Goal: Task Accomplishment & Management: Complete application form

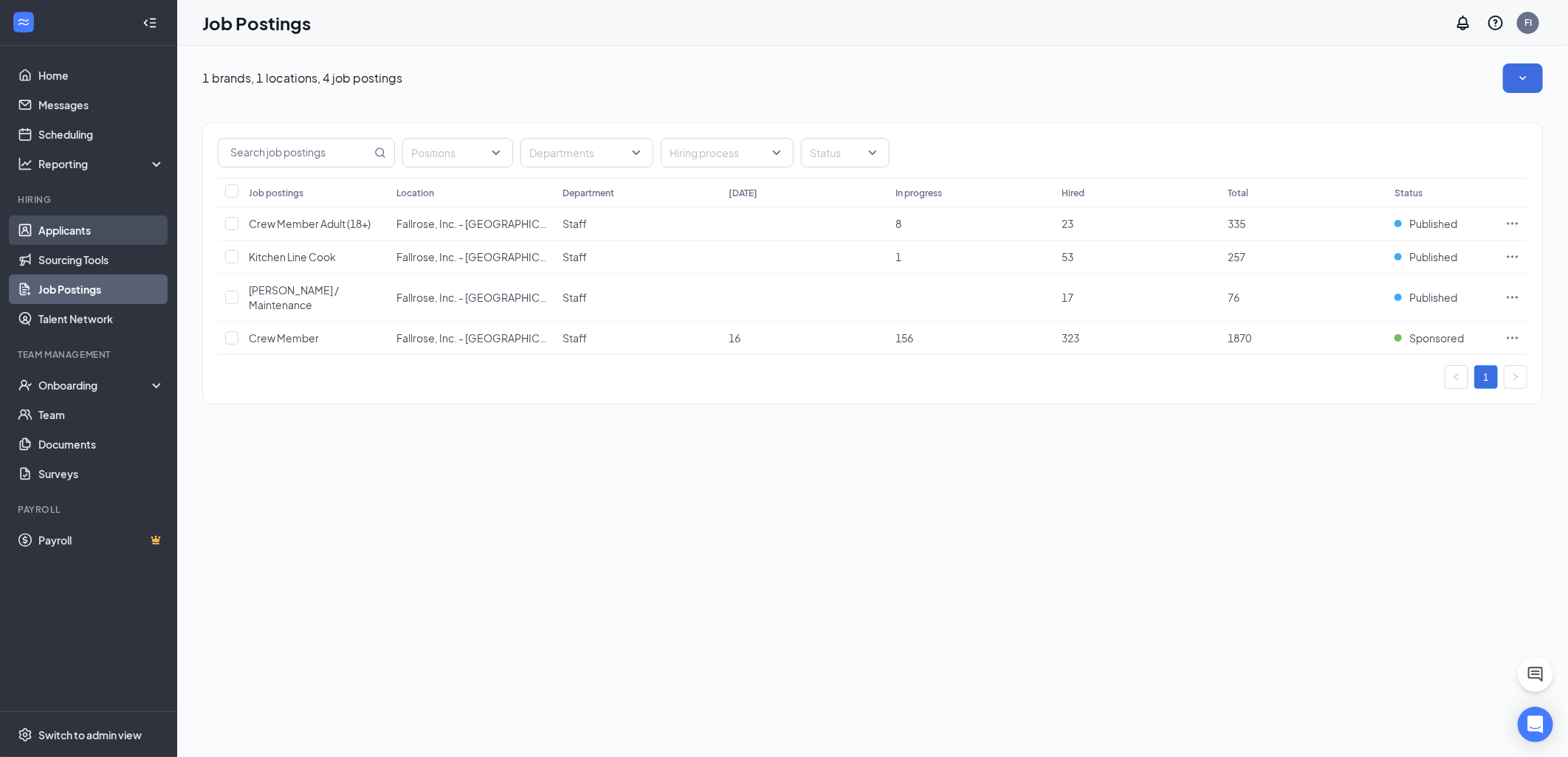
click at [108, 220] on link "Applicants" at bounding box center [102, 230] width 126 height 29
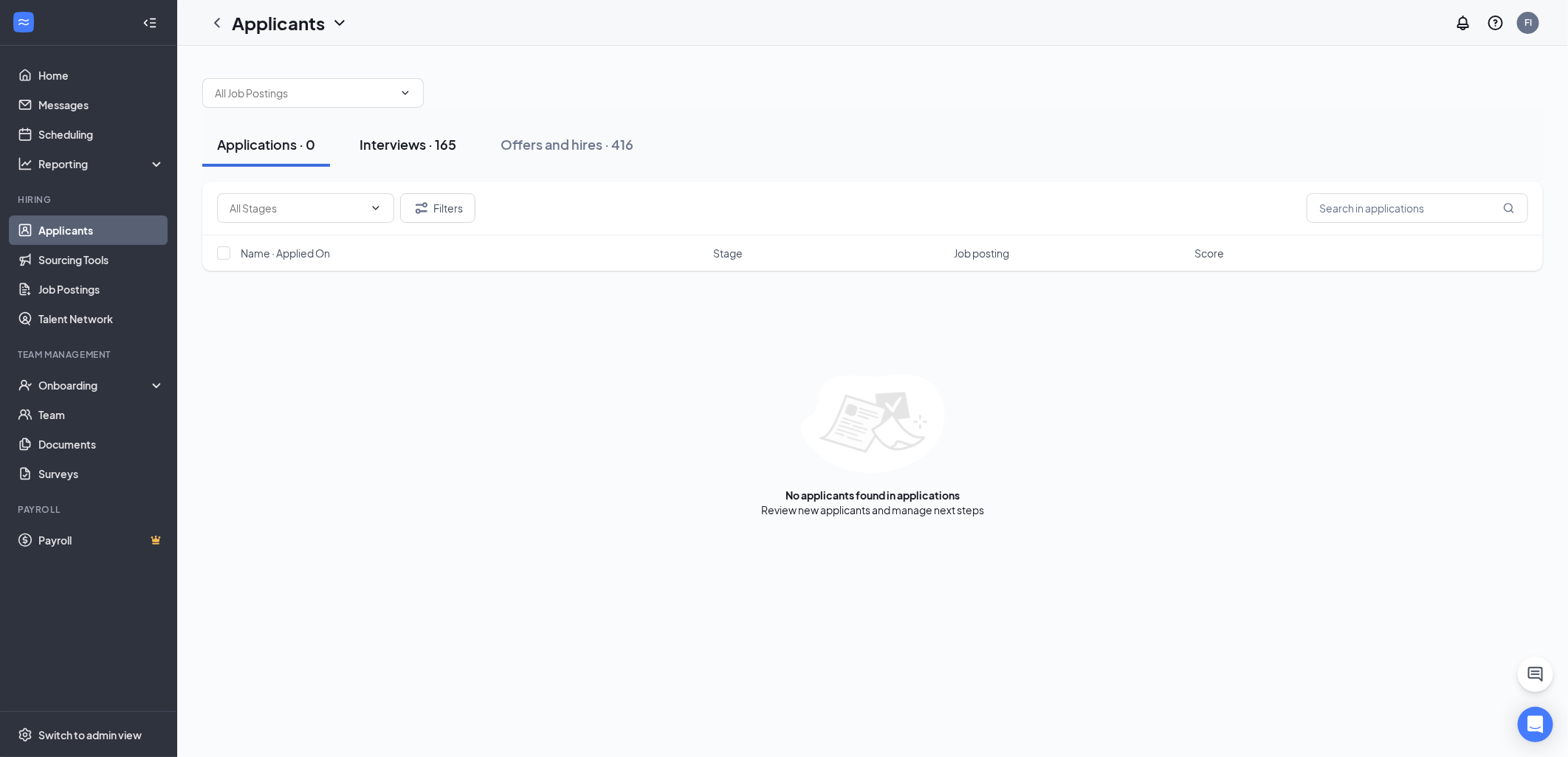
click at [438, 143] on div "Interviews · 165" at bounding box center [408, 145] width 97 height 18
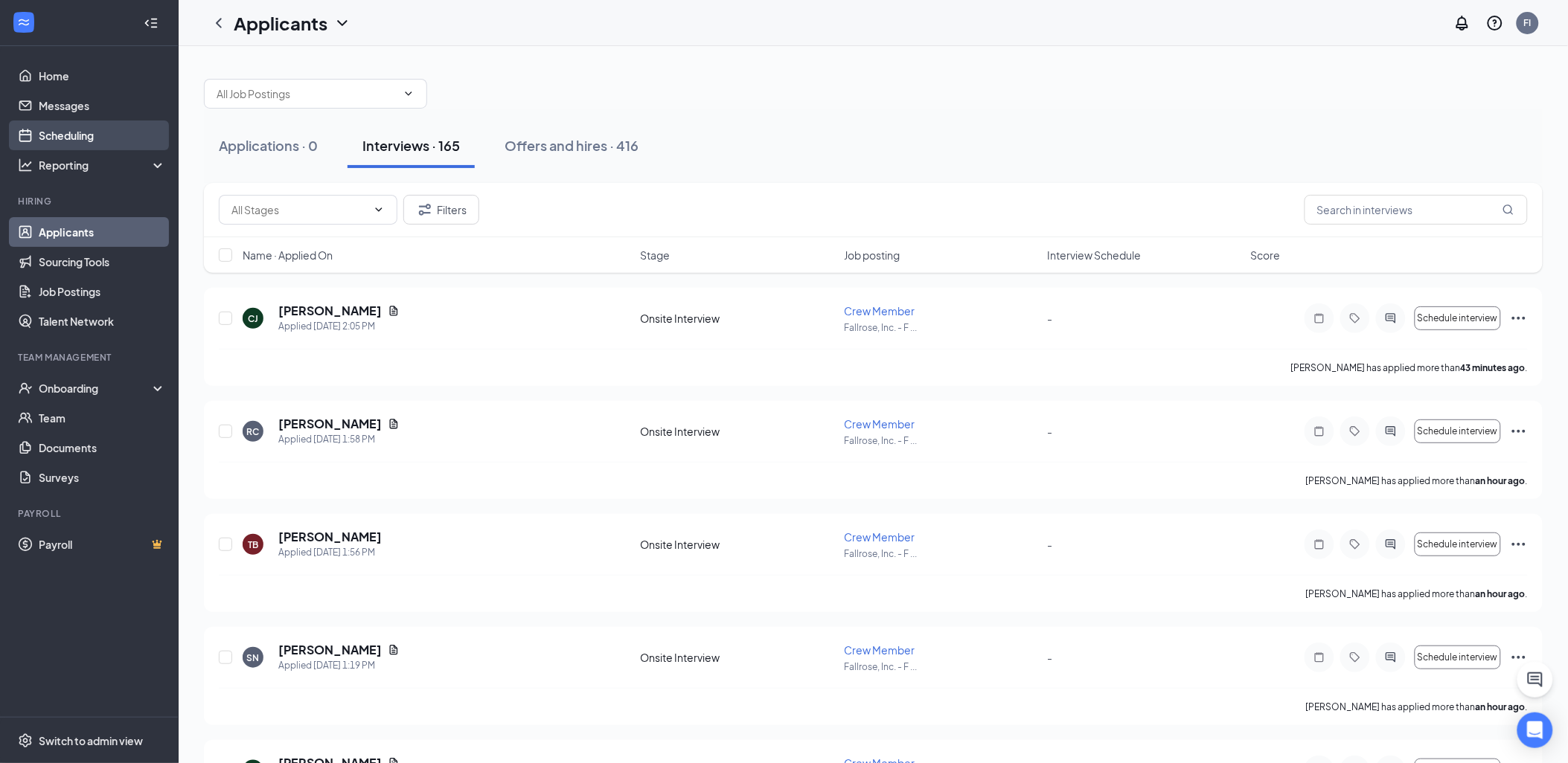
click at [102, 129] on link "Scheduling" at bounding box center [102, 136] width 127 height 30
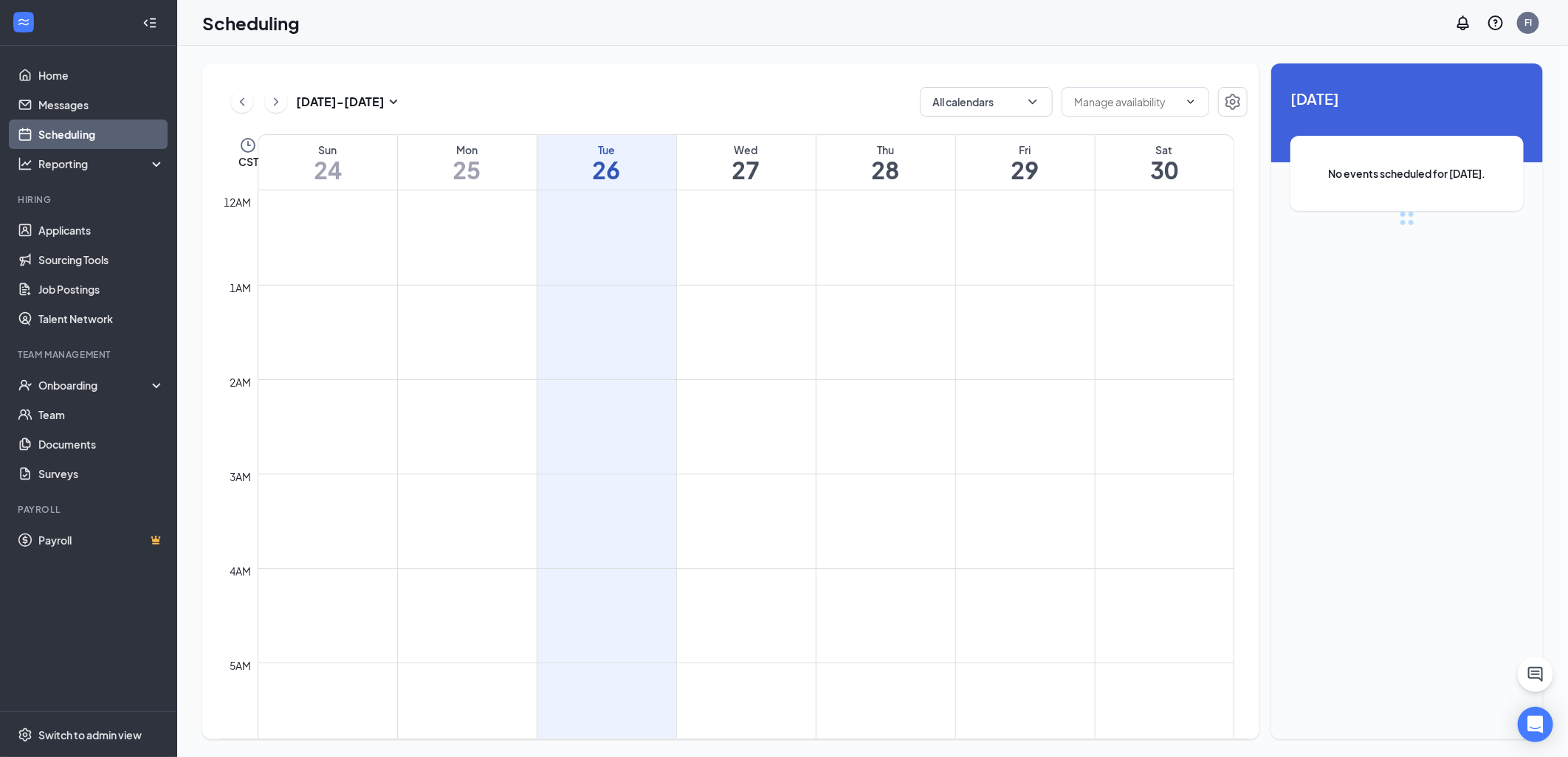
scroll to position [726, 0]
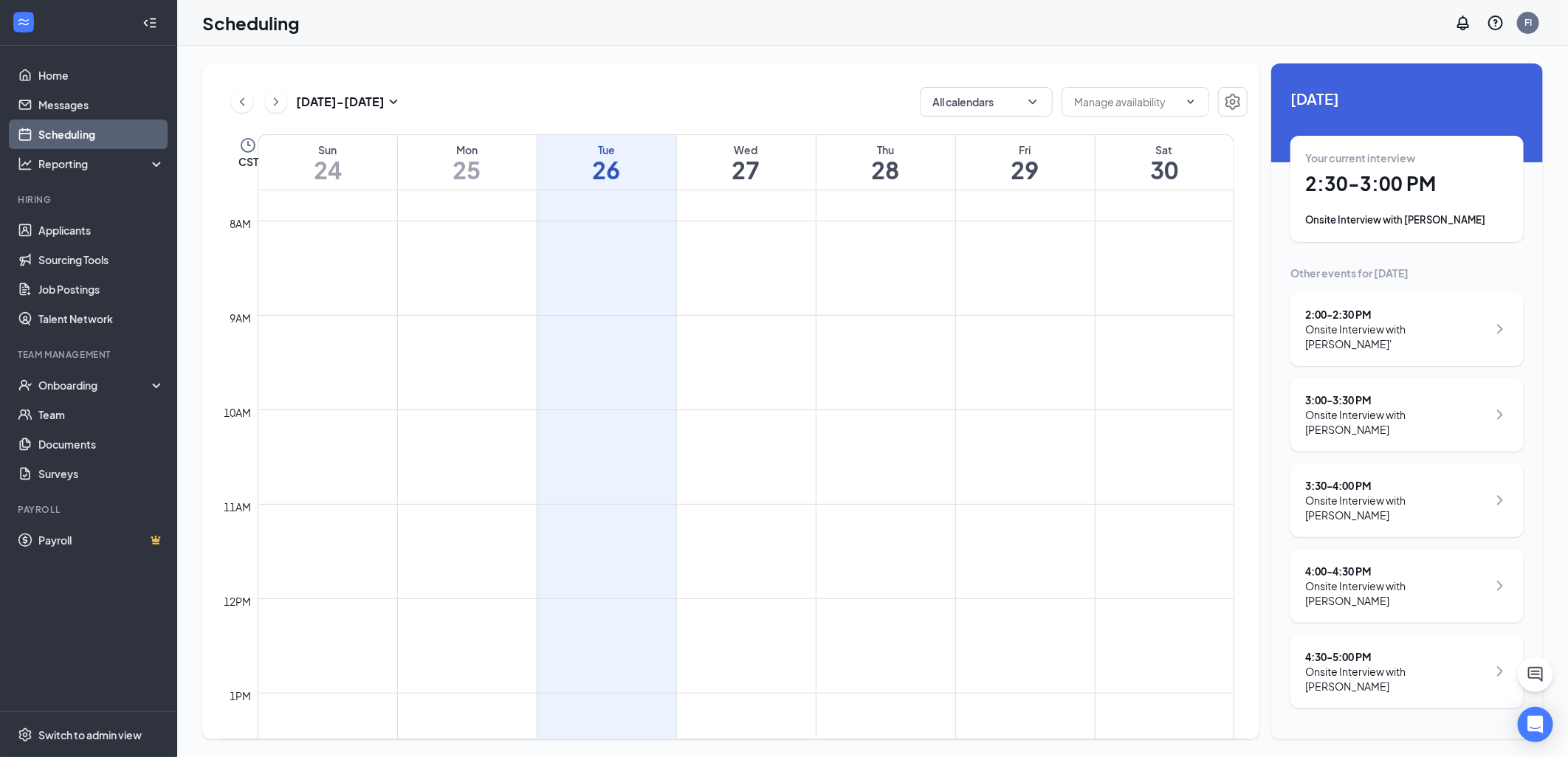
click at [1453, 322] on div "Onsite Interview with [PERSON_NAME]'" at bounding box center [1396, 337] width 182 height 29
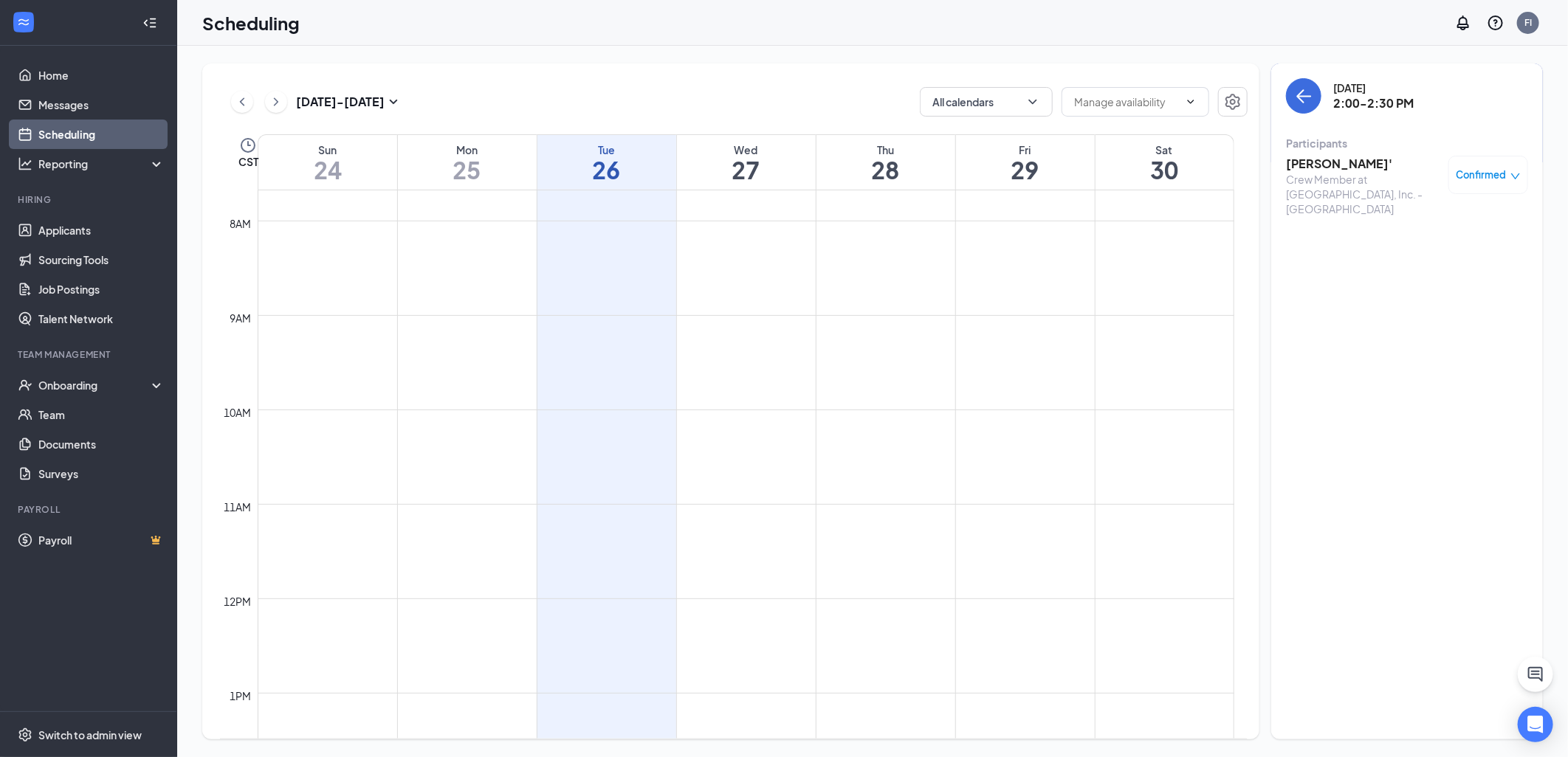
click at [1487, 183] on div "Confirmed" at bounding box center [1487, 175] width 80 height 38
click at [1514, 173] on icon "down" at bounding box center [1515, 176] width 10 height 10
click at [1451, 270] on span "Mark as no-show" at bounding box center [1446, 274] width 82 height 16
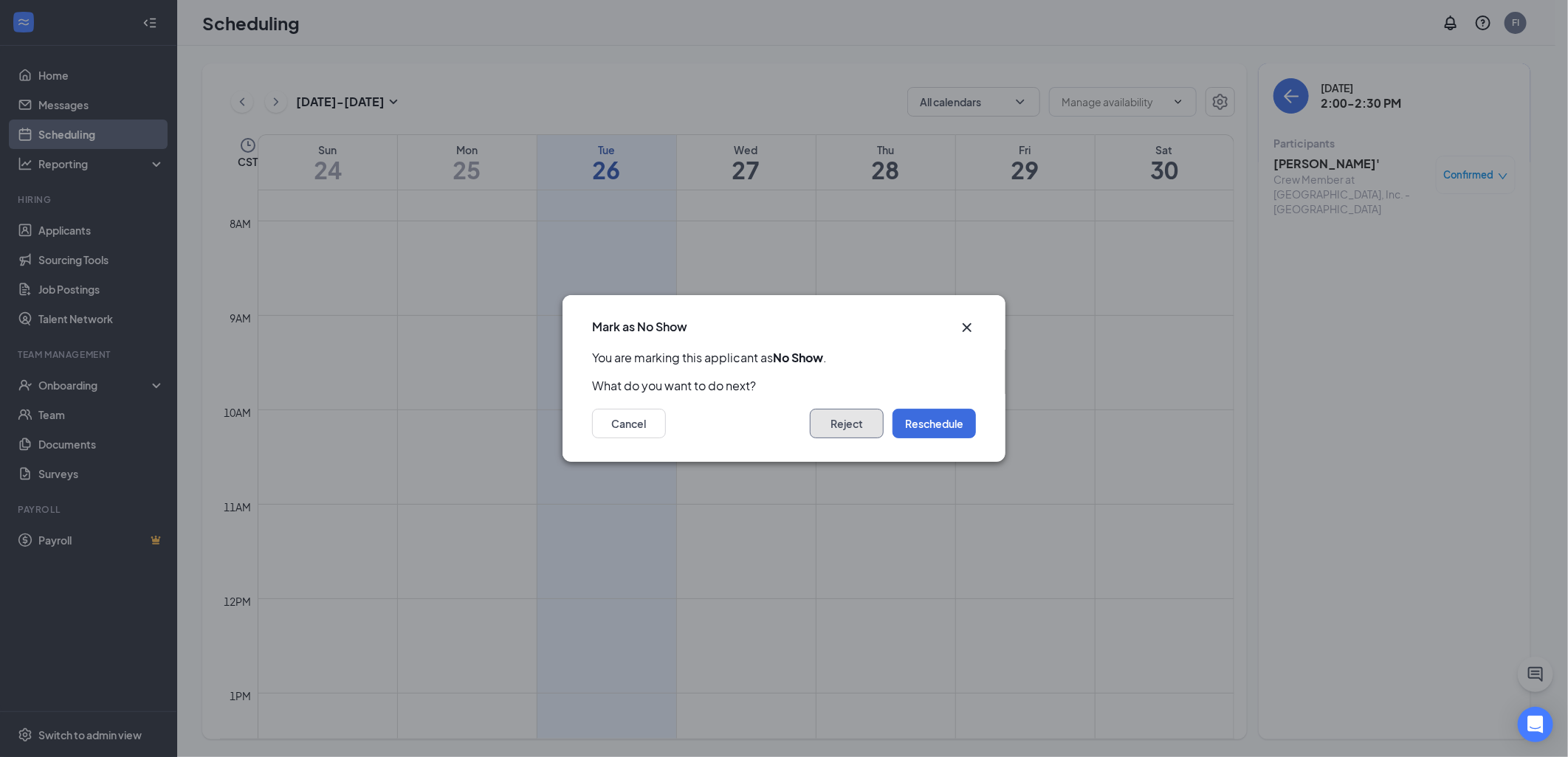
click at [839, 429] on button "Reject" at bounding box center [847, 424] width 74 height 29
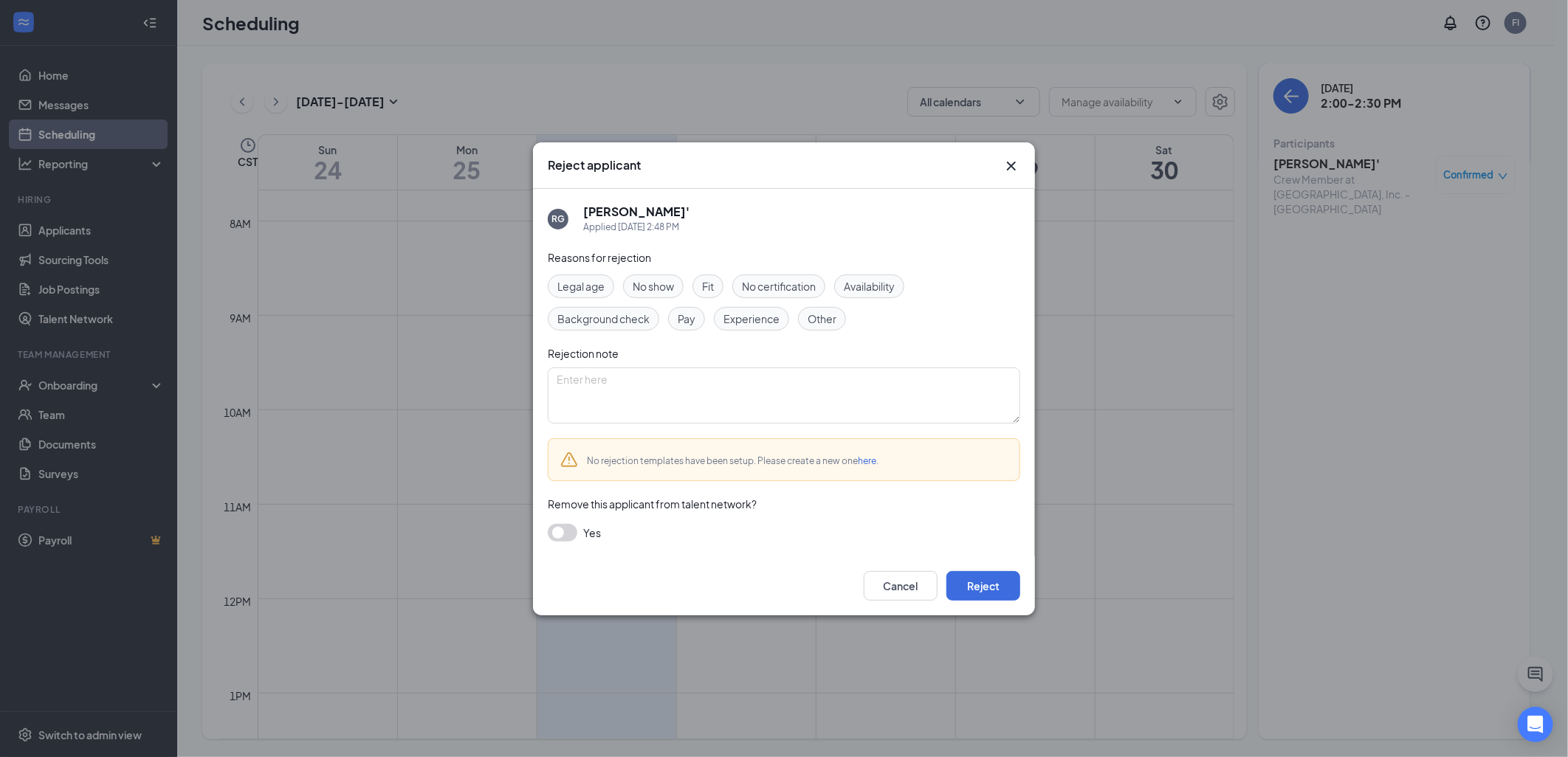
click at [654, 293] on span "No show" at bounding box center [653, 287] width 41 height 16
click at [988, 594] on button "Reject" at bounding box center [983, 586] width 74 height 29
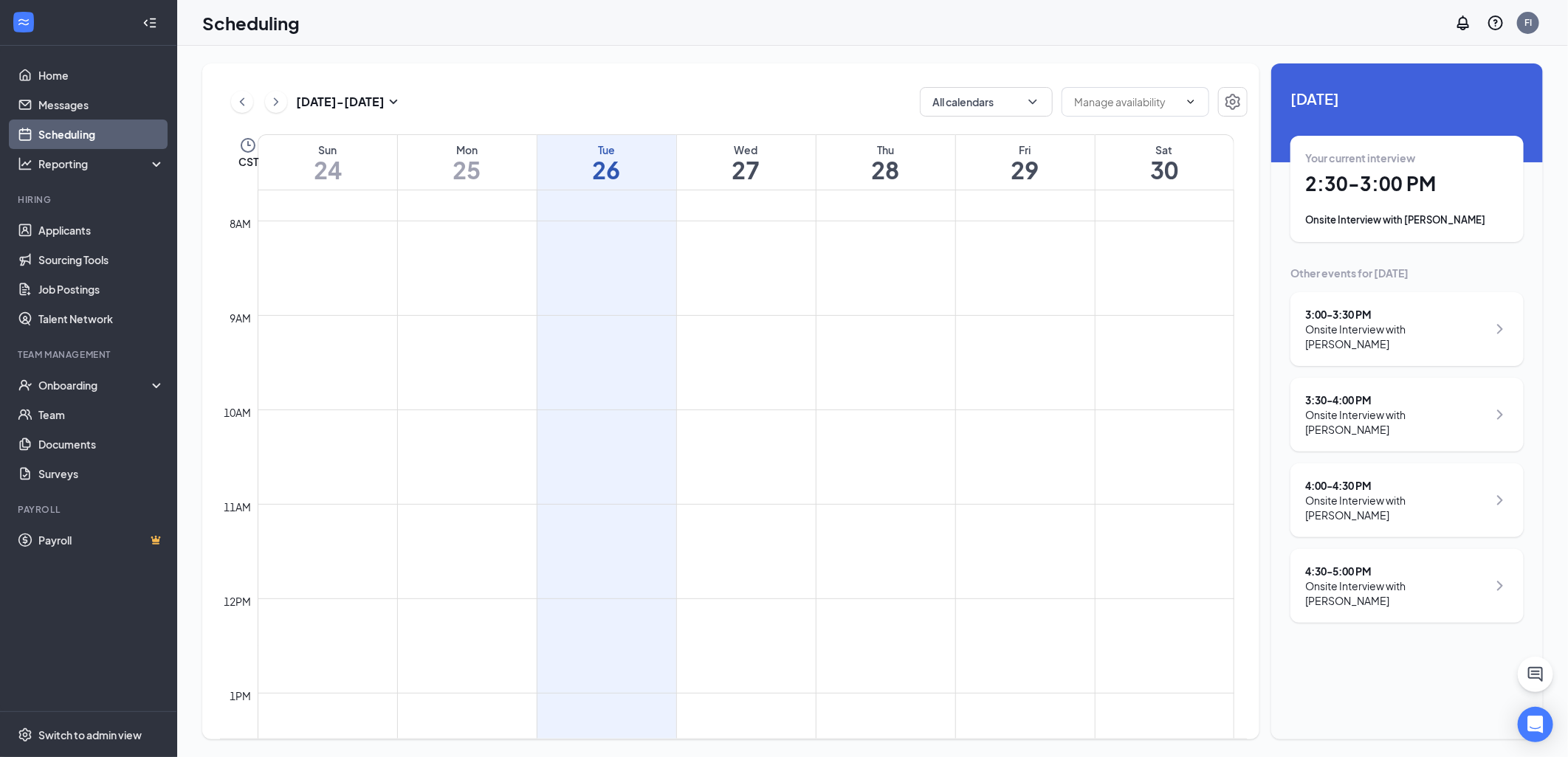
click at [1463, 332] on div "Onsite Interview with [PERSON_NAME]" at bounding box center [1396, 337] width 182 height 29
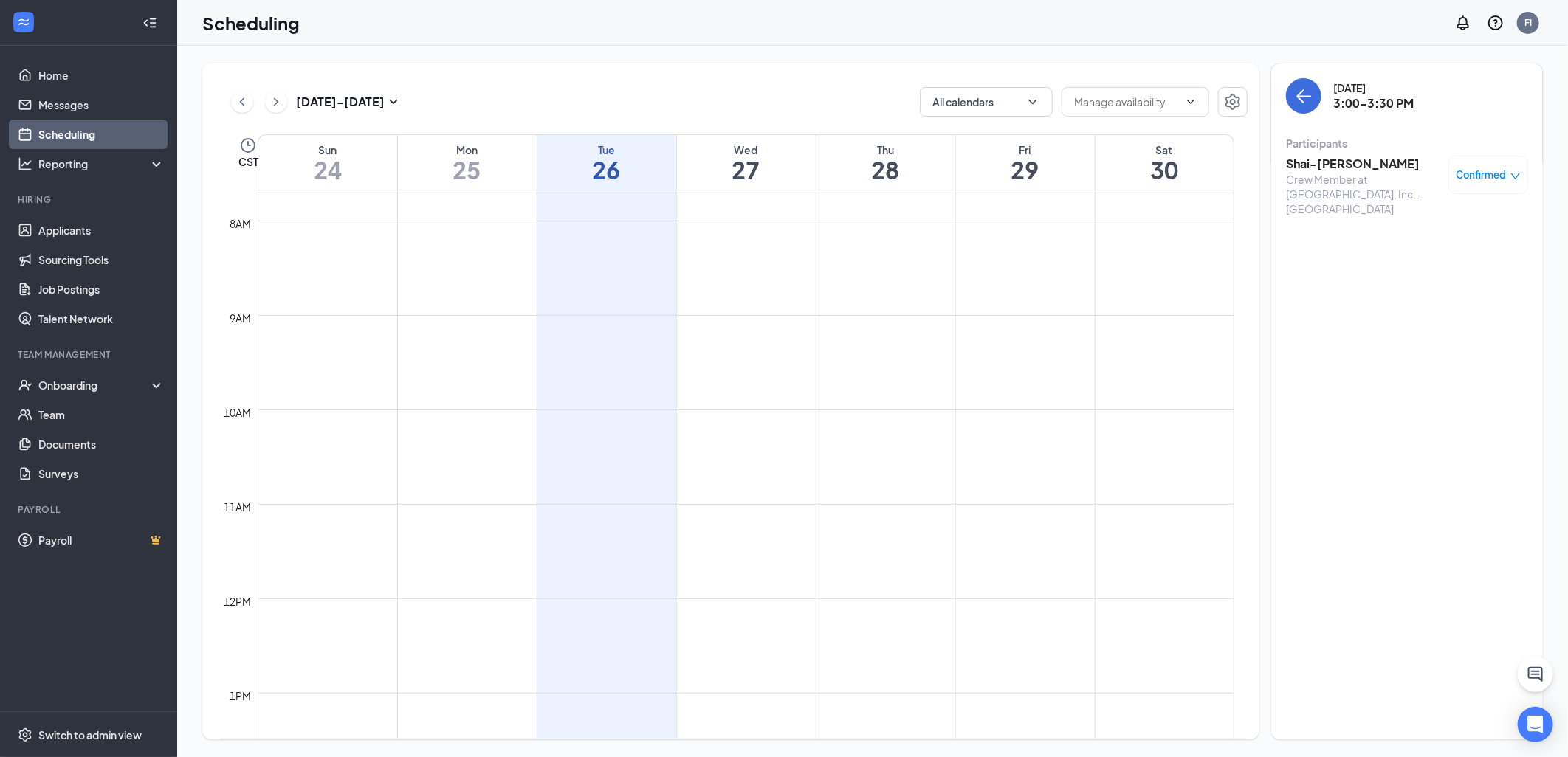
click at [1382, 165] on h3 "Shai-[PERSON_NAME]" at bounding box center [1363, 164] width 155 height 16
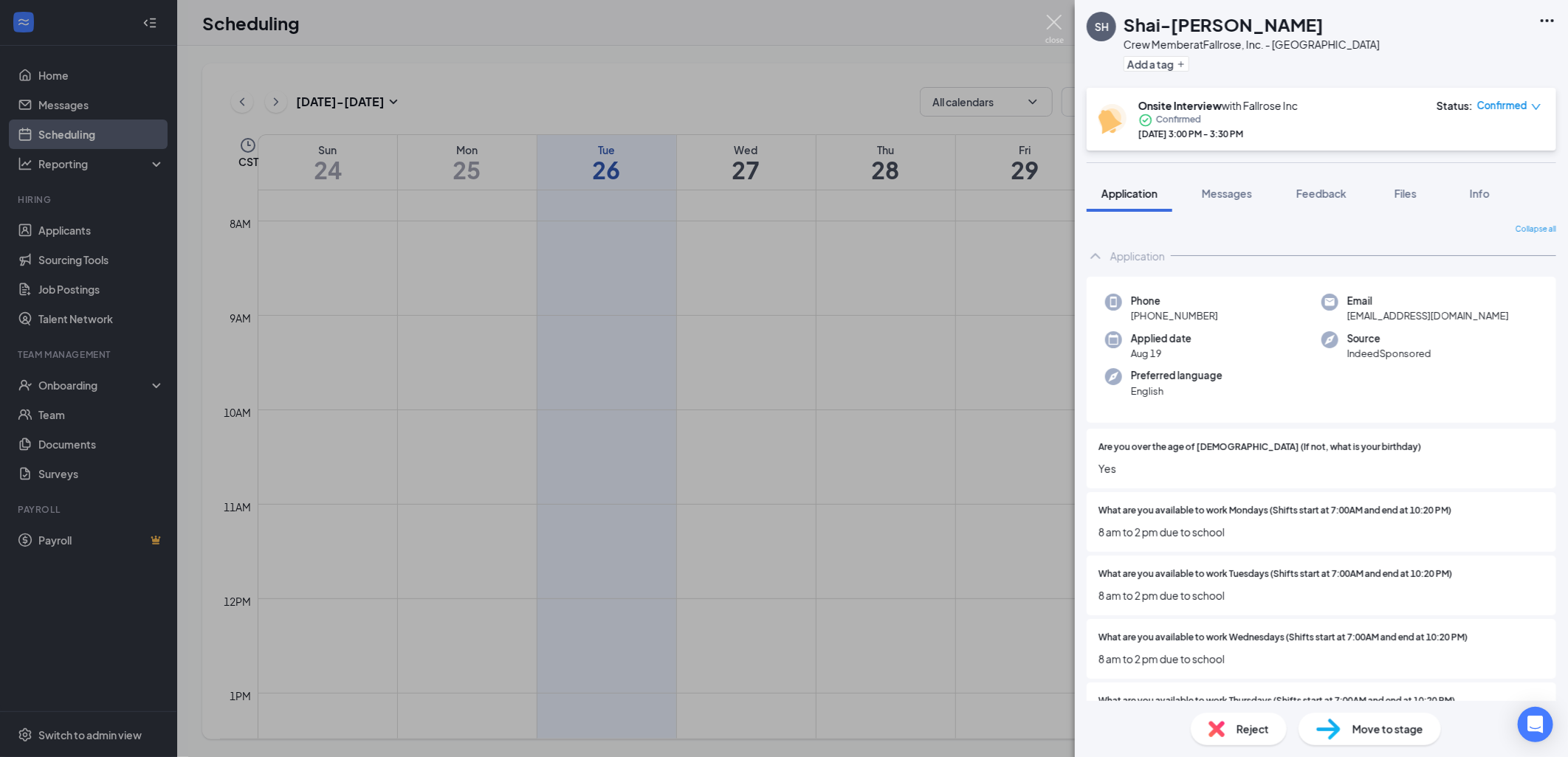
click at [1054, 27] on img at bounding box center [1054, 28] width 18 height 28
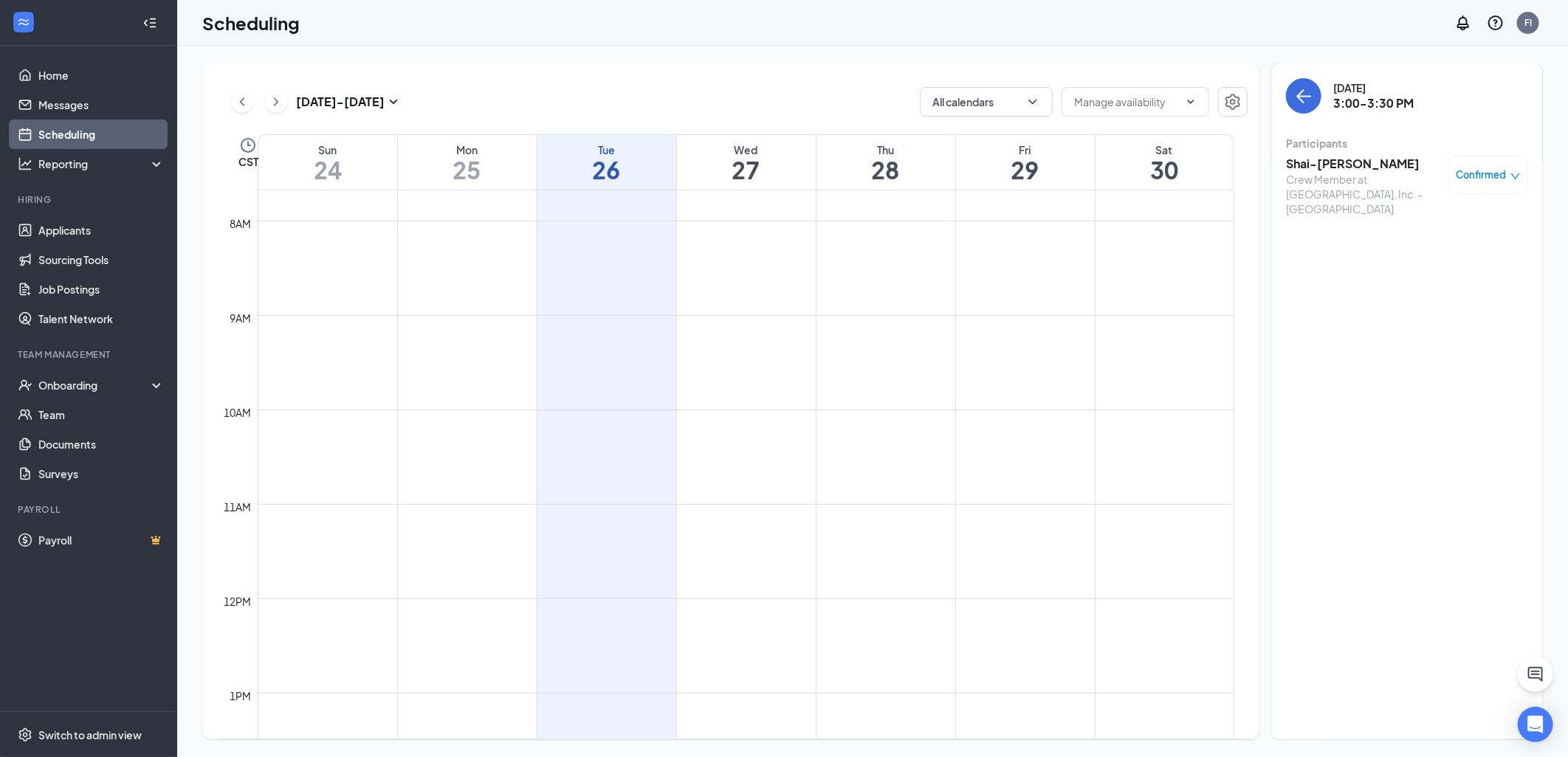
click at [1505, 166] on div "Confirmed" at bounding box center [1487, 175] width 80 height 38
click at [1506, 176] on span "Confirmed" at bounding box center [1481, 175] width 50 height 15
click at [1465, 273] on span "Mark as no-show" at bounding box center [1446, 274] width 82 height 16
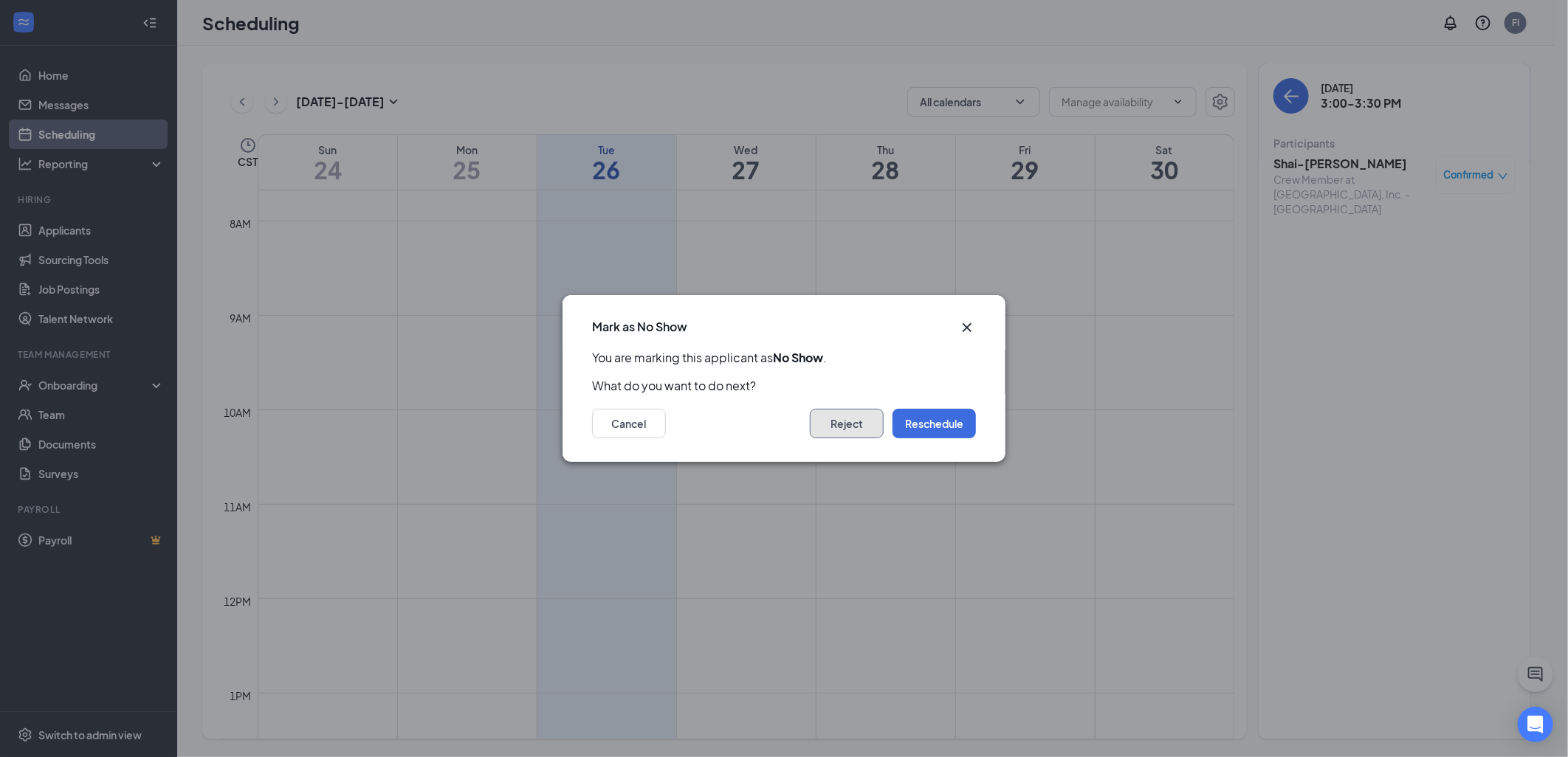
click at [858, 429] on button "Reject" at bounding box center [847, 424] width 74 height 29
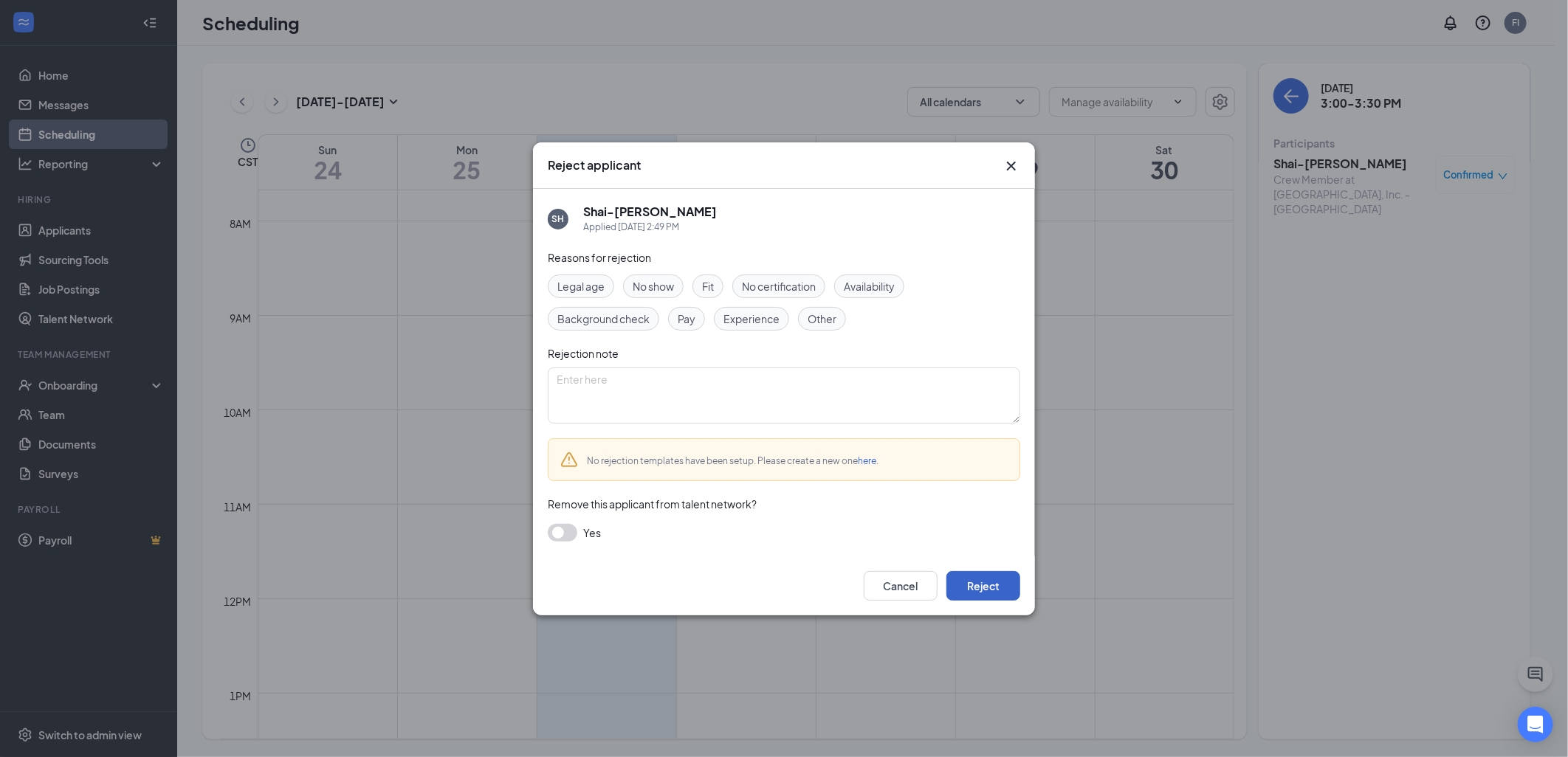
click at [998, 589] on button "Reject" at bounding box center [983, 586] width 74 height 29
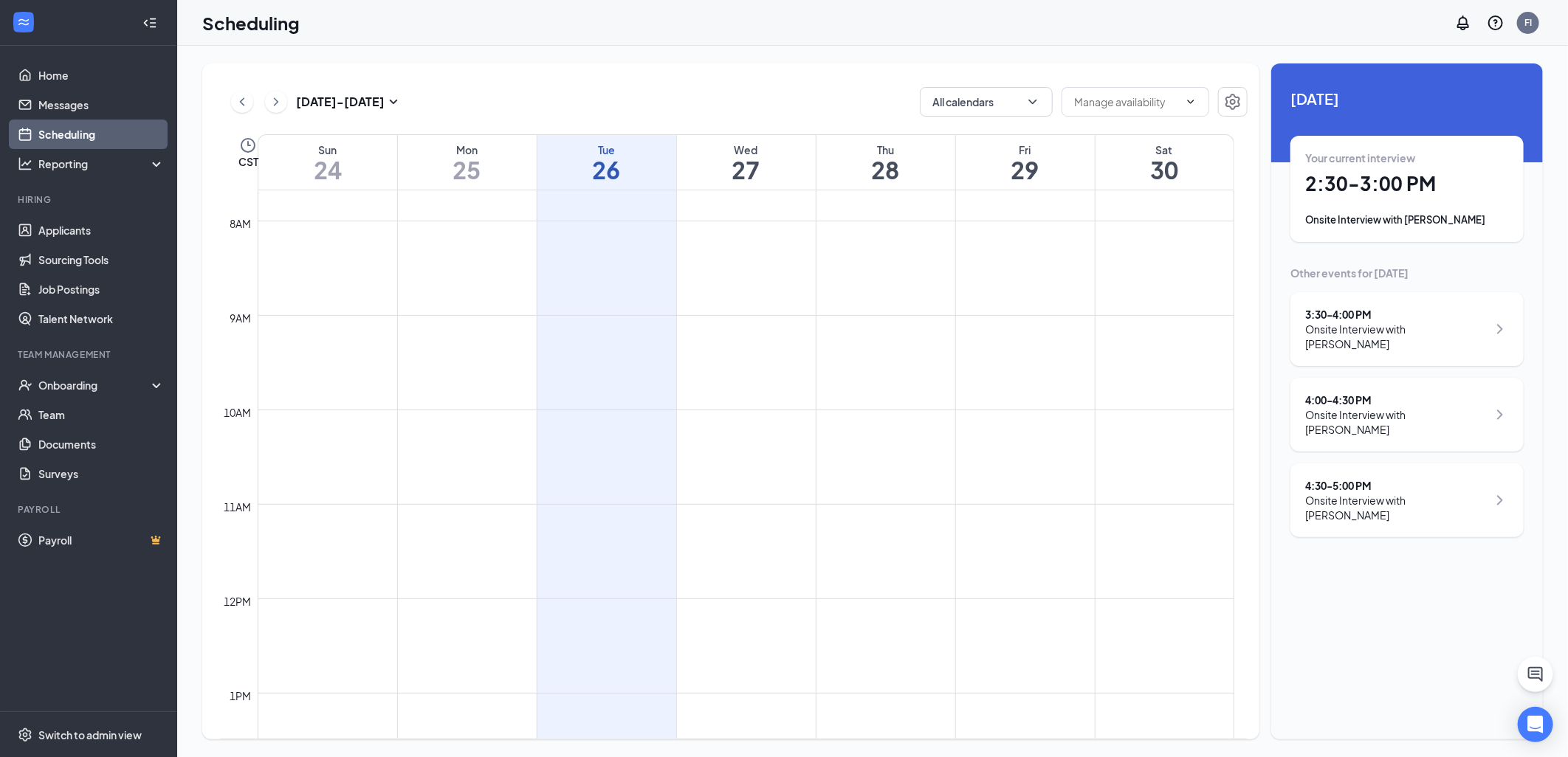
click at [1416, 201] on div "Your current interview 2:30 - 3:00 PM Onsite Interview with [PERSON_NAME]" at bounding box center [1407, 189] width 204 height 77
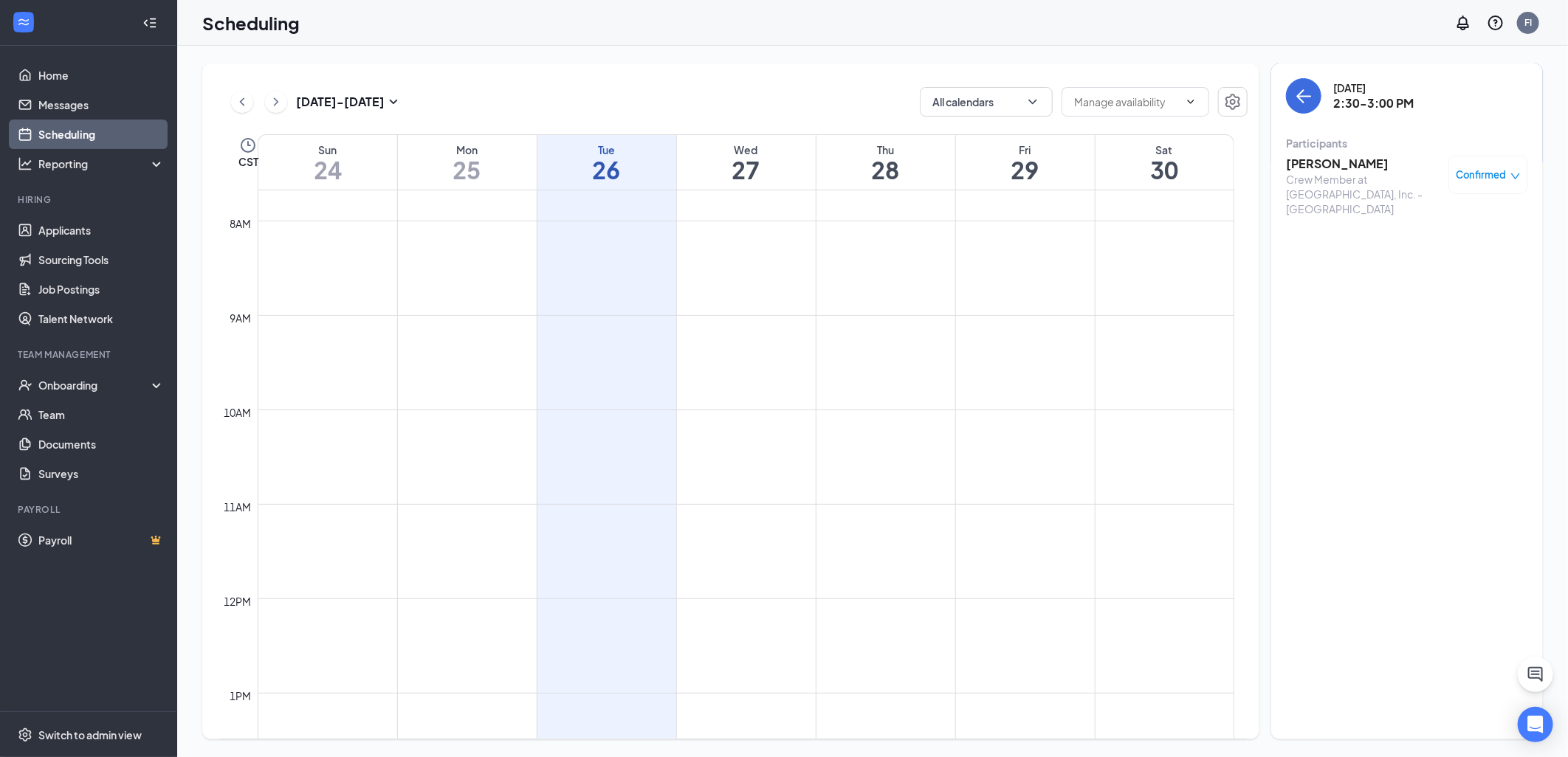
click at [1329, 166] on h3 "[PERSON_NAME]" at bounding box center [1363, 164] width 155 height 16
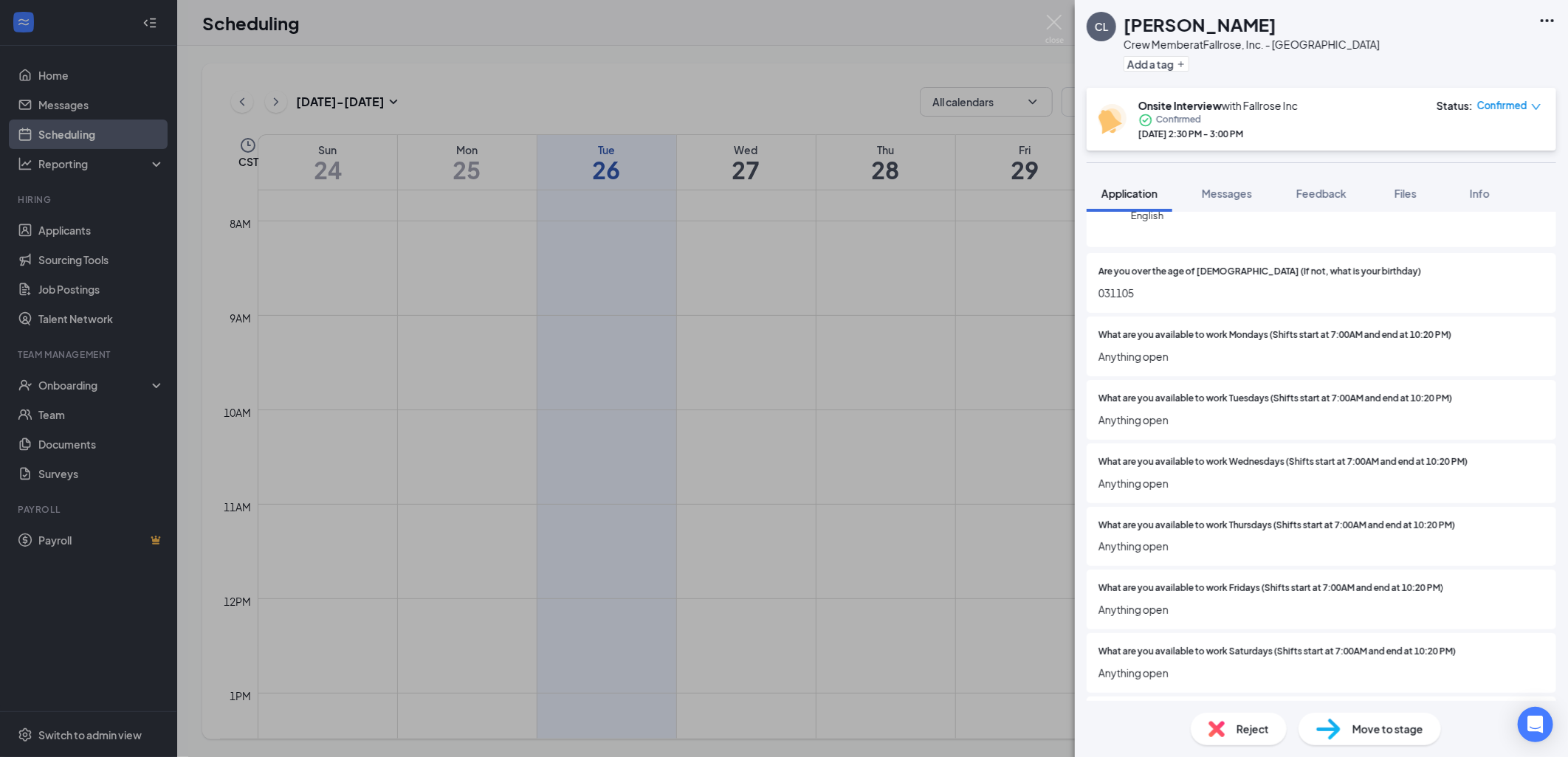
scroll to position [410, 0]
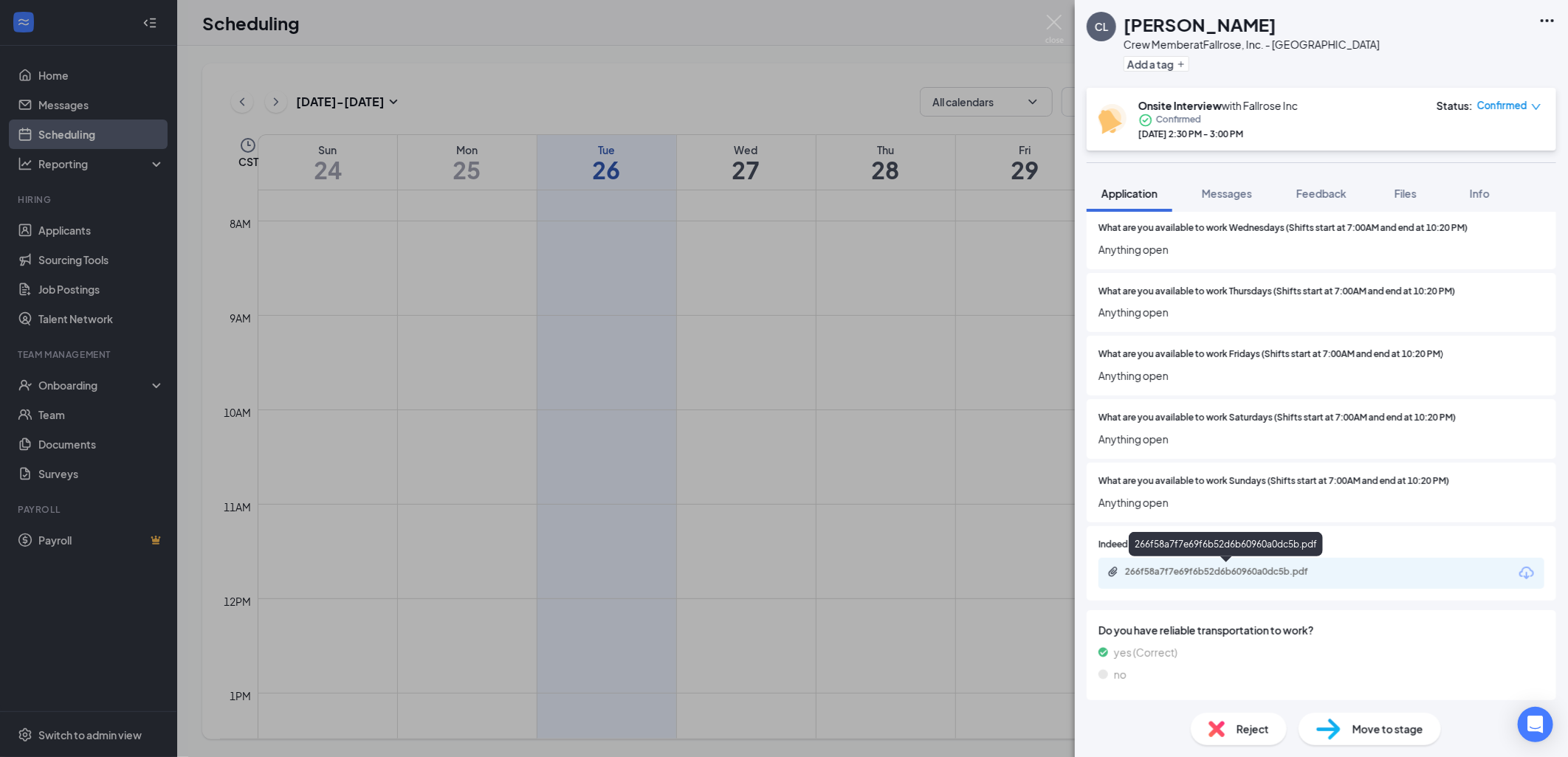
click at [1227, 570] on div "266f58a7f7e69f6b52d6b60960a0dc5b.pdf" at bounding box center [1228, 572] width 207 height 12
click at [1058, 26] on img at bounding box center [1054, 28] width 18 height 28
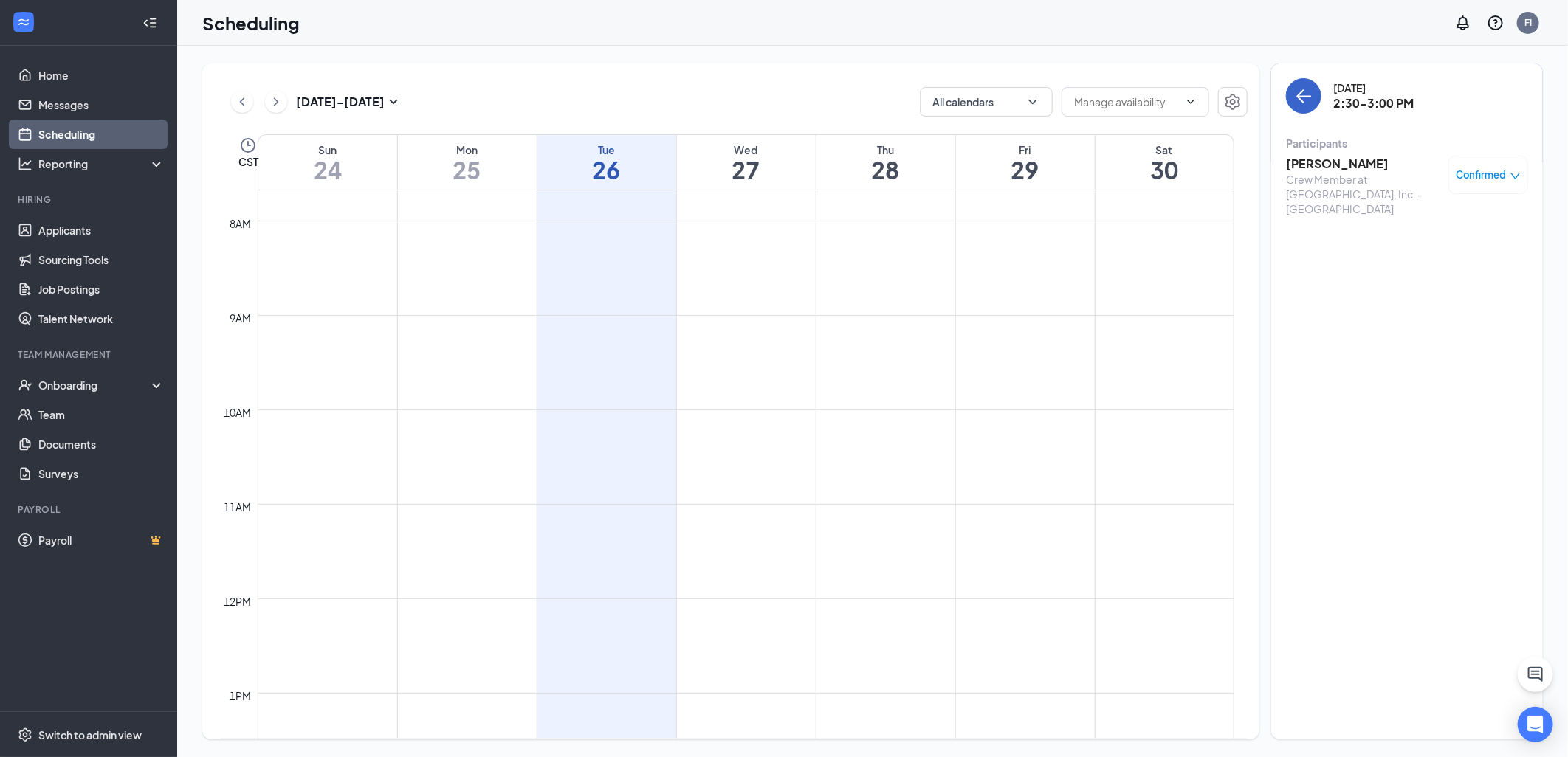
click at [1309, 107] on button "back-button" at bounding box center [1303, 95] width 36 height 36
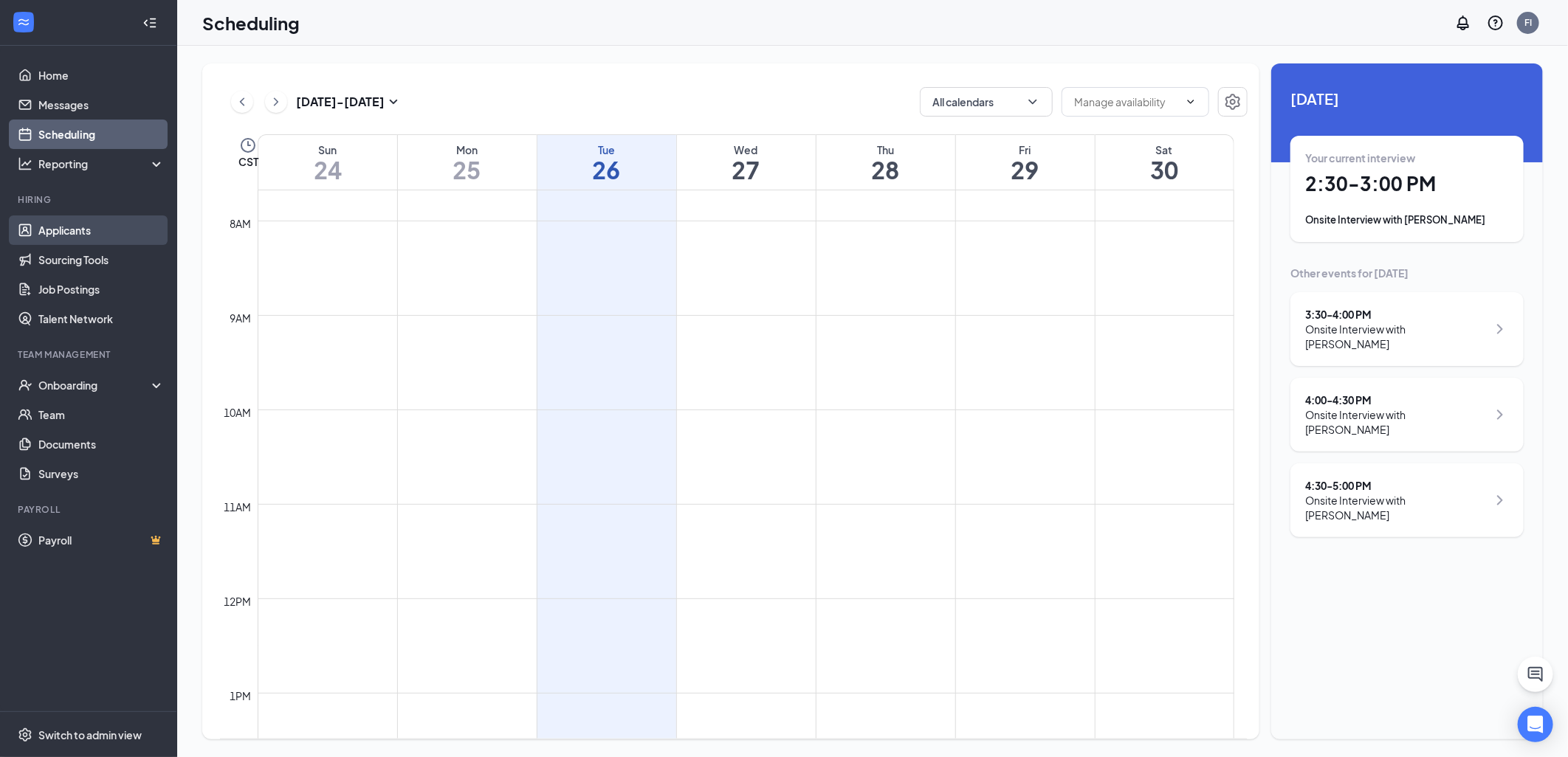
click at [97, 238] on link "Applicants" at bounding box center [102, 230] width 126 height 29
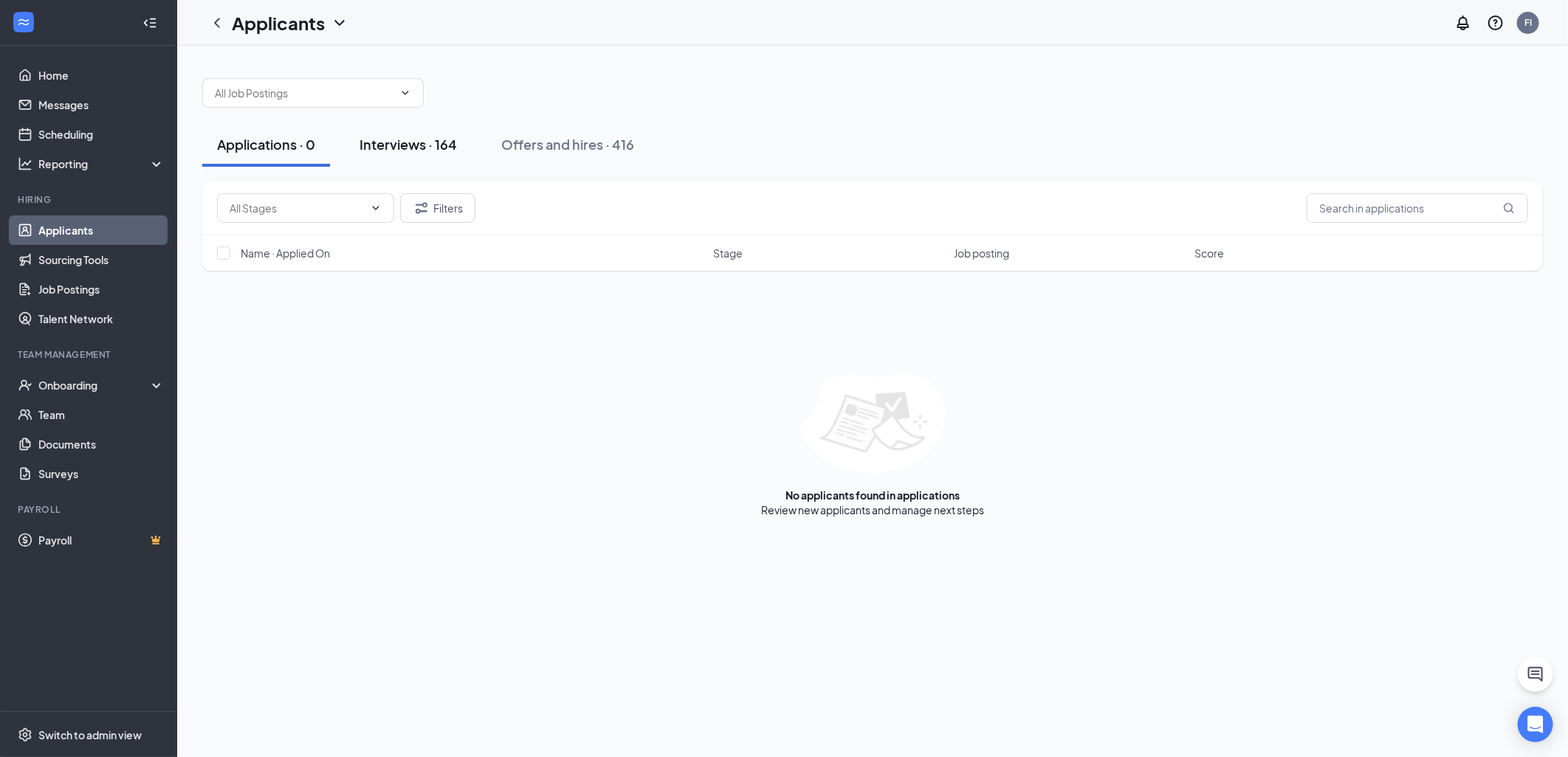
click at [426, 153] on div "Interviews · 164" at bounding box center [408, 145] width 97 height 18
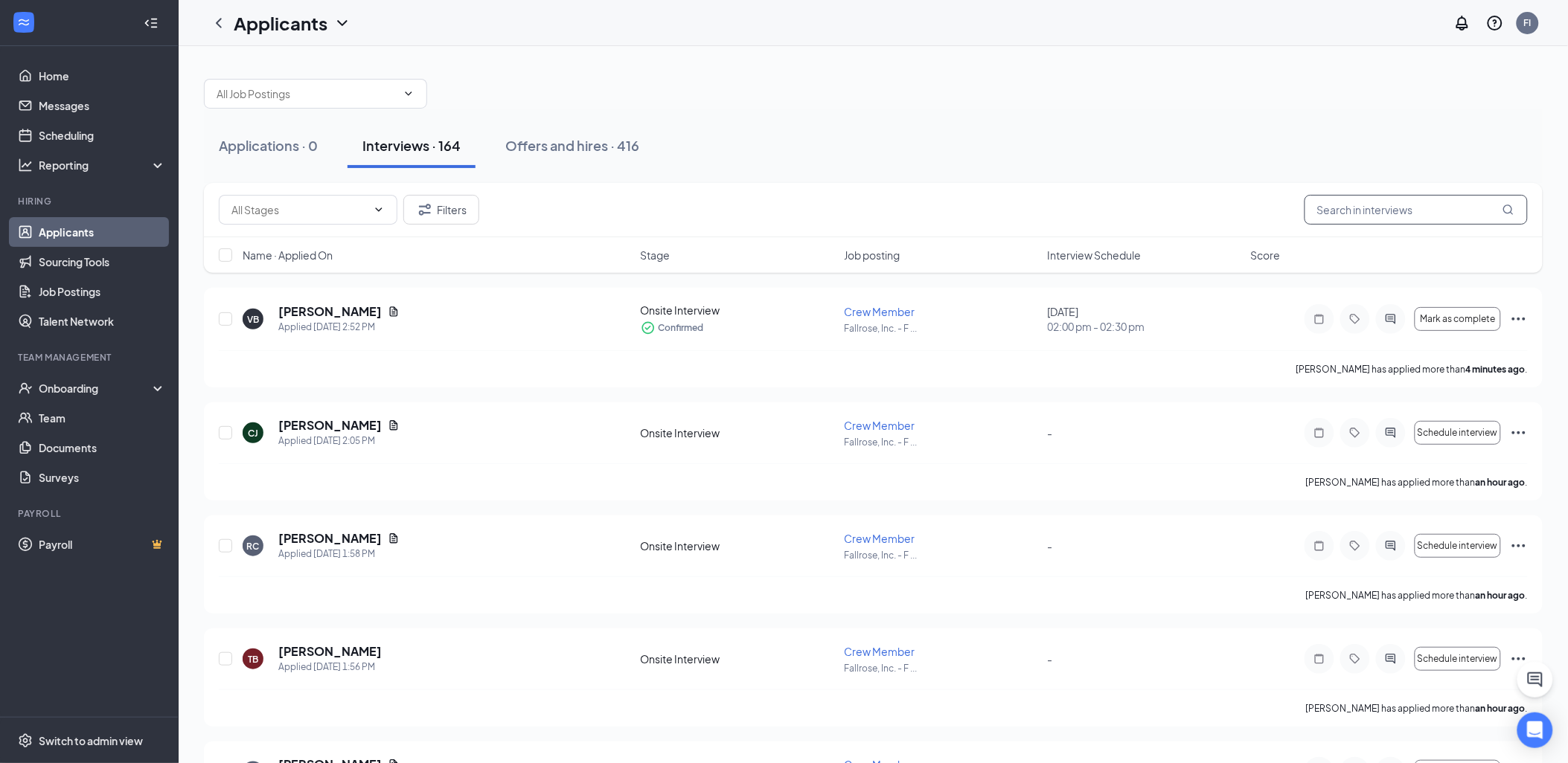
click at [1449, 205] on input "text" at bounding box center [1417, 209] width 223 height 30
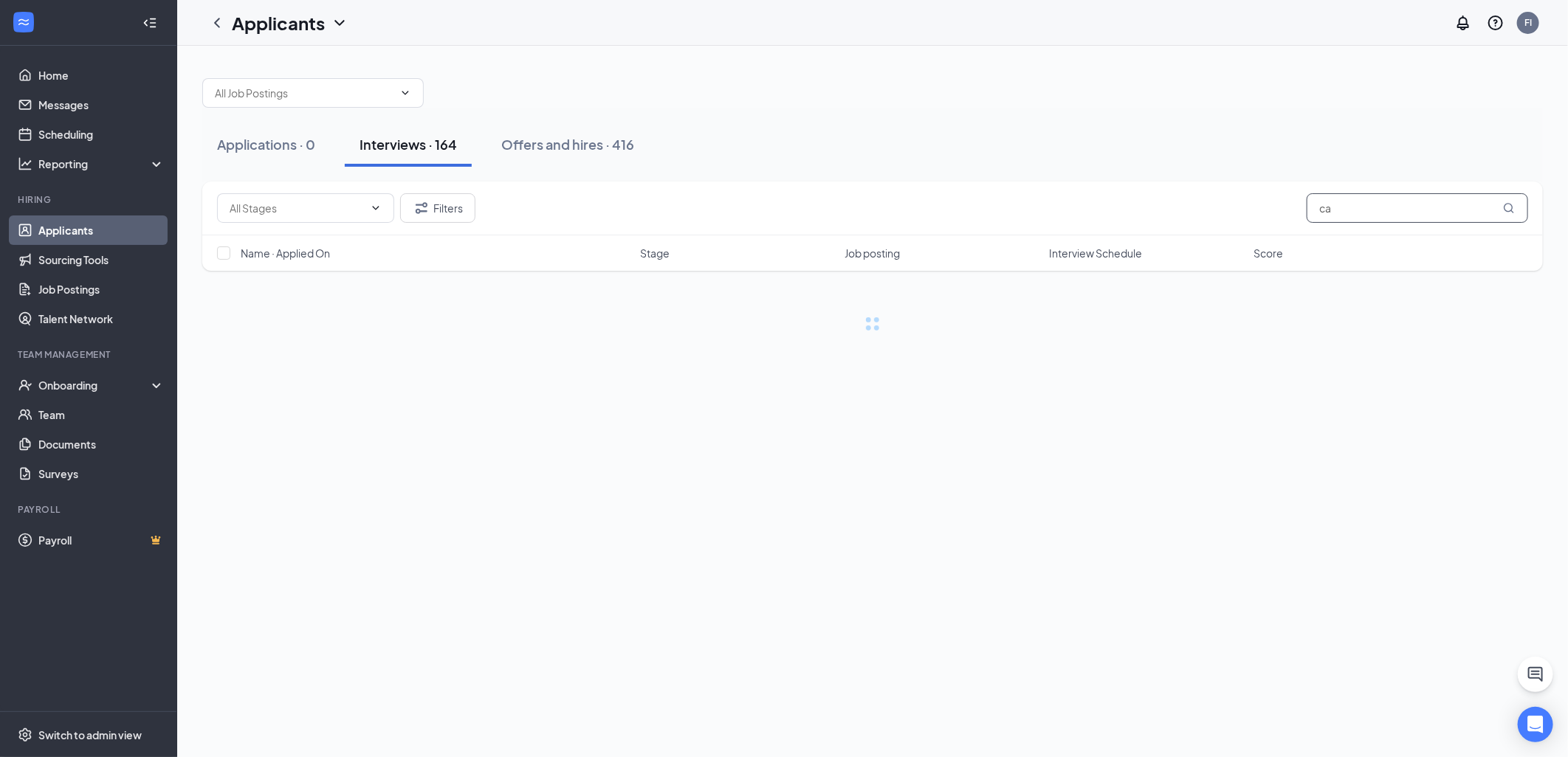
type input "c"
type input "s"
type input "hatch"
click at [432, 210] on button "Filters" at bounding box center [438, 208] width 75 height 29
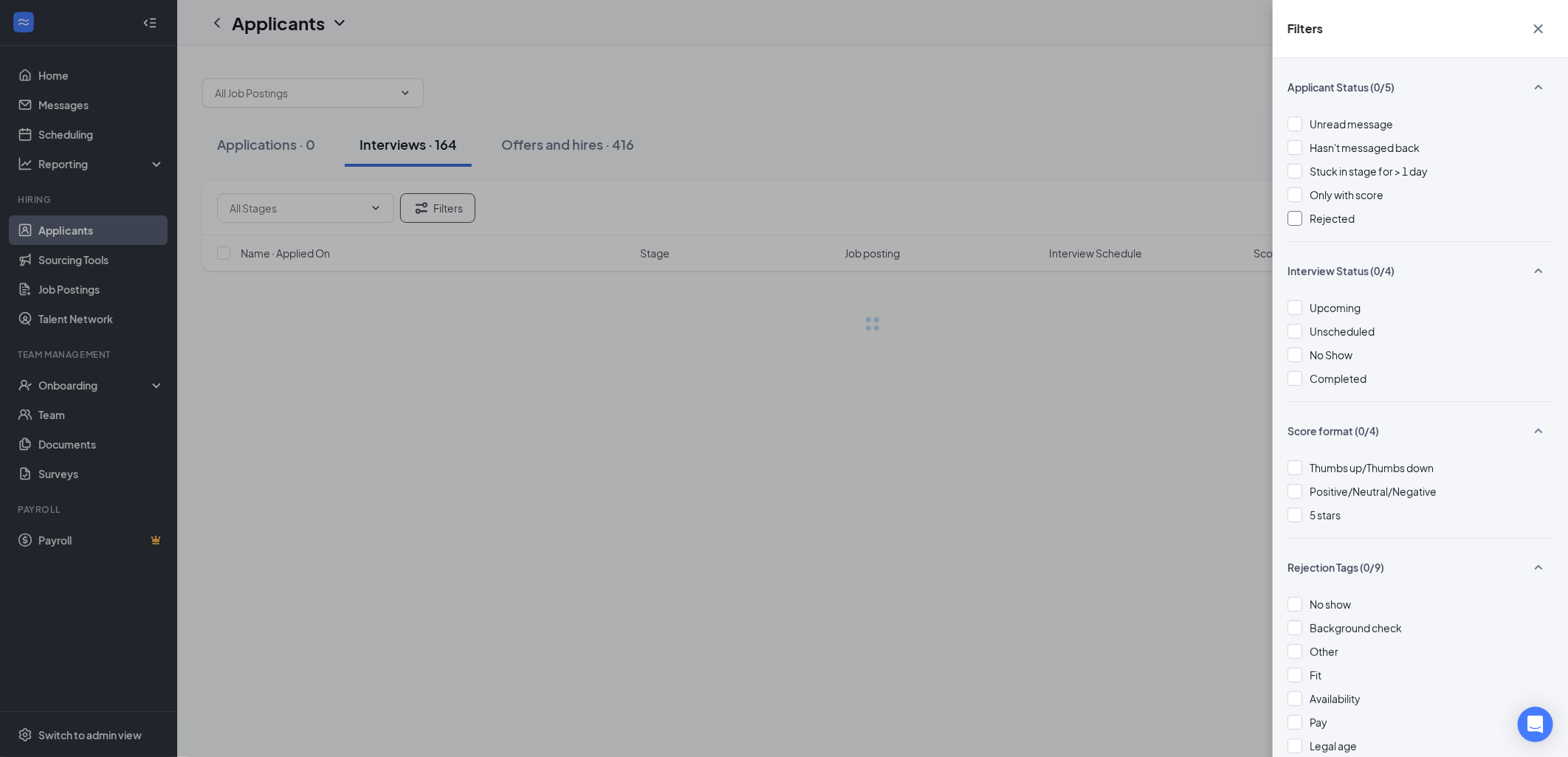
click at [1306, 215] on div "Rejected" at bounding box center [1421, 219] width 265 height 16
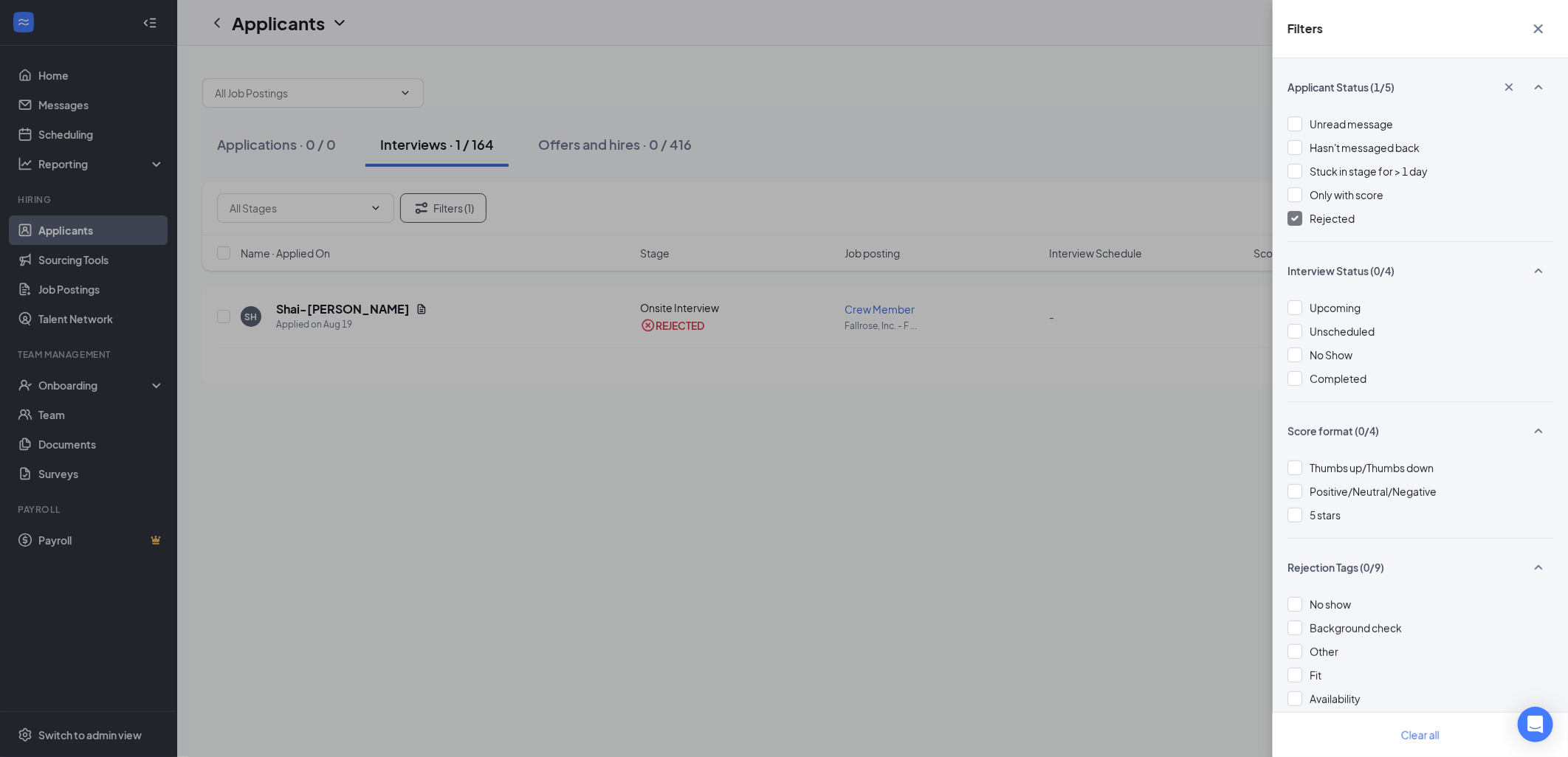
click at [1106, 540] on div "Filters Applicant Status (1/5) Unread message Hasn't messaged back Stuck in sta…" at bounding box center [784, 378] width 1568 height 757
click at [838, 454] on div "Filters Applicant Status (1/5) Unread message Hasn't messaged back Stuck in sta…" at bounding box center [784, 378] width 1568 height 757
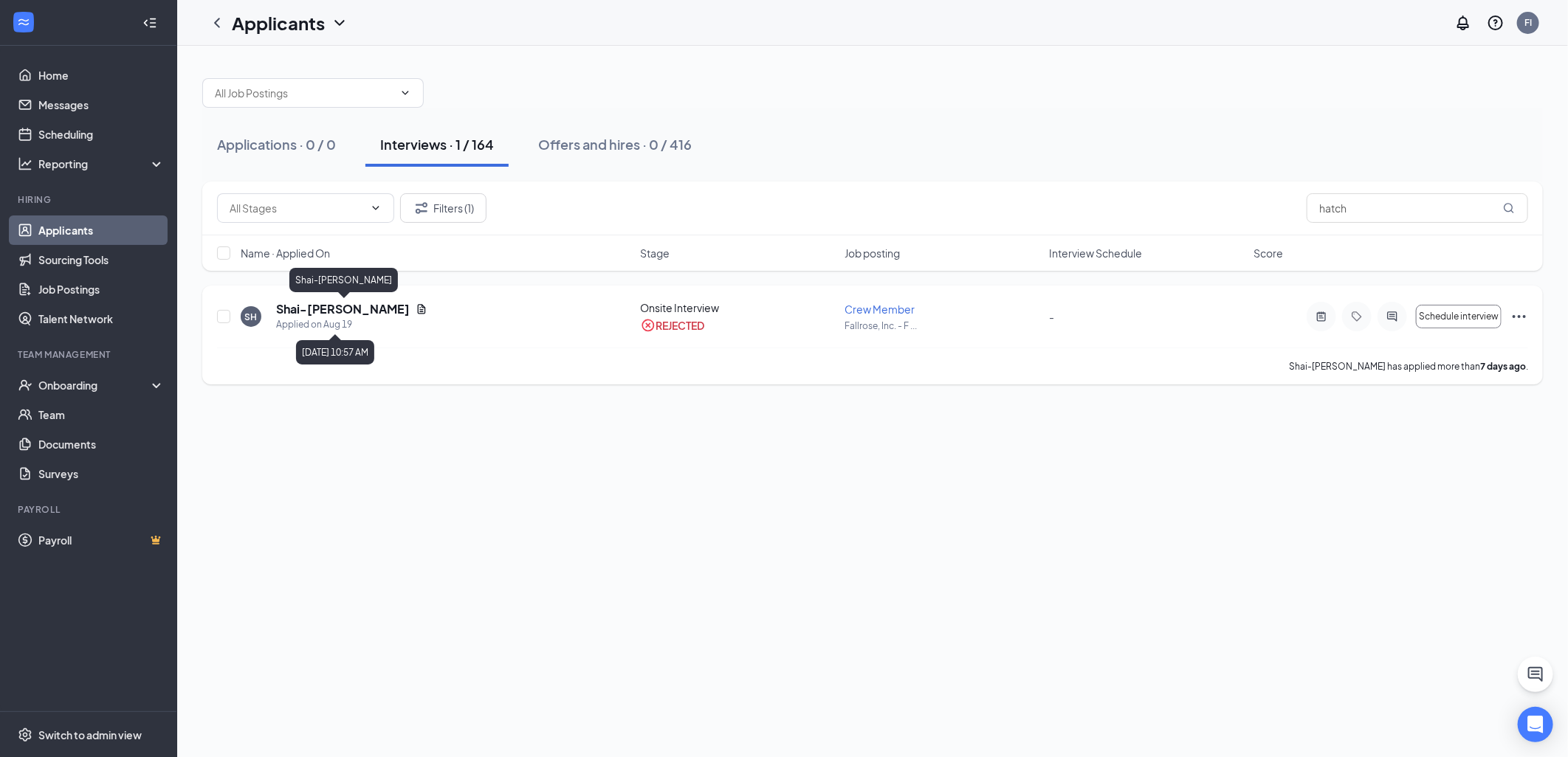
click at [377, 303] on h5 "Shai-[PERSON_NAME]" at bounding box center [343, 309] width 134 height 16
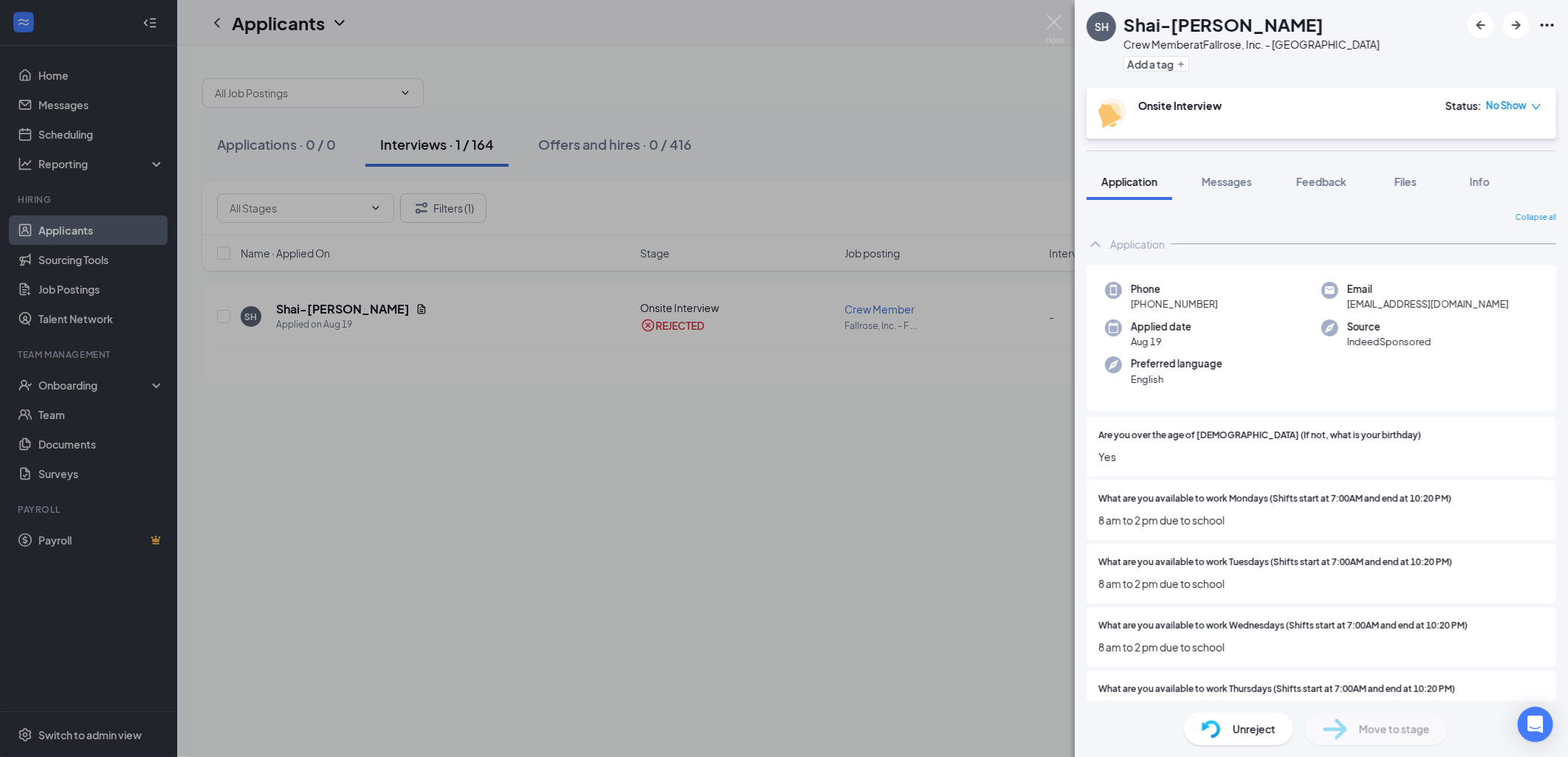
drag, startPoint x: 100, startPoint y: 101, endPoint x: 855, endPoint y: 50, distance: 756.7
click at [168, 101] on div "SH Shai-[PERSON_NAME] Crew Member at [GEOGRAPHIC_DATA], Inc. - [GEOGRAPHIC_DATA…" at bounding box center [784, 378] width 1568 height 757
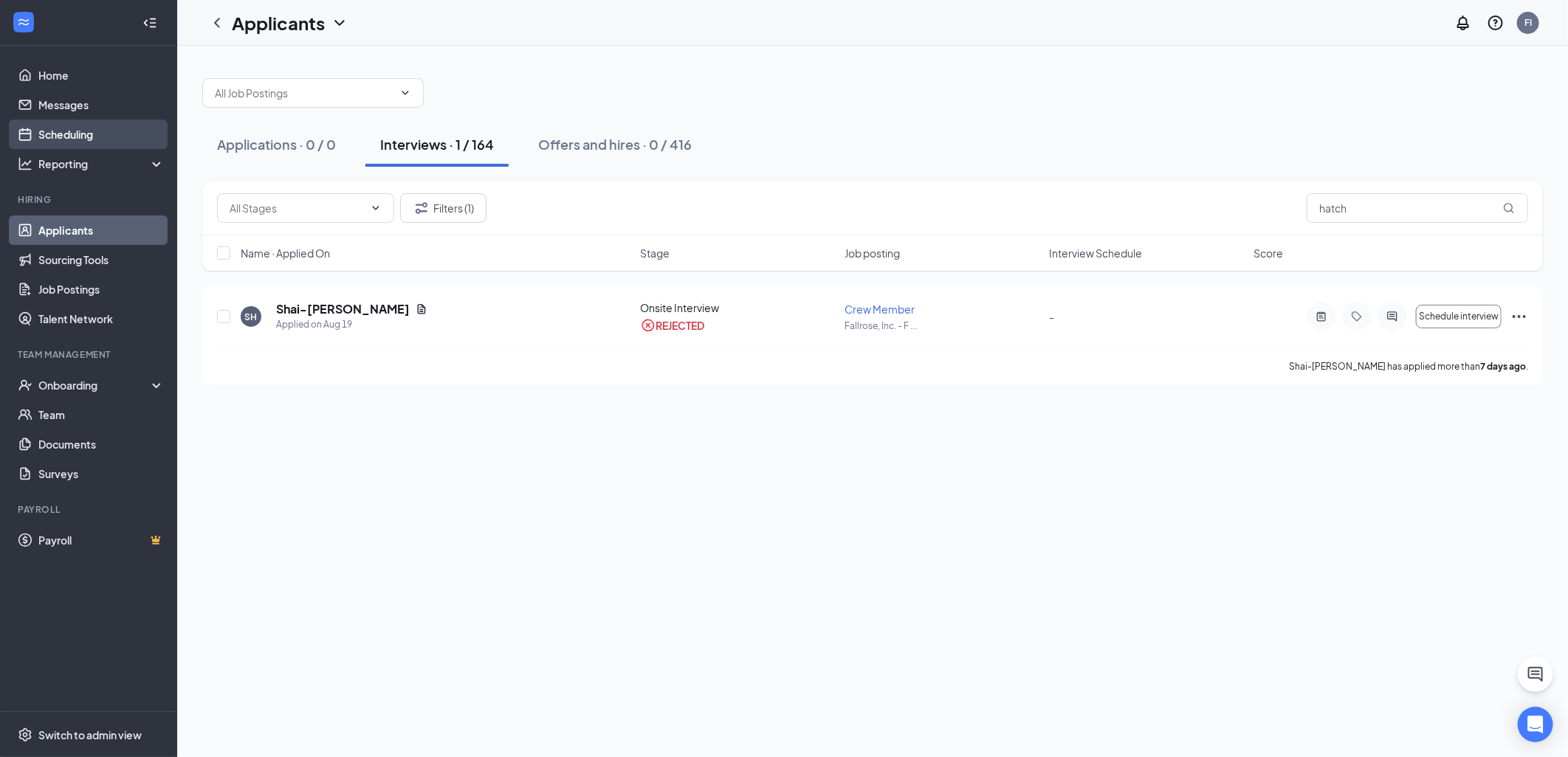
click at [124, 140] on link "Scheduling" at bounding box center [102, 135] width 126 height 29
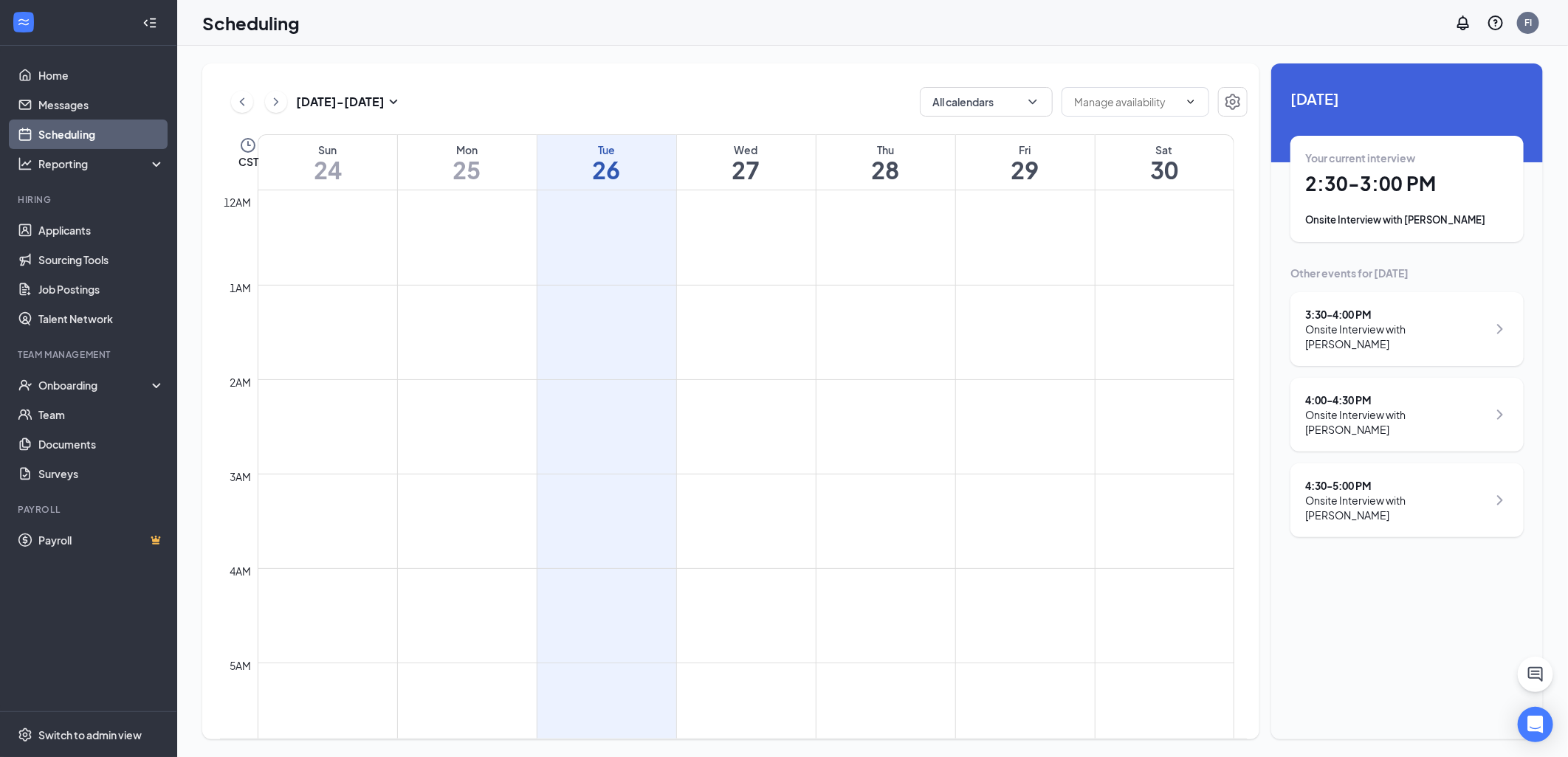
scroll to position [726, 0]
click at [668, 158] on h1 "26" at bounding box center [607, 169] width 139 height 25
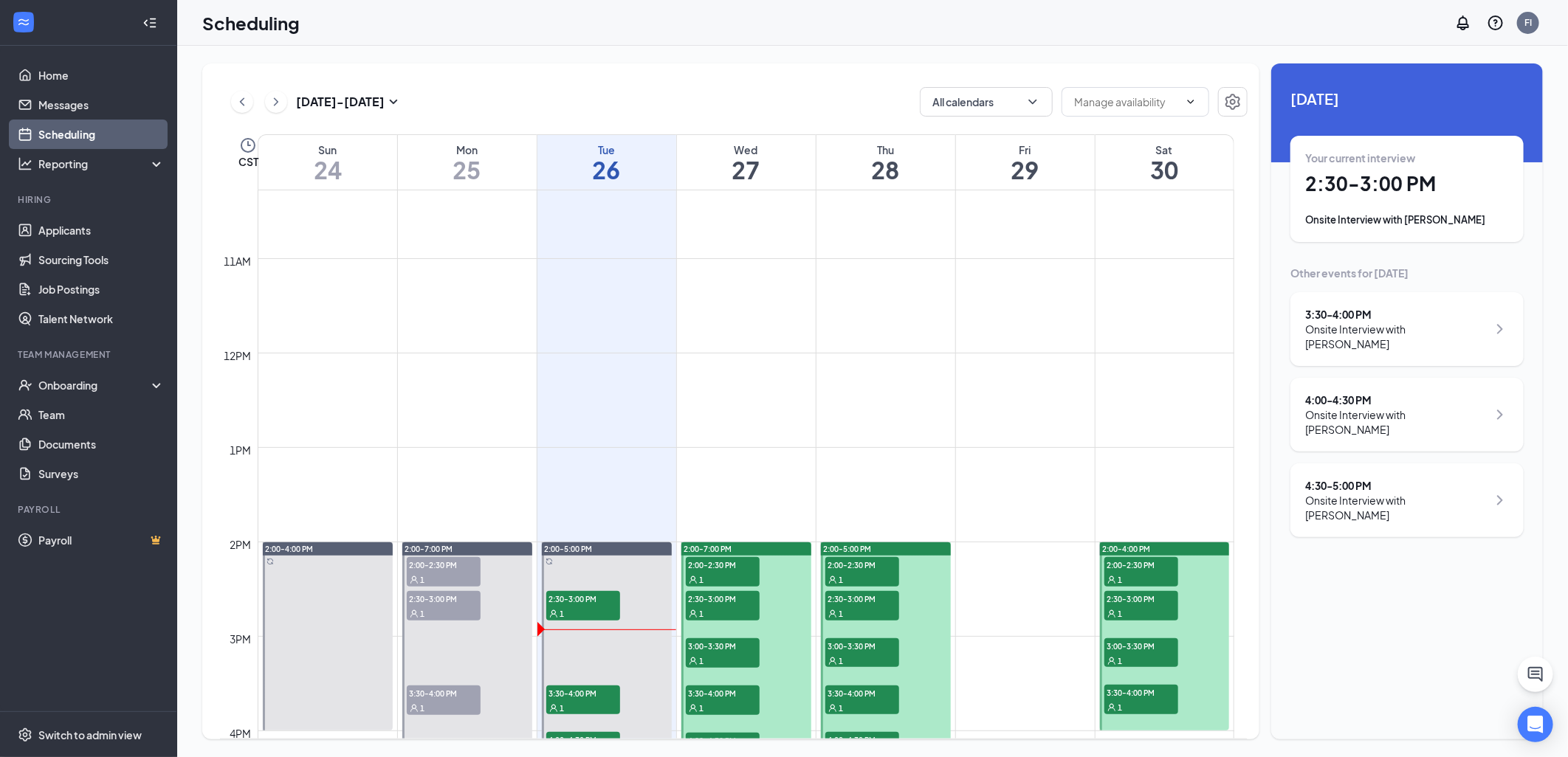
scroll to position [1382, 0]
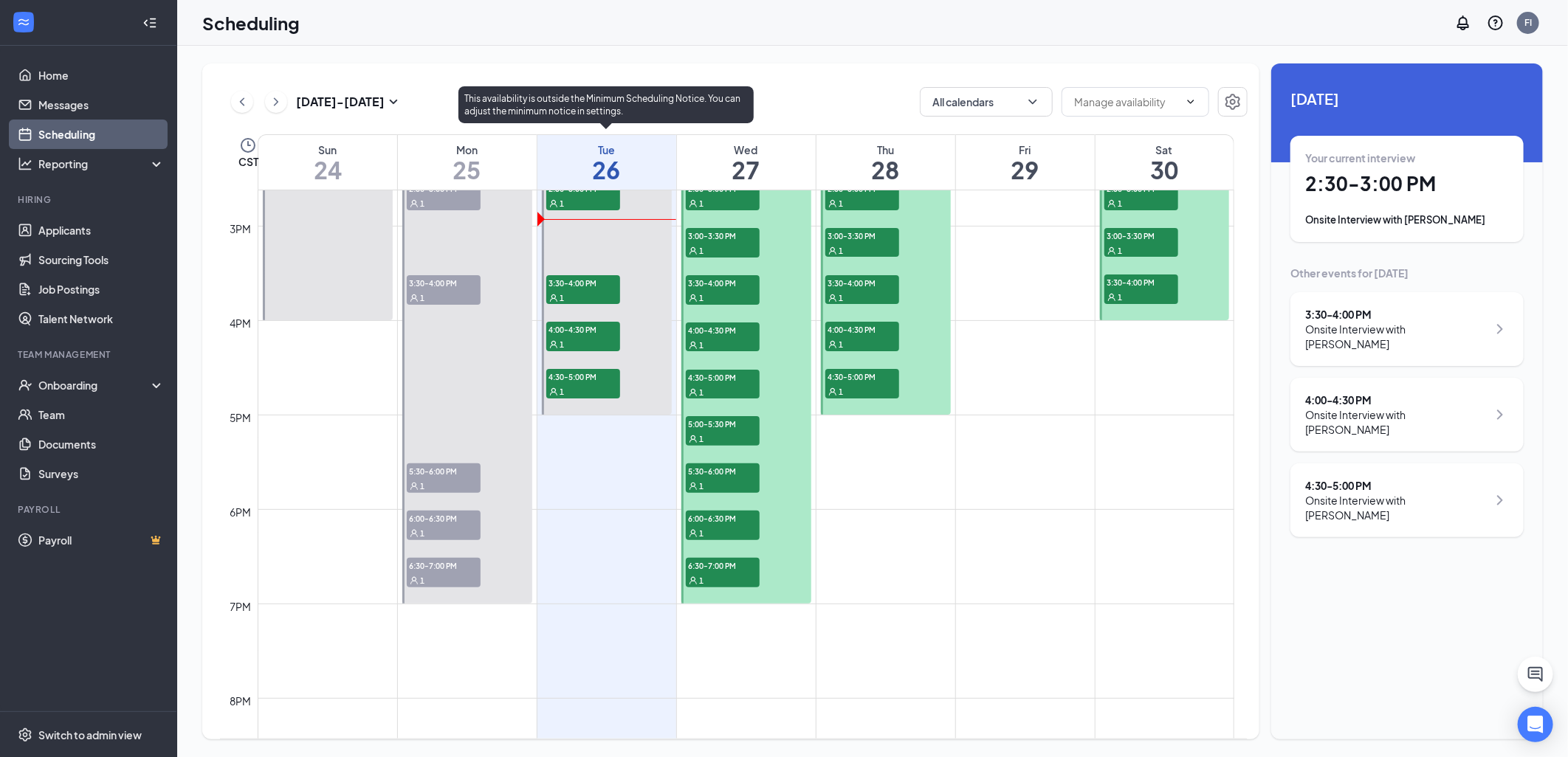
click at [578, 282] on span "3:30-4:00 PM" at bounding box center [583, 283] width 74 height 15
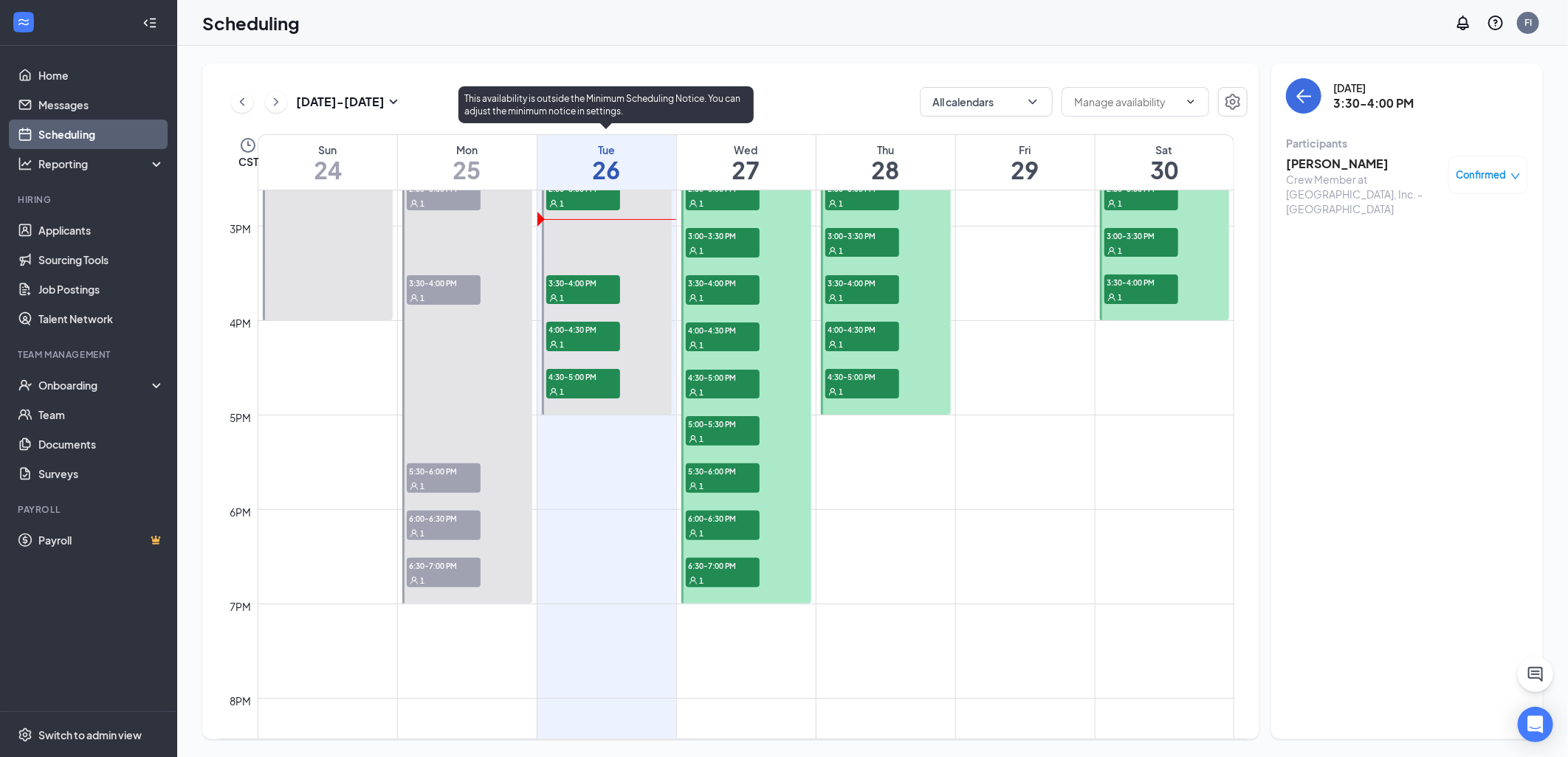
click at [574, 192] on span "2:30-3:00 PM" at bounding box center [583, 189] width 74 height 15
click at [574, 342] on div "2:00-5:00 PM 2:30-3:00 PM 1 3:30-4:00 PM 1 4:00-4:30 PM 1 4:30-5:00 PM 1" at bounding box center [607, 273] width 130 height 283
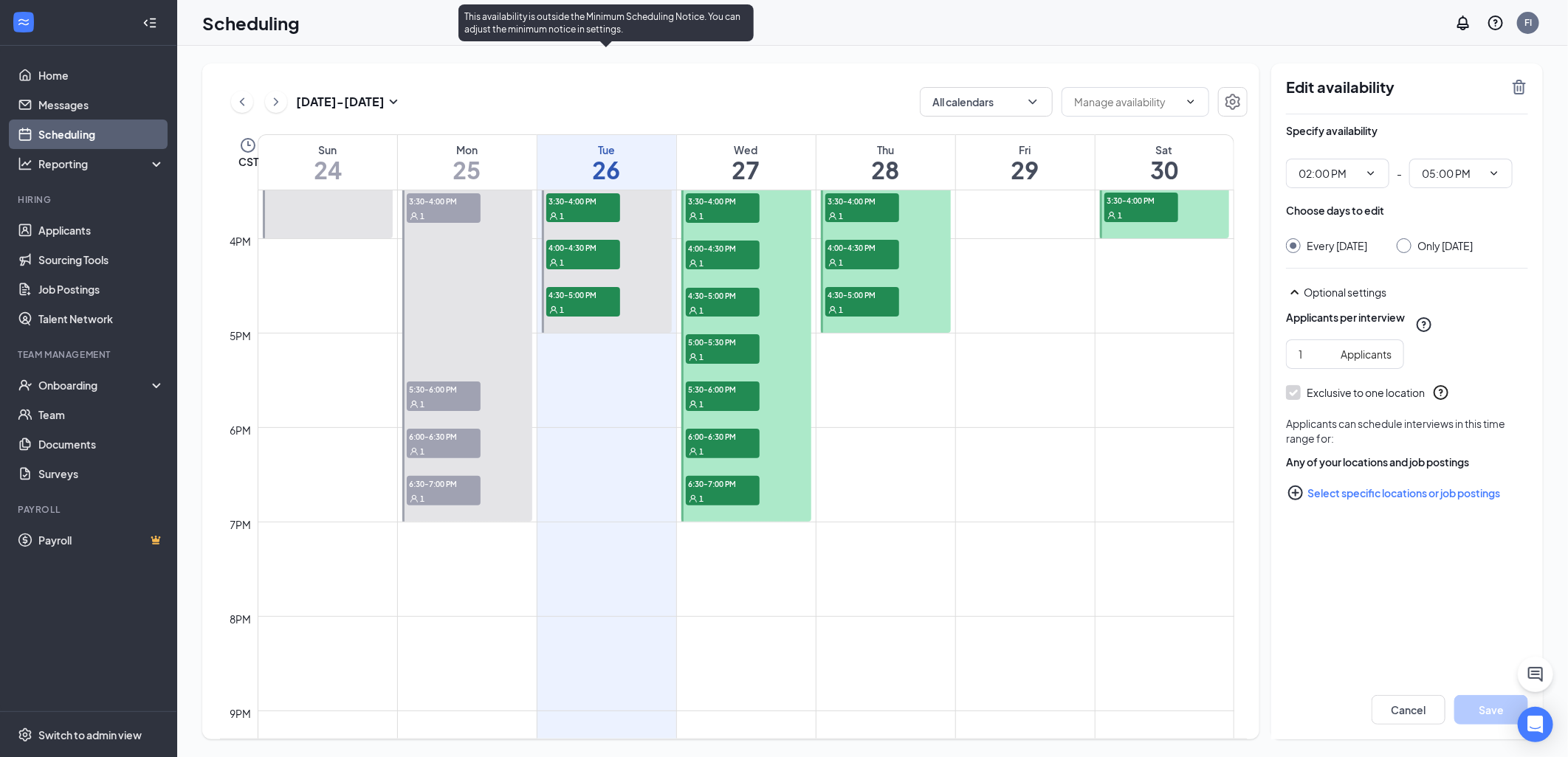
click at [589, 304] on div "1" at bounding box center [583, 309] width 74 height 15
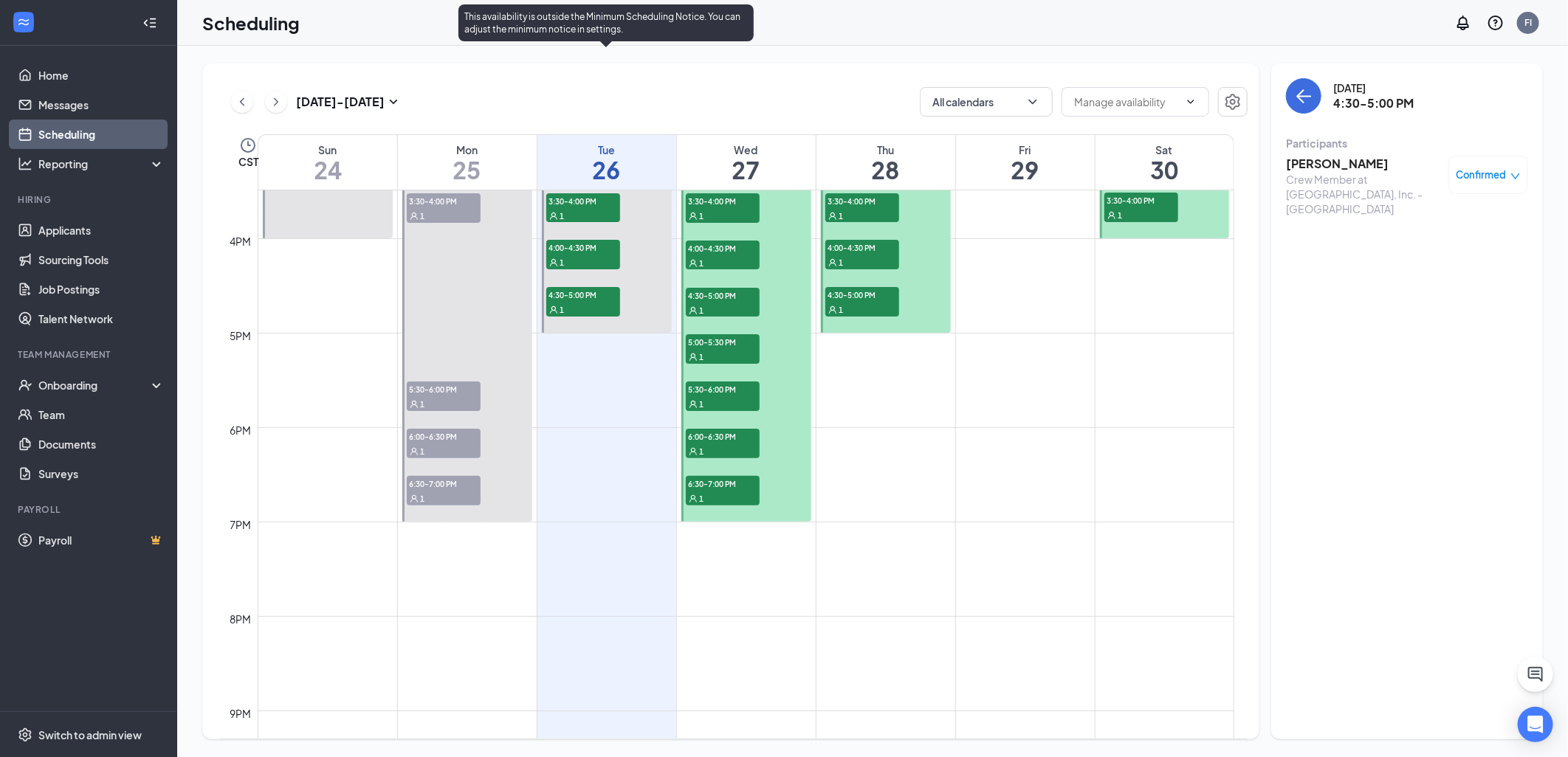
click at [602, 236] on div at bounding box center [607, 191] width 130 height 283
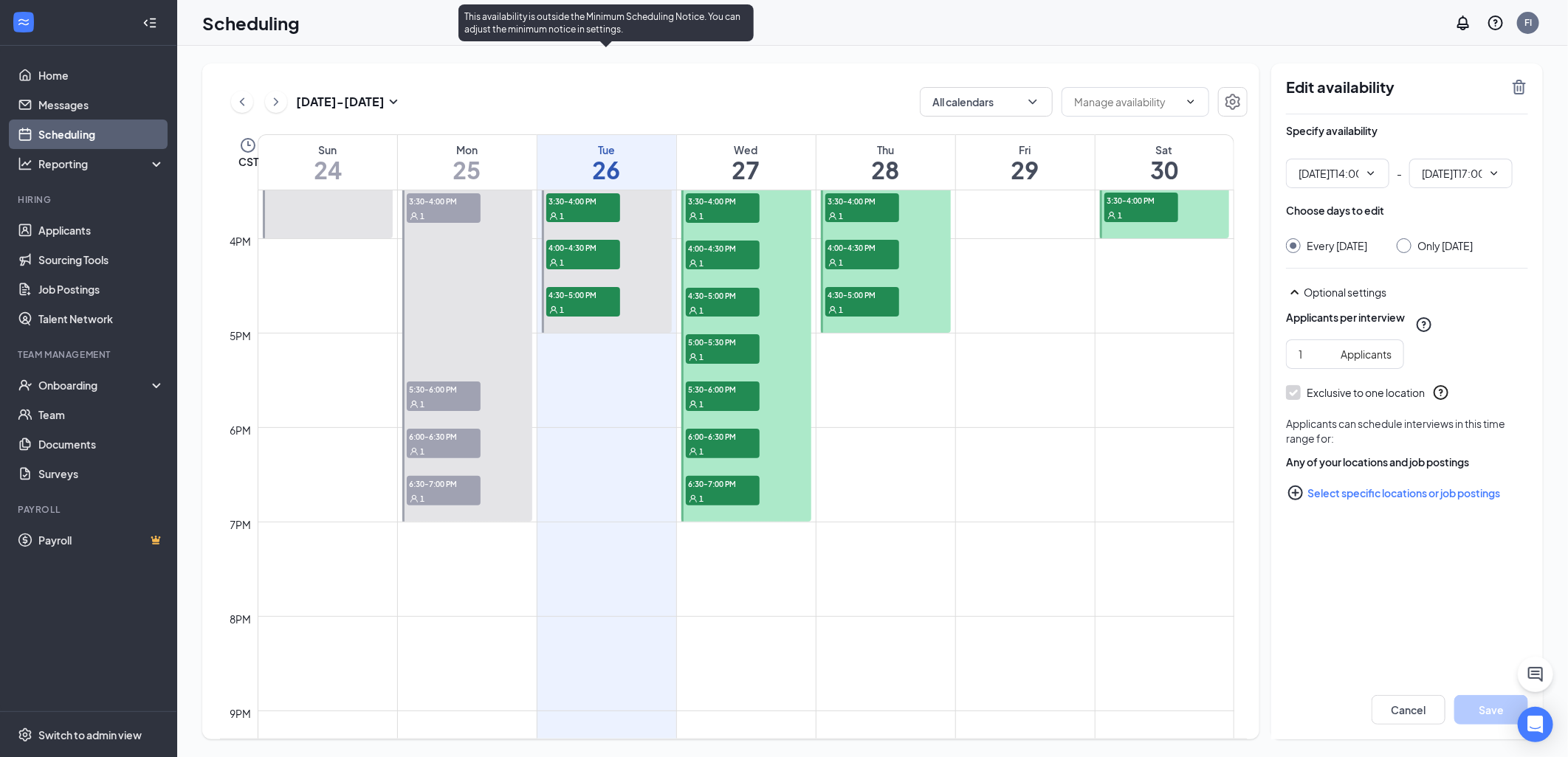
type input "02:00 PM"
type input "05:00 PM"
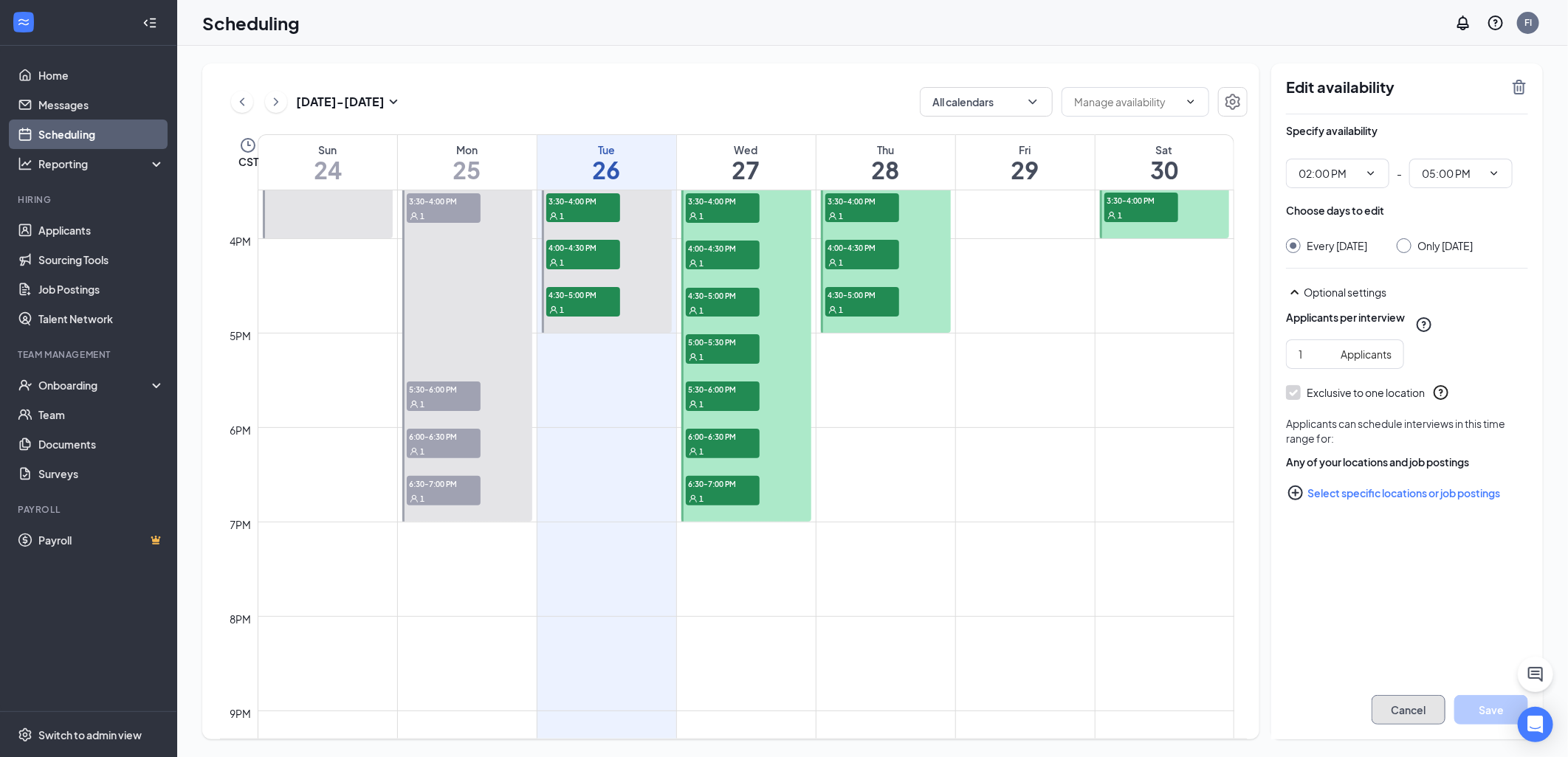
click at [1402, 699] on button "Cancel" at bounding box center [1408, 710] width 74 height 29
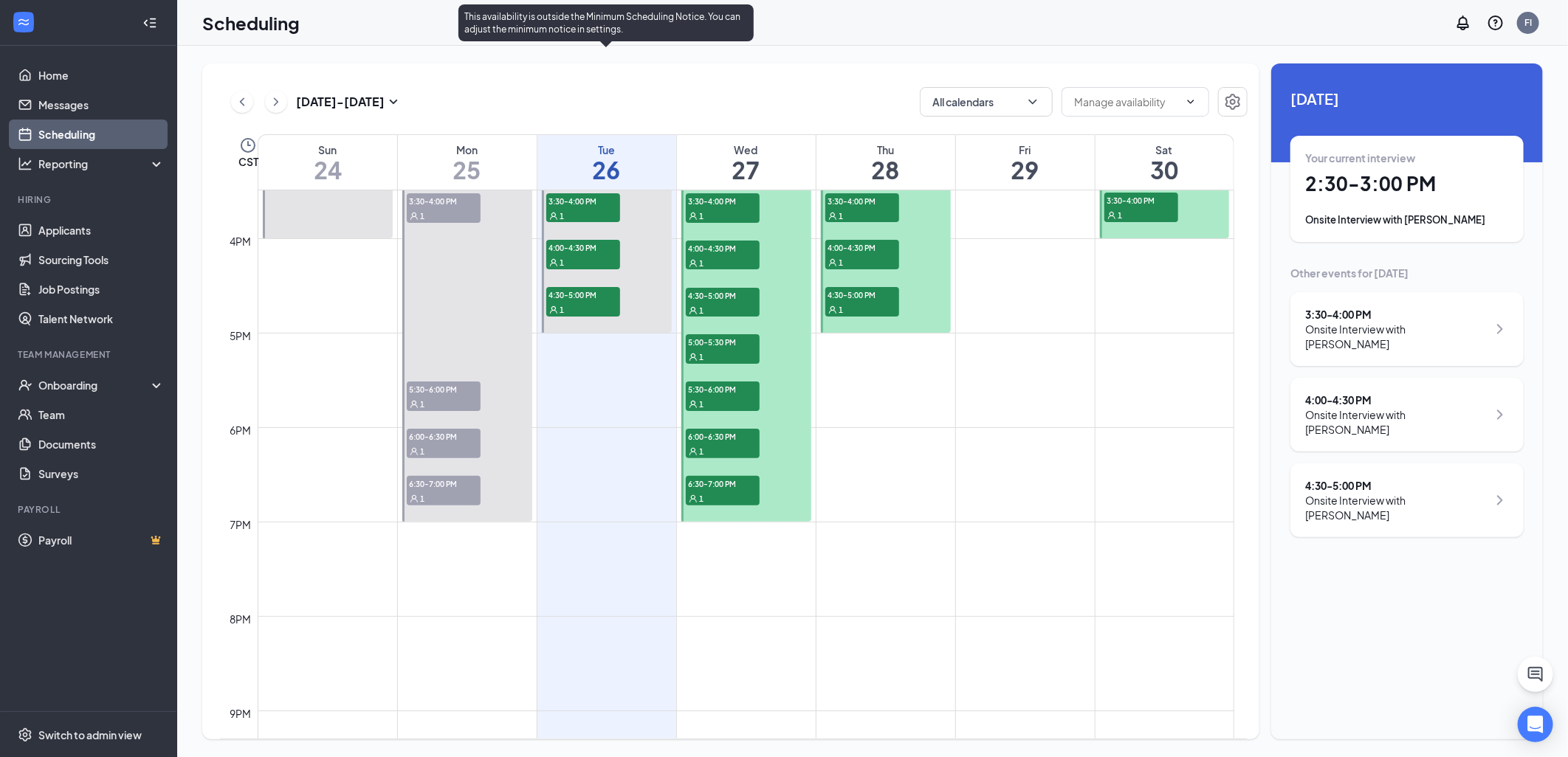
click at [593, 251] on span "4:00-4:30 PM" at bounding box center [583, 247] width 74 height 15
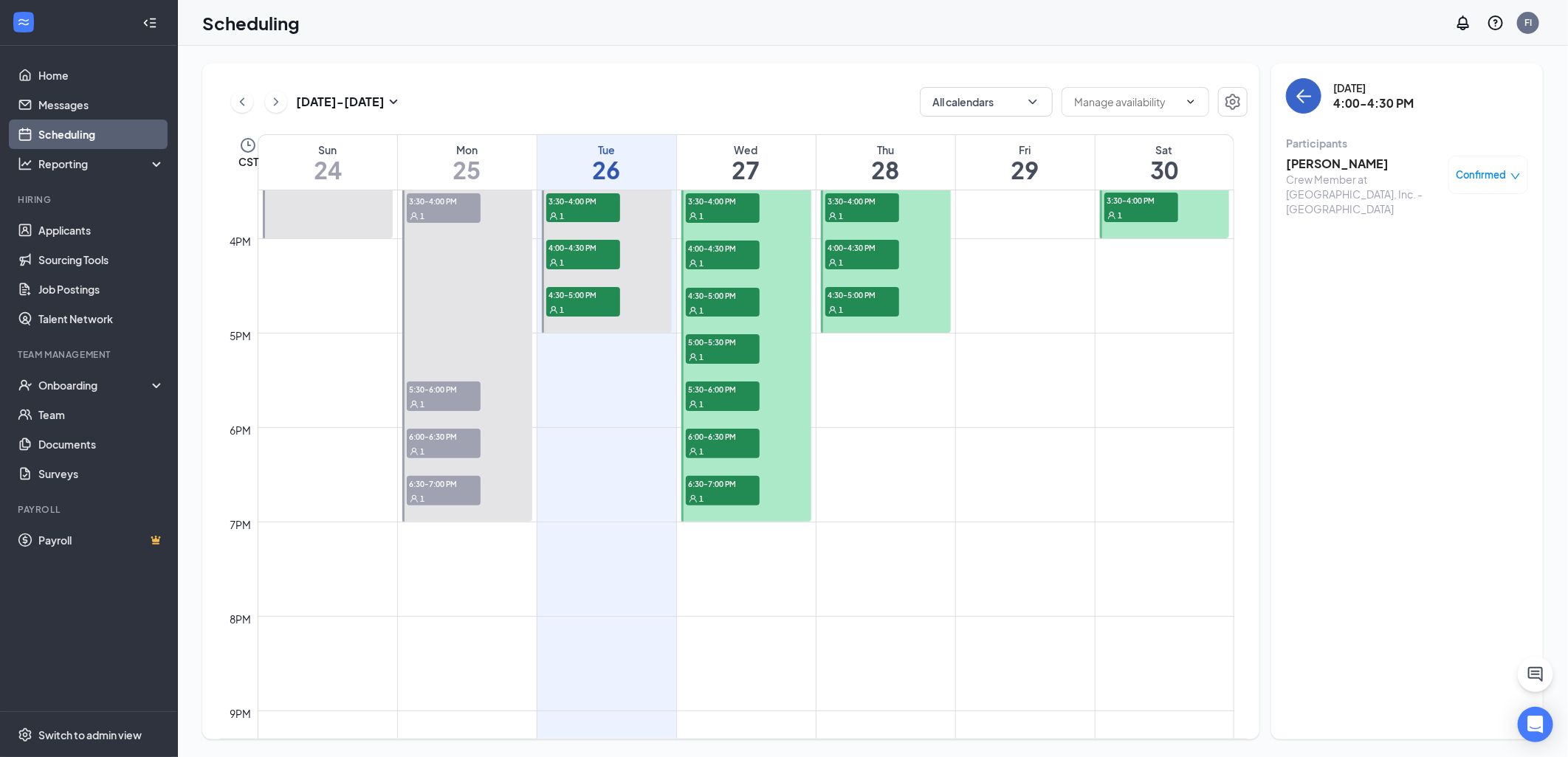
click at [1294, 103] on button "back-button" at bounding box center [1303, 95] width 36 height 36
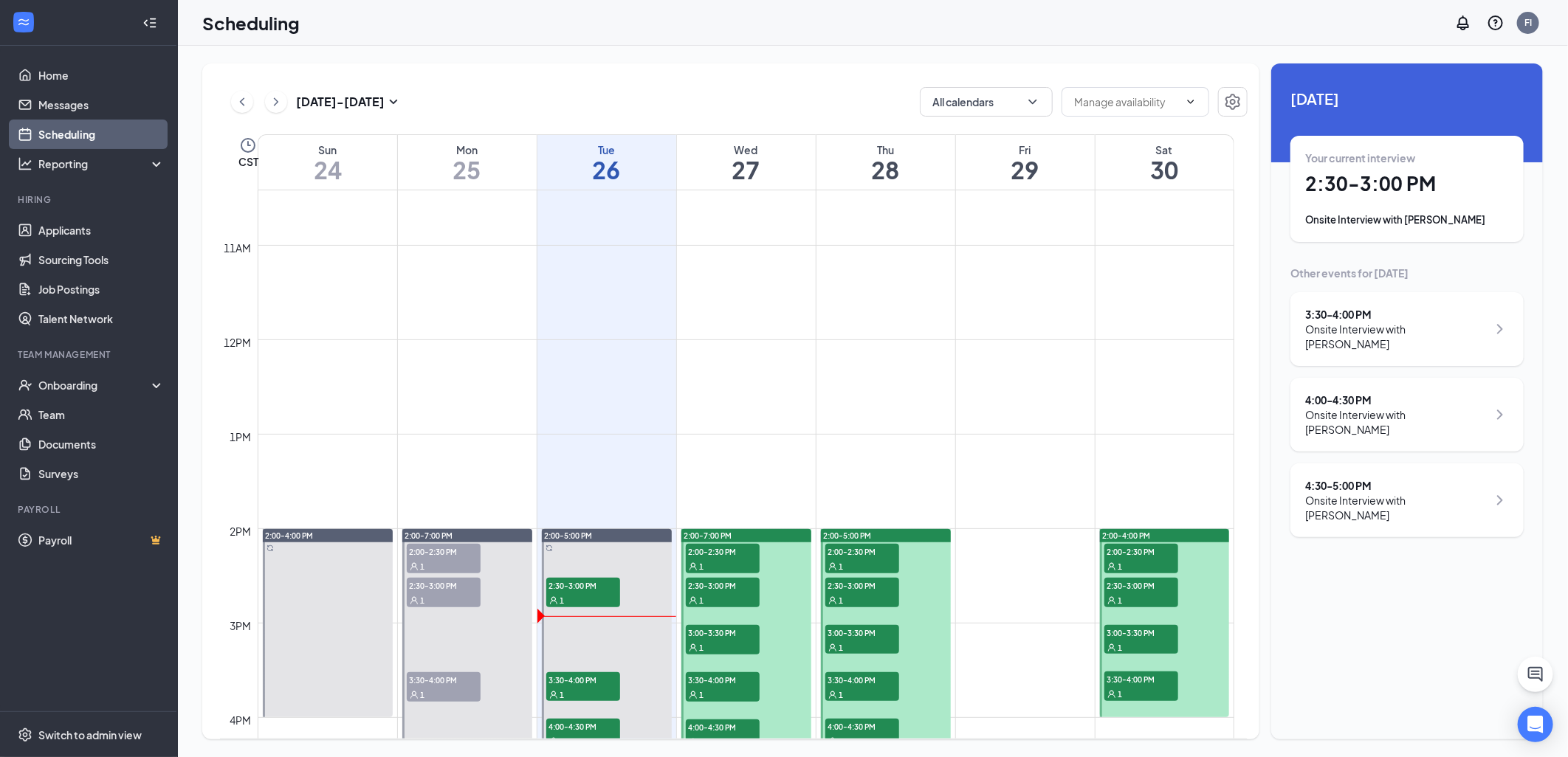
scroll to position [971, 0]
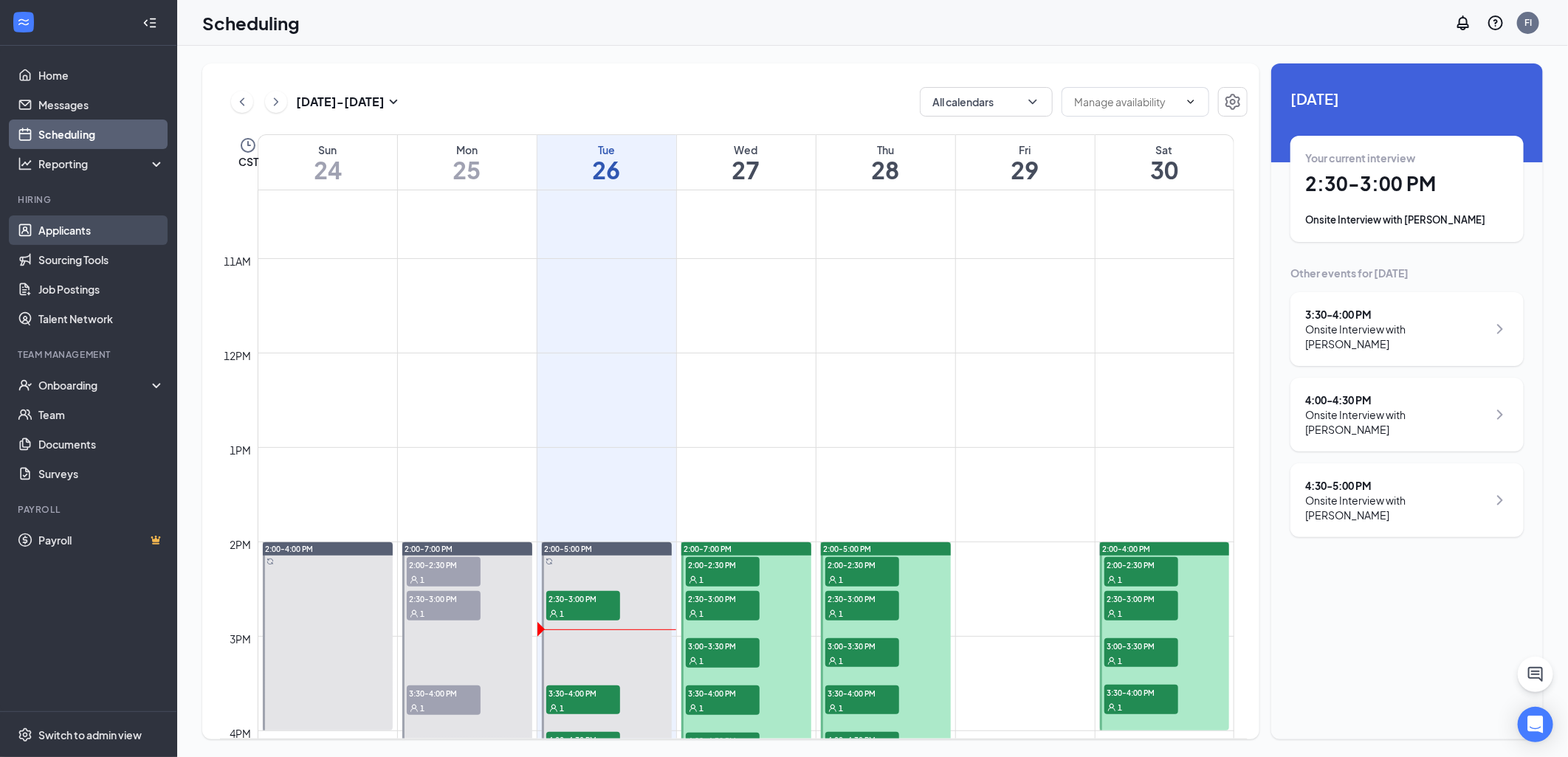
click at [82, 222] on link "Applicants" at bounding box center [102, 230] width 126 height 29
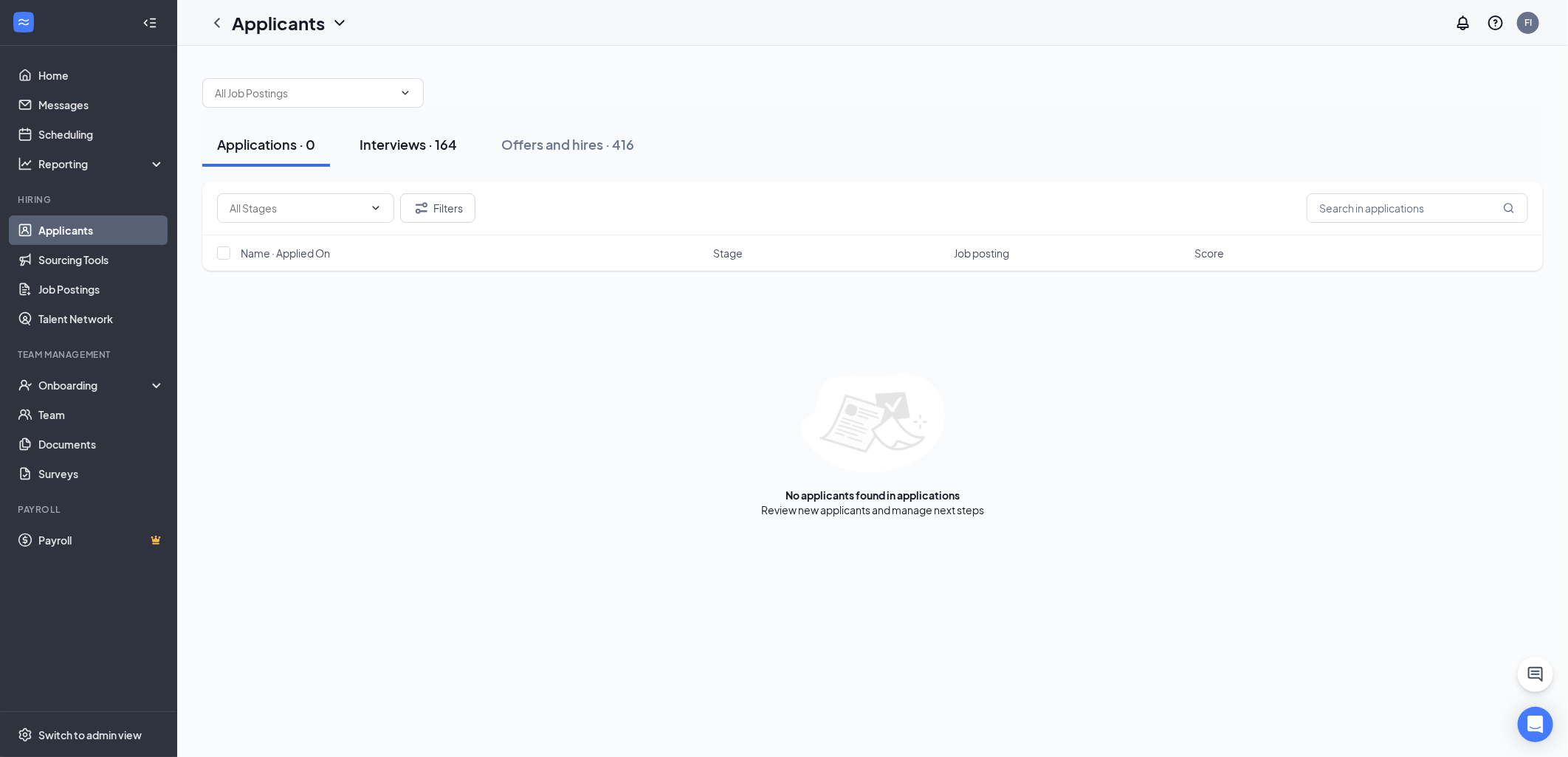
click at [434, 143] on div "Interviews · 164" at bounding box center [408, 145] width 97 height 18
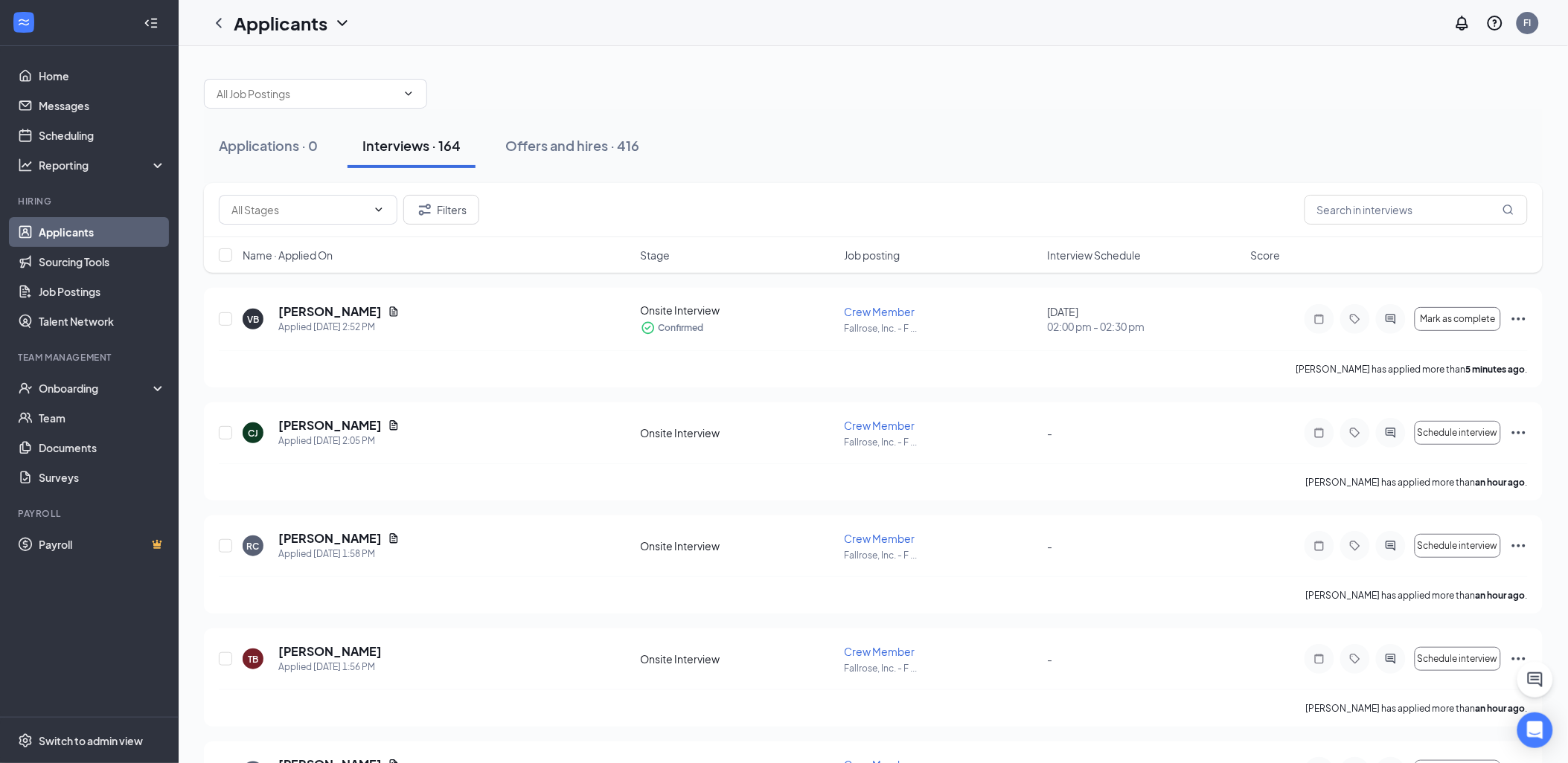
drag, startPoint x: 443, startPoint y: 145, endPoint x: 332, endPoint y: 169, distance: 113.6
click at [332, 169] on div "Applications · 0 Interviews · 164 Offers and hires · 416" at bounding box center [873, 146] width 1339 height 75
click at [1444, 206] on input "text" at bounding box center [1417, 209] width 223 height 30
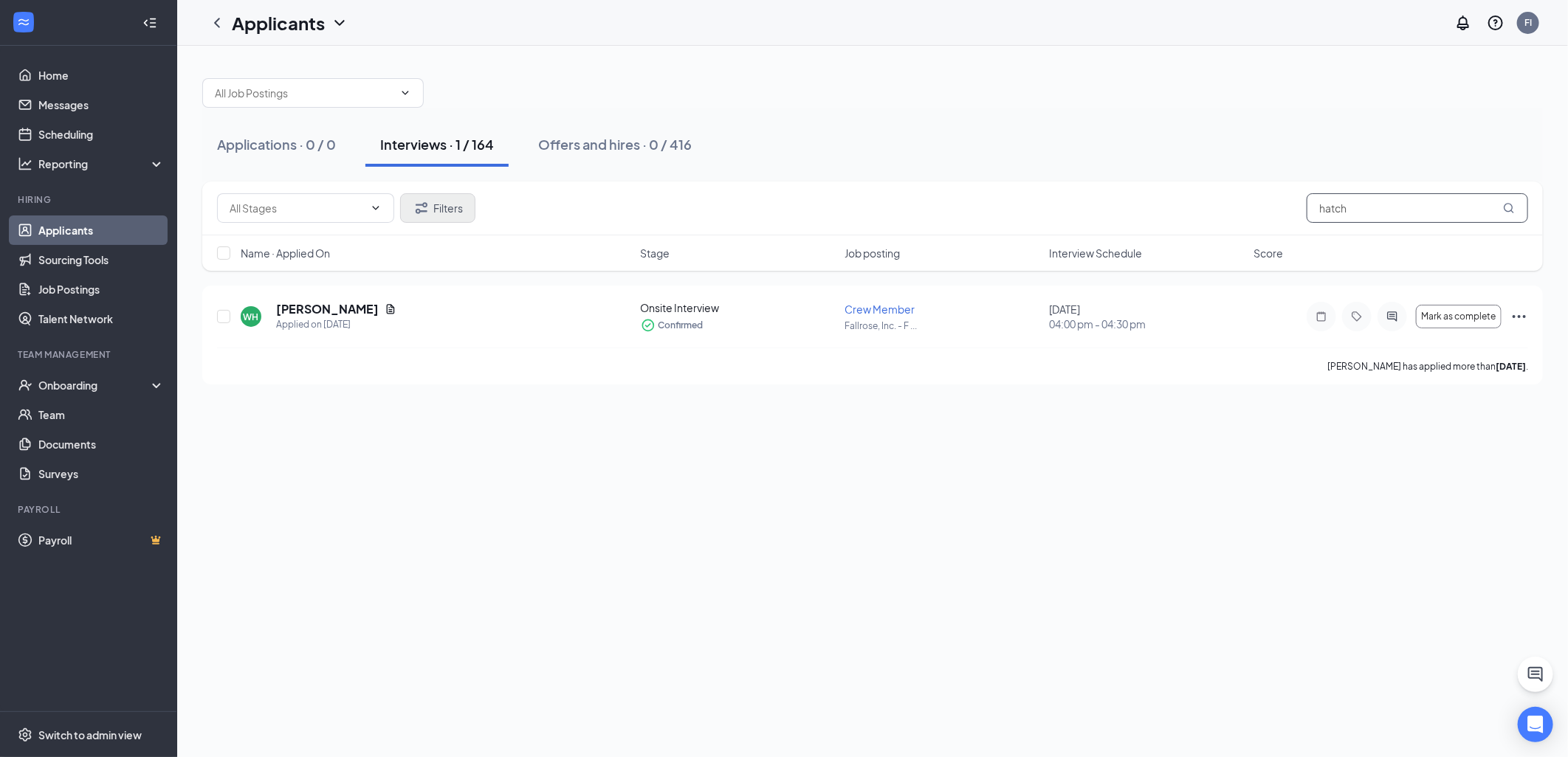
type input "hatch"
click at [452, 216] on button "Filters" at bounding box center [438, 208] width 75 height 29
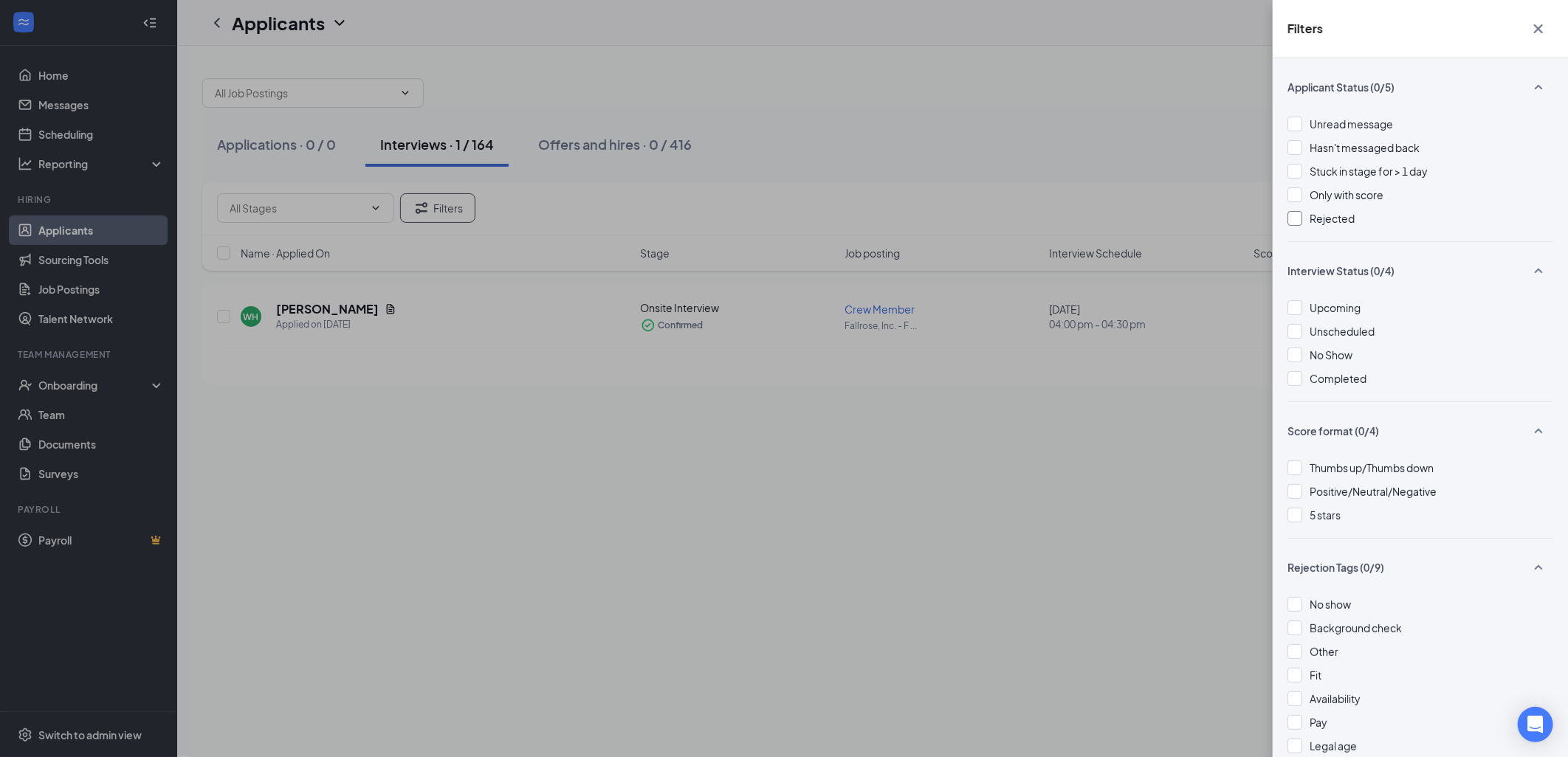
click at [1290, 215] on div at bounding box center [1295, 219] width 15 height 15
click at [784, 504] on div "Filters Applicant Status (1/5) Unread message Hasn't messaged back Stuck in sta…" at bounding box center [784, 378] width 1568 height 757
drag, startPoint x: 903, startPoint y: 100, endPoint x: 1046, endPoint y: 121, distance: 144.5
click at [914, 101] on div "Filters Applicant Status (1/5) Unread message Hasn't messaged back Stuck in sta…" at bounding box center [784, 378] width 1568 height 757
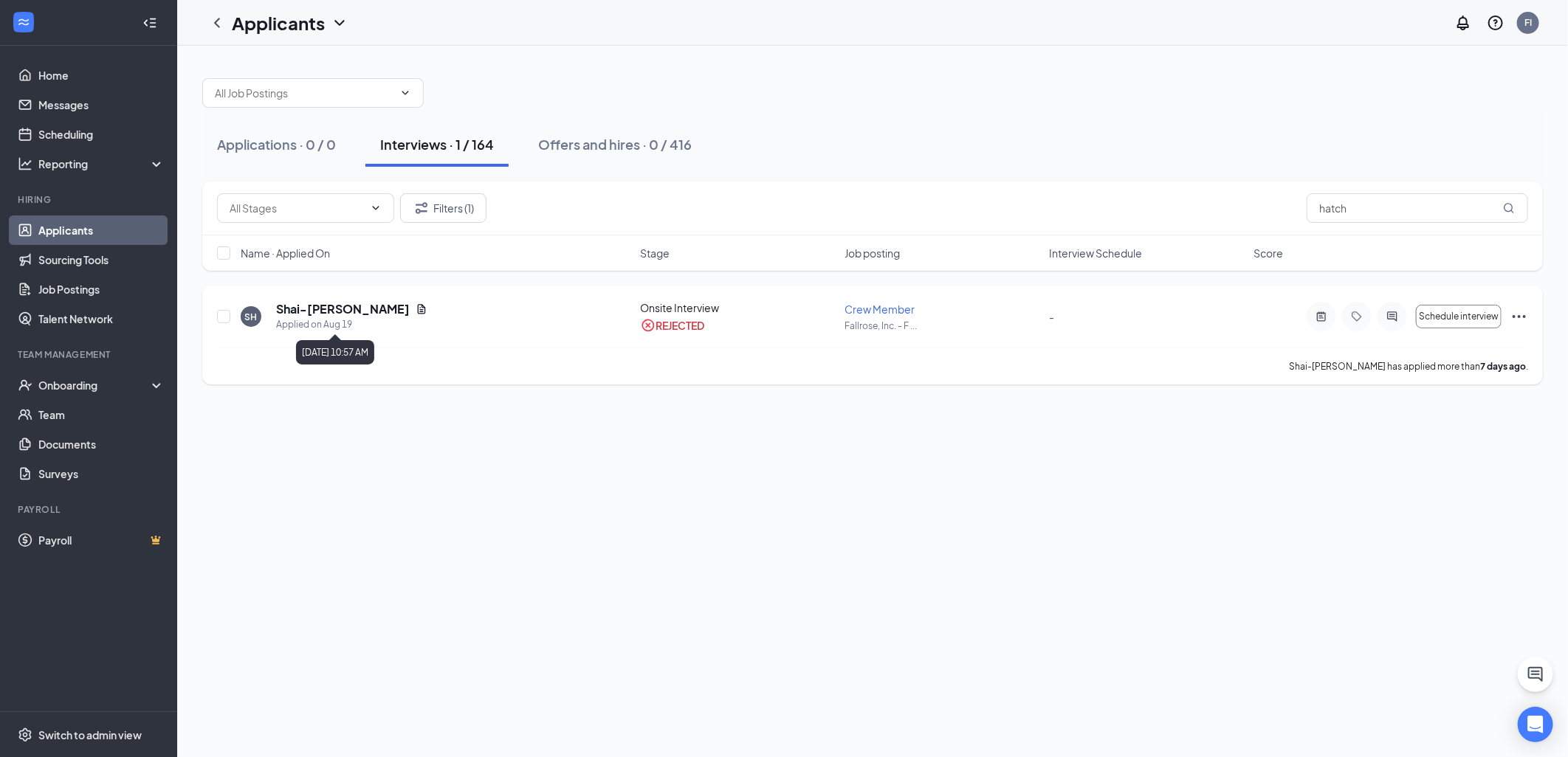
click at [314, 329] on div "Applied on Aug 19" at bounding box center [351, 325] width 151 height 15
click at [393, 326] on div "Applied on Aug 19" at bounding box center [351, 325] width 151 height 15
click at [322, 307] on h5 "Shai-[PERSON_NAME]" at bounding box center [343, 309] width 134 height 16
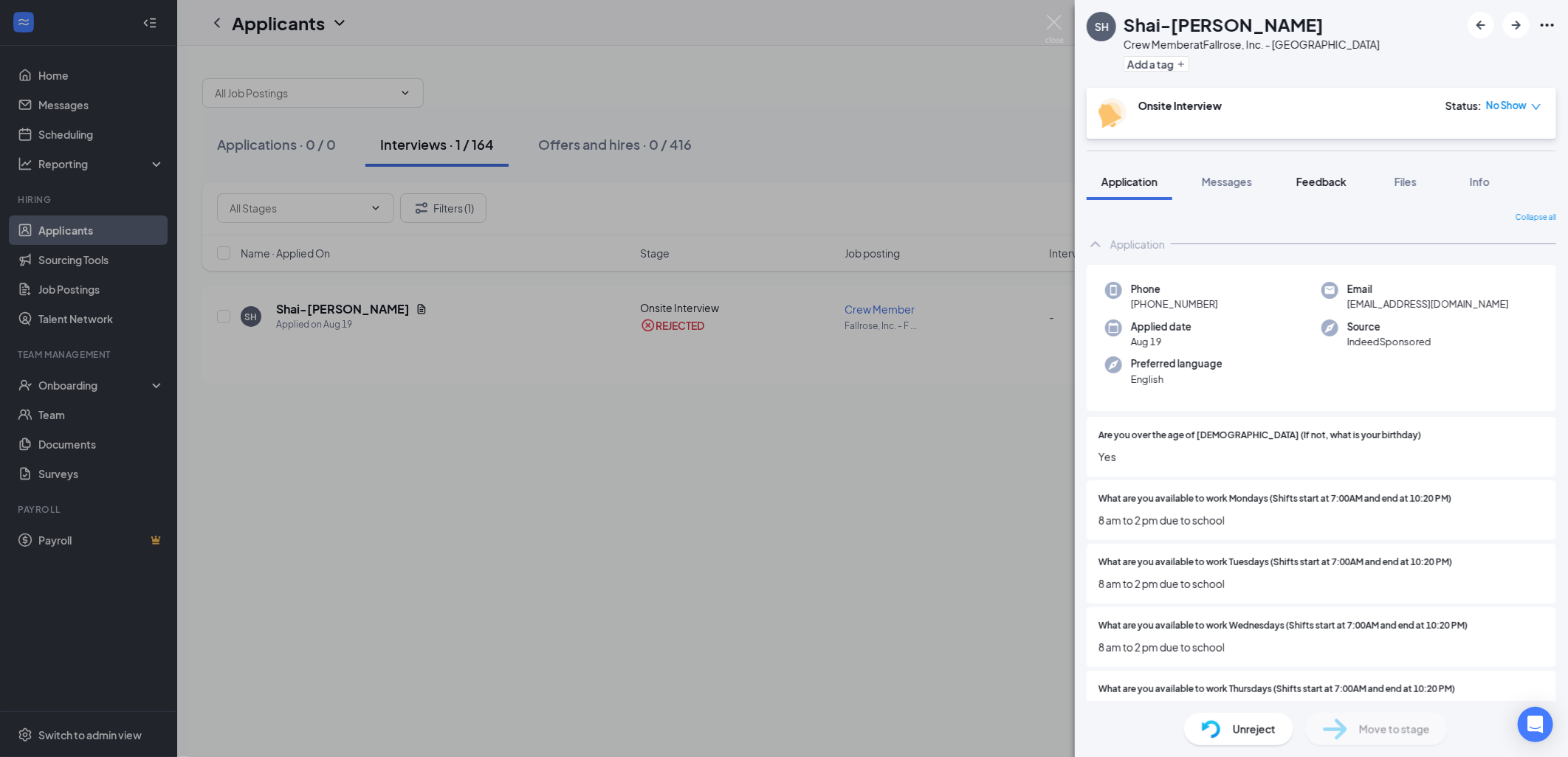
click at [1319, 182] on span "Feedback" at bounding box center [1321, 181] width 50 height 14
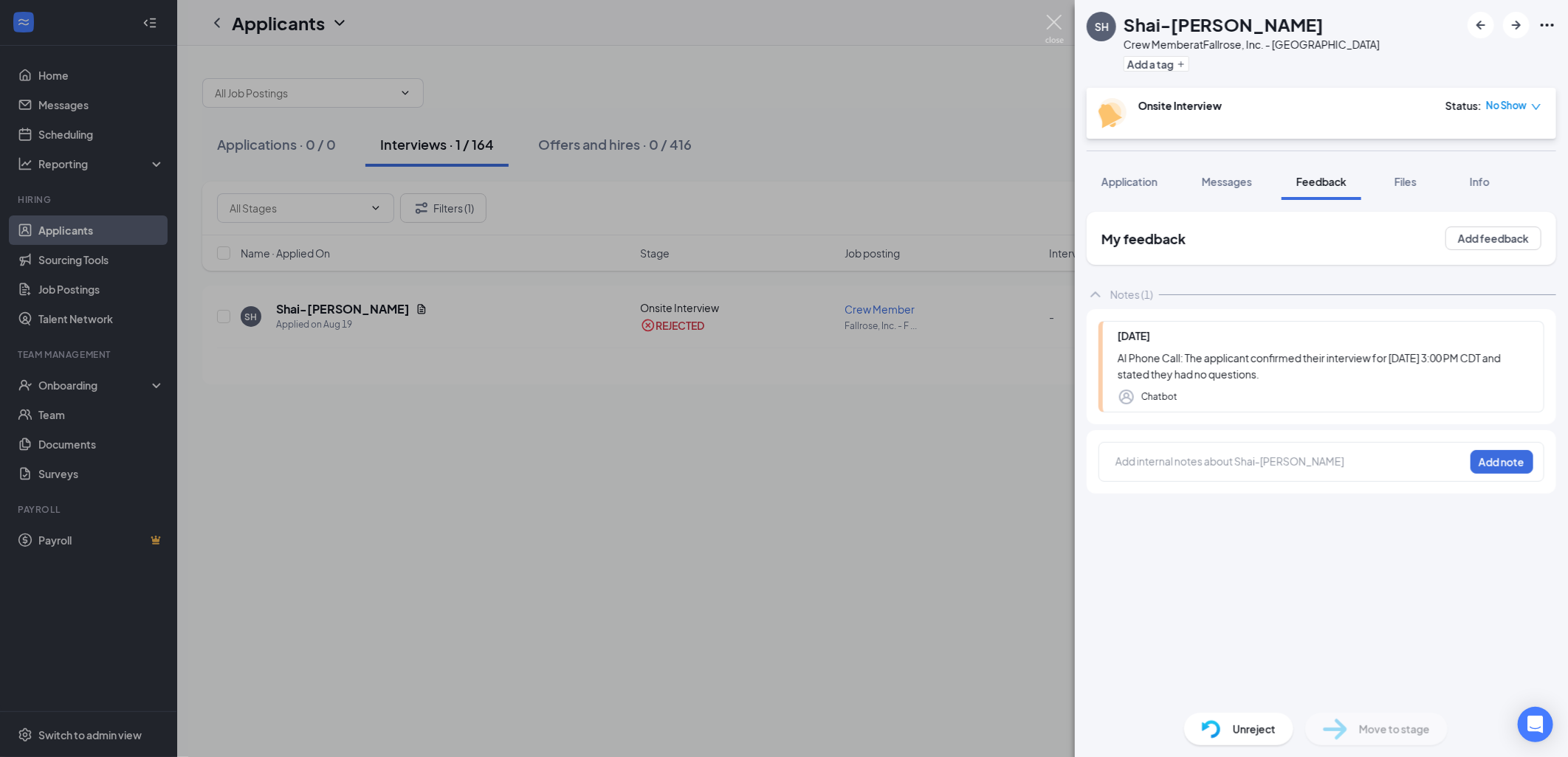
click at [1062, 18] on img at bounding box center [1054, 28] width 18 height 28
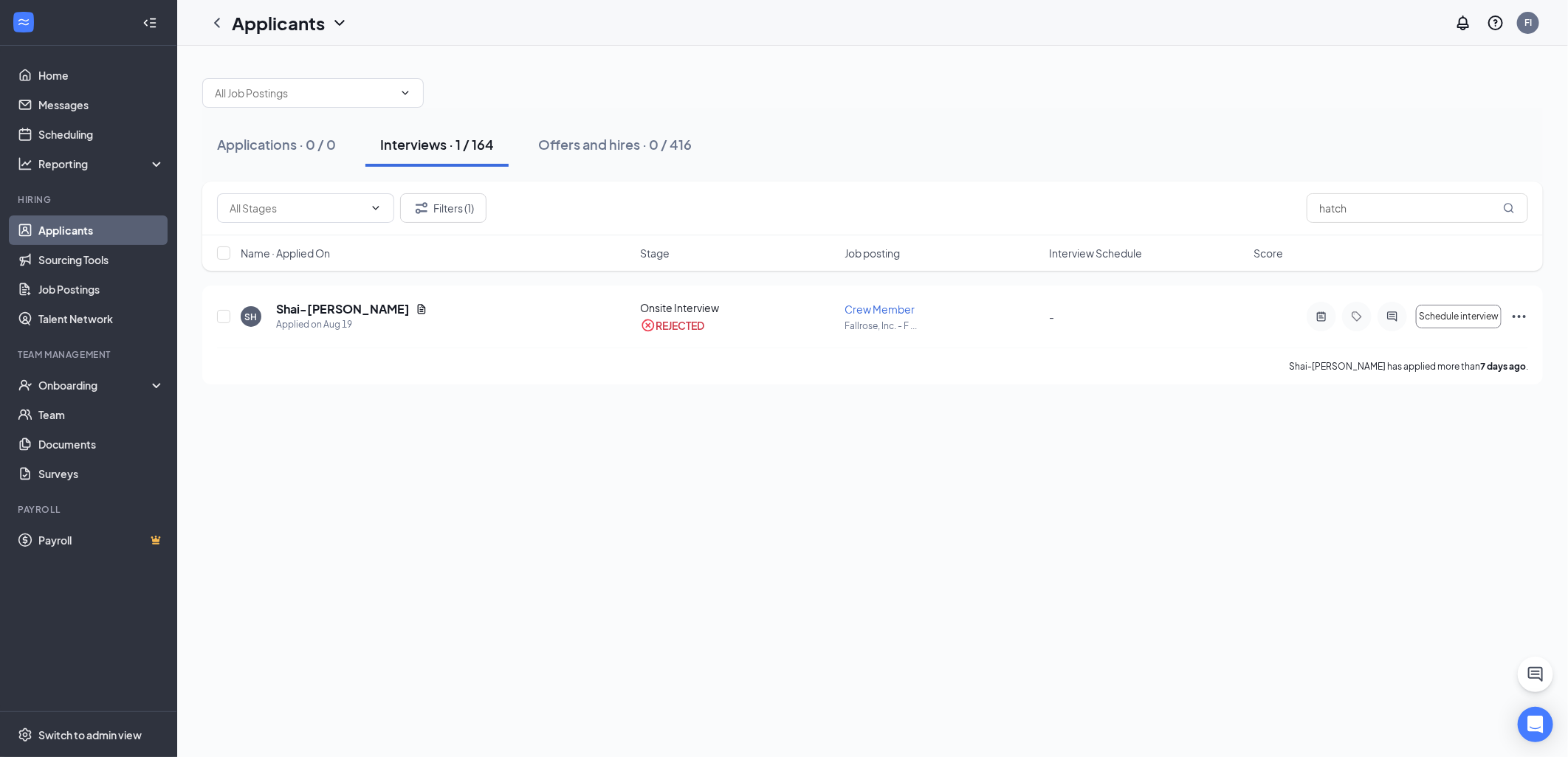
click at [107, 233] on link "Applicants" at bounding box center [102, 230] width 126 height 29
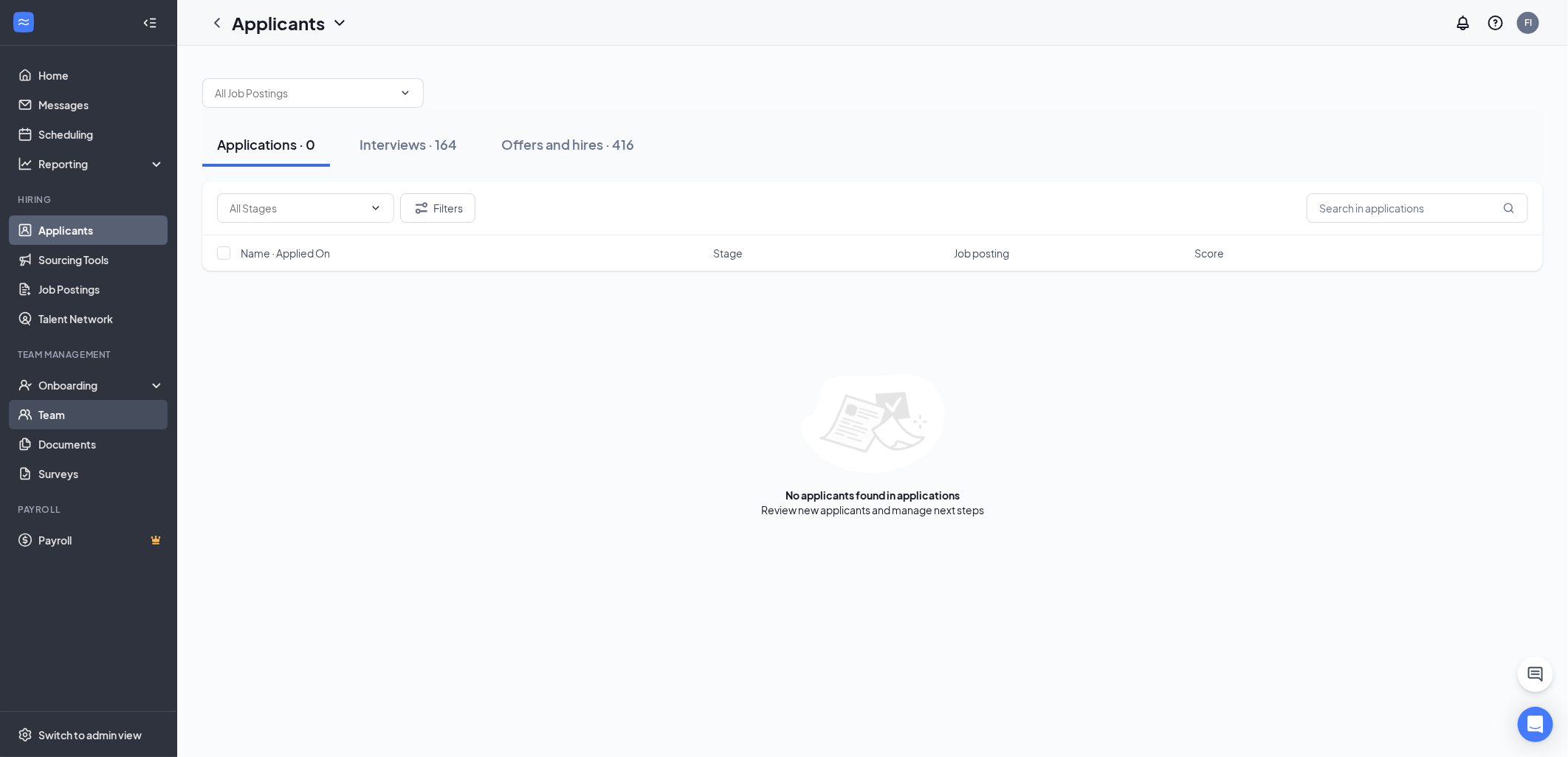
click at [90, 419] on link "Team" at bounding box center [102, 415] width 126 height 29
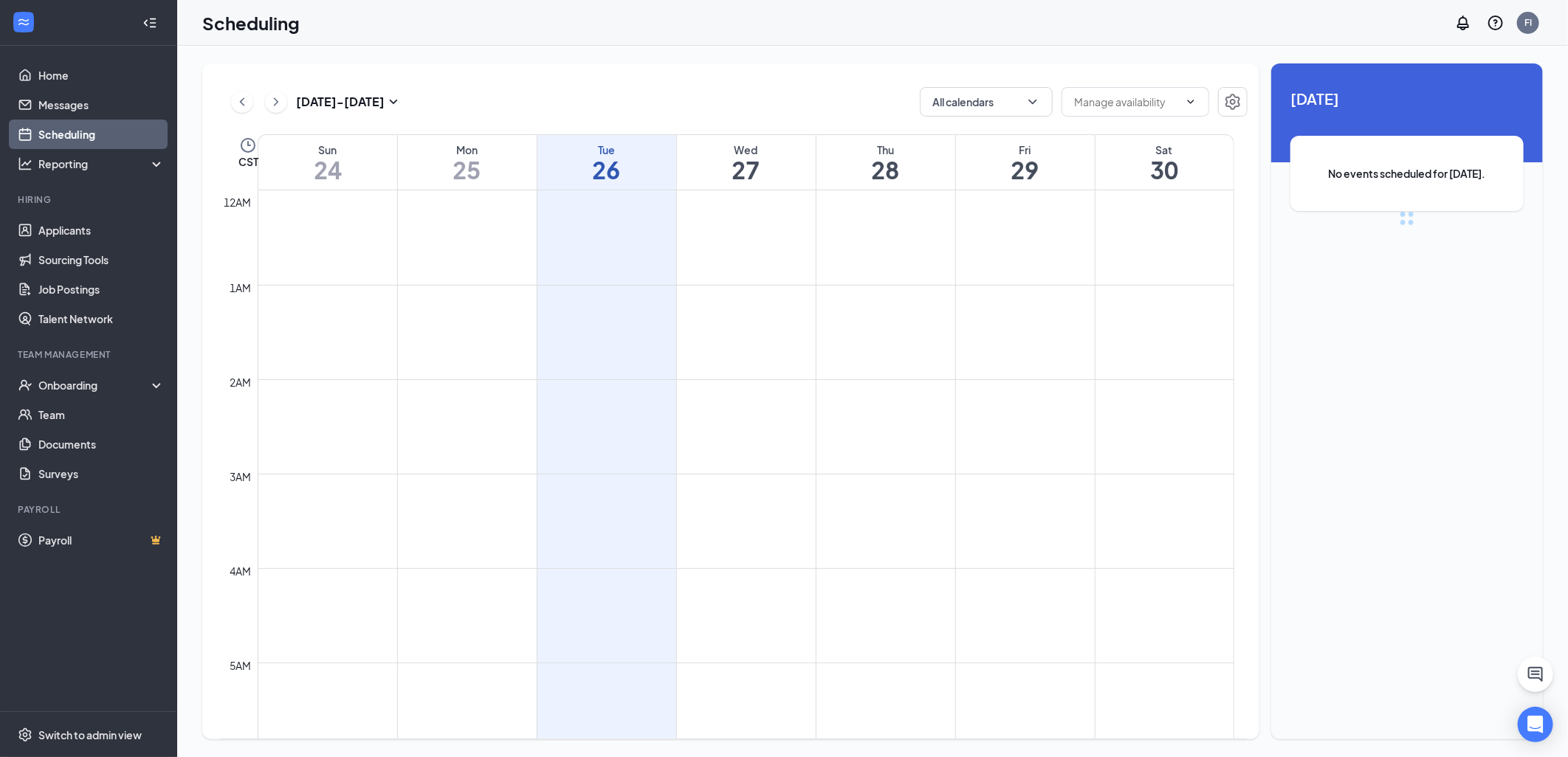
scroll to position [726, 0]
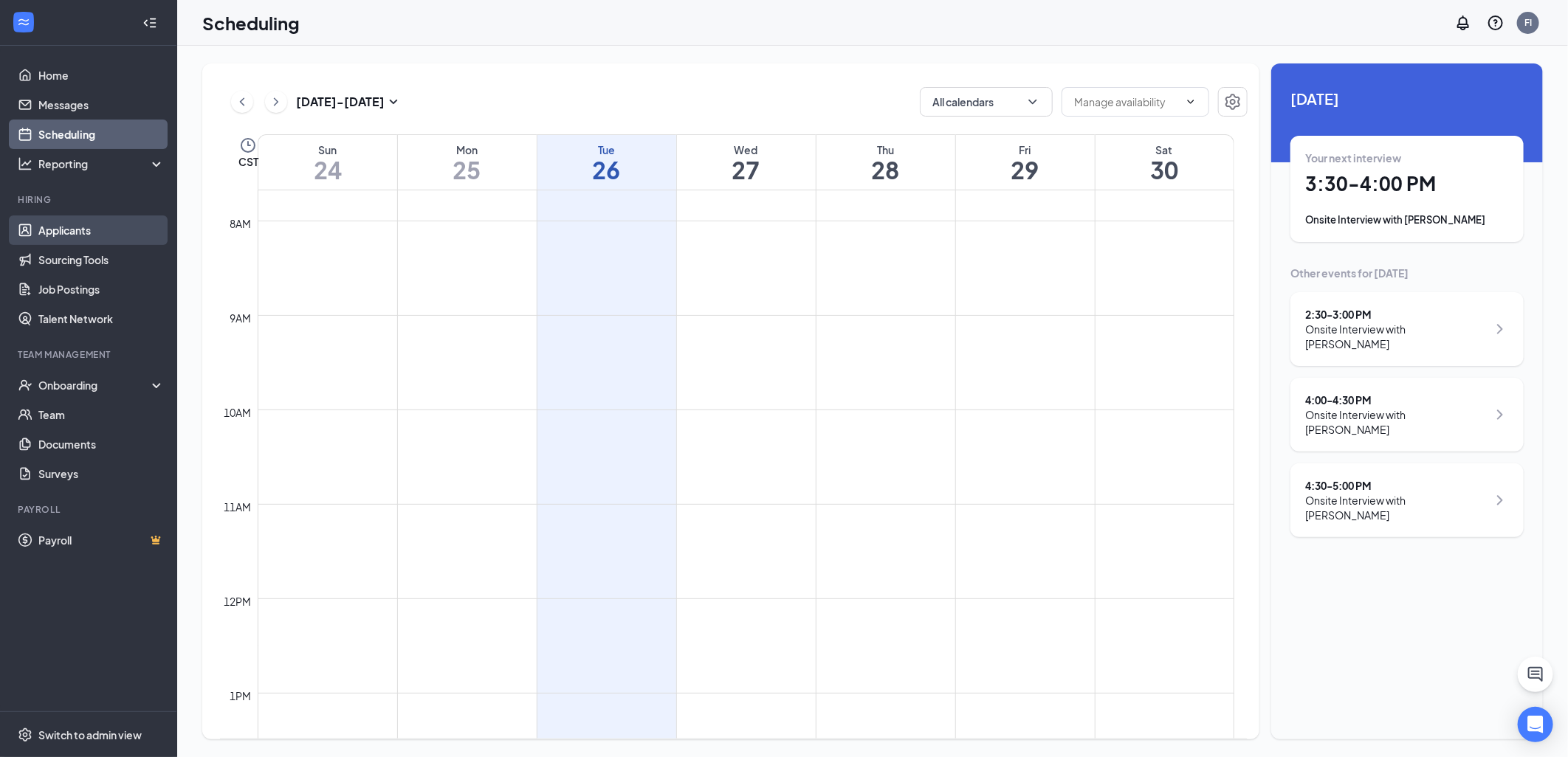
click at [94, 227] on link "Applicants" at bounding box center [102, 230] width 126 height 29
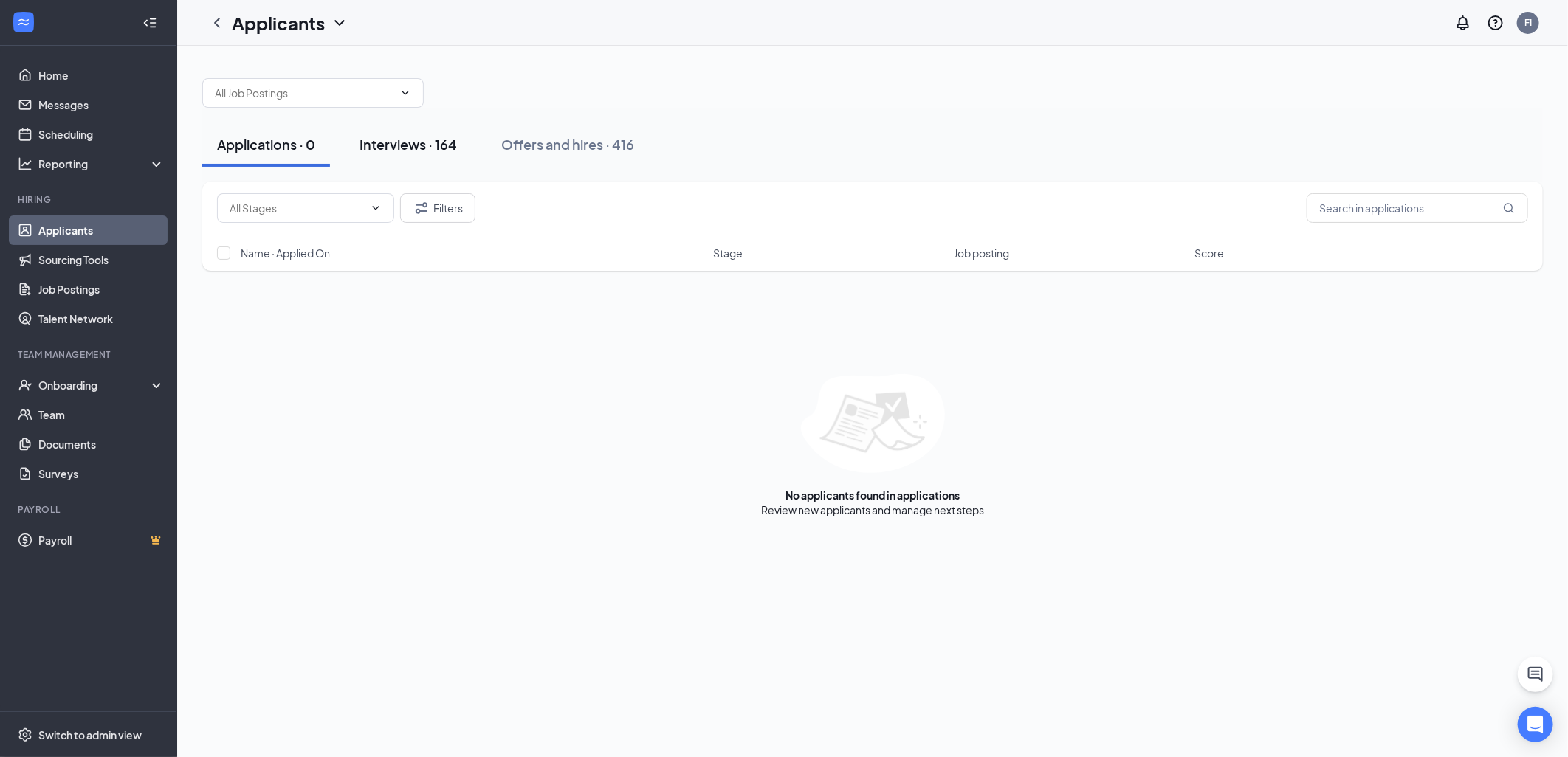
drag, startPoint x: 422, startPoint y: 145, endPoint x: 440, endPoint y: 148, distance: 18.2
click at [427, 145] on div "Interviews · 164" at bounding box center [408, 145] width 97 height 18
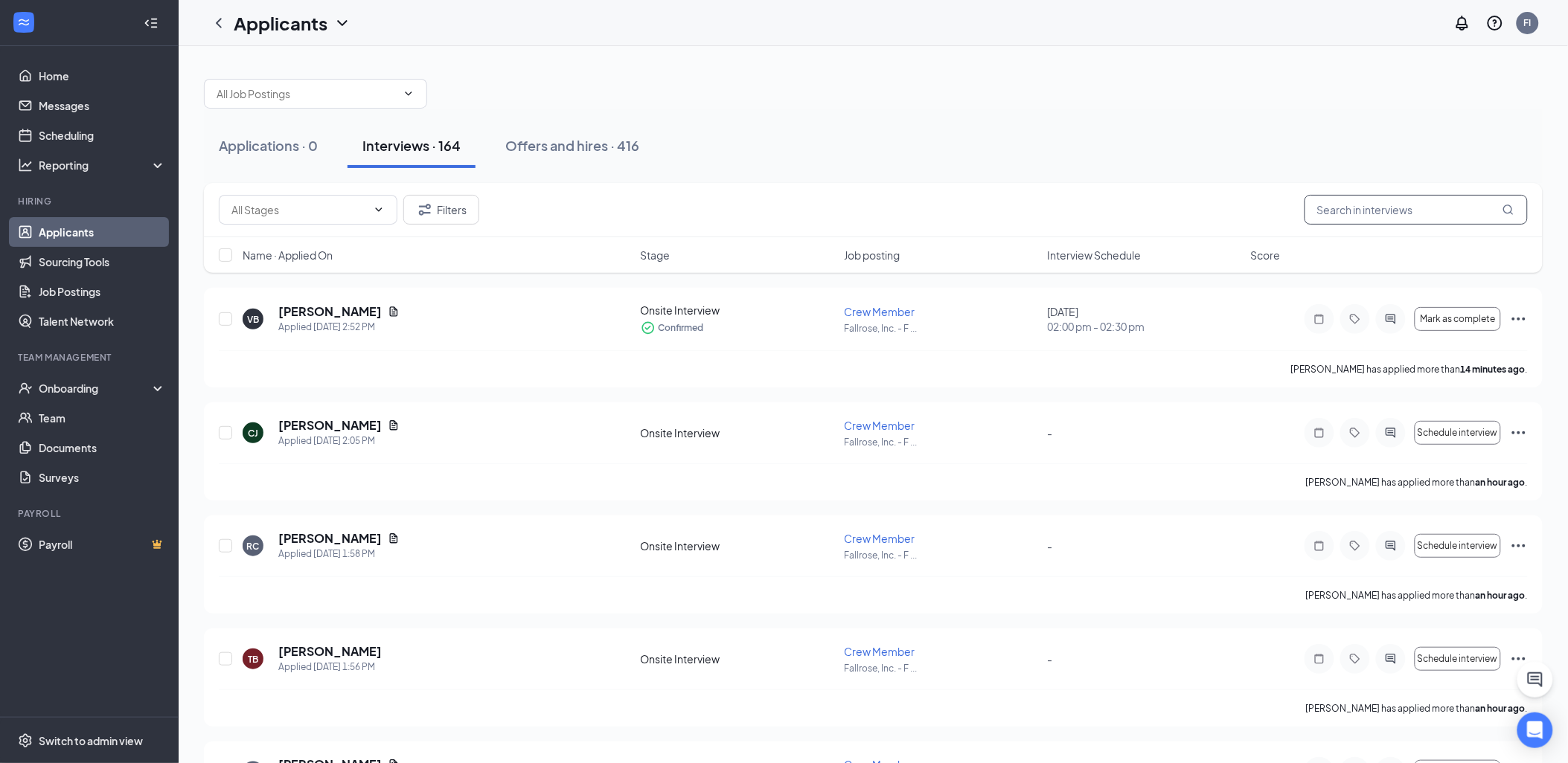
click at [1423, 202] on input "text" at bounding box center [1417, 209] width 223 height 30
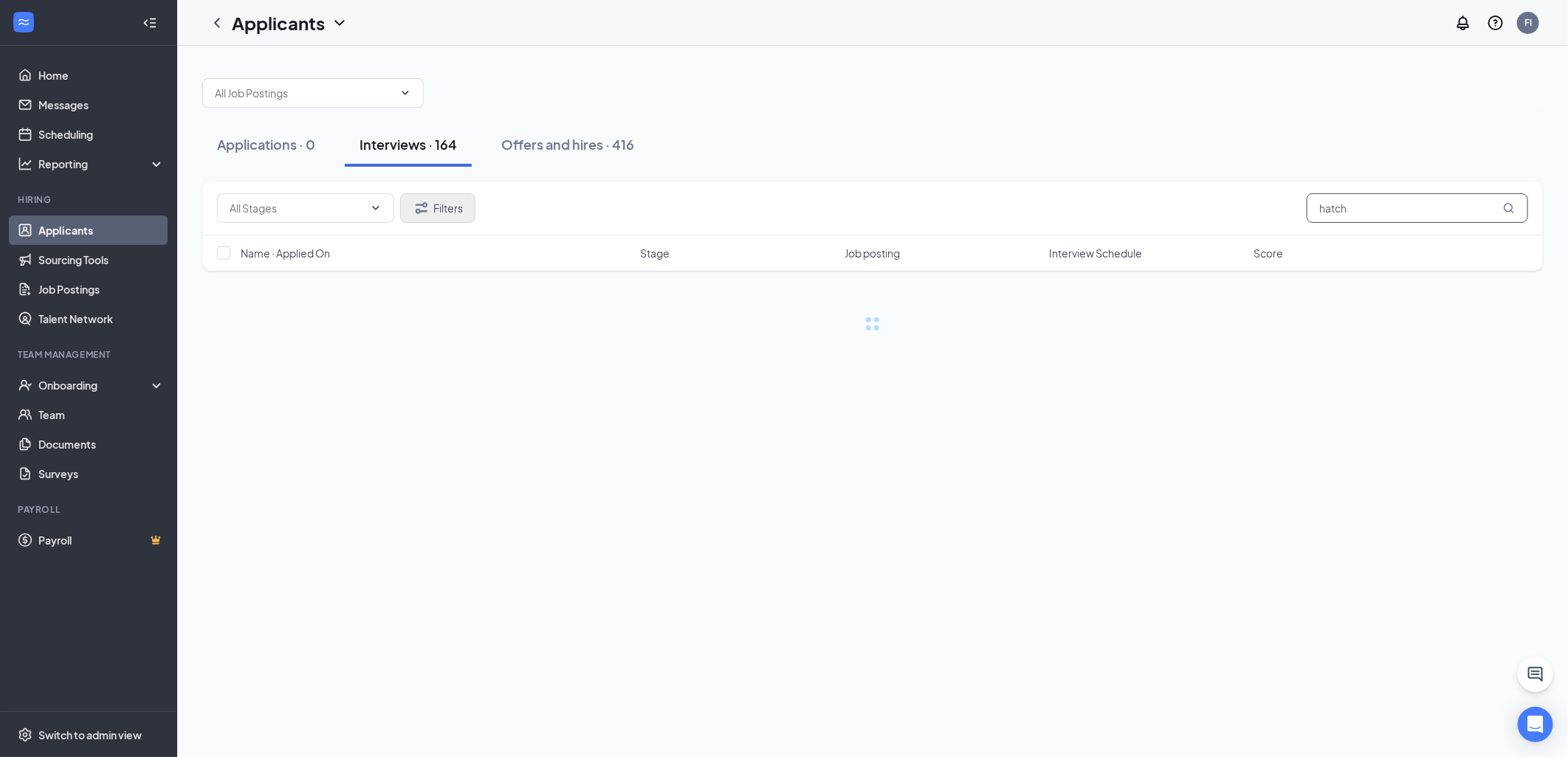
type input "hatch"
click at [471, 209] on button "Filters" at bounding box center [438, 208] width 75 height 29
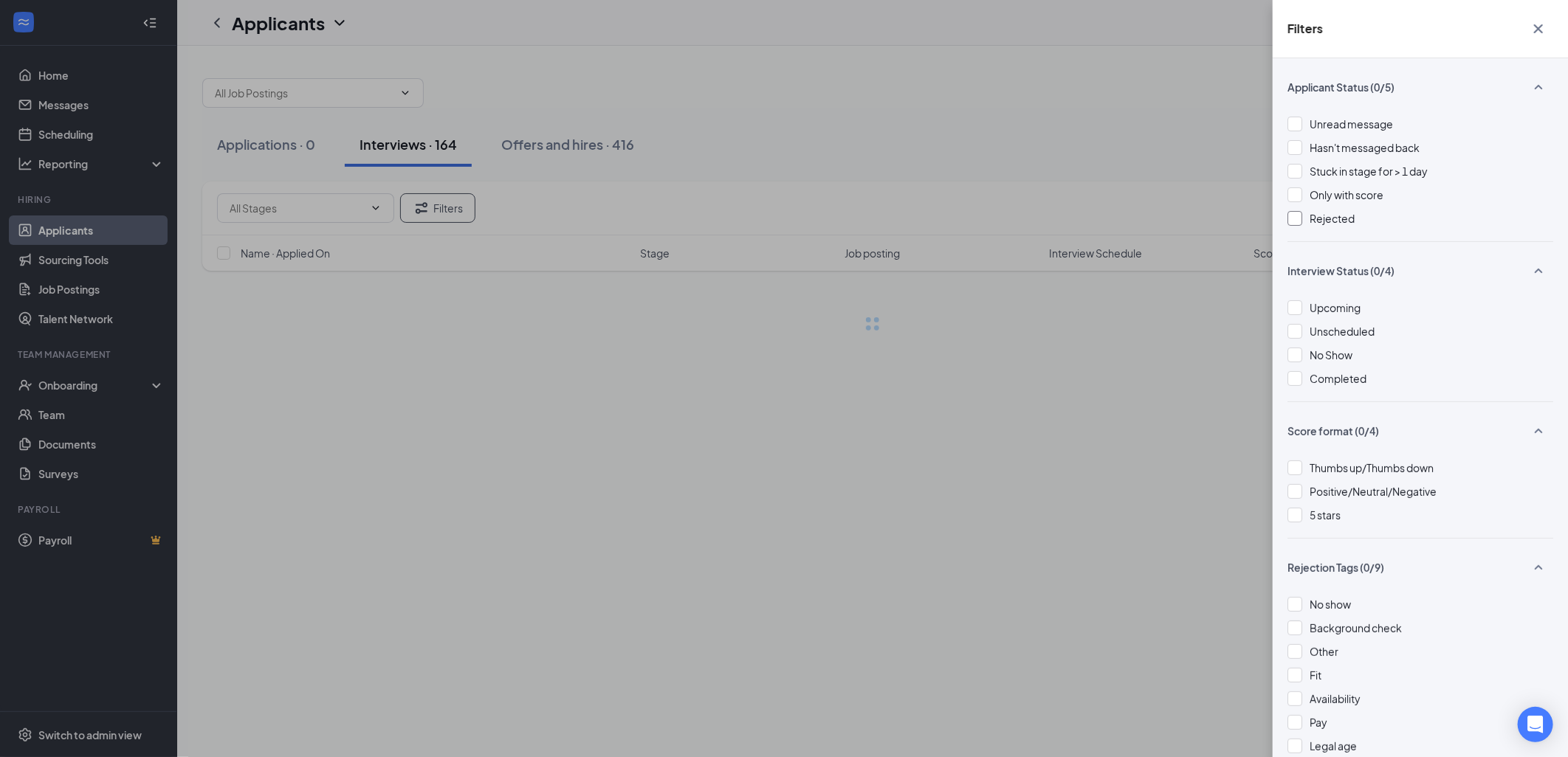
click at [1295, 211] on div at bounding box center [1295, 219] width 15 height 15
click at [915, 416] on div "Filters Applicant Status (1/5) Unread message Hasn't messaged back Stuck in sta…" at bounding box center [784, 378] width 1568 height 757
click at [742, 372] on div "Filters Applicant Status (1/5) Unread message Hasn't messaged back Stuck in sta…" at bounding box center [784, 378] width 1568 height 757
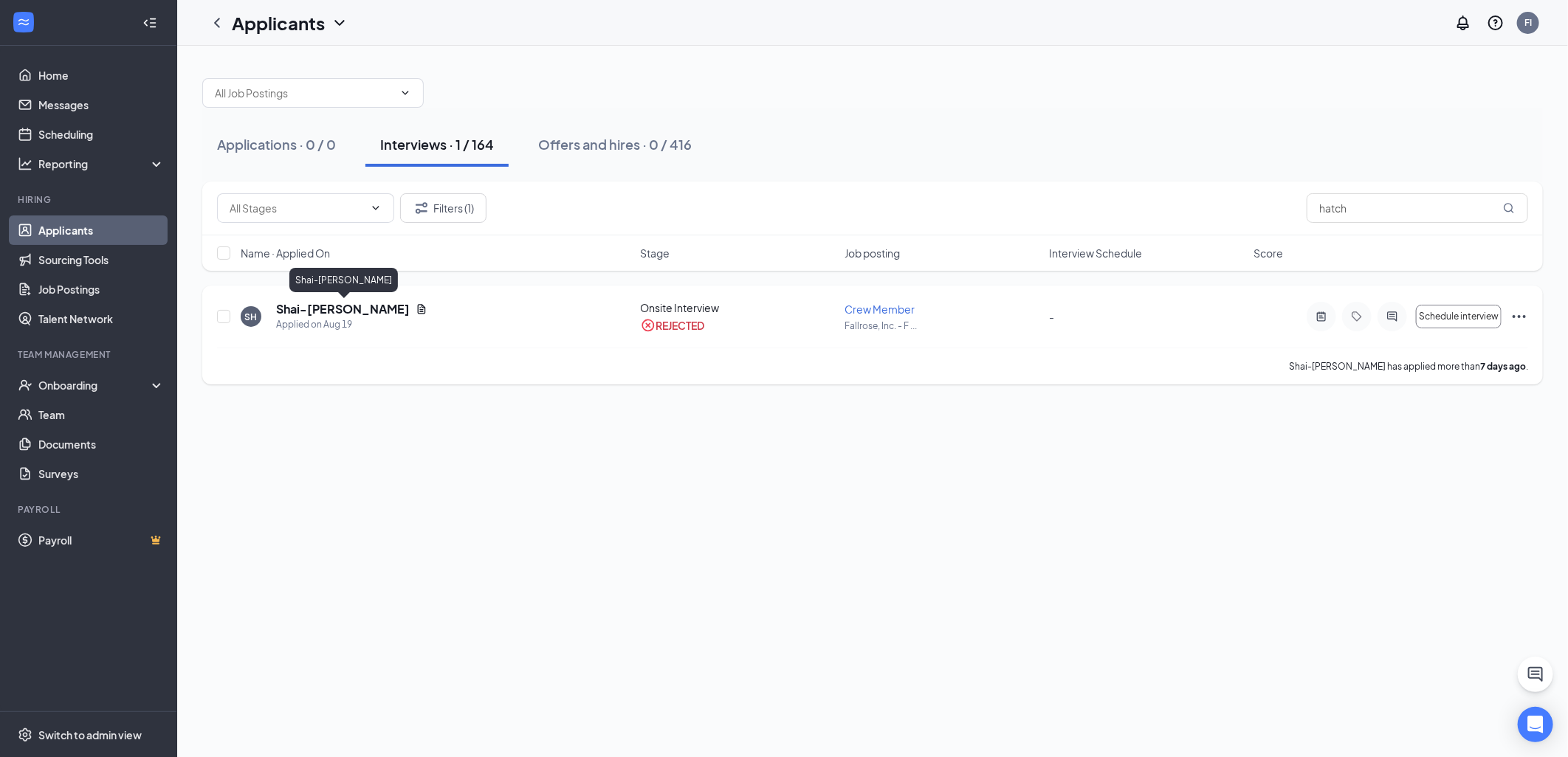
click at [308, 314] on h5 "Shai-[PERSON_NAME]" at bounding box center [343, 309] width 134 height 16
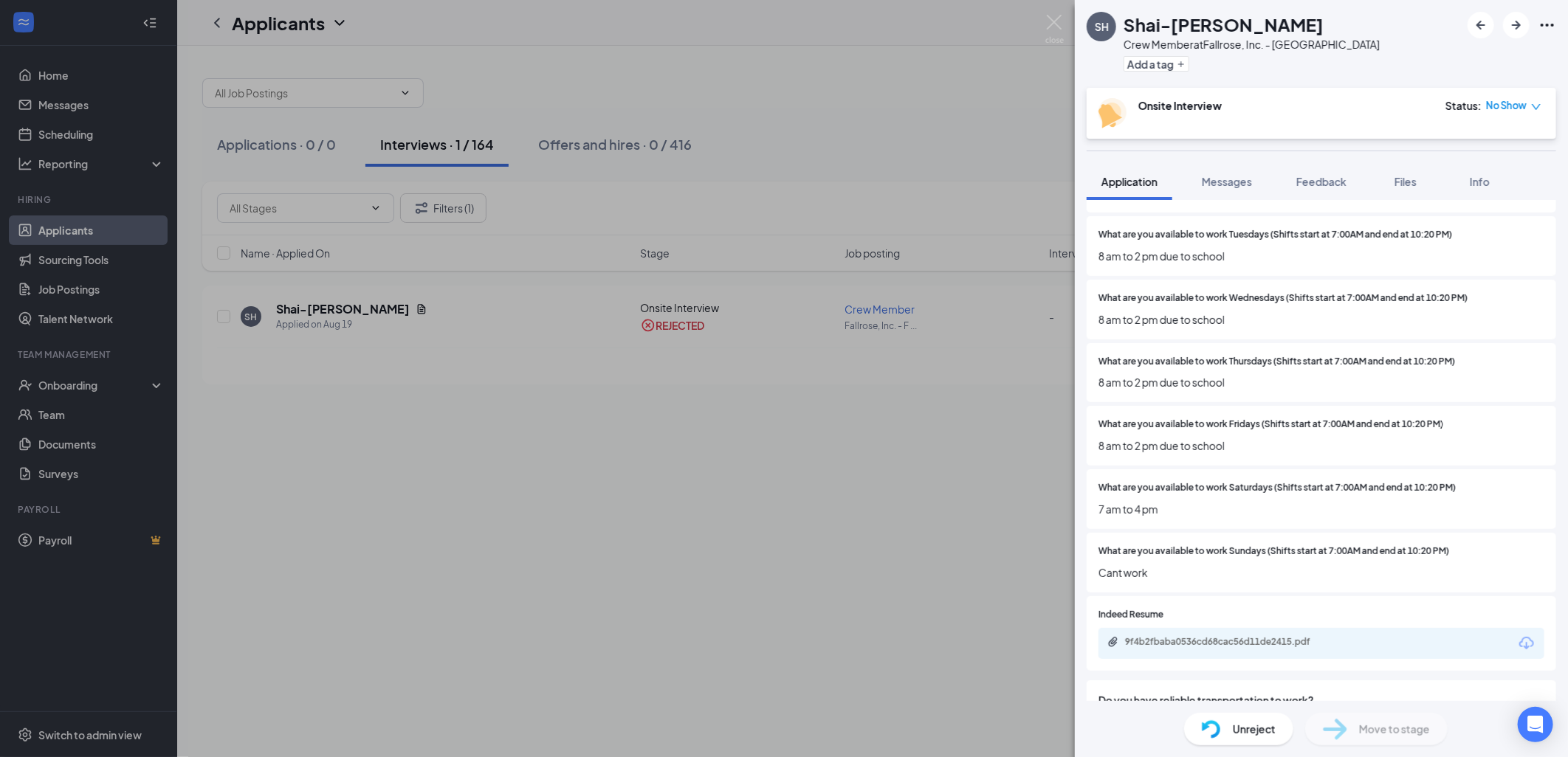
scroll to position [410, 0]
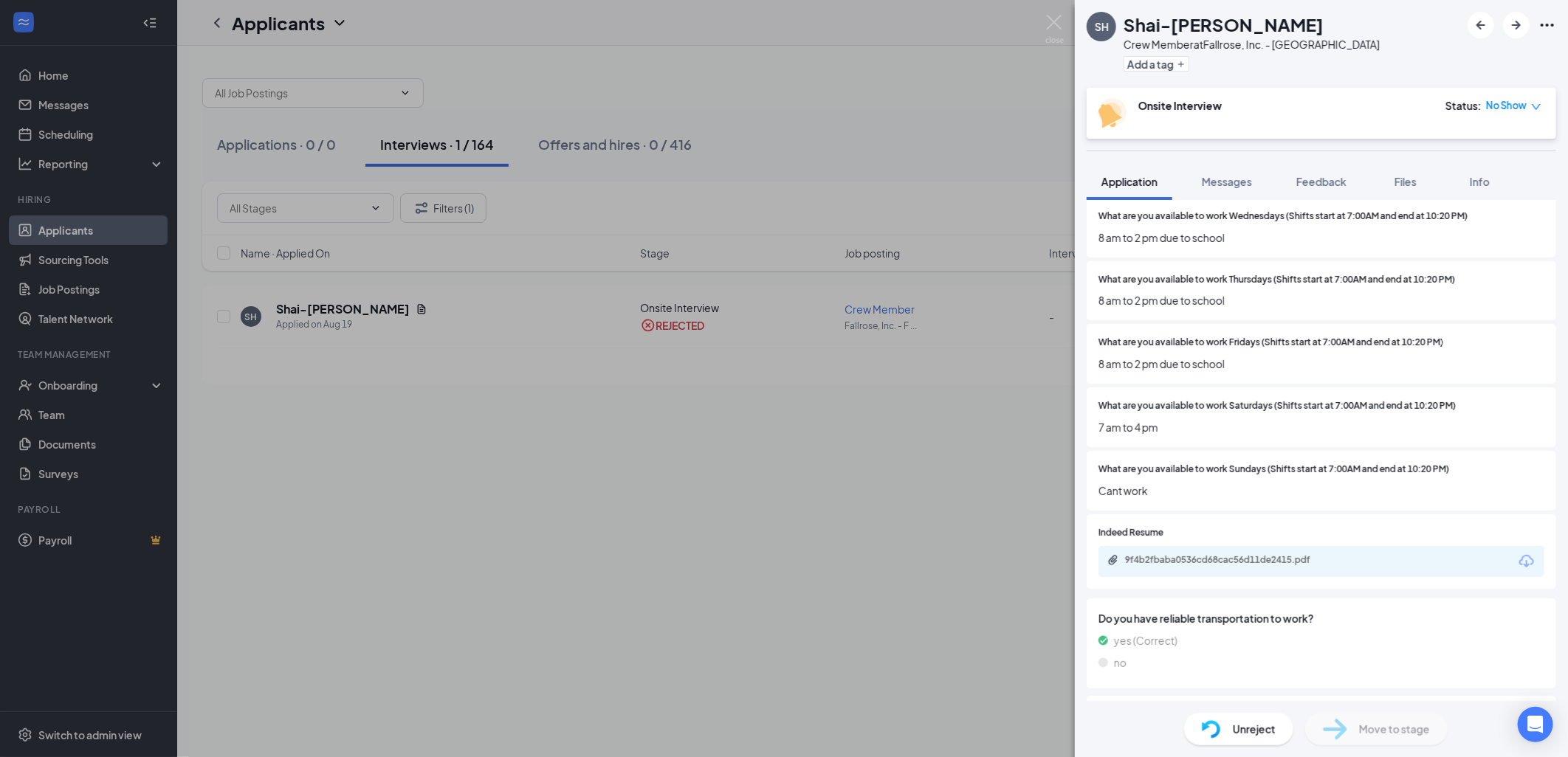
click at [1048, 33] on img at bounding box center [1054, 28] width 18 height 28
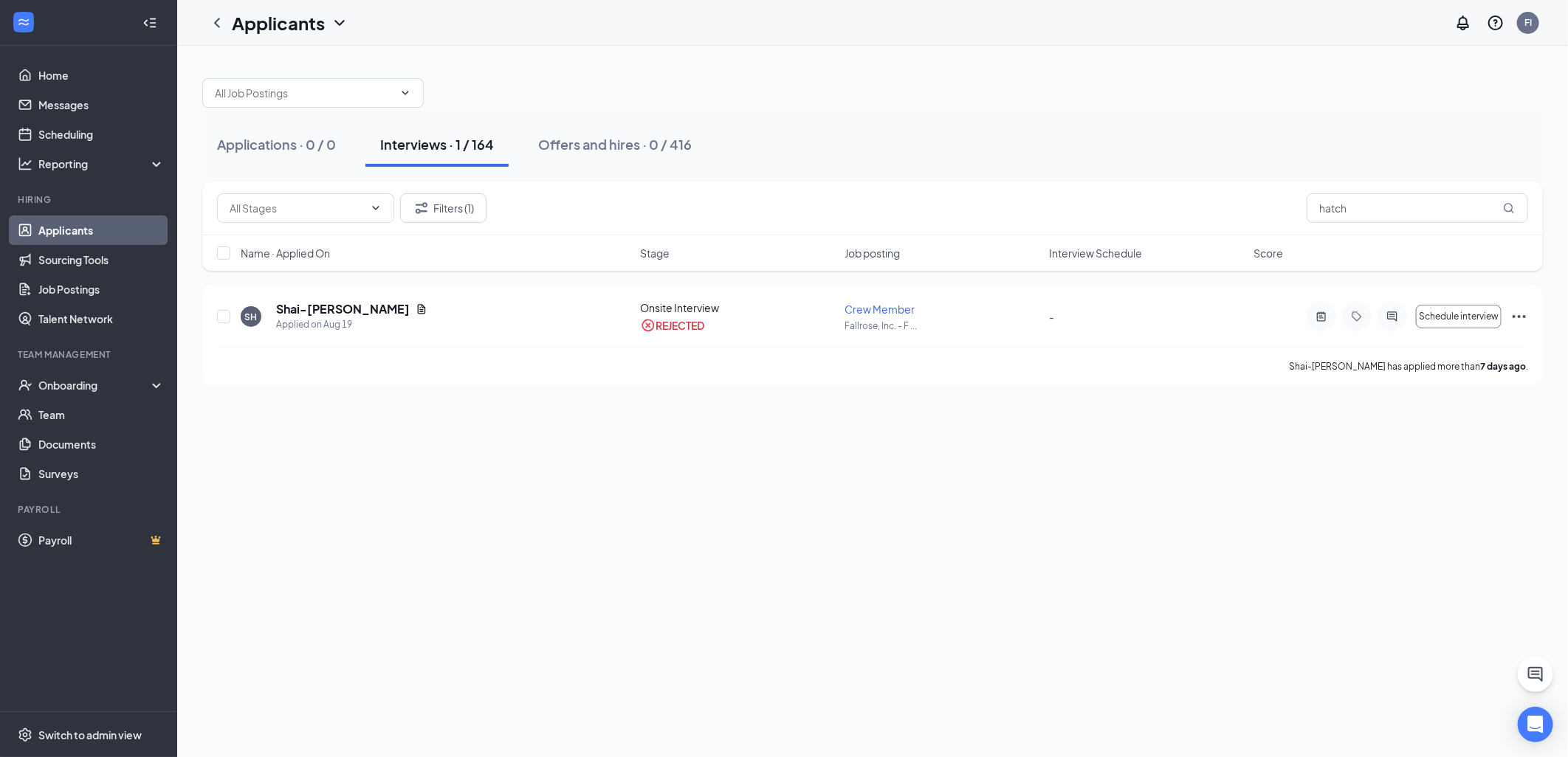
click at [121, 227] on link "Applicants" at bounding box center [102, 230] width 126 height 29
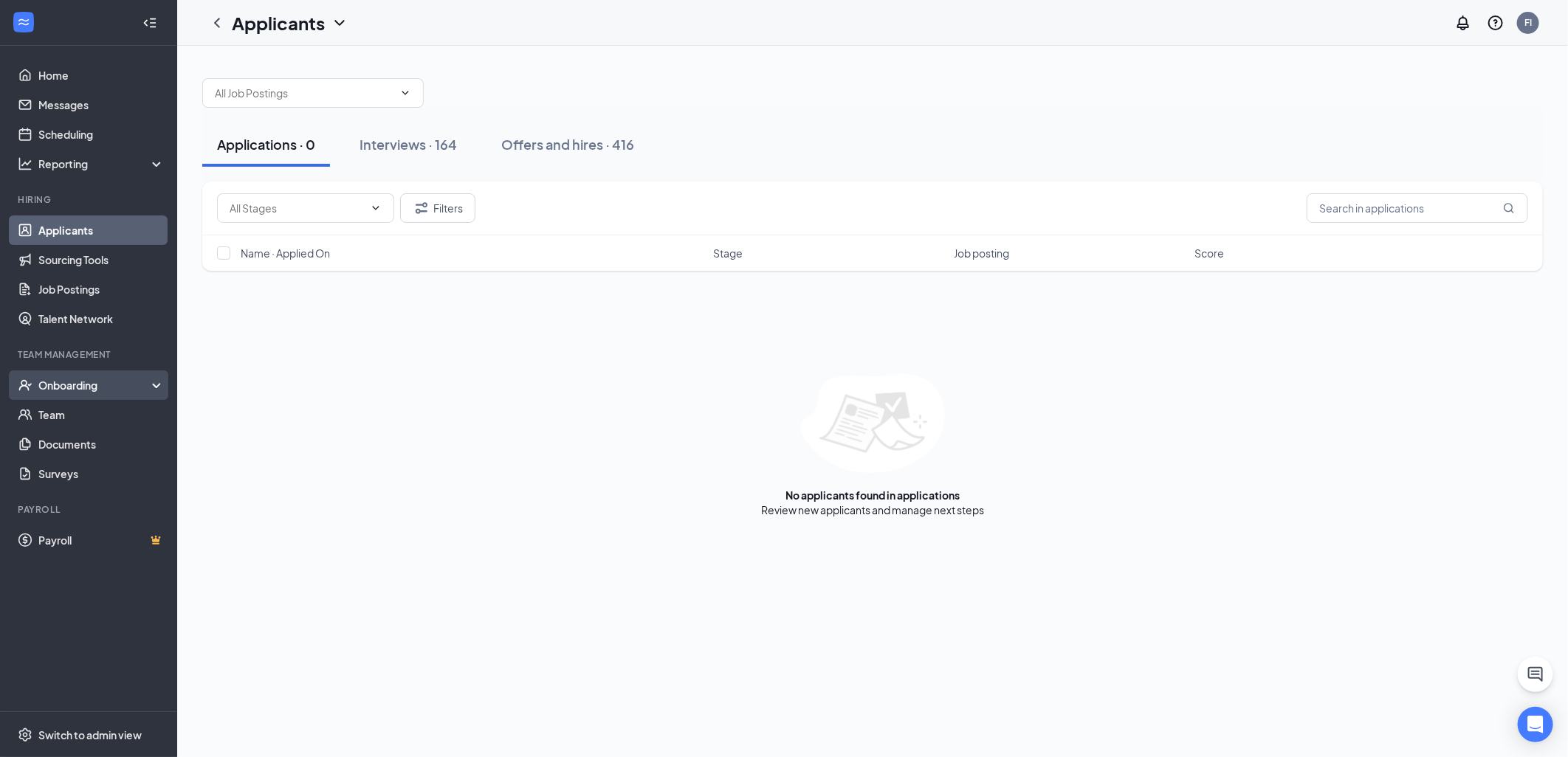
click at [98, 389] on div "Onboarding" at bounding box center [95, 385] width 114 height 15
click at [98, 411] on link "Overview" at bounding box center [102, 415] width 126 height 29
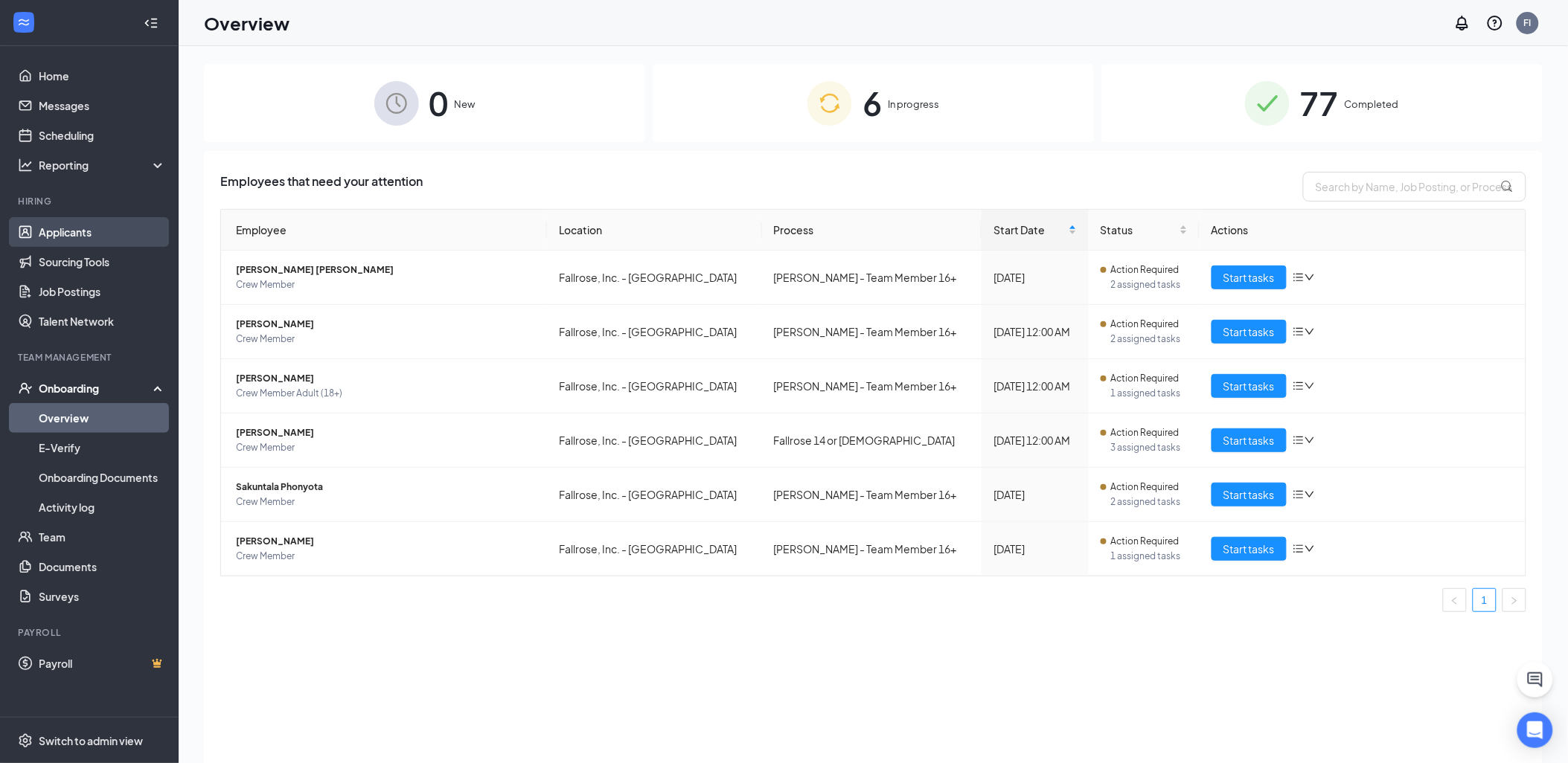
click at [83, 224] on link "Applicants" at bounding box center [102, 232] width 127 height 30
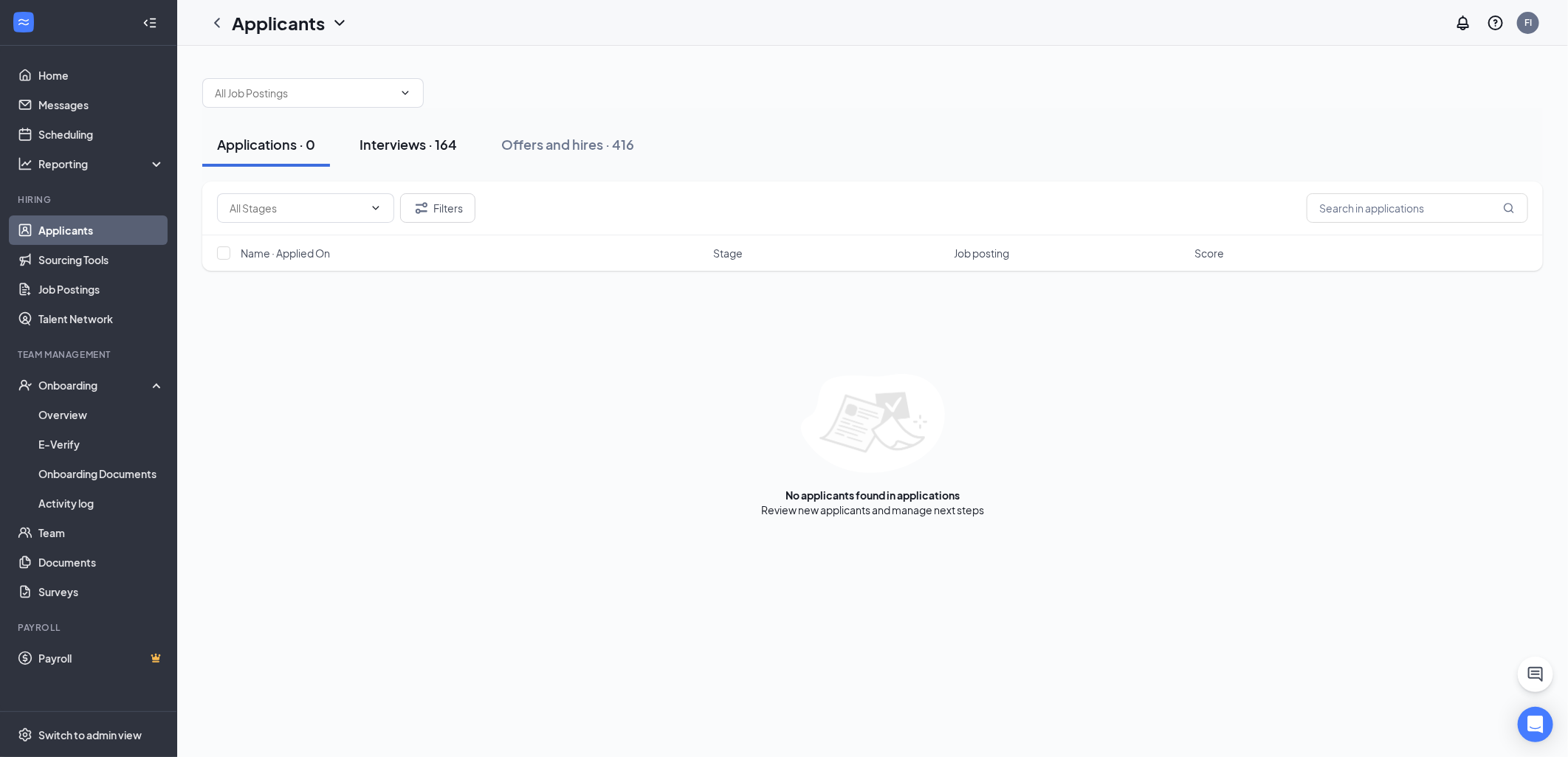
click at [416, 147] on div "Interviews · 164" at bounding box center [408, 145] width 97 height 18
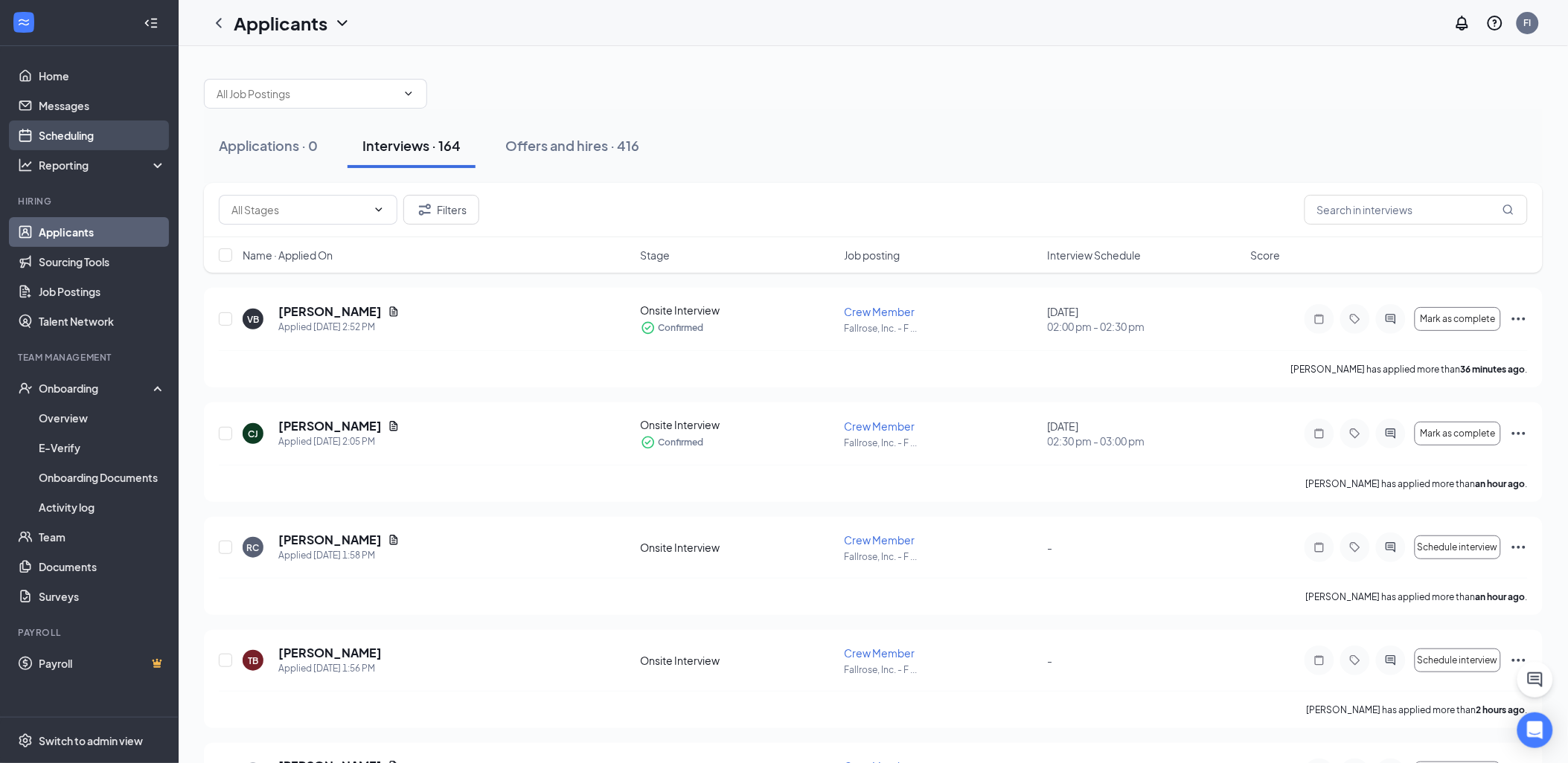
click at [101, 138] on link "Scheduling" at bounding box center [102, 136] width 127 height 30
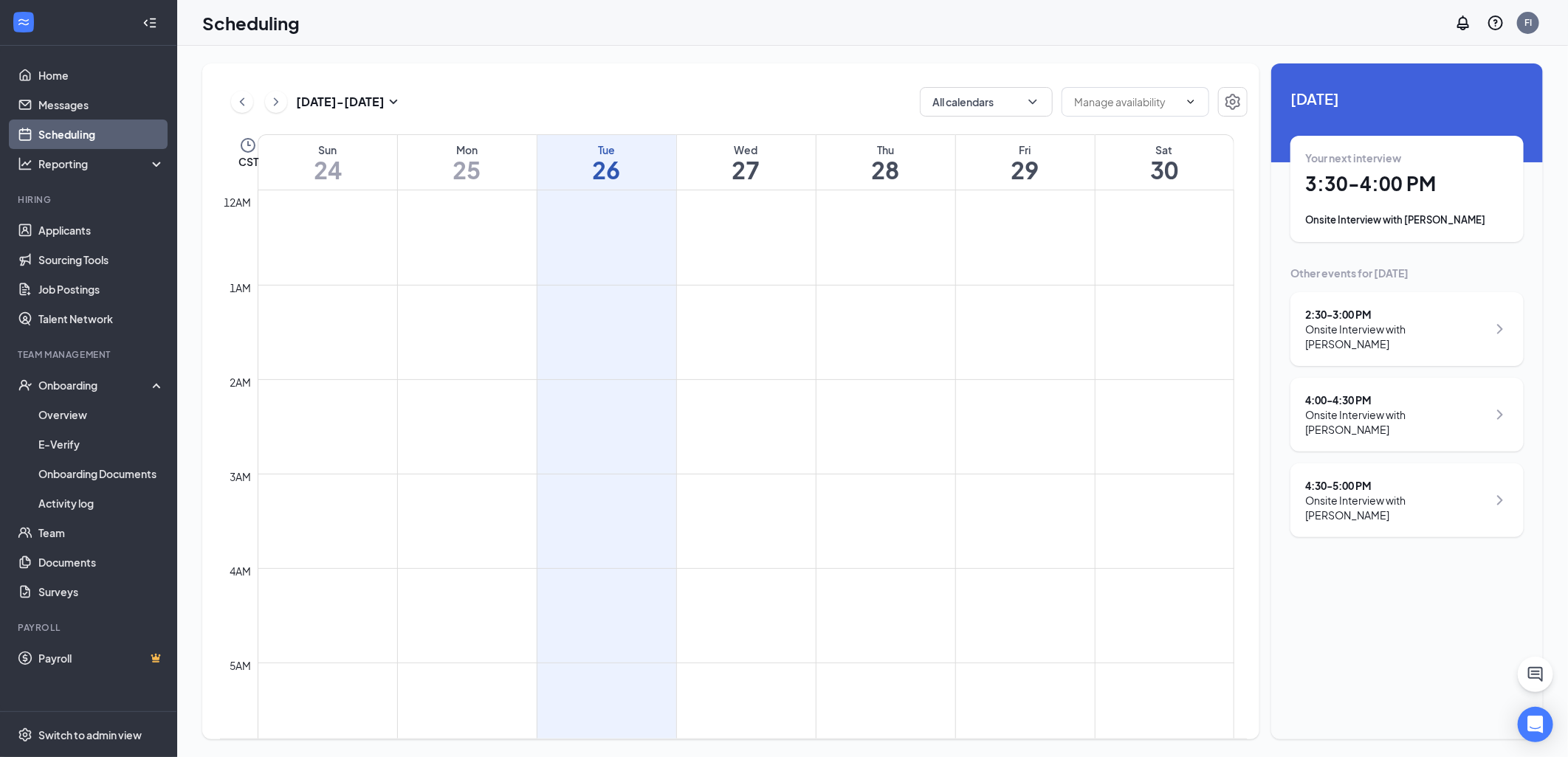
scroll to position [726, 0]
click at [93, 225] on link "Applicants" at bounding box center [102, 230] width 126 height 29
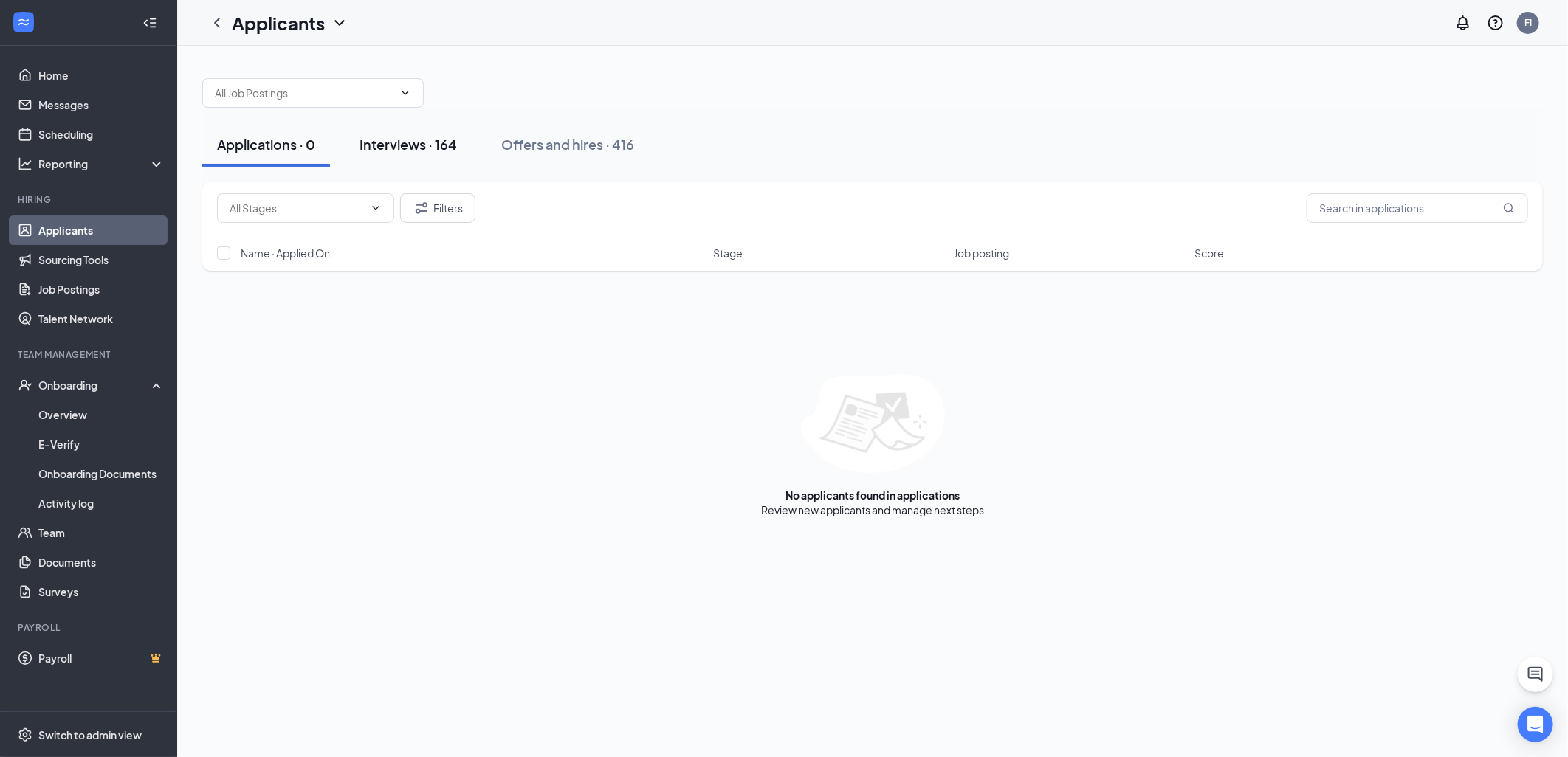
click at [440, 135] on div "Interviews · 164" at bounding box center [408, 145] width 97 height 18
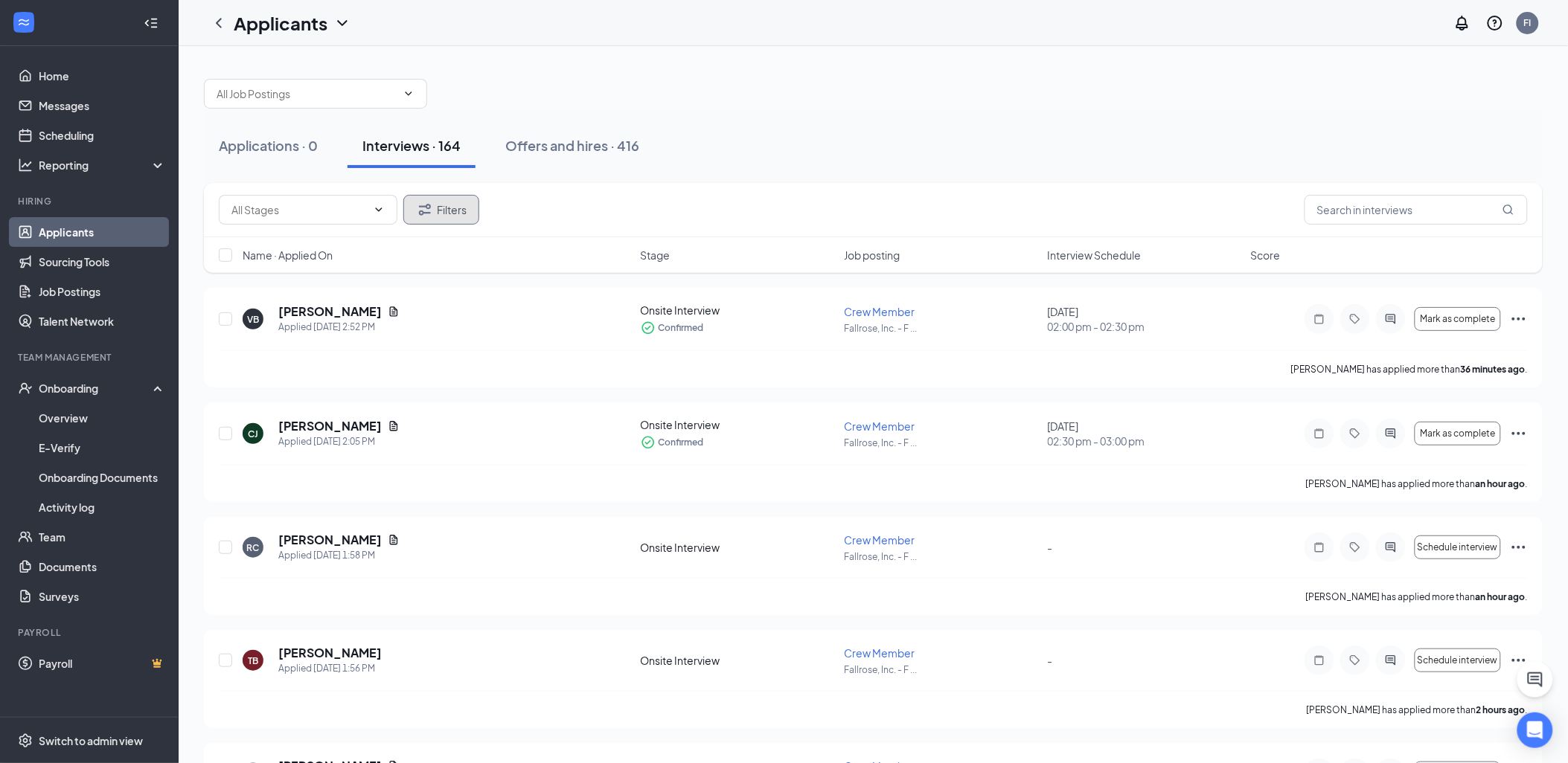
click at [437, 209] on button "Filters" at bounding box center [441, 209] width 76 height 30
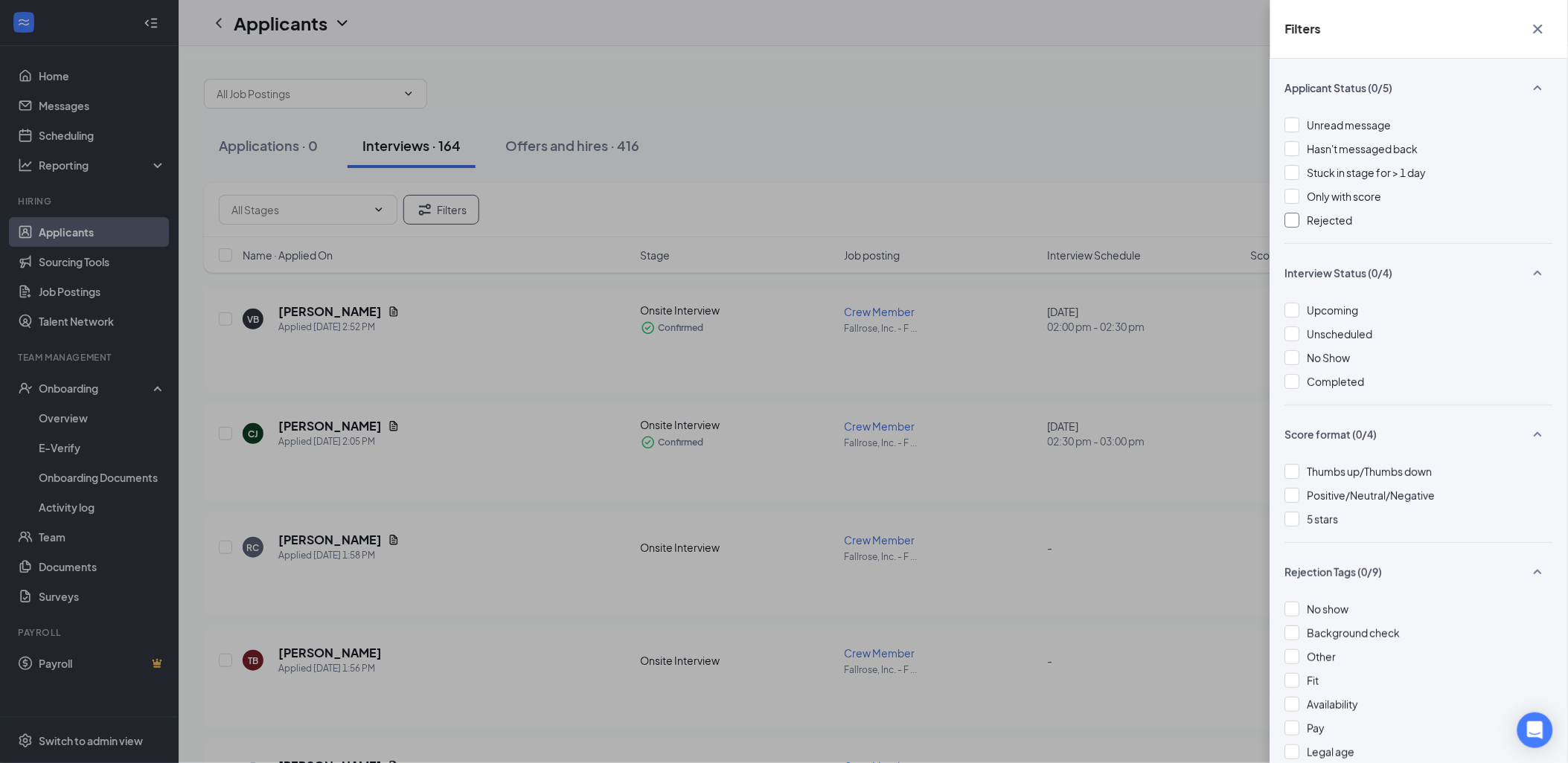
click at [1301, 218] on div "Rejected" at bounding box center [1419, 221] width 268 height 17
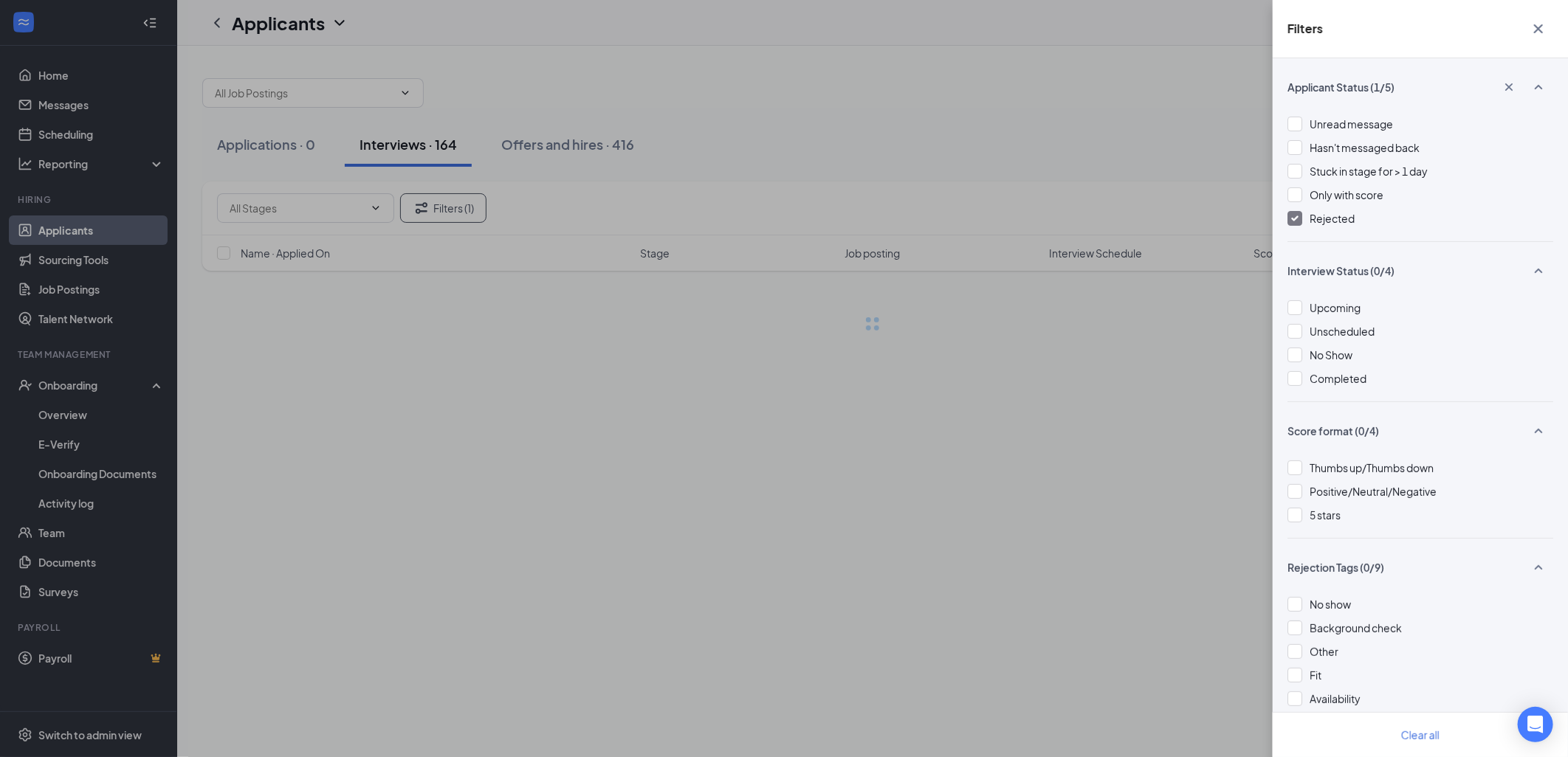
click at [985, 155] on div "Filters Applicant Status (1/5) Unread message Hasn't messaged back Stuck in sta…" at bounding box center [784, 378] width 1568 height 757
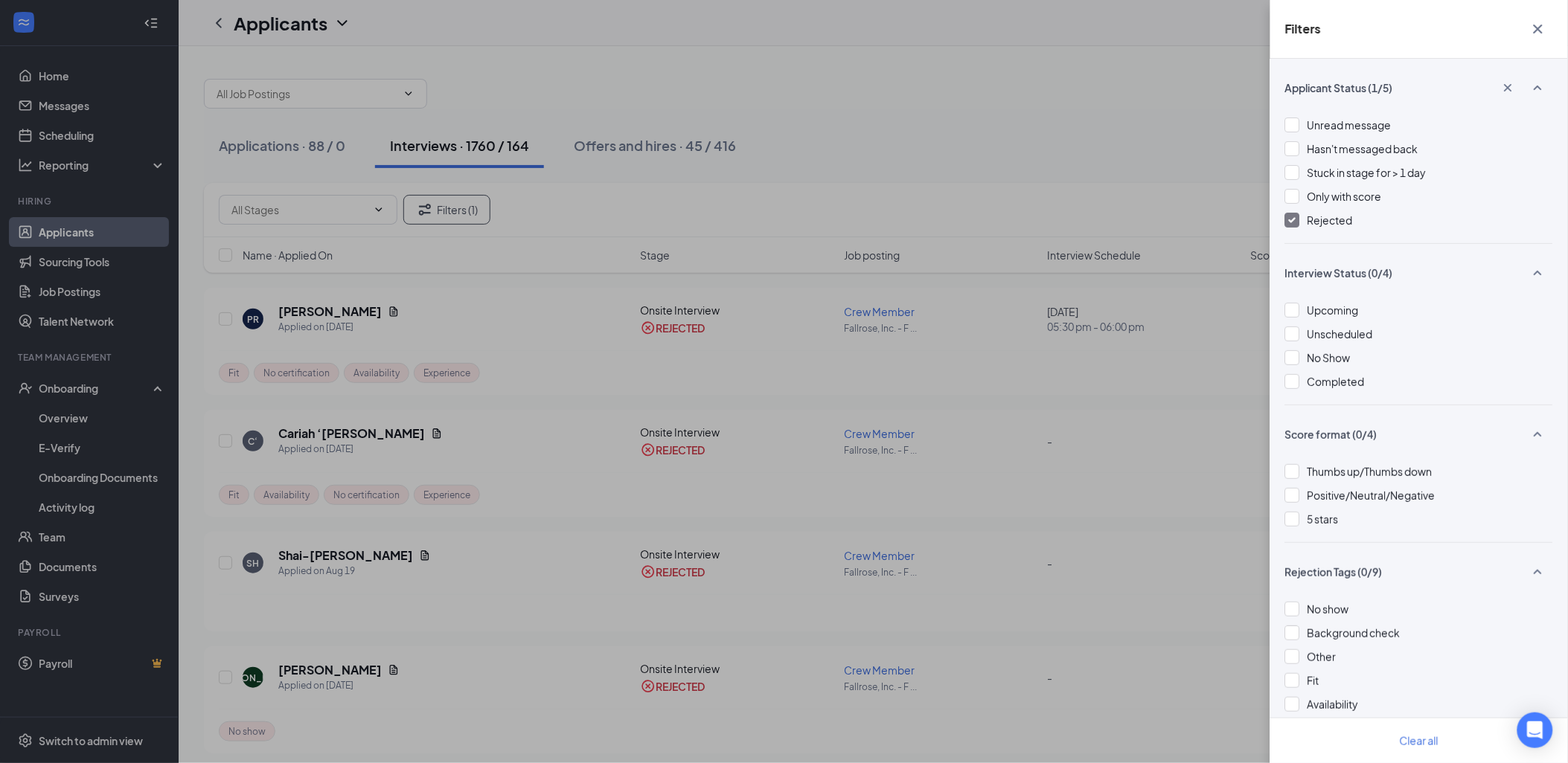
drag, startPoint x: 1543, startPoint y: 30, endPoint x: 1530, endPoint y: 29, distance: 13.0
click at [1543, 29] on icon "Cross" at bounding box center [1538, 29] width 18 height 18
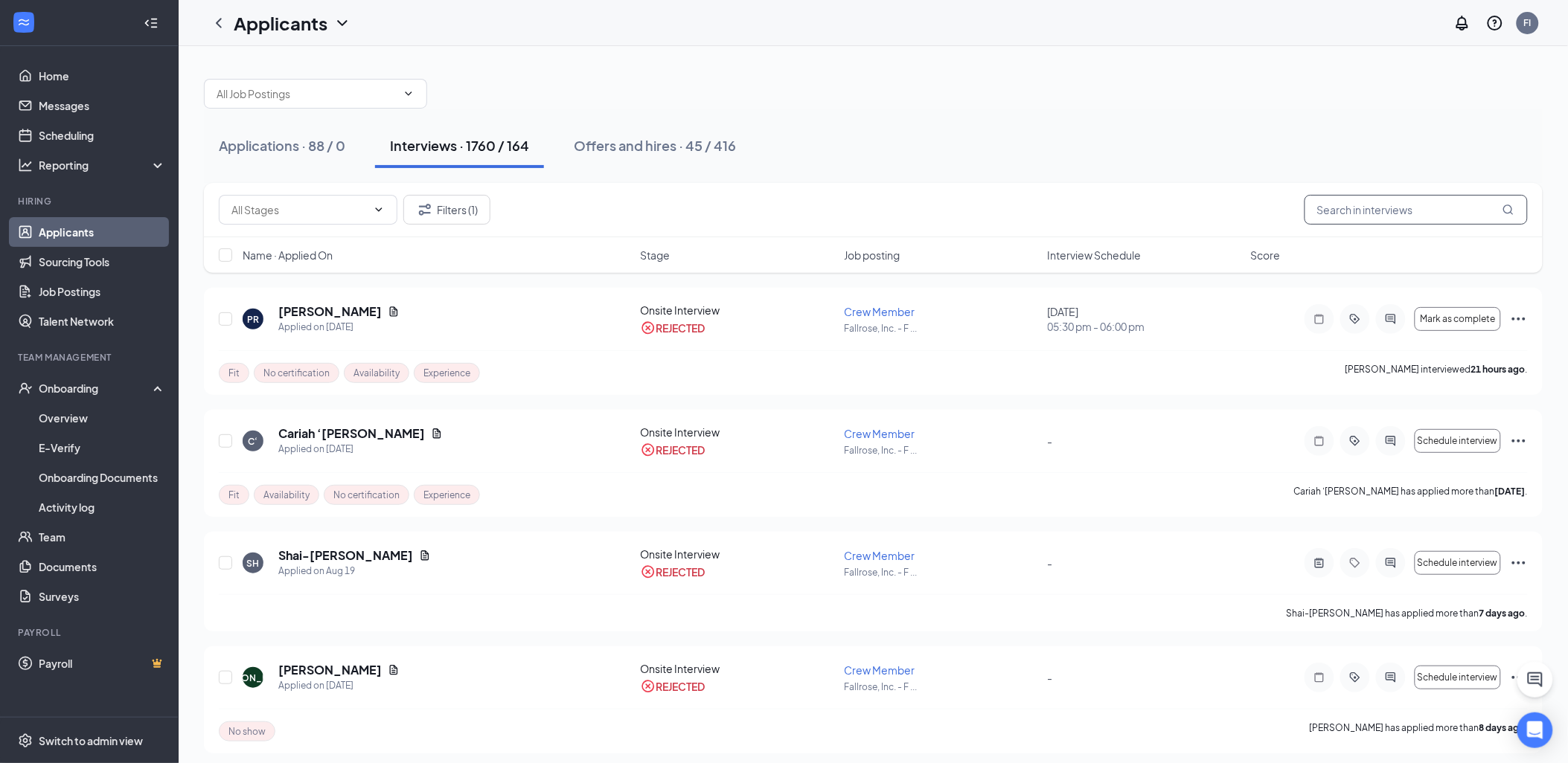
click at [1405, 221] on input "text" at bounding box center [1417, 209] width 223 height 30
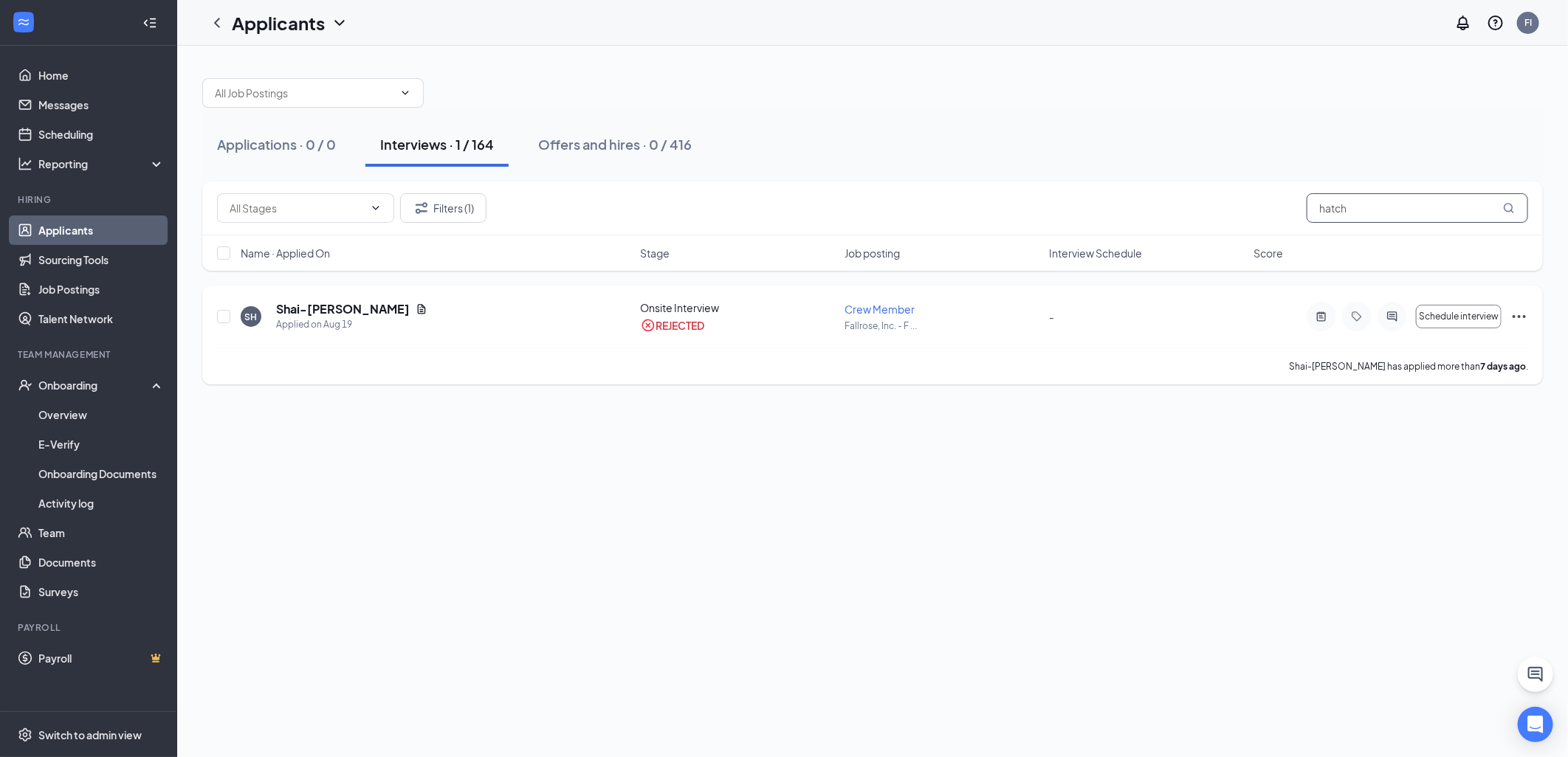
type input "hatch"
click at [1519, 314] on icon "Ellipses" at bounding box center [1519, 316] width 17 height 17
click at [1425, 341] on p "Unreject" at bounding box center [1440, 346] width 127 height 15
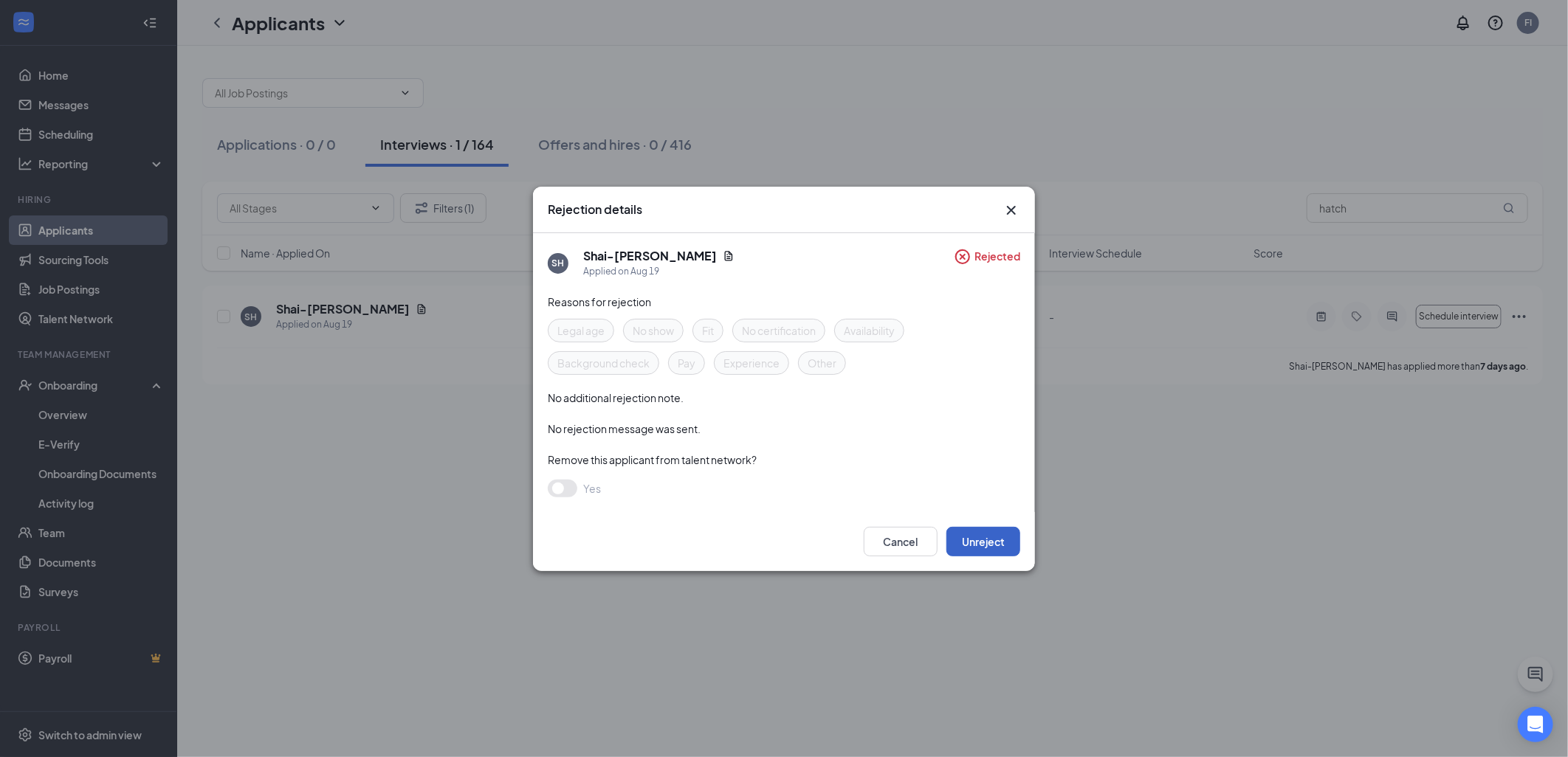
click at [983, 535] on button "Unreject" at bounding box center [983, 542] width 74 height 29
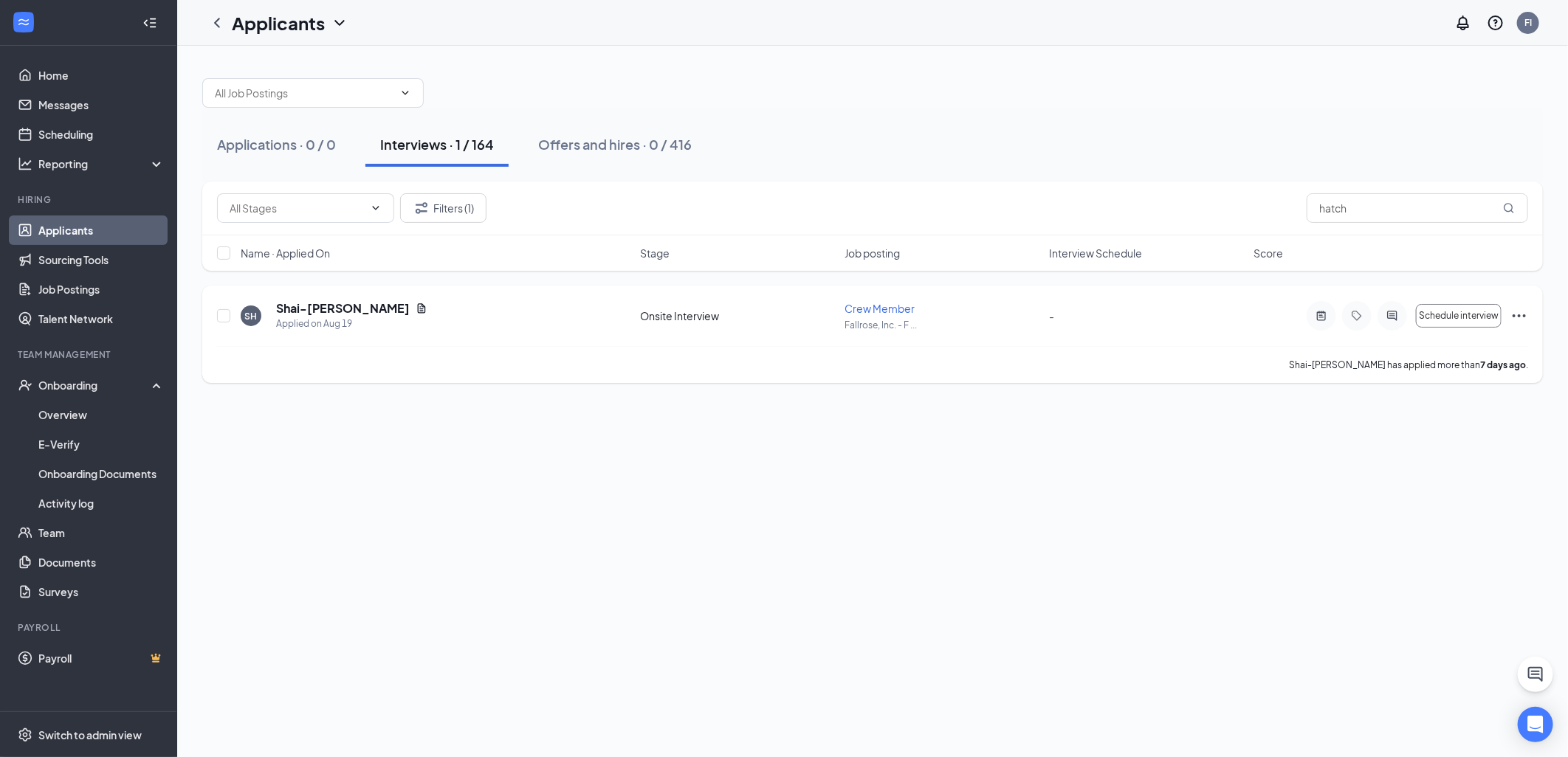
click at [1523, 315] on icon "Ellipses" at bounding box center [1519, 315] width 17 height 17
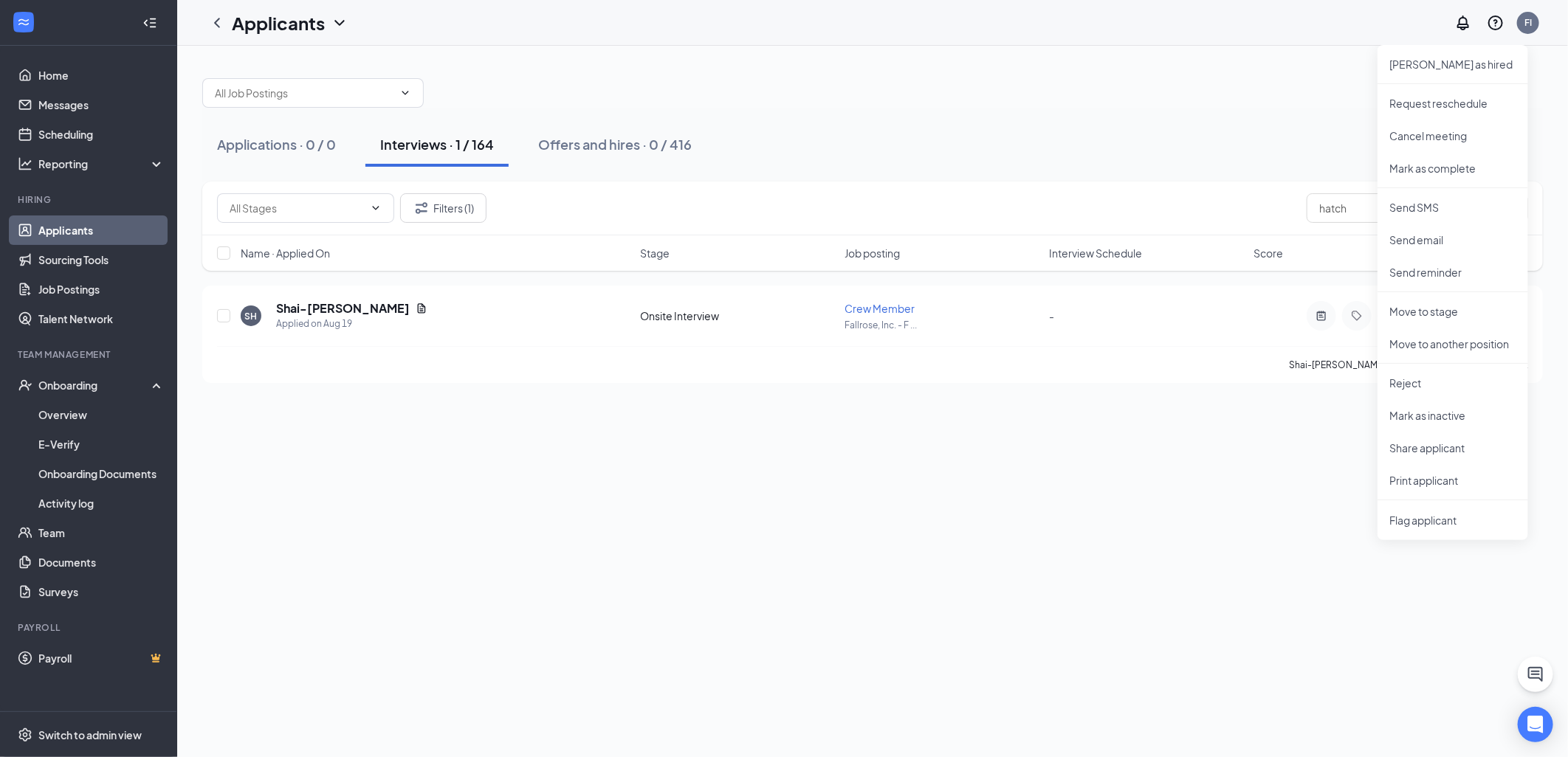
drag, startPoint x: 1097, startPoint y: 489, endPoint x: 1037, endPoint y: 497, distance: 60.5
click at [1097, 491] on div "Applications · 0 / 0 Interviews · 1 / 164 Offers and hires · 0 / 416 Filters (1…" at bounding box center [872, 401] width 1390 height 711
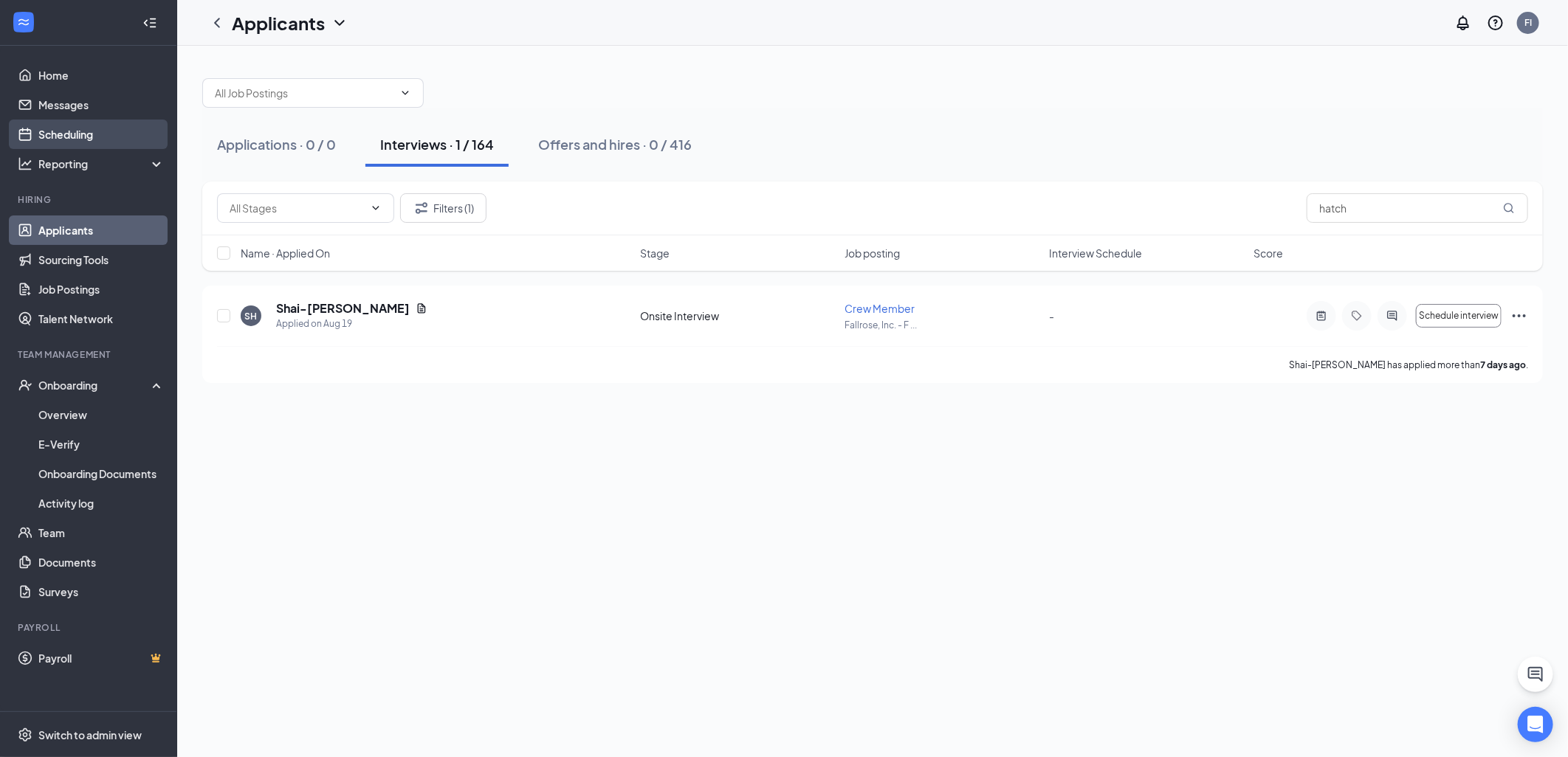
click at [90, 130] on link "Scheduling" at bounding box center [102, 135] width 126 height 29
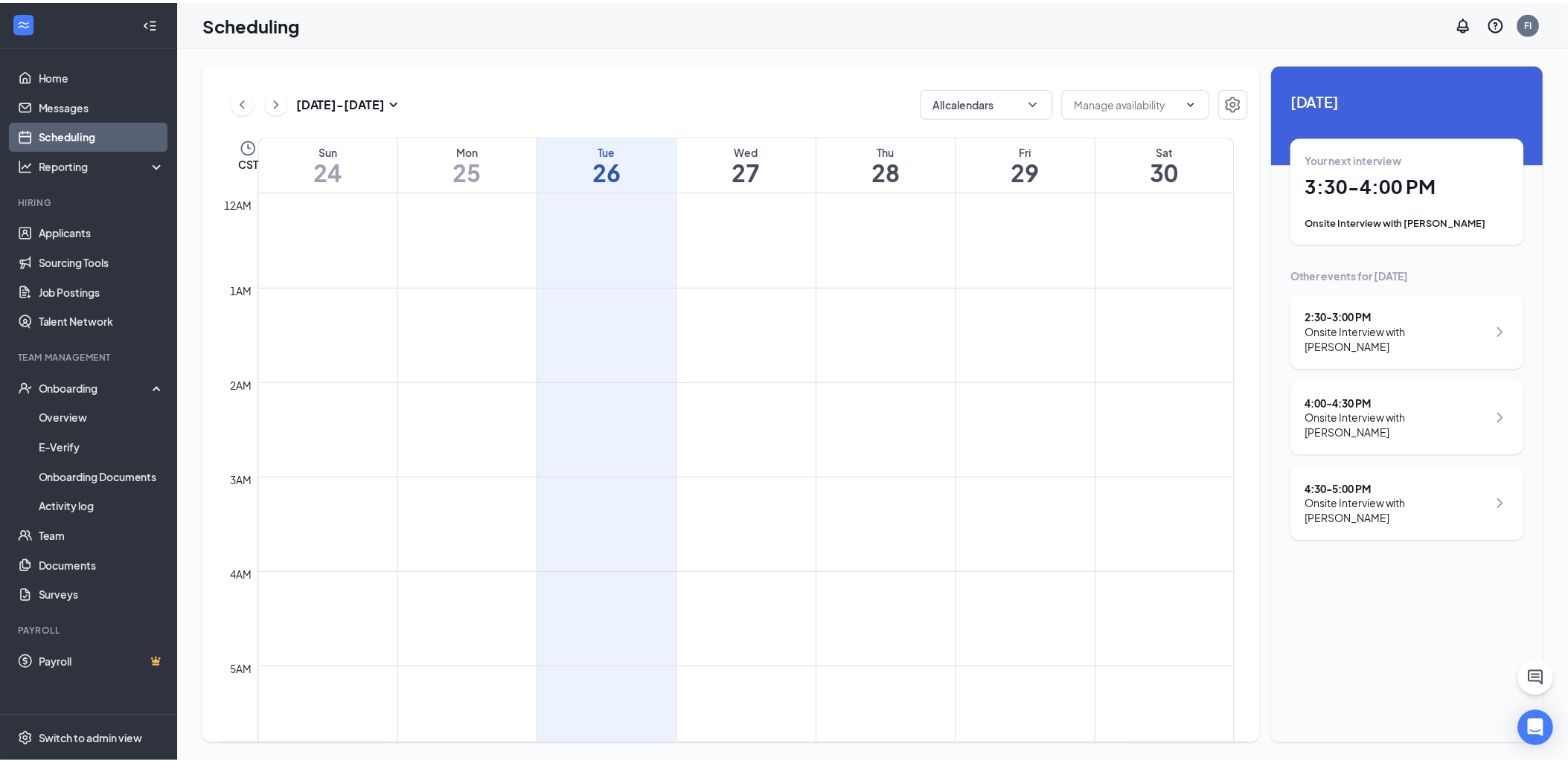
scroll to position [732, 0]
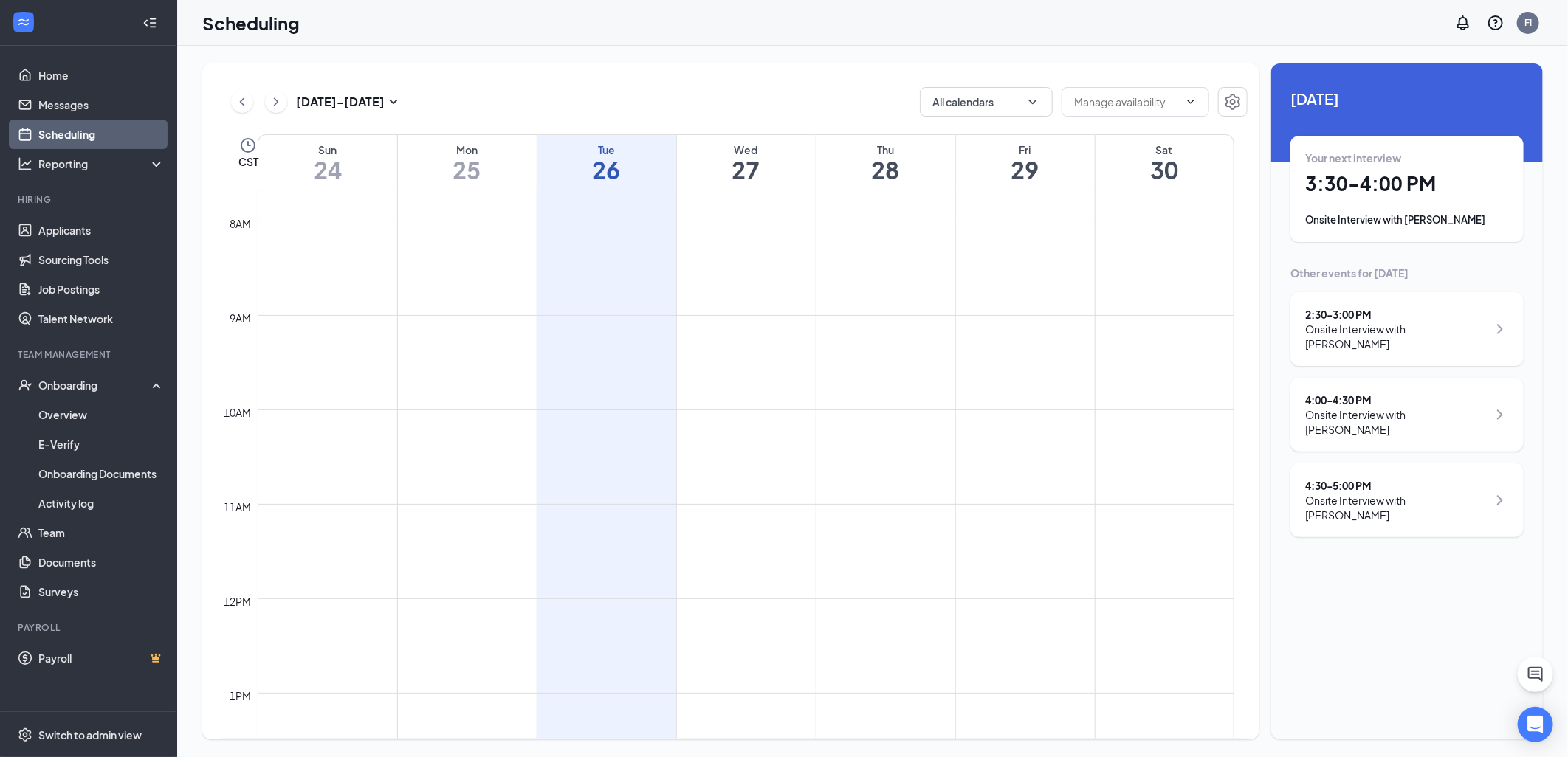
click at [1434, 196] on h1 "3:30 - 4:00 PM" at bounding box center [1407, 183] width 204 height 25
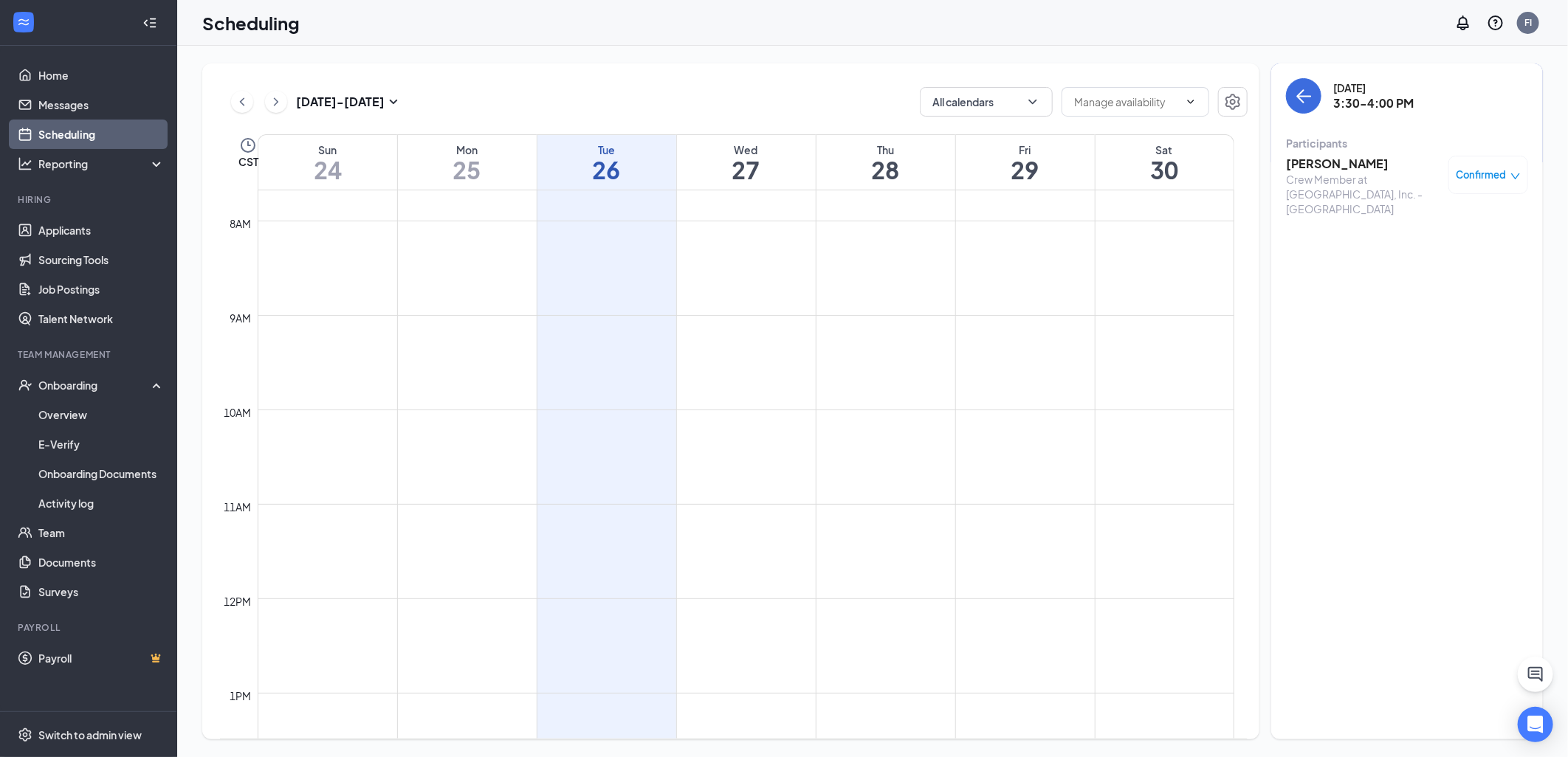
click at [1471, 178] on span "Confirmed" at bounding box center [1481, 175] width 50 height 15
click at [1313, 162] on h3 "[PERSON_NAME]" at bounding box center [1363, 164] width 155 height 16
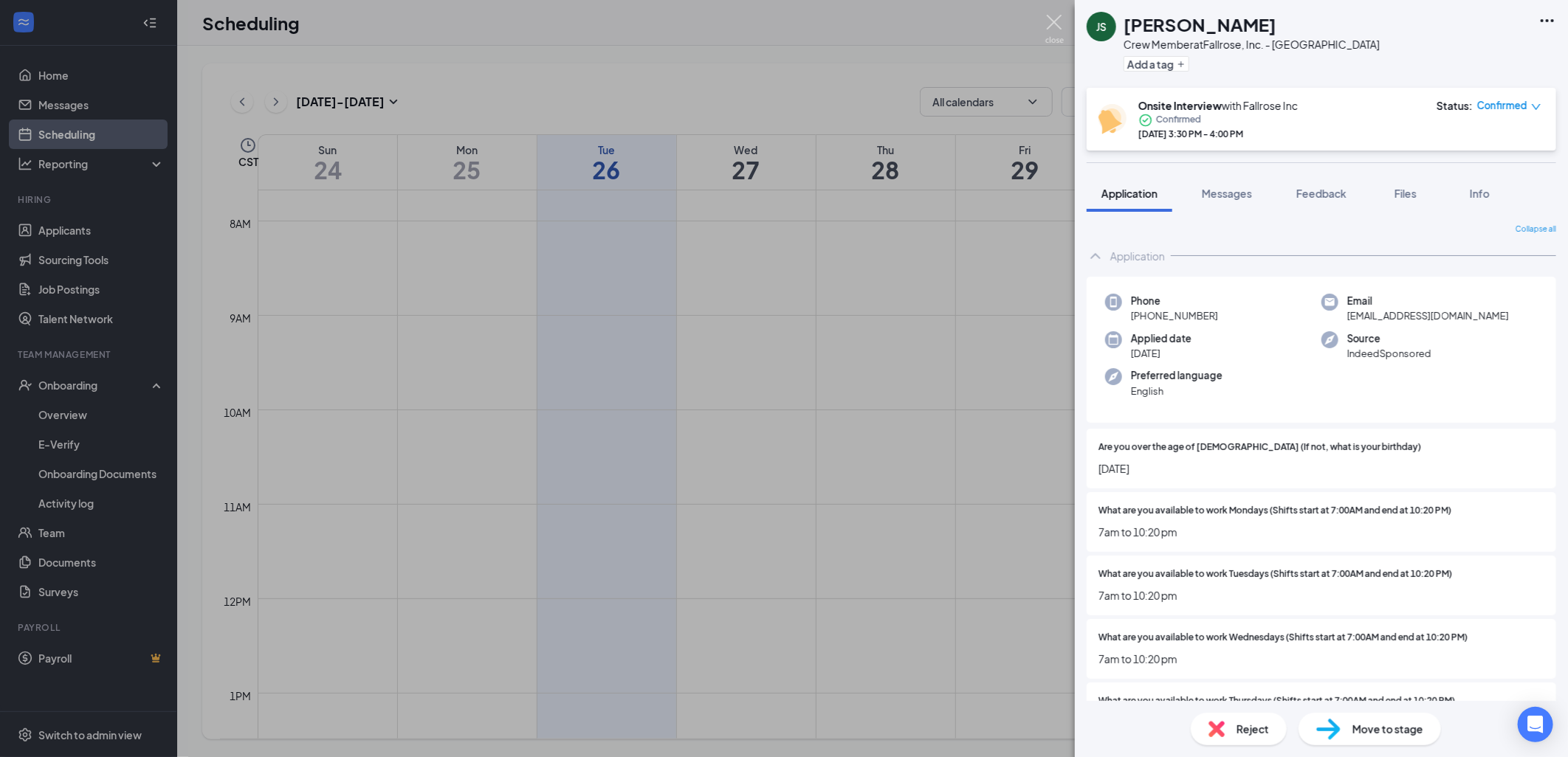
click at [1056, 27] on img at bounding box center [1054, 28] width 18 height 28
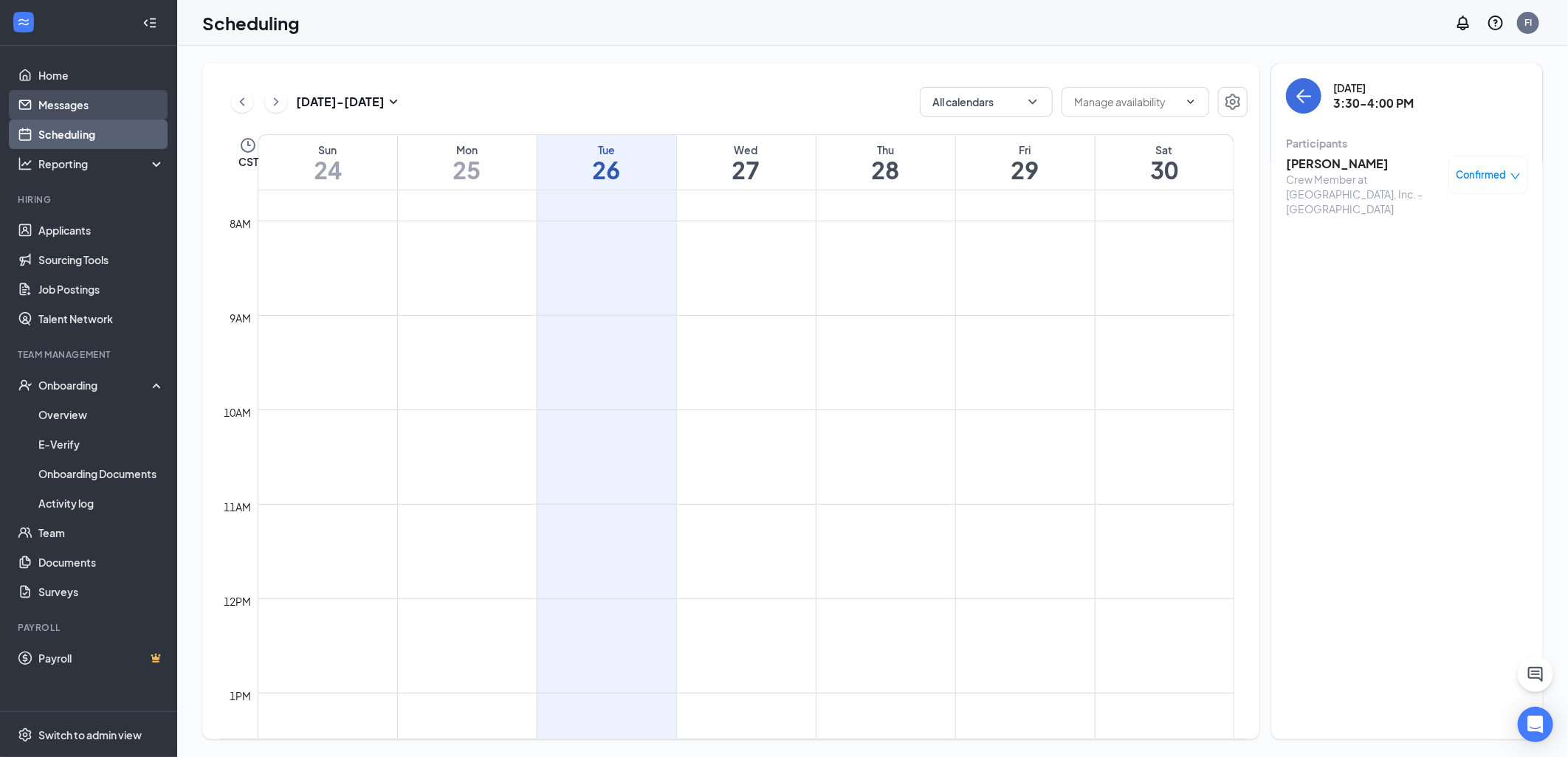
click at [101, 97] on link "Messages" at bounding box center [102, 104] width 126 height 29
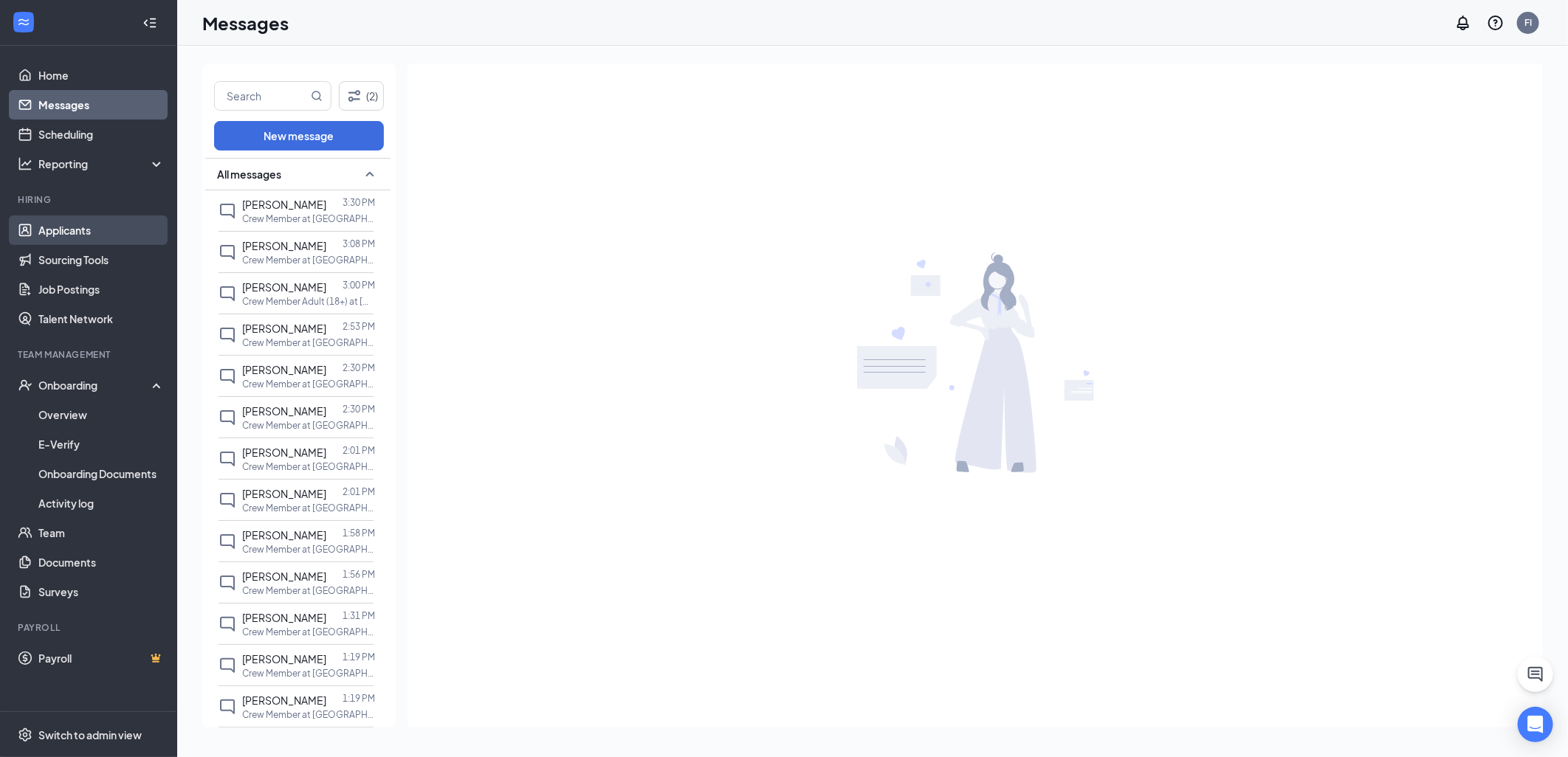
click at [71, 227] on link "Applicants" at bounding box center [102, 230] width 126 height 29
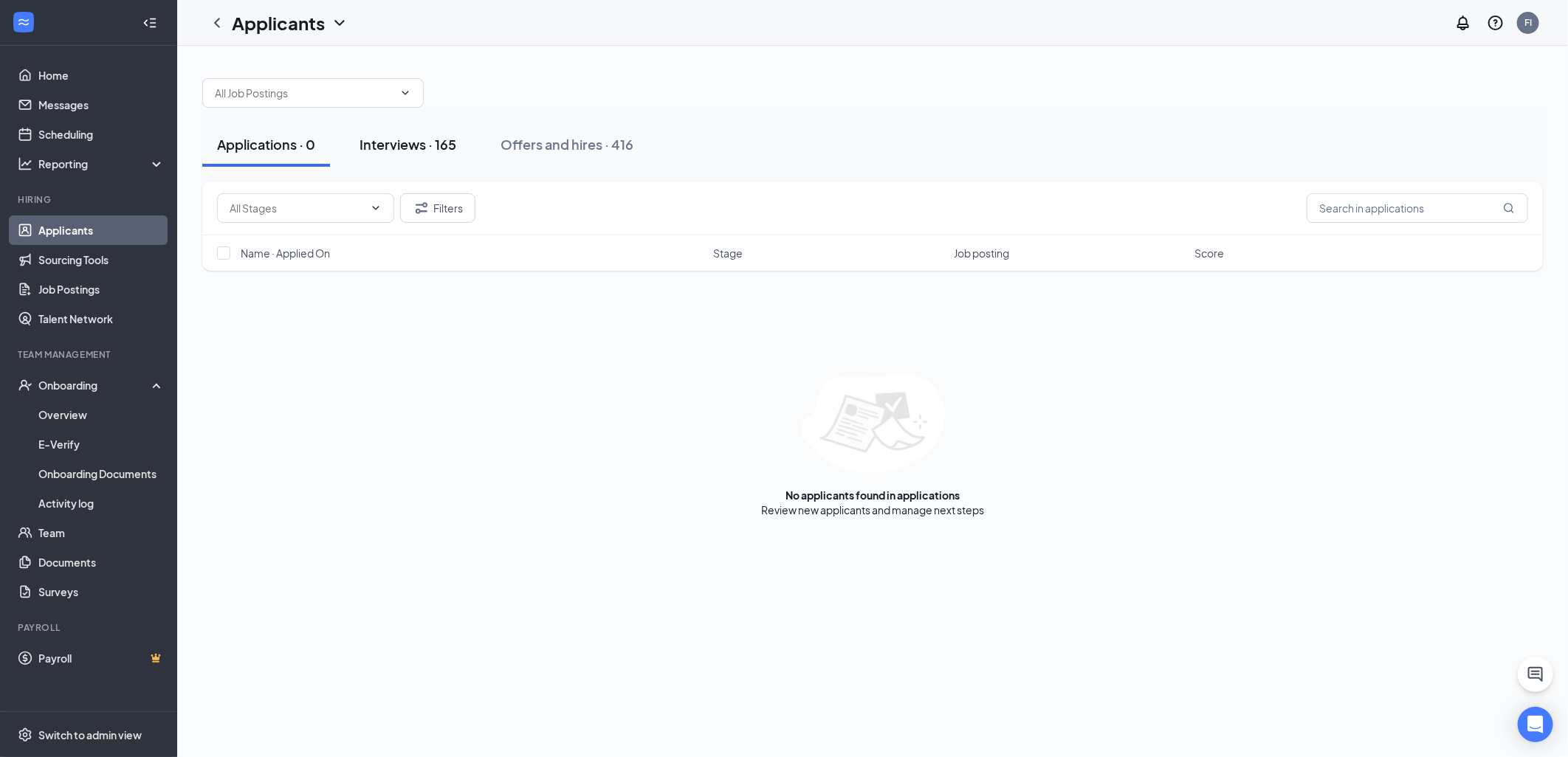
click at [440, 135] on div "Interviews · 165" at bounding box center [408, 145] width 97 height 18
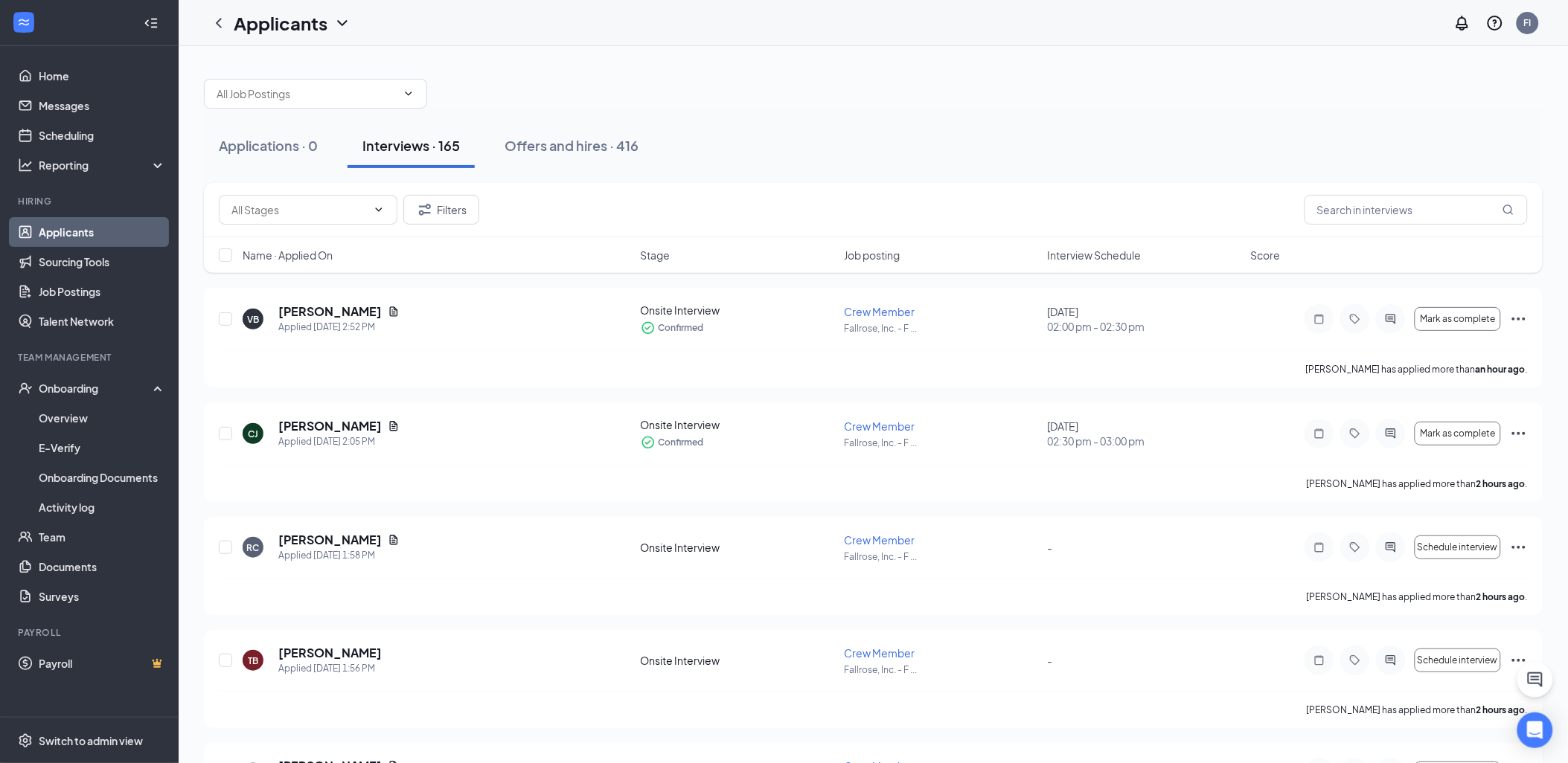
click at [1111, 252] on span "Interview Schedule" at bounding box center [1095, 256] width 94 height 15
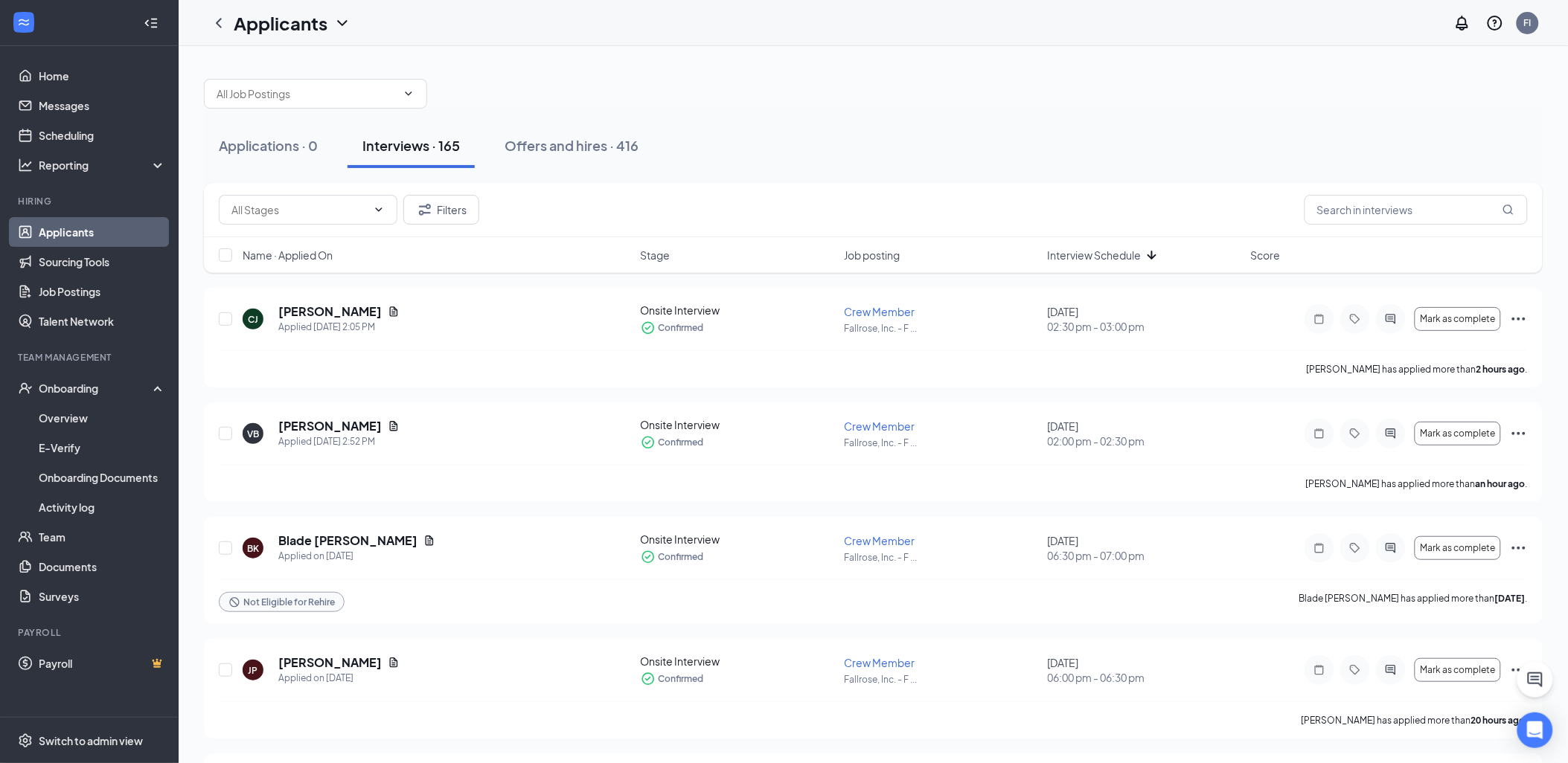
click at [1136, 261] on span "Interview Schedule" at bounding box center [1095, 256] width 94 height 15
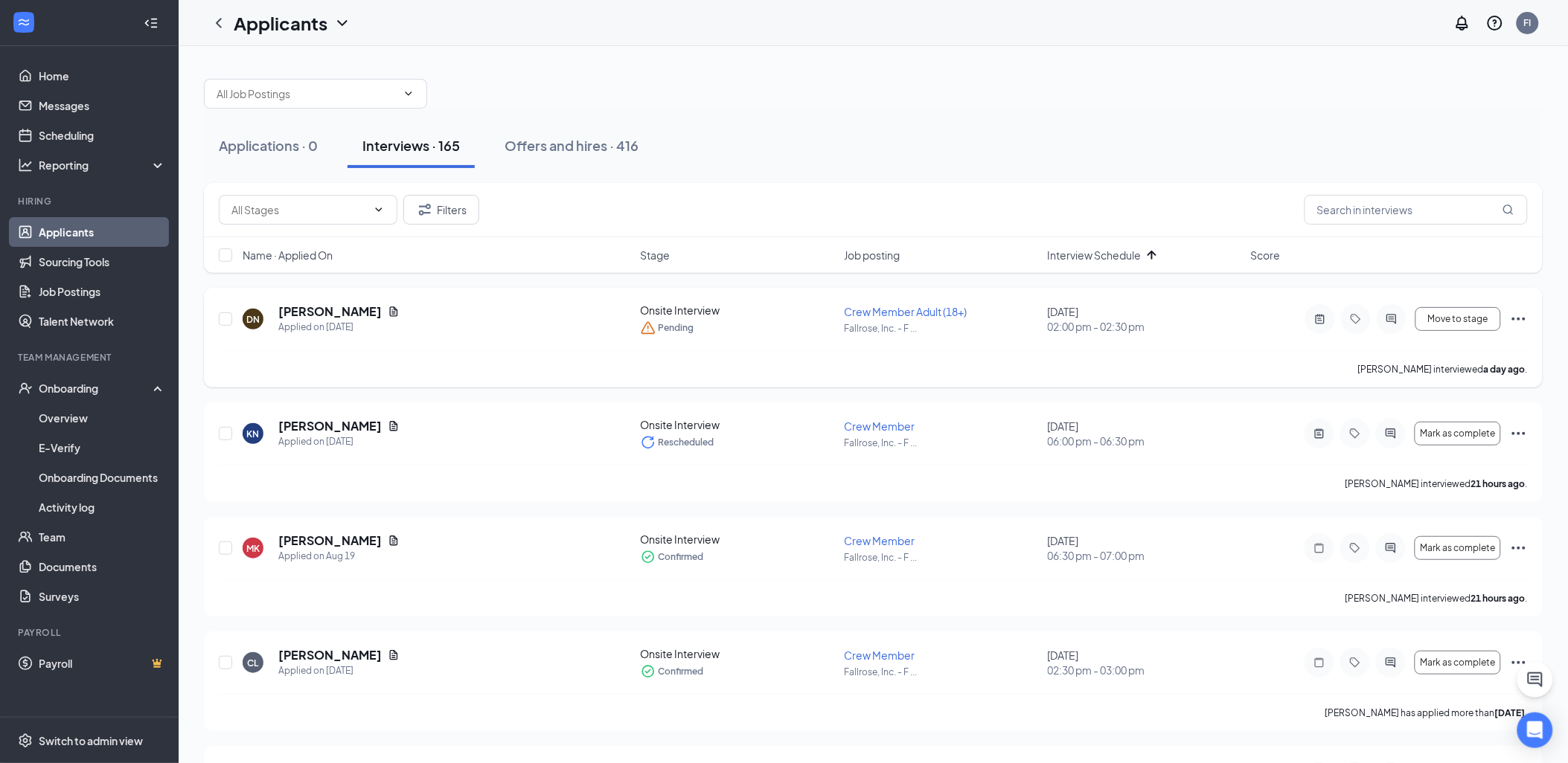
click at [1518, 317] on icon "Ellipses" at bounding box center [1518, 318] width 18 height 18
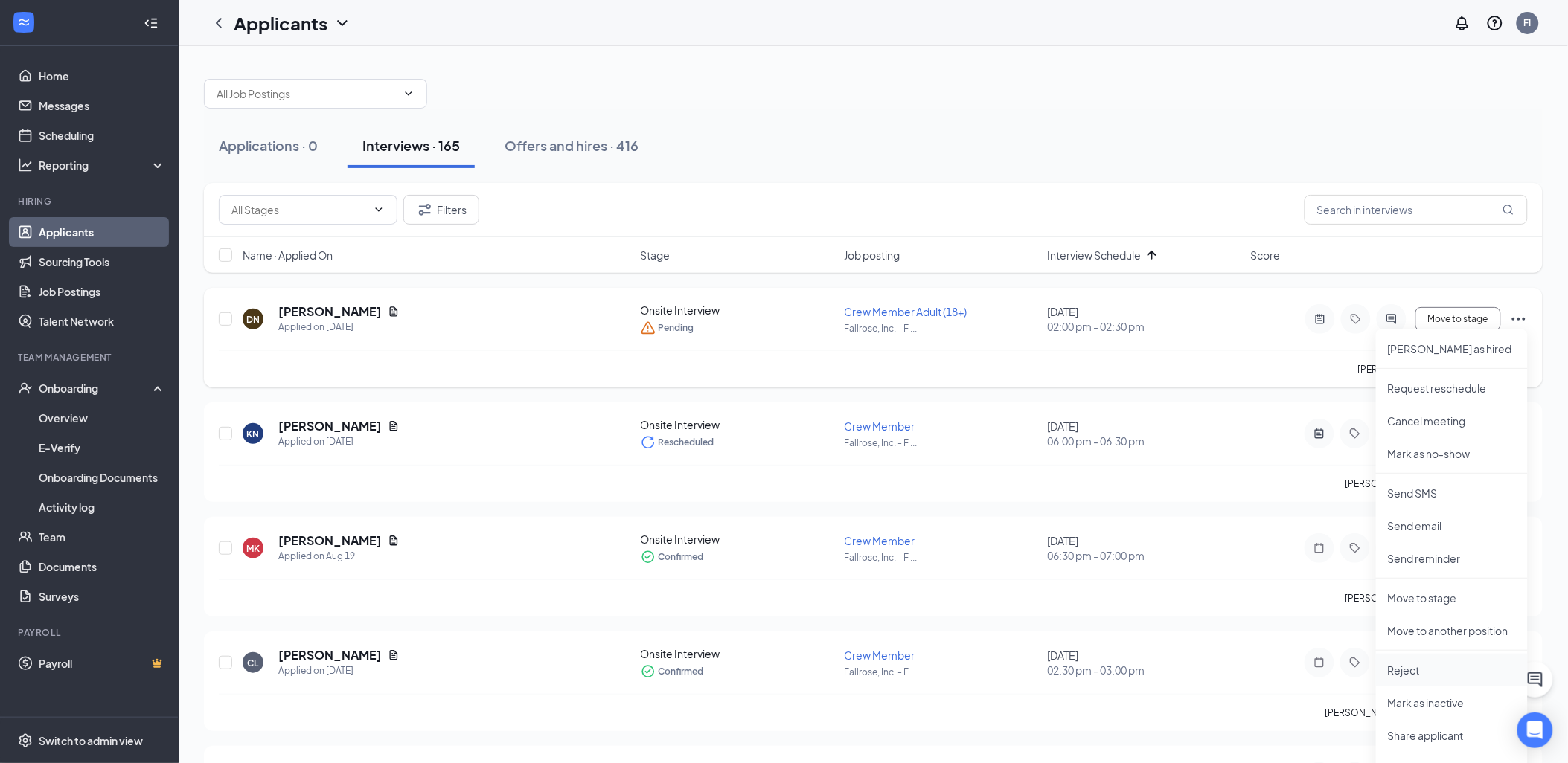
click at [1445, 675] on p "Reject" at bounding box center [1452, 671] width 128 height 15
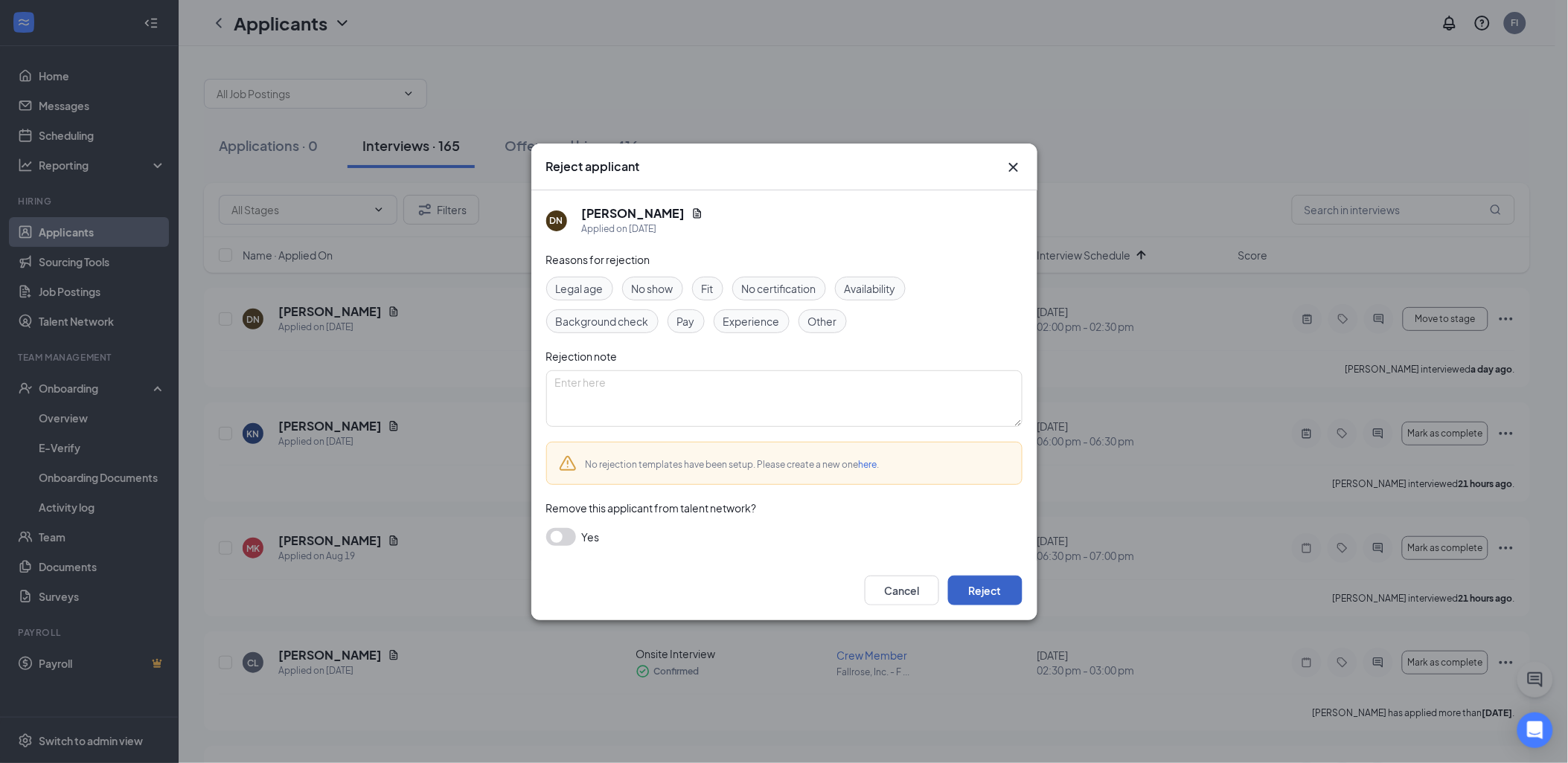
click at [1006, 590] on button "Reject" at bounding box center [985, 590] width 75 height 30
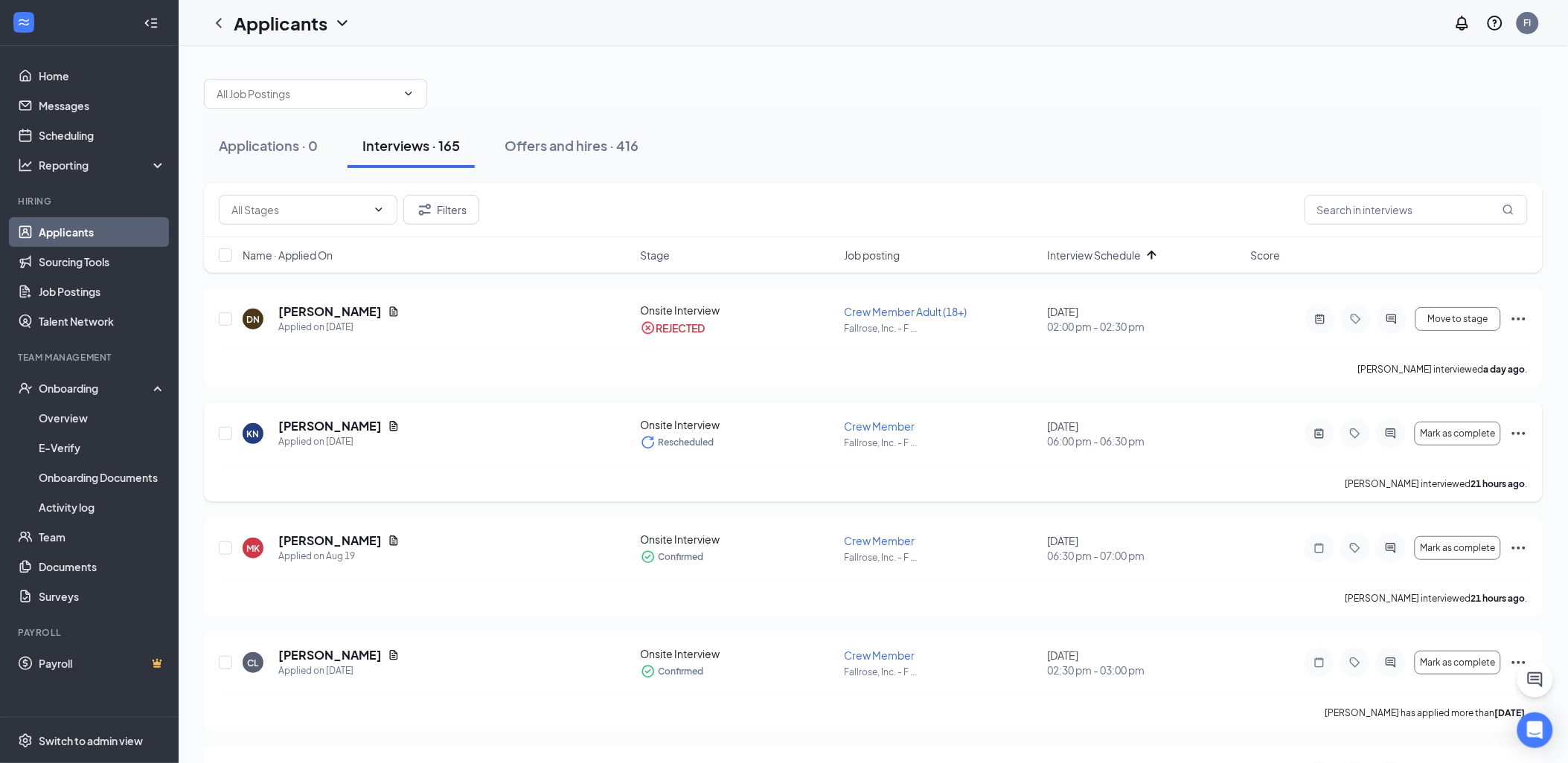
click at [1526, 429] on icon "Ellipses" at bounding box center [1518, 434] width 18 height 18
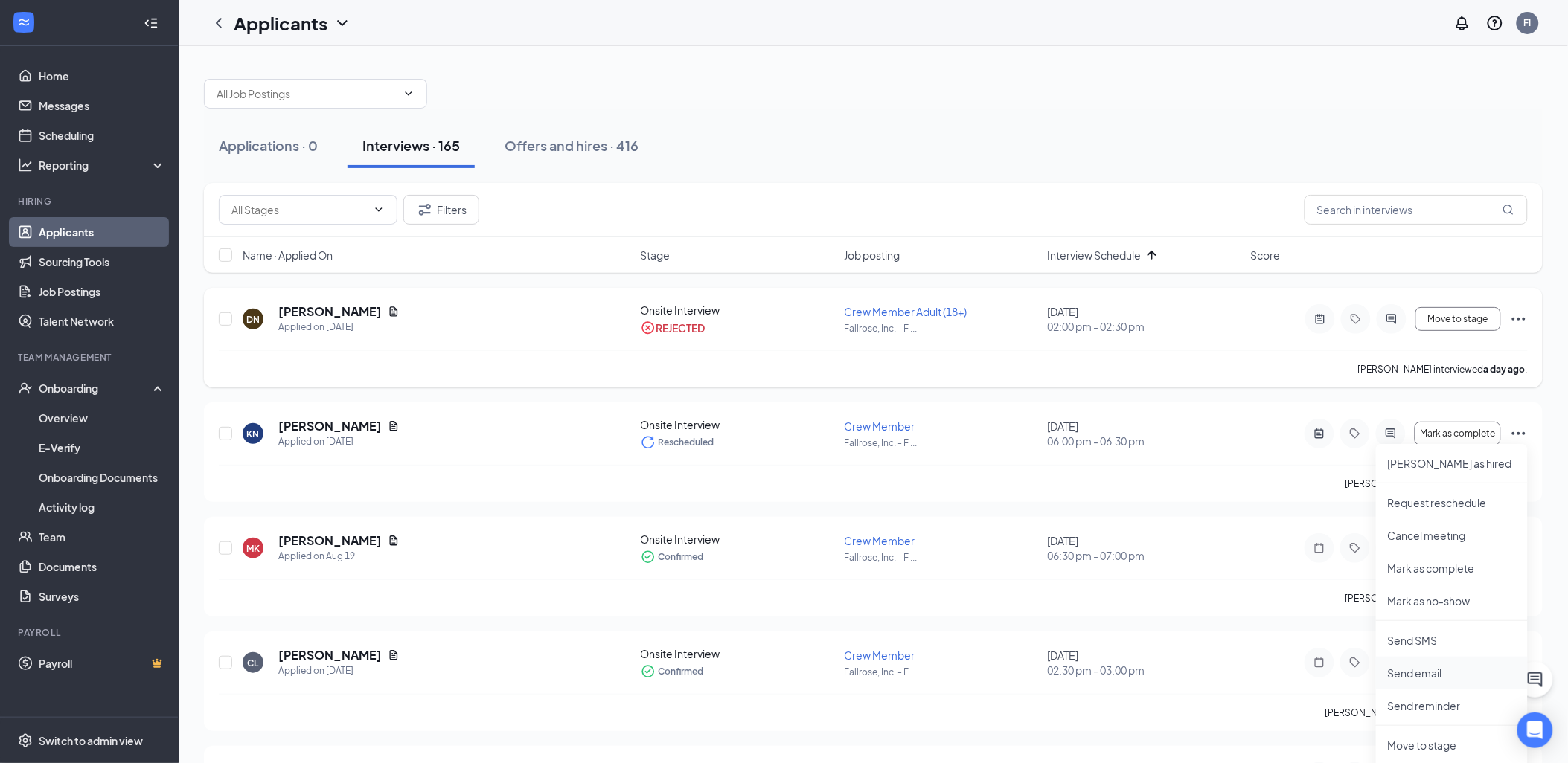
scroll to position [165, 0]
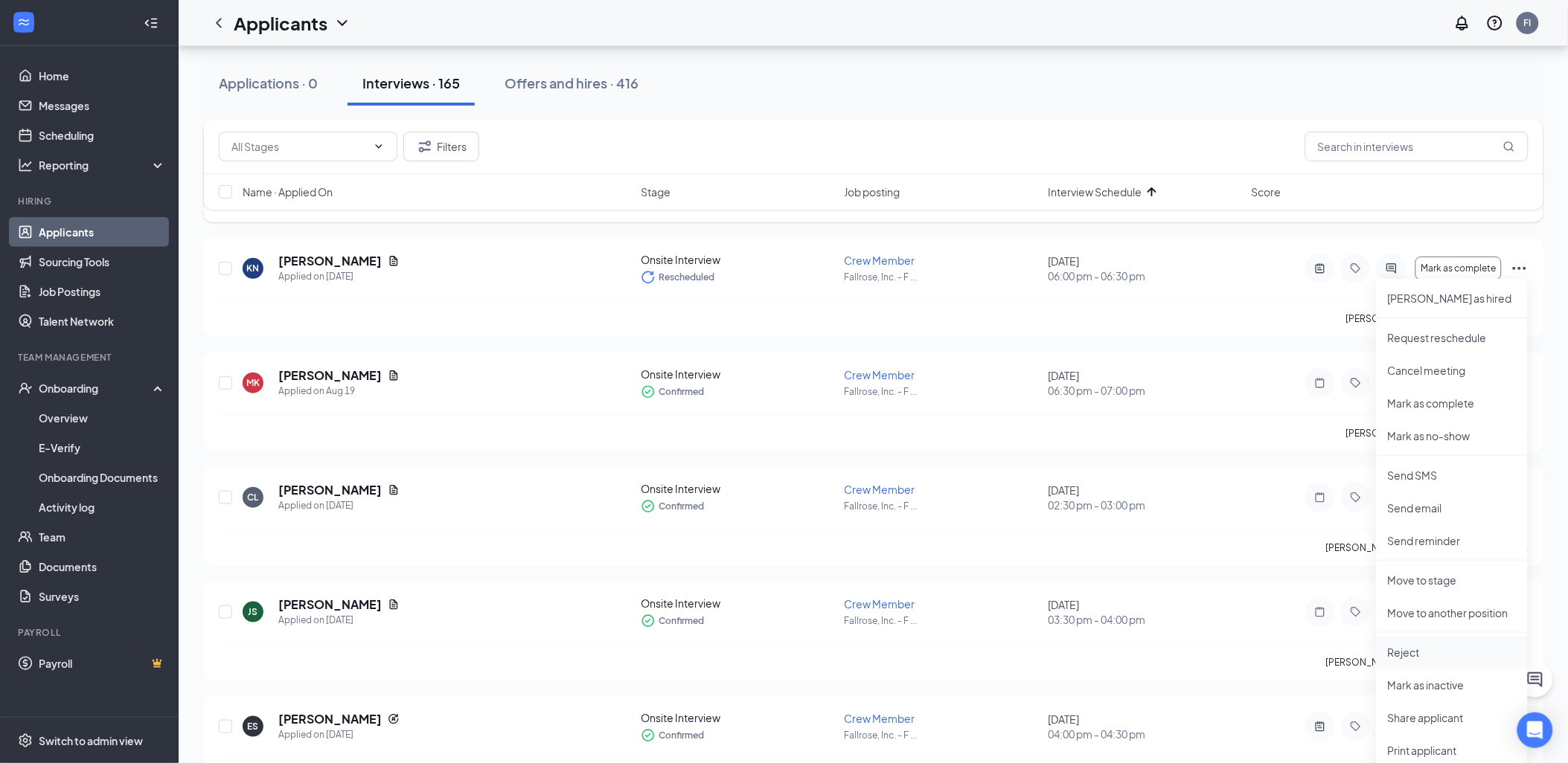
click at [1422, 648] on p "Reject" at bounding box center [1452, 652] width 128 height 15
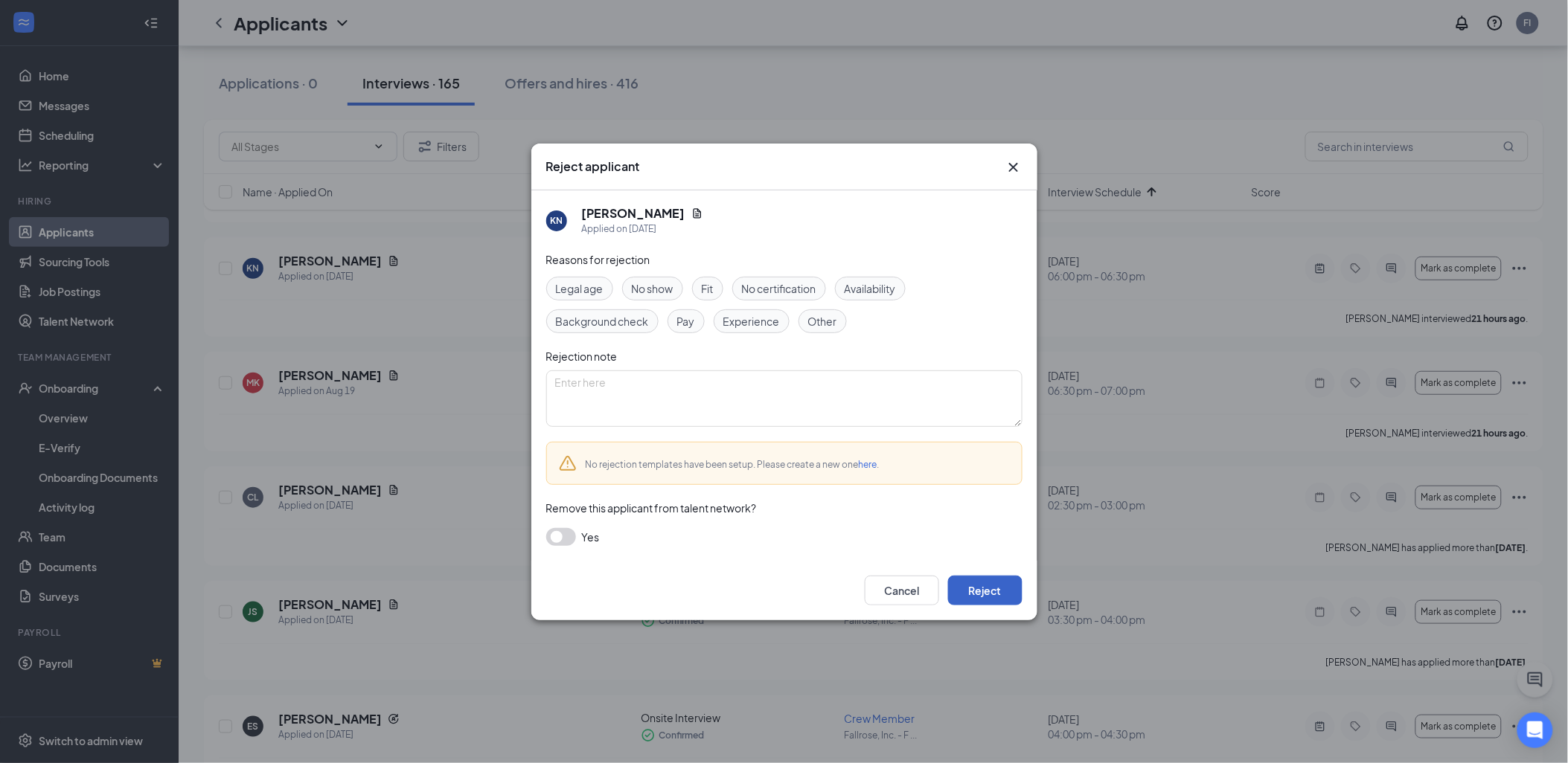
click at [979, 596] on button "Reject" at bounding box center [985, 590] width 75 height 30
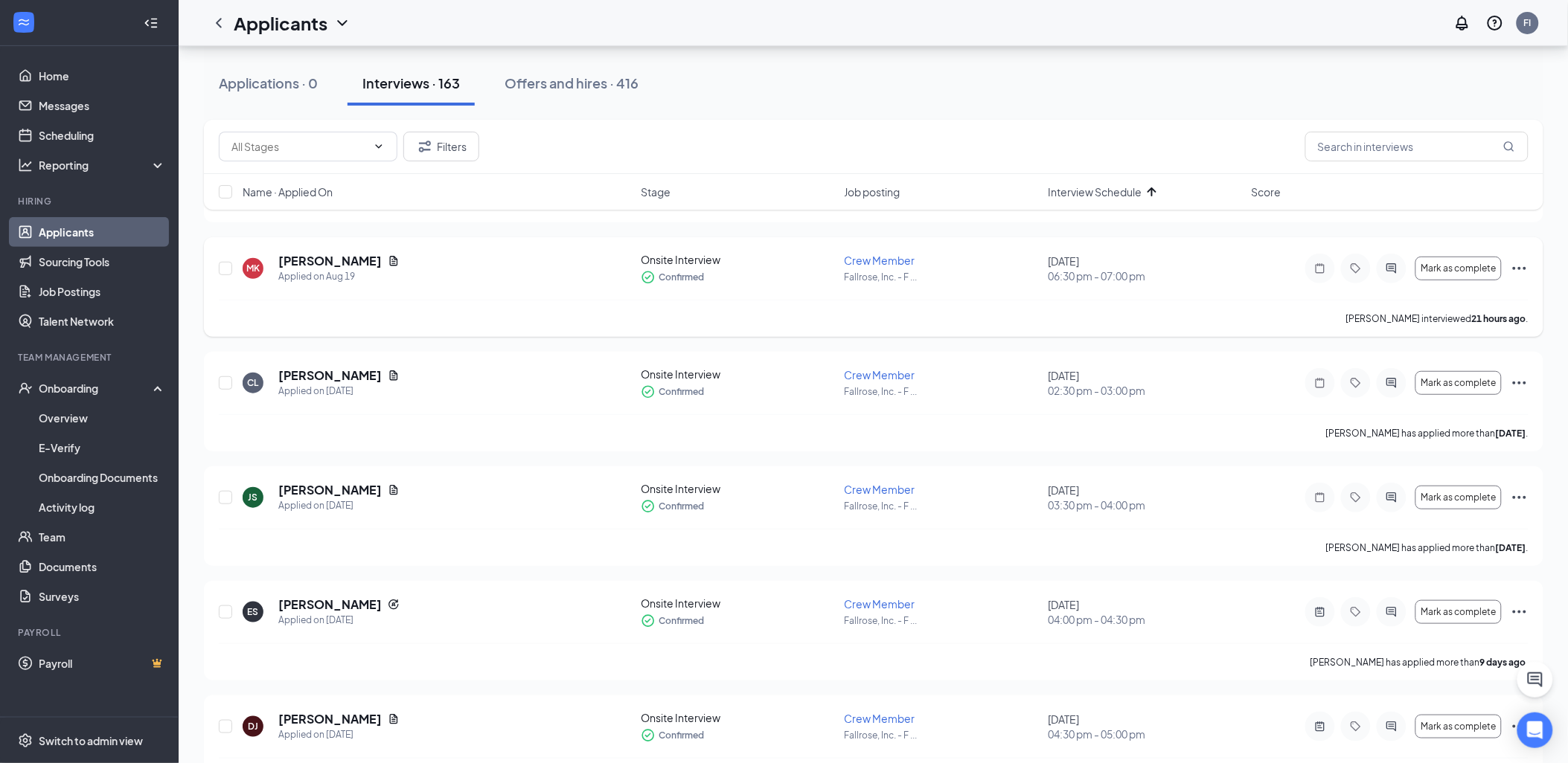
click at [1524, 273] on icon "Ellipses" at bounding box center [1519, 268] width 18 height 18
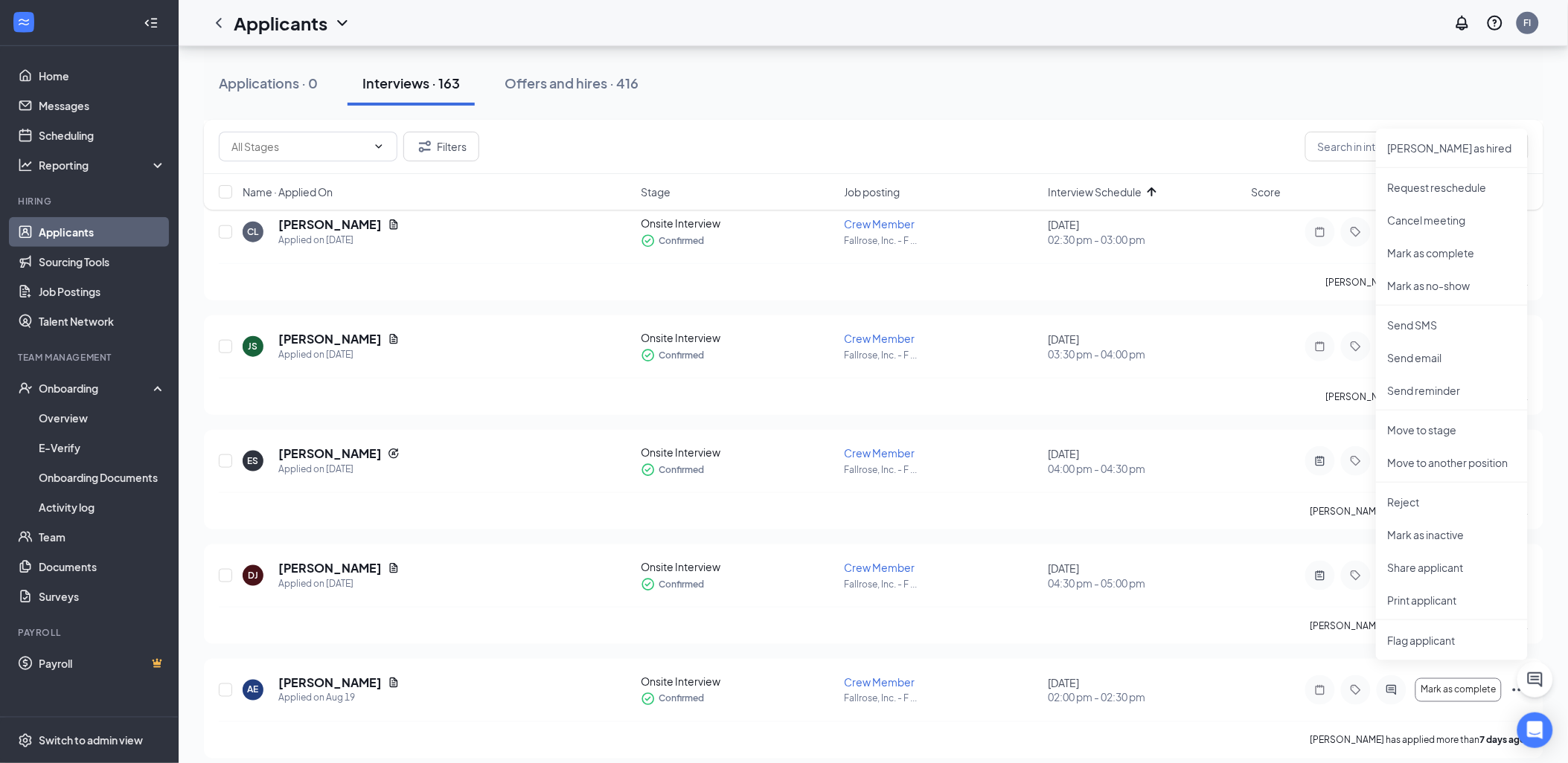
scroll to position [495, 0]
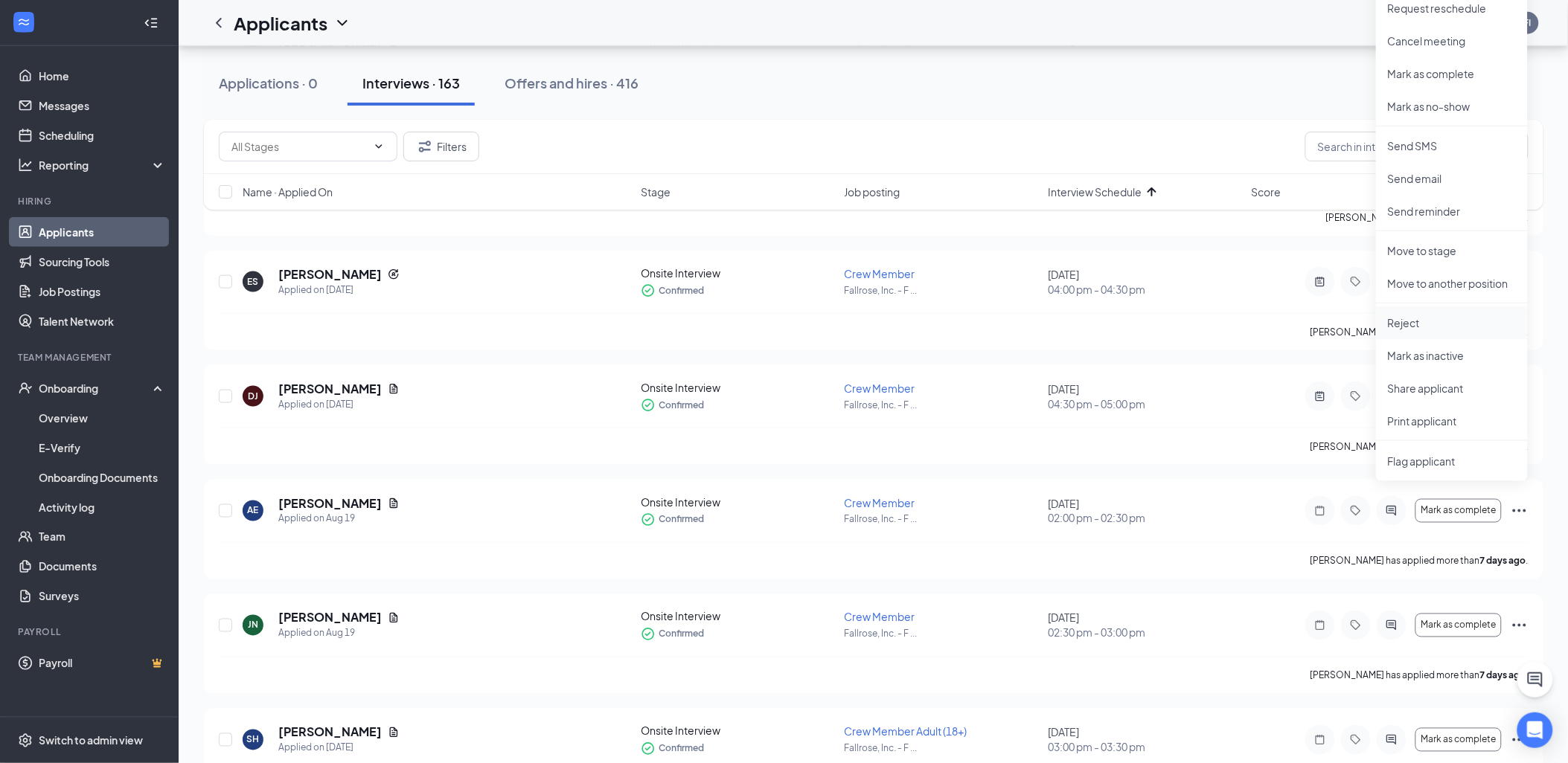
click at [1425, 316] on p "Reject" at bounding box center [1452, 323] width 128 height 15
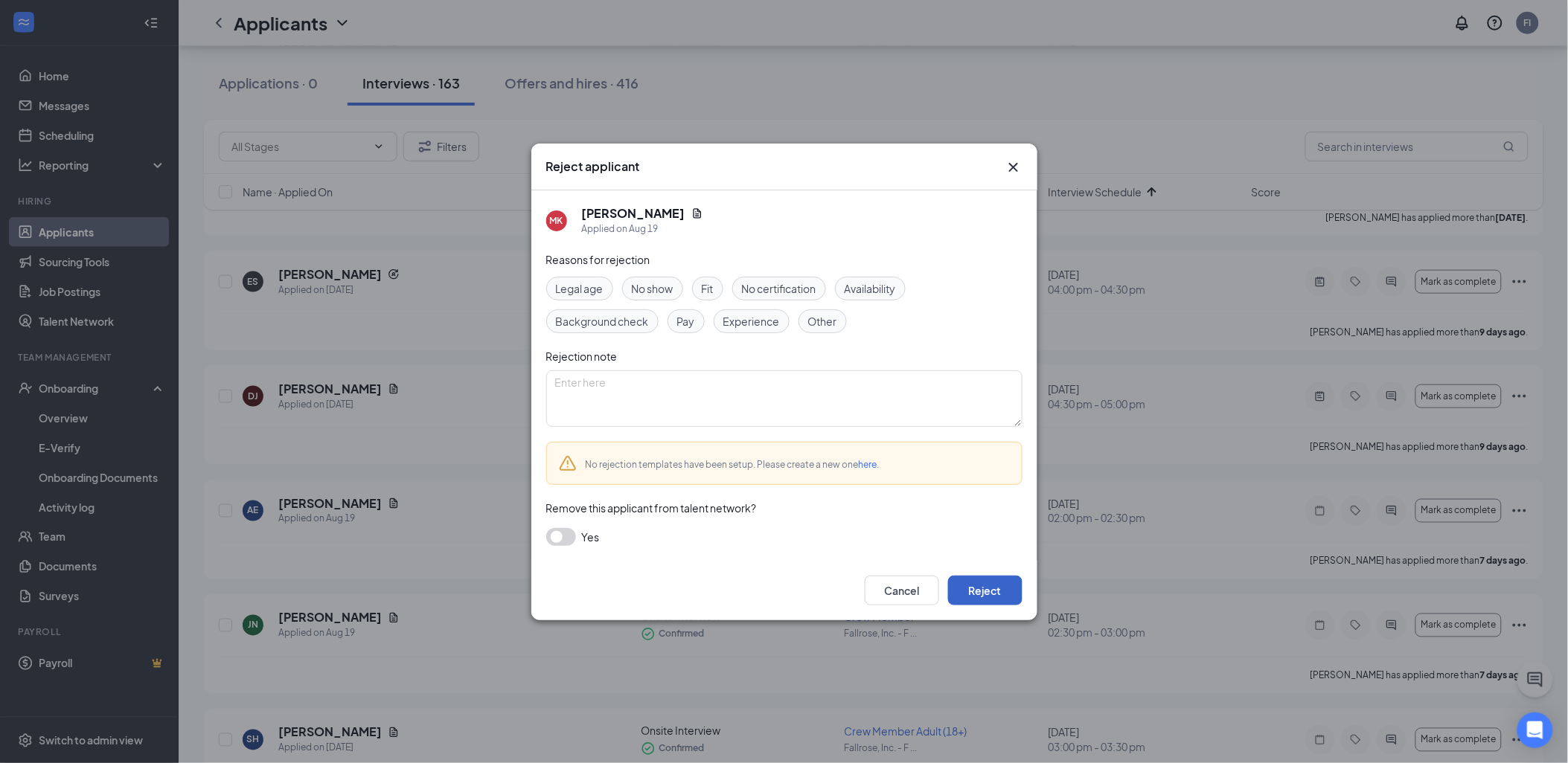
click at [988, 590] on button "Reject" at bounding box center [985, 590] width 75 height 30
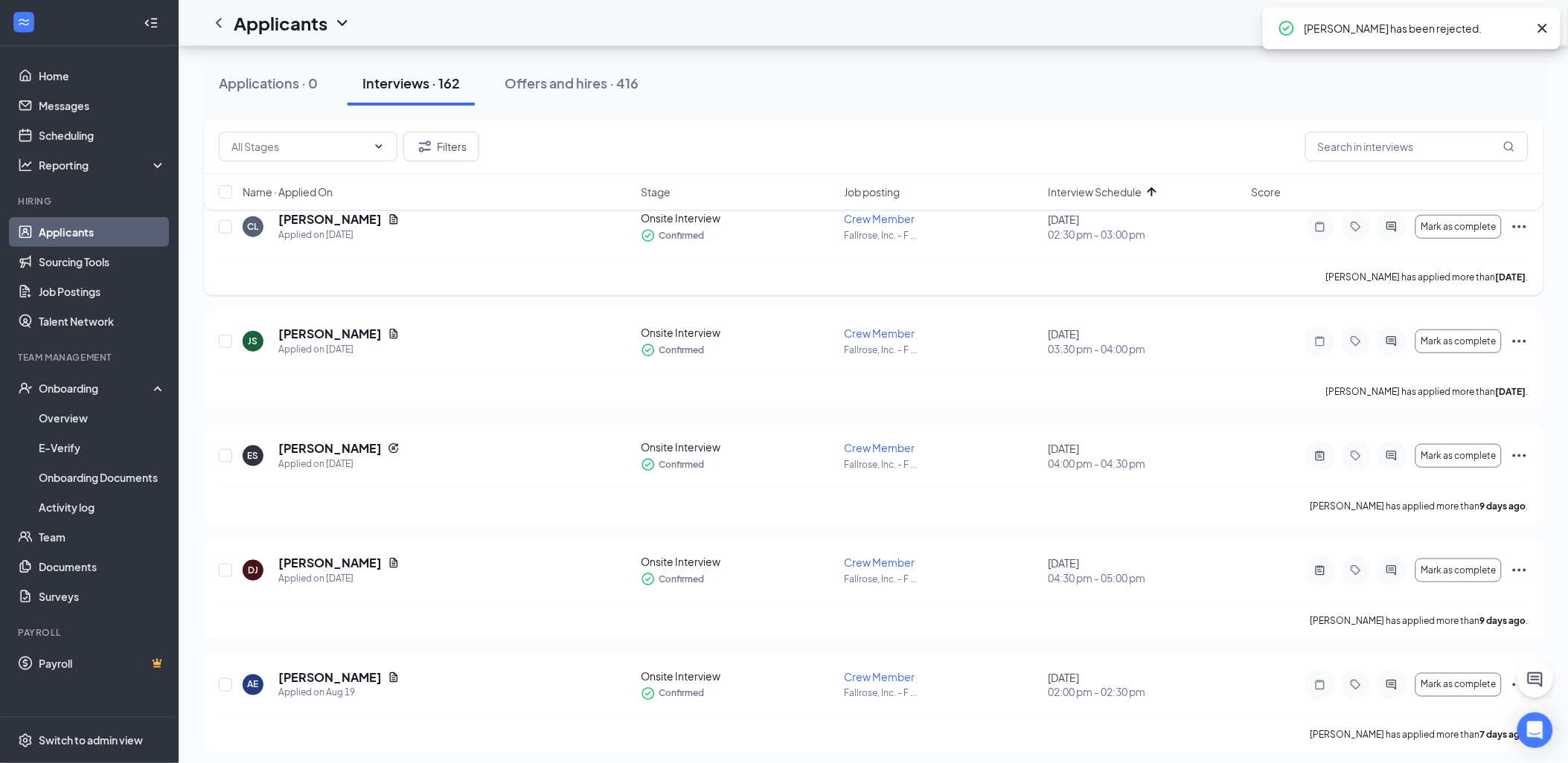
scroll to position [0, 0]
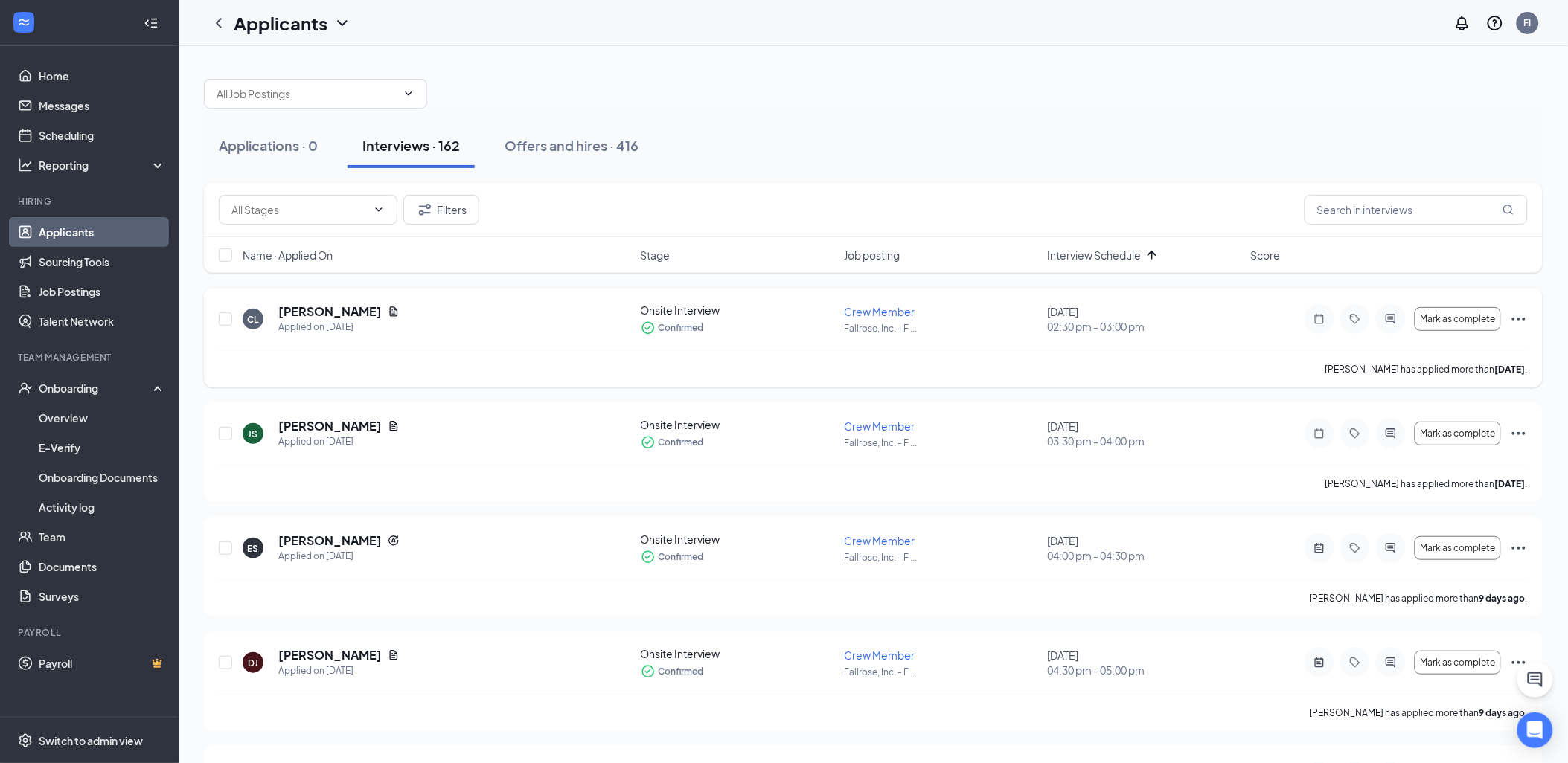
click at [1539, 314] on div "CL Cameron Lafriniere Applied on Aug 23 Onsite Interview Confirmed Crew Member …" at bounding box center [873, 338] width 1339 height 100
click at [1525, 325] on icon "Ellipses" at bounding box center [1518, 318] width 18 height 18
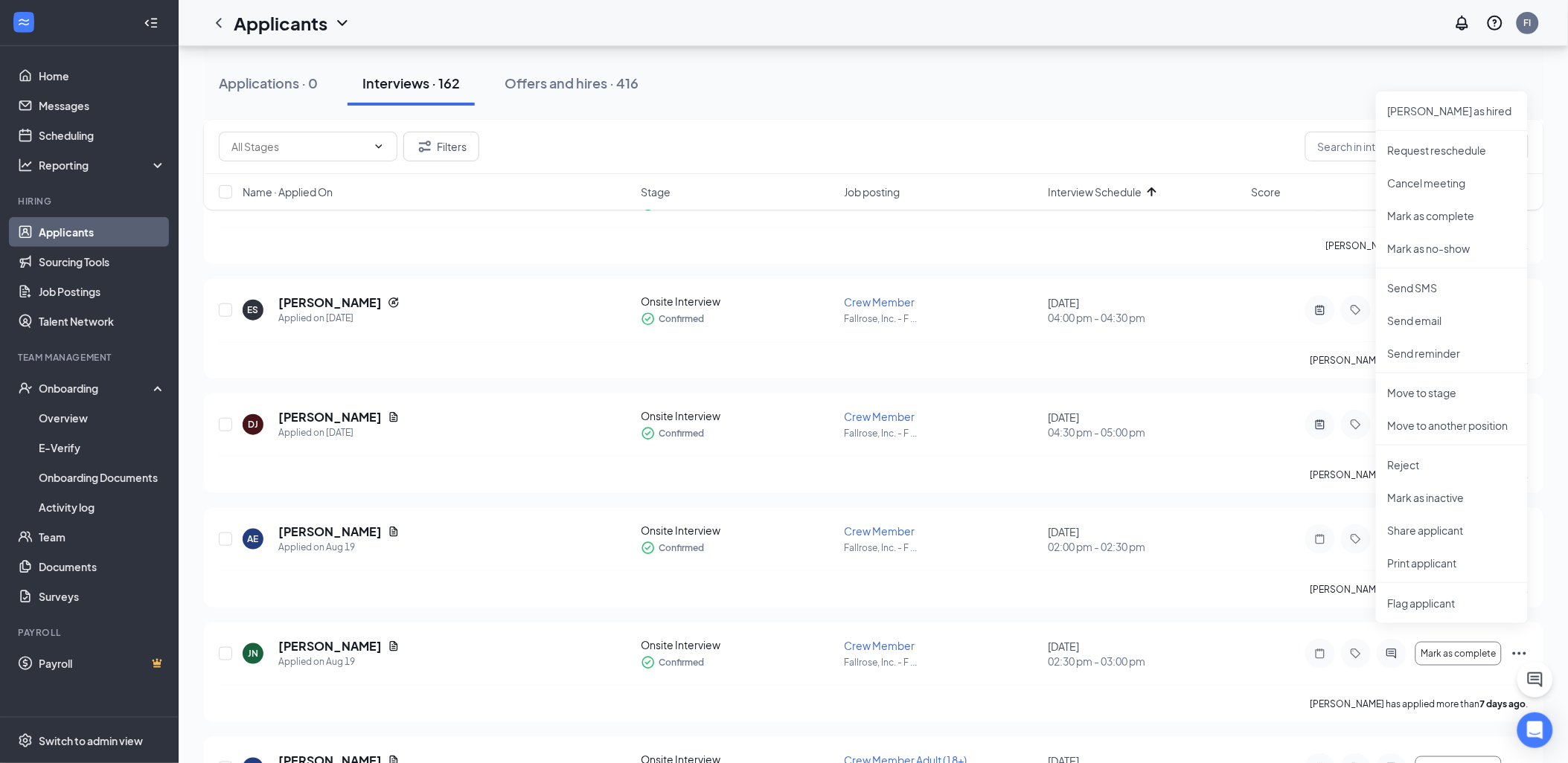
scroll to position [248, 0]
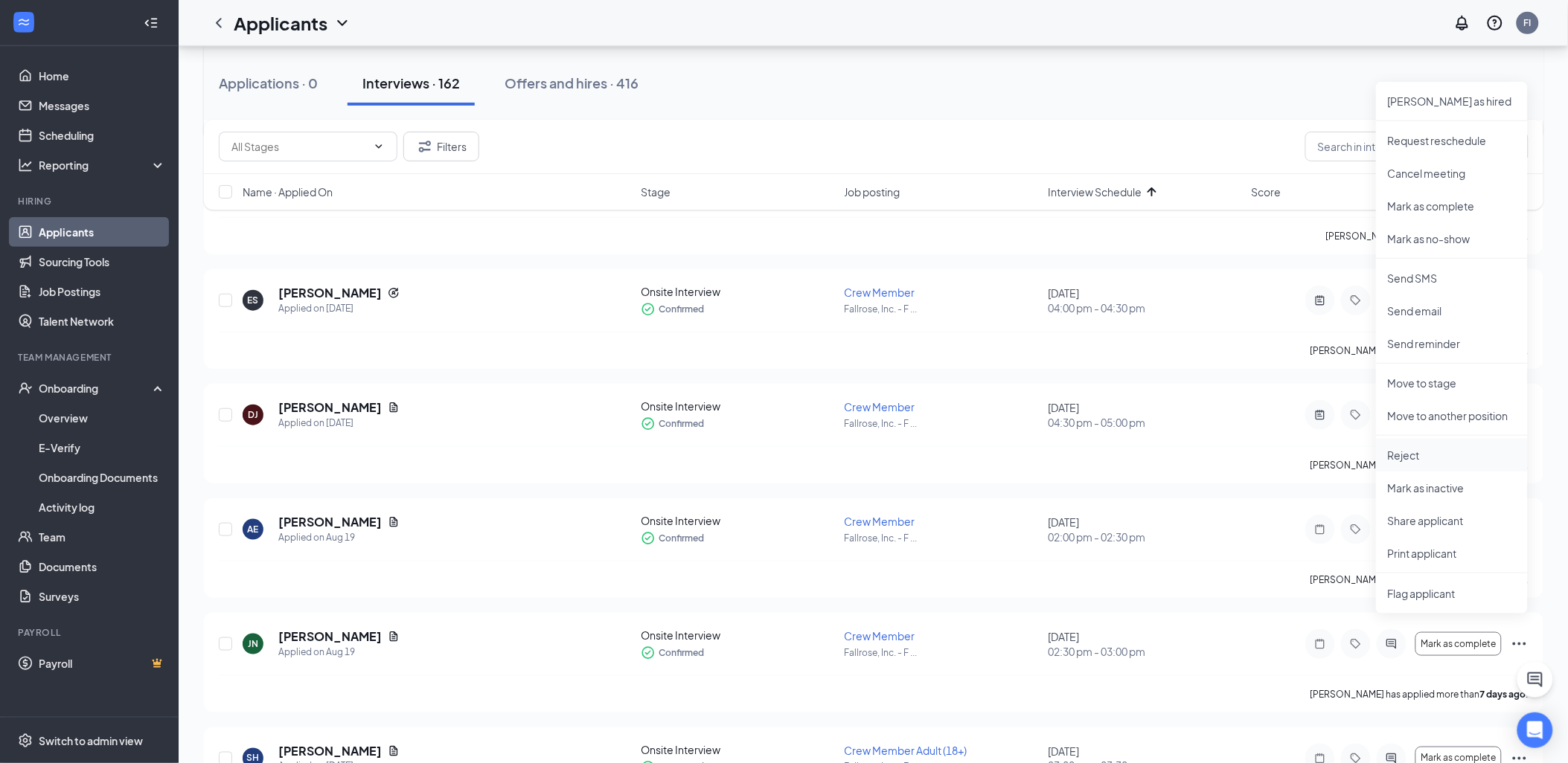
click at [1429, 448] on p "Reject" at bounding box center [1452, 456] width 128 height 15
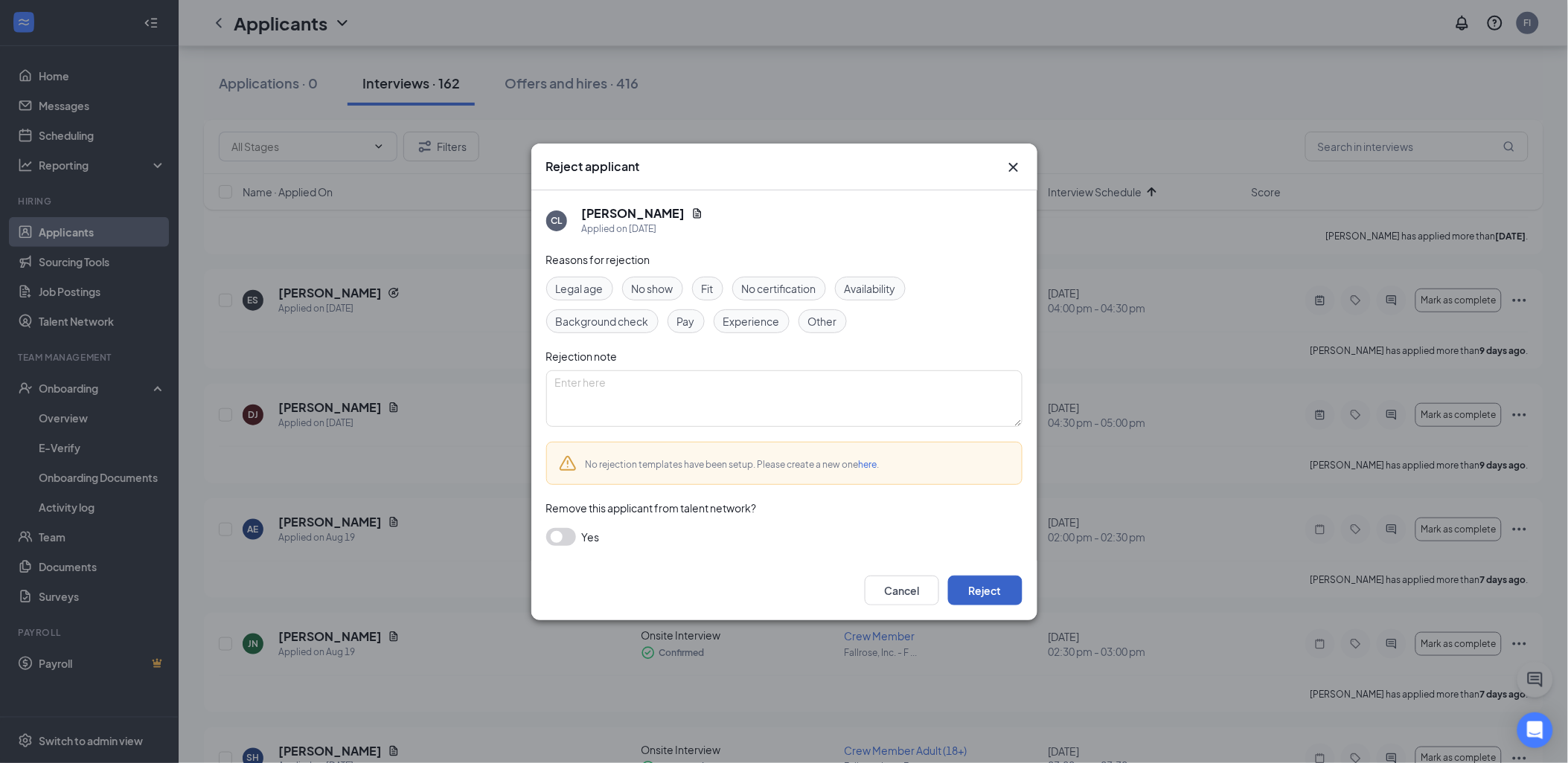
click at [987, 590] on button "Reject" at bounding box center [985, 590] width 75 height 30
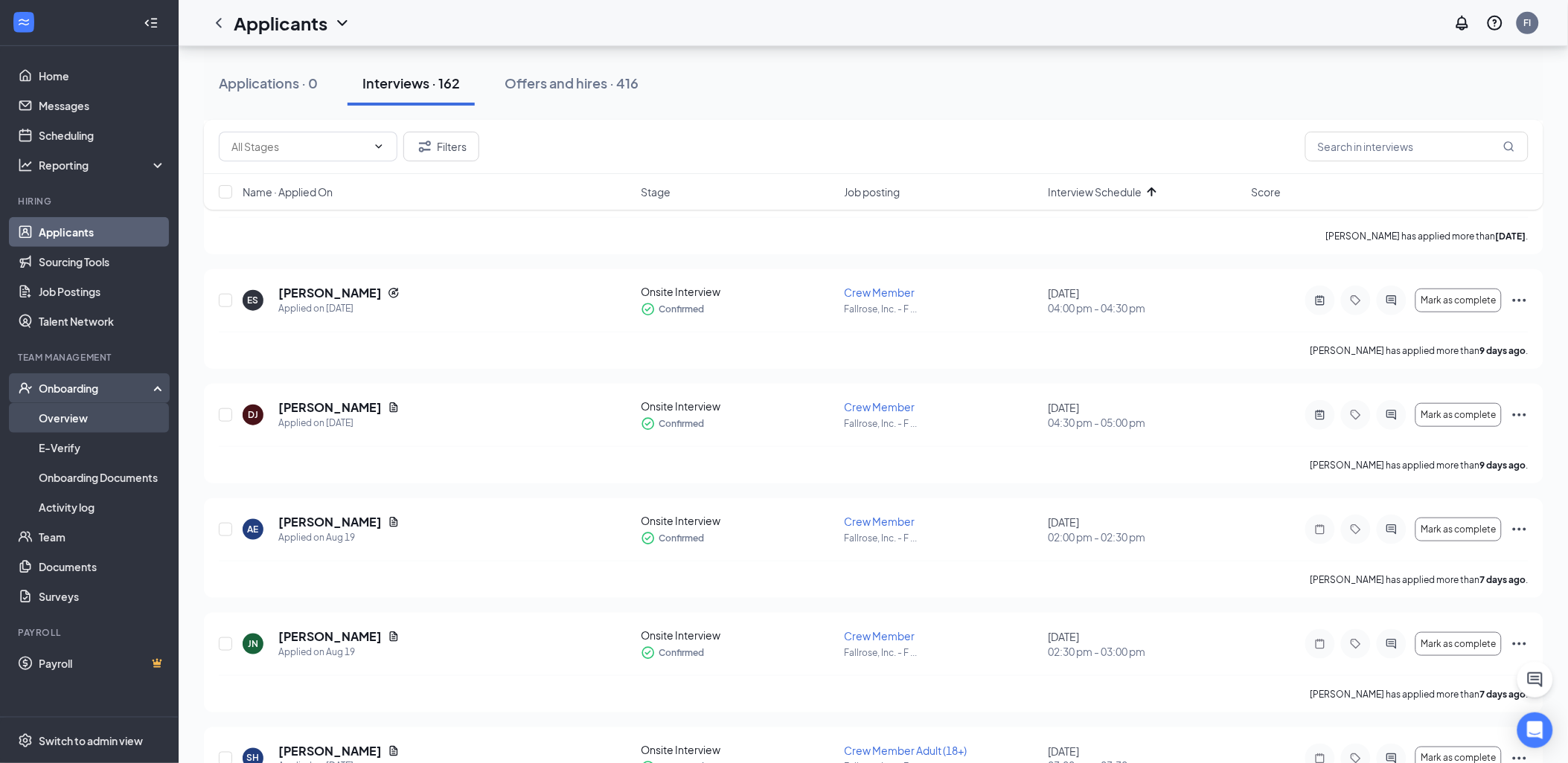
click at [87, 412] on link "Overview" at bounding box center [102, 418] width 127 height 30
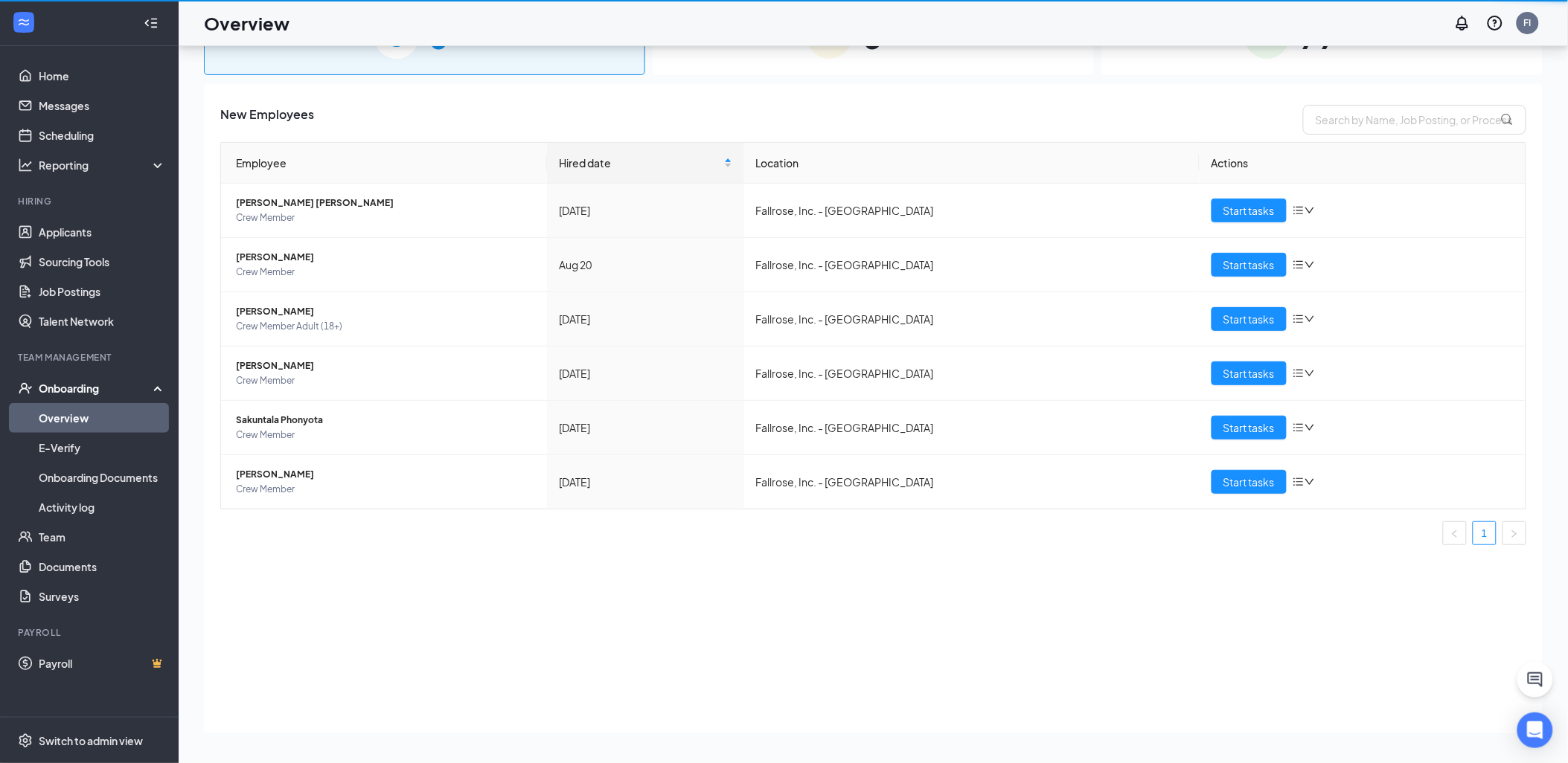
scroll to position [67, 0]
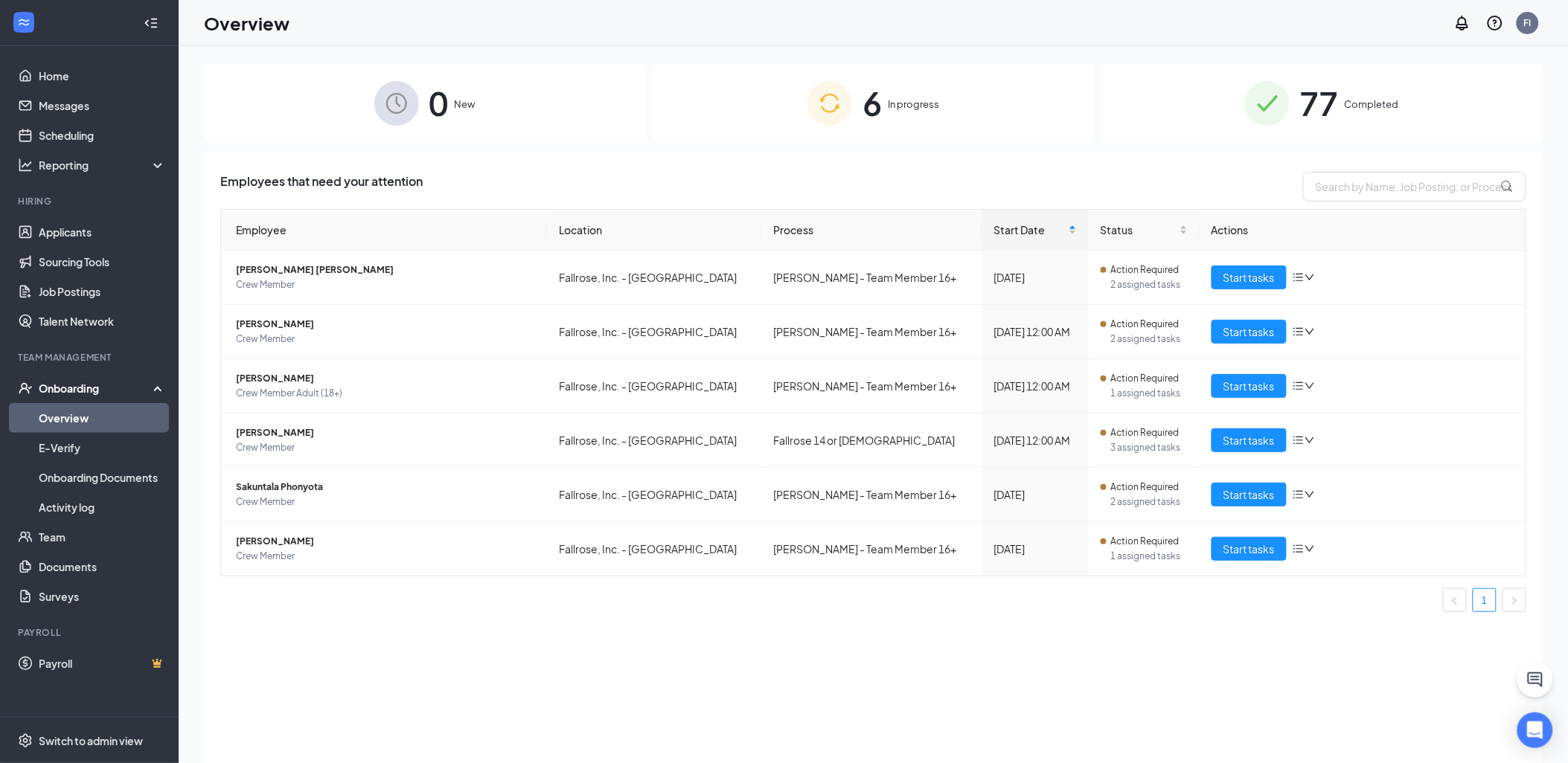
click at [536, 101] on div "0 New" at bounding box center [425, 102] width 441 height 78
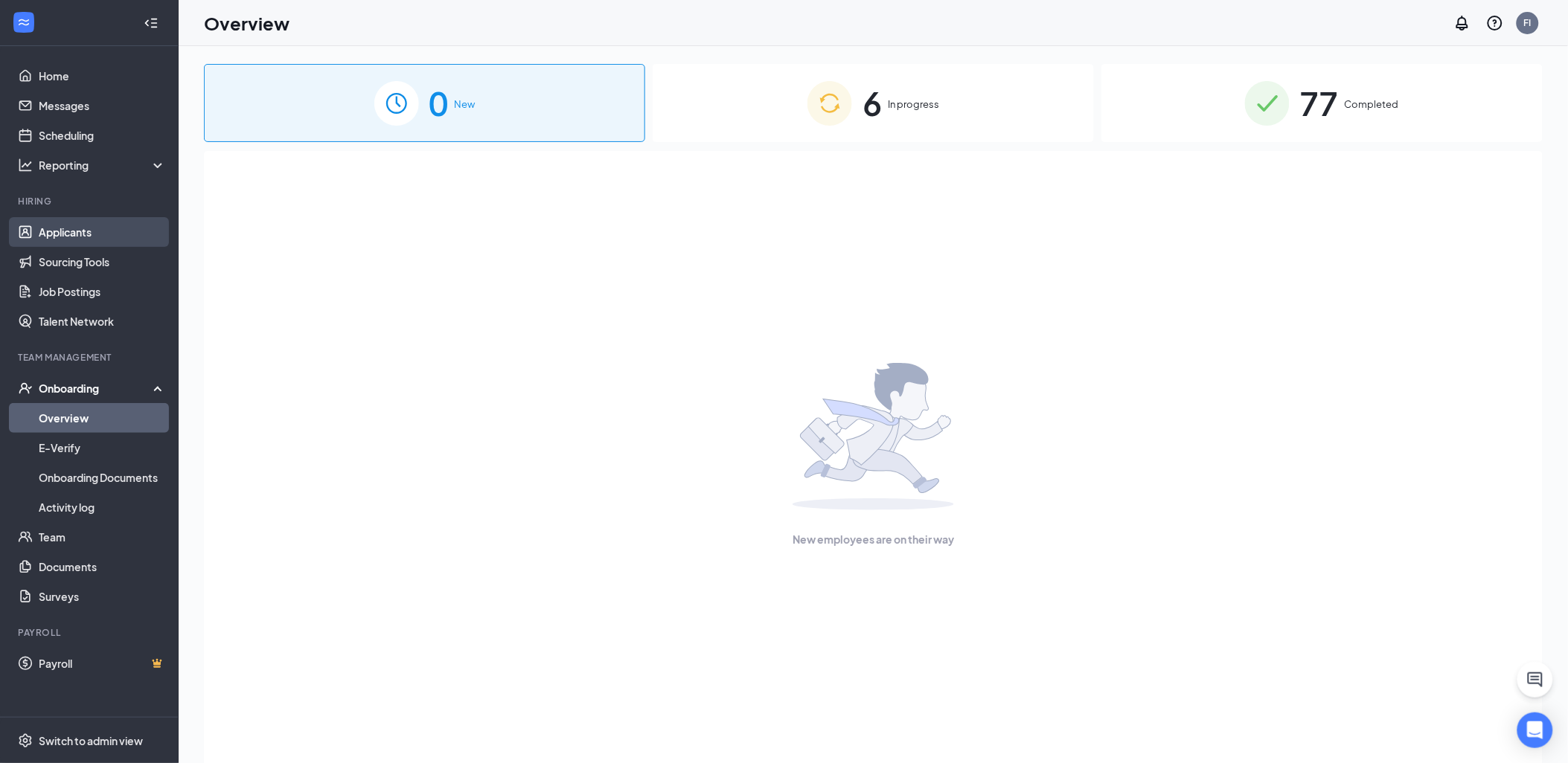
click at [78, 233] on link "Applicants" at bounding box center [102, 232] width 127 height 30
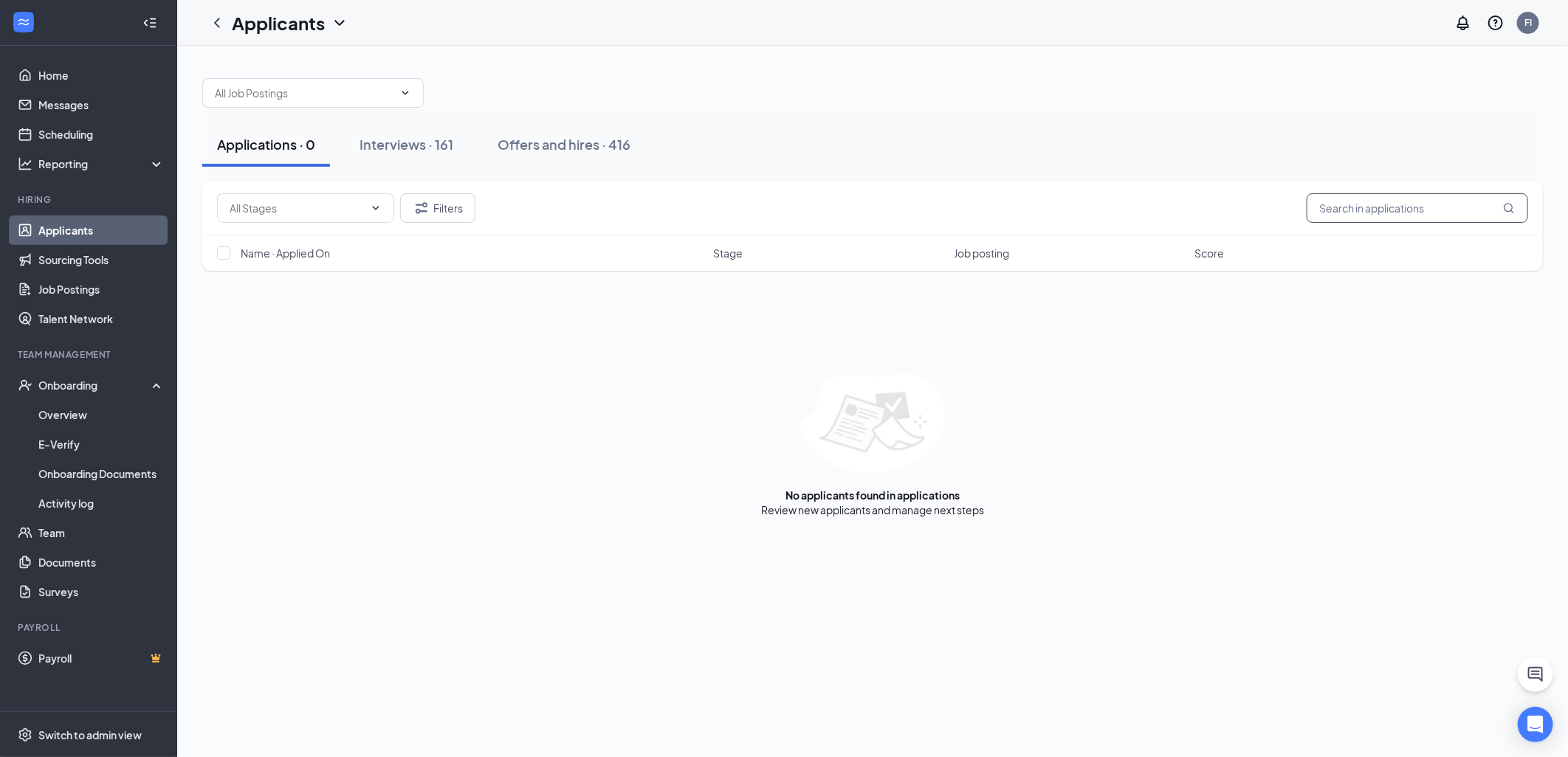
click at [1375, 205] on input "text" at bounding box center [1417, 208] width 222 height 29
type input "hatch"
click at [448, 146] on div "Interviews · 2 / 161" at bounding box center [436, 145] width 113 height 18
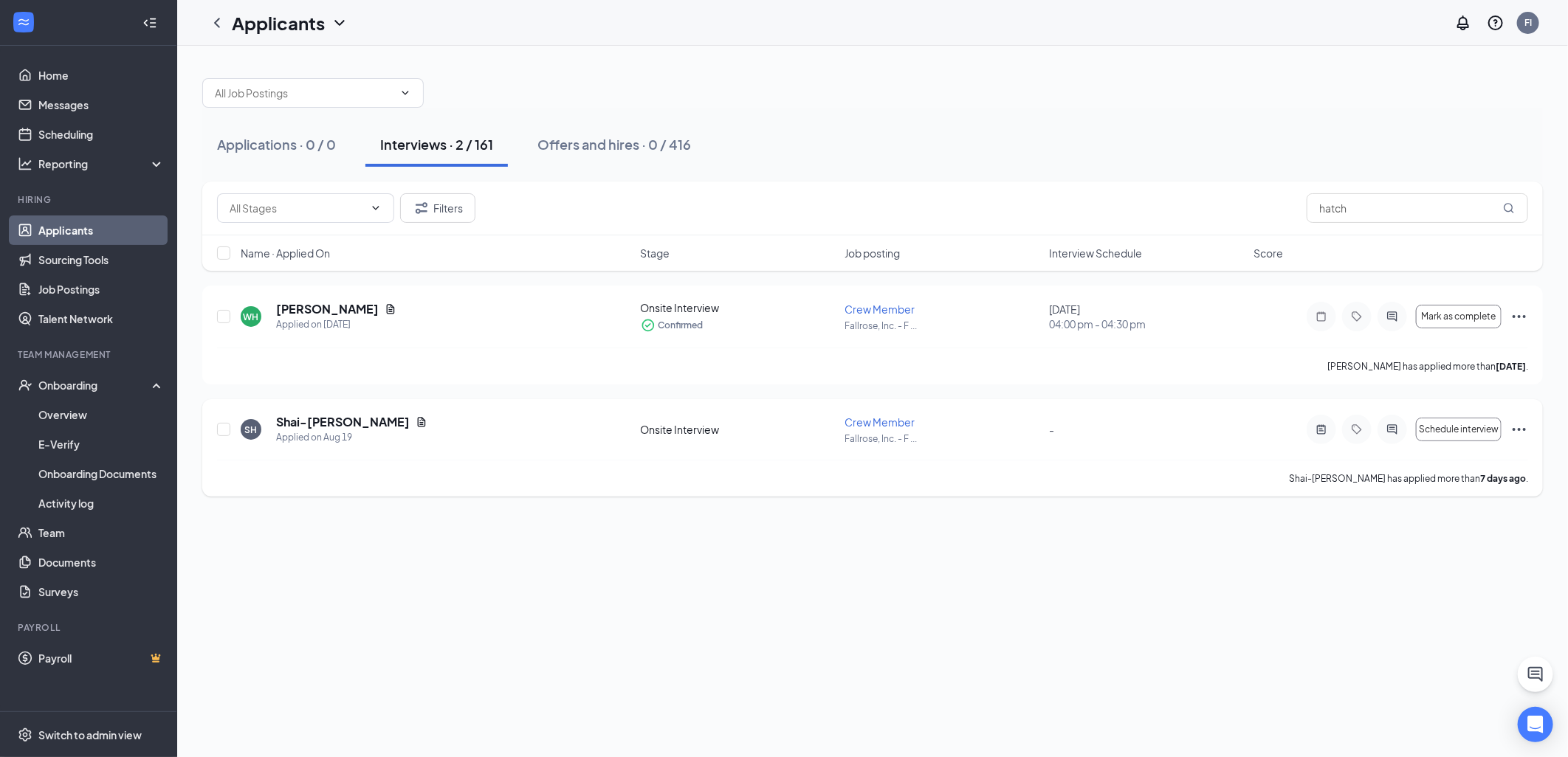
click at [1521, 429] on icon "Ellipses" at bounding box center [1519, 429] width 17 height 17
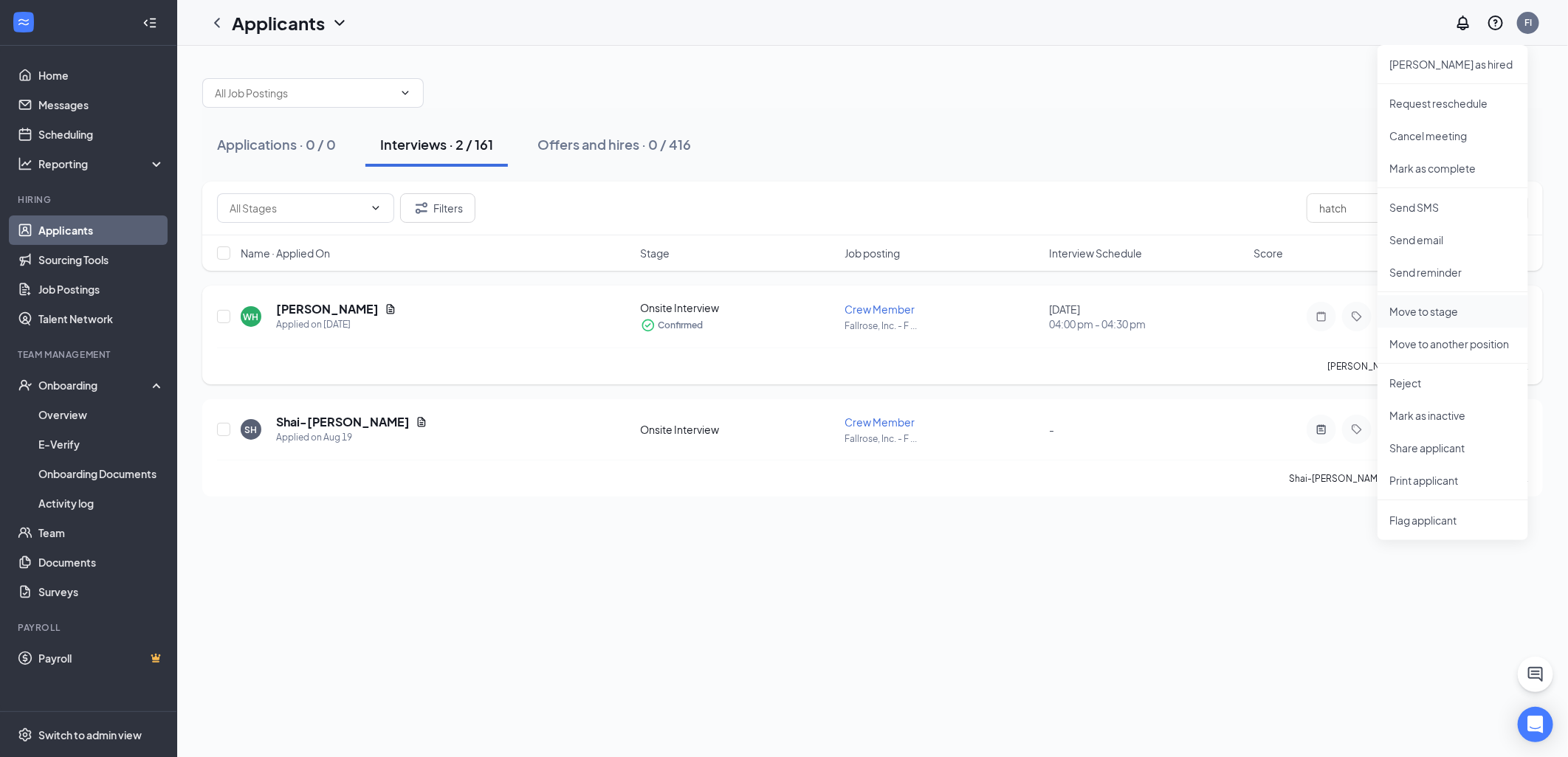
click at [1408, 311] on p "Move to stage" at bounding box center [1453, 311] width 127 height 15
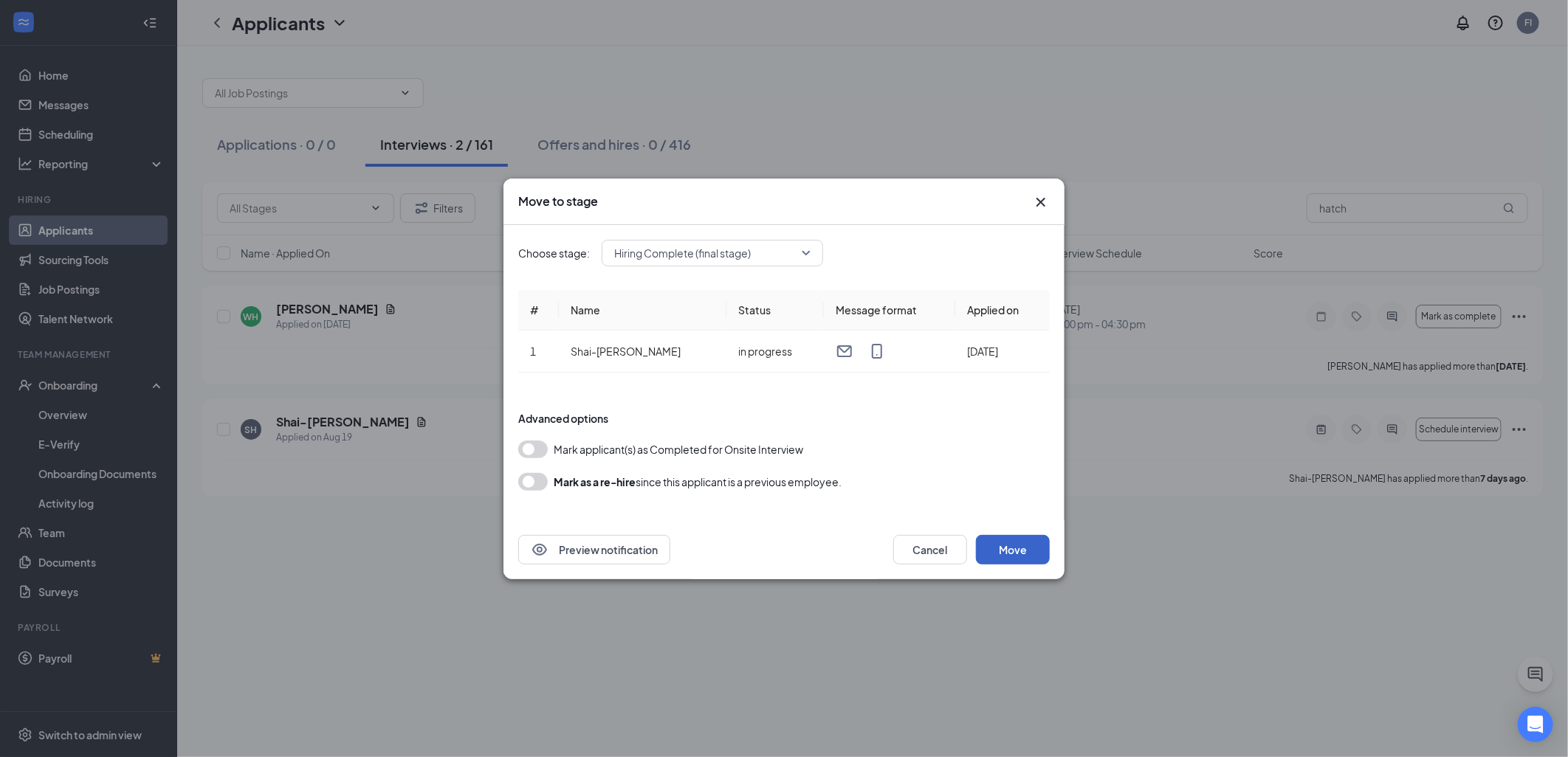
click at [1028, 550] on button "Move" at bounding box center [1012, 550] width 74 height 29
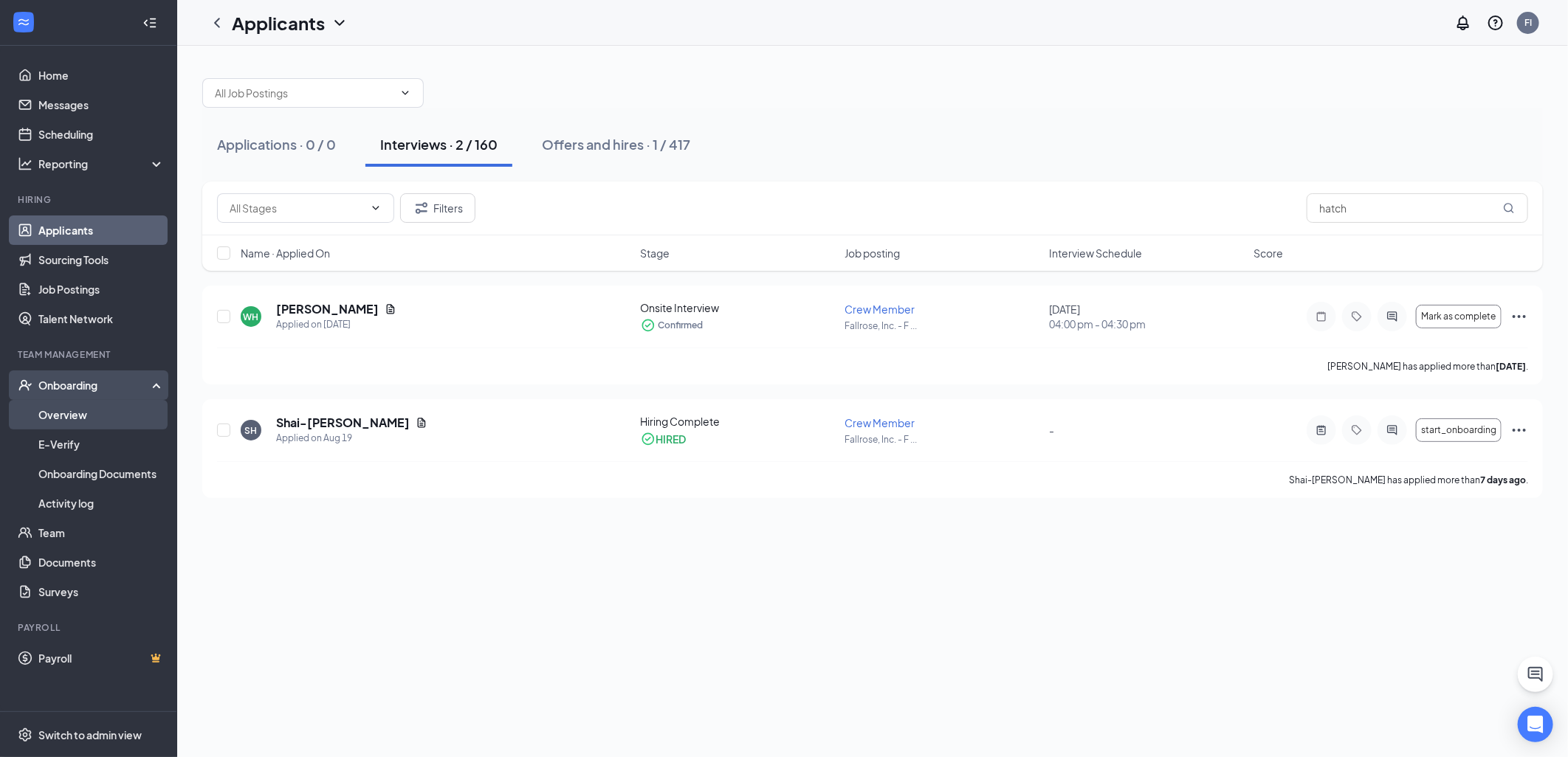
click at [109, 419] on link "Overview" at bounding box center [102, 415] width 126 height 29
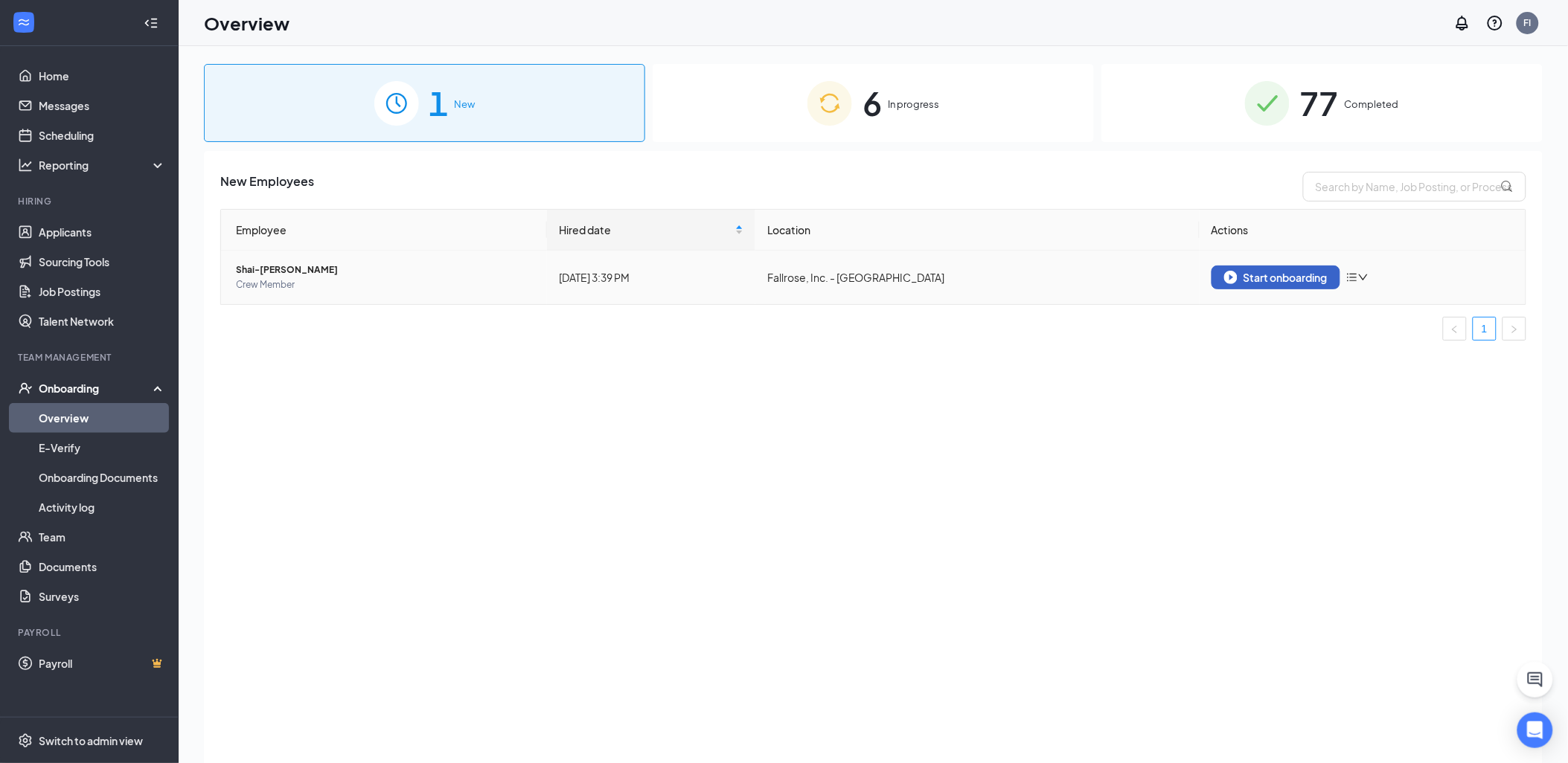
click at [1275, 280] on div "Start onboarding" at bounding box center [1276, 278] width 103 height 14
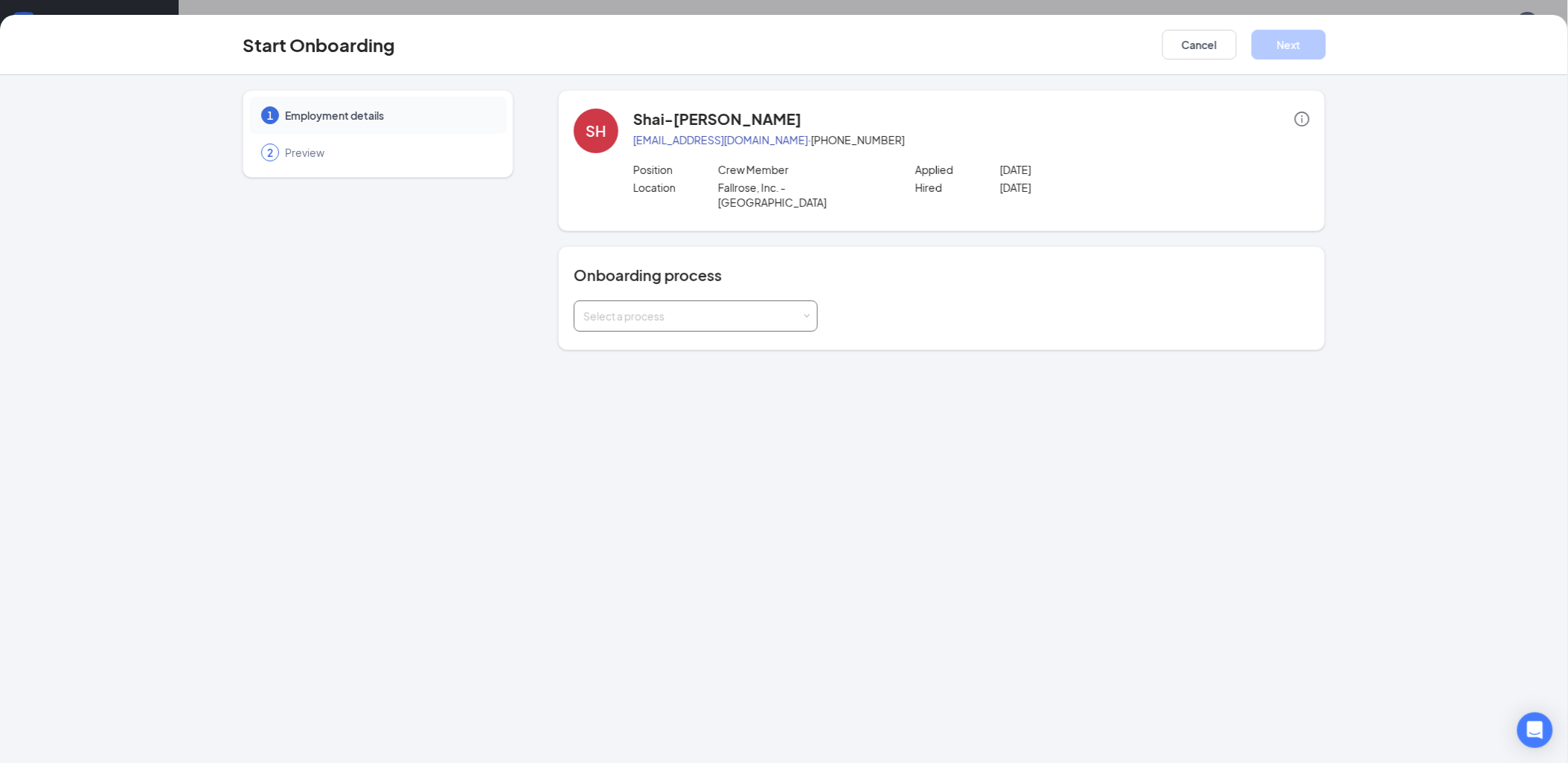
click at [802, 302] on div "Select a process" at bounding box center [696, 316] width 225 height 30
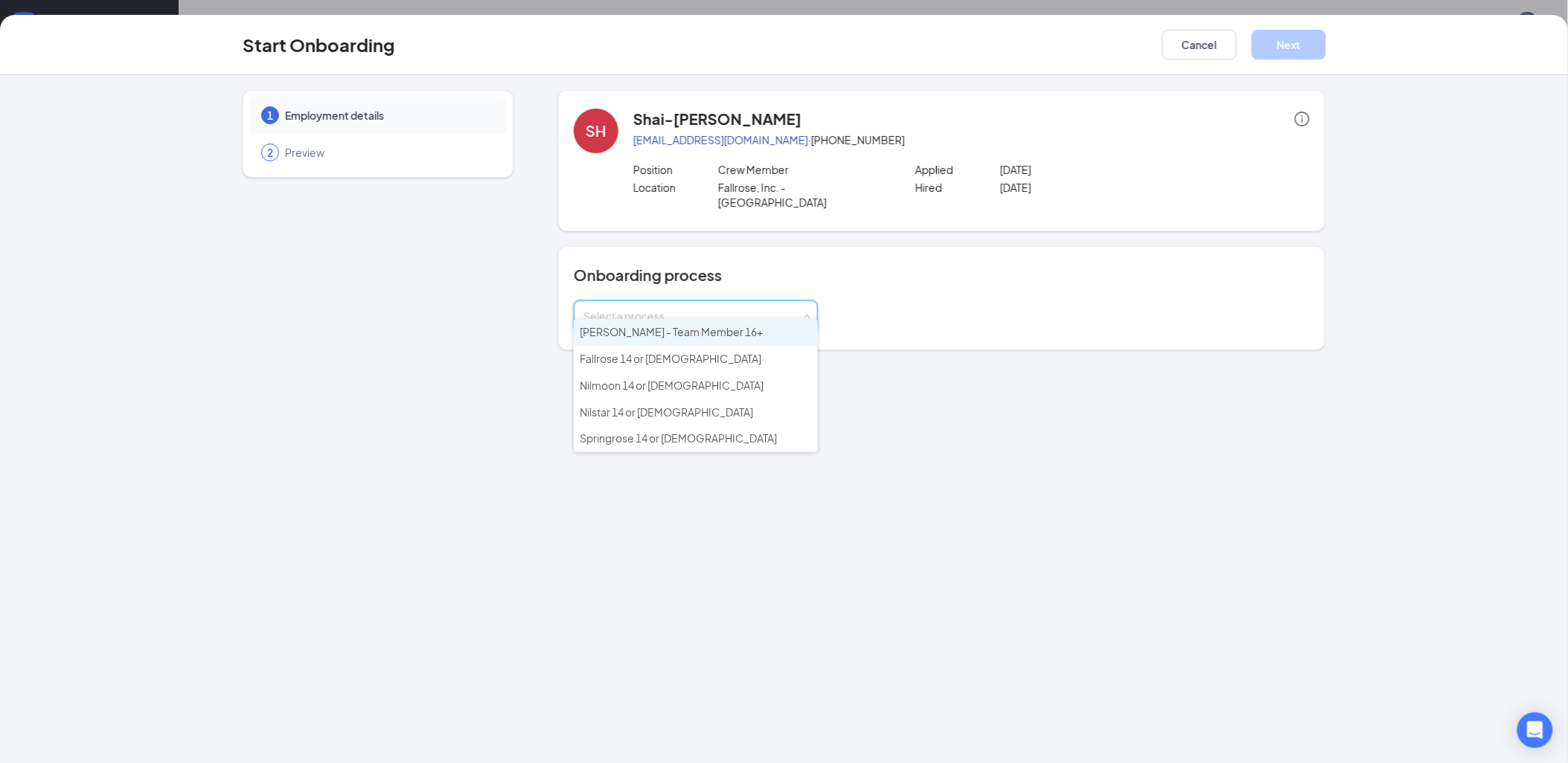
click at [645, 329] on span "Culver's - Team Member 16+" at bounding box center [671, 331] width 183 height 14
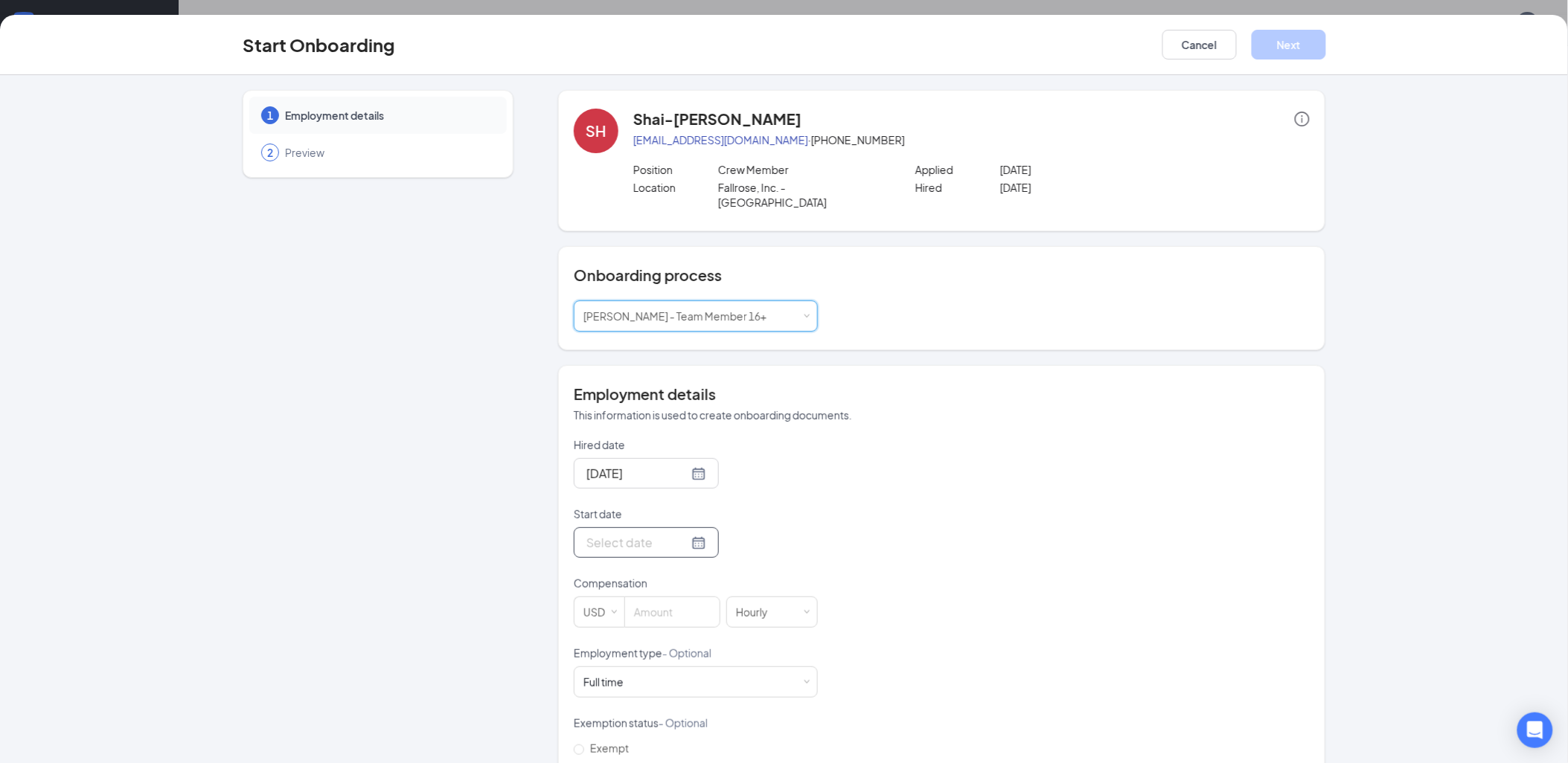
click at [677, 533] on div at bounding box center [647, 542] width 120 height 18
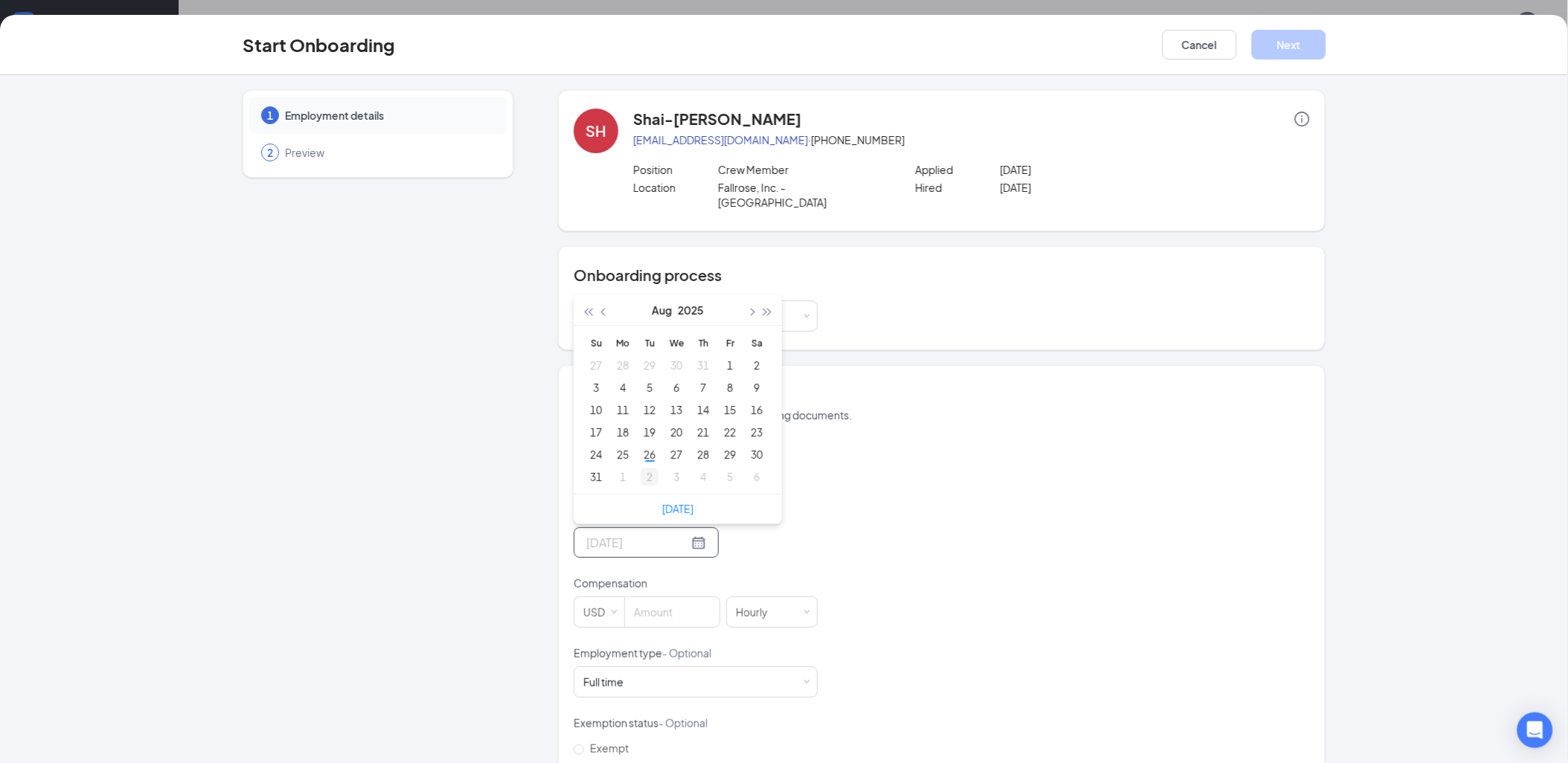
type input "Sep 2, 2025"
click at [653, 466] on td "2" at bounding box center [650, 477] width 27 height 22
click at [1129, 448] on div "Hired date Aug 26, 2025 Start date Sep 2, 2025 Sep 2025 Su Mo Tu We Th Fr Sa 31…" at bounding box center [942, 646] width 736 height 417
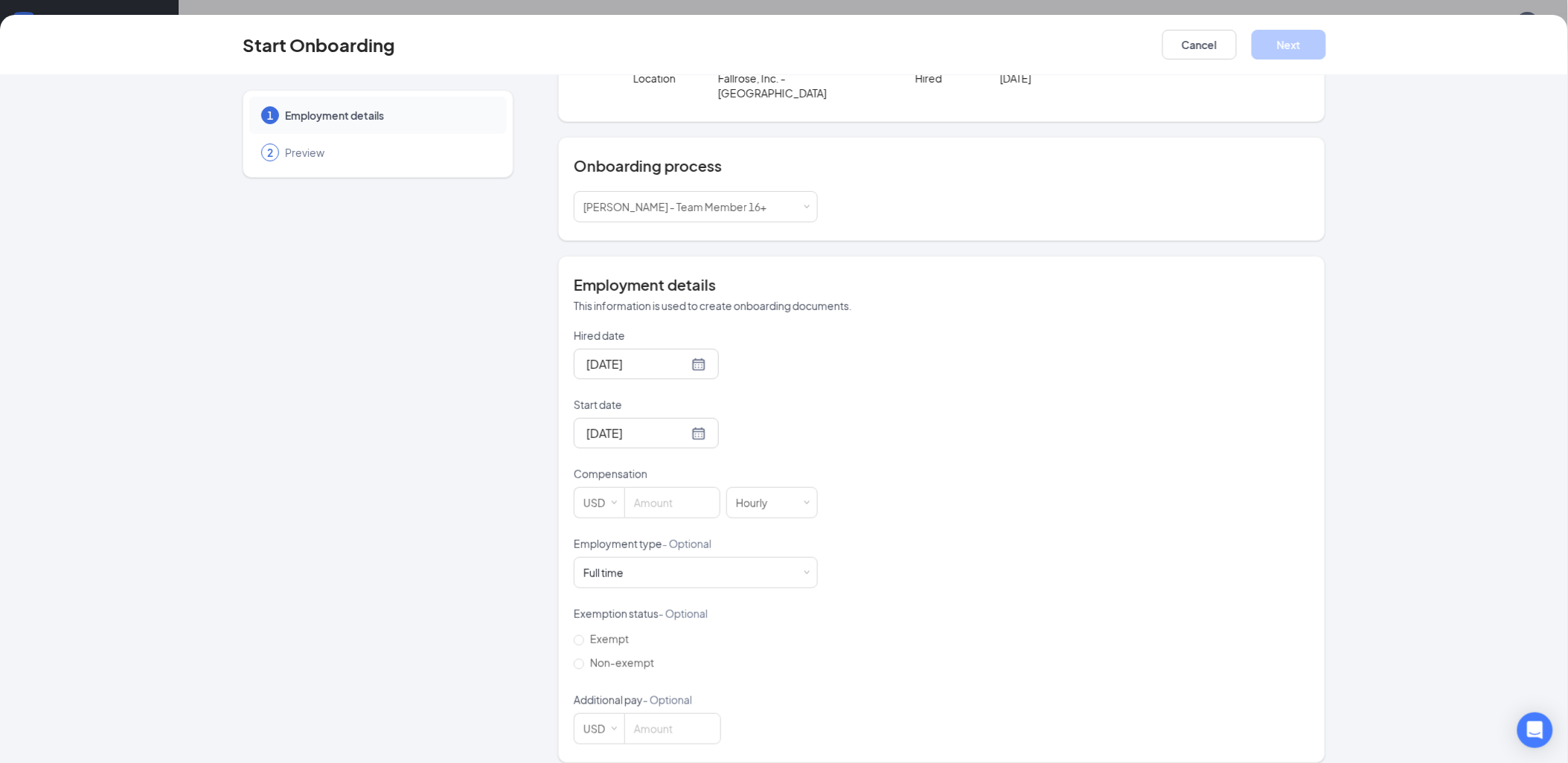
click at [673, 470] on div "Compensation" at bounding box center [696, 477] width 245 height 21
click at [677, 488] on input at bounding box center [672, 503] width 94 height 30
type input "."
click at [998, 484] on div "Hired date Aug 26, 2025 Start date Sep 2, 2025 Sep 2025 Su Mo Tu We Th Fr Sa 31…" at bounding box center [942, 537] width 736 height 417
click at [667, 488] on input at bounding box center [672, 503] width 94 height 30
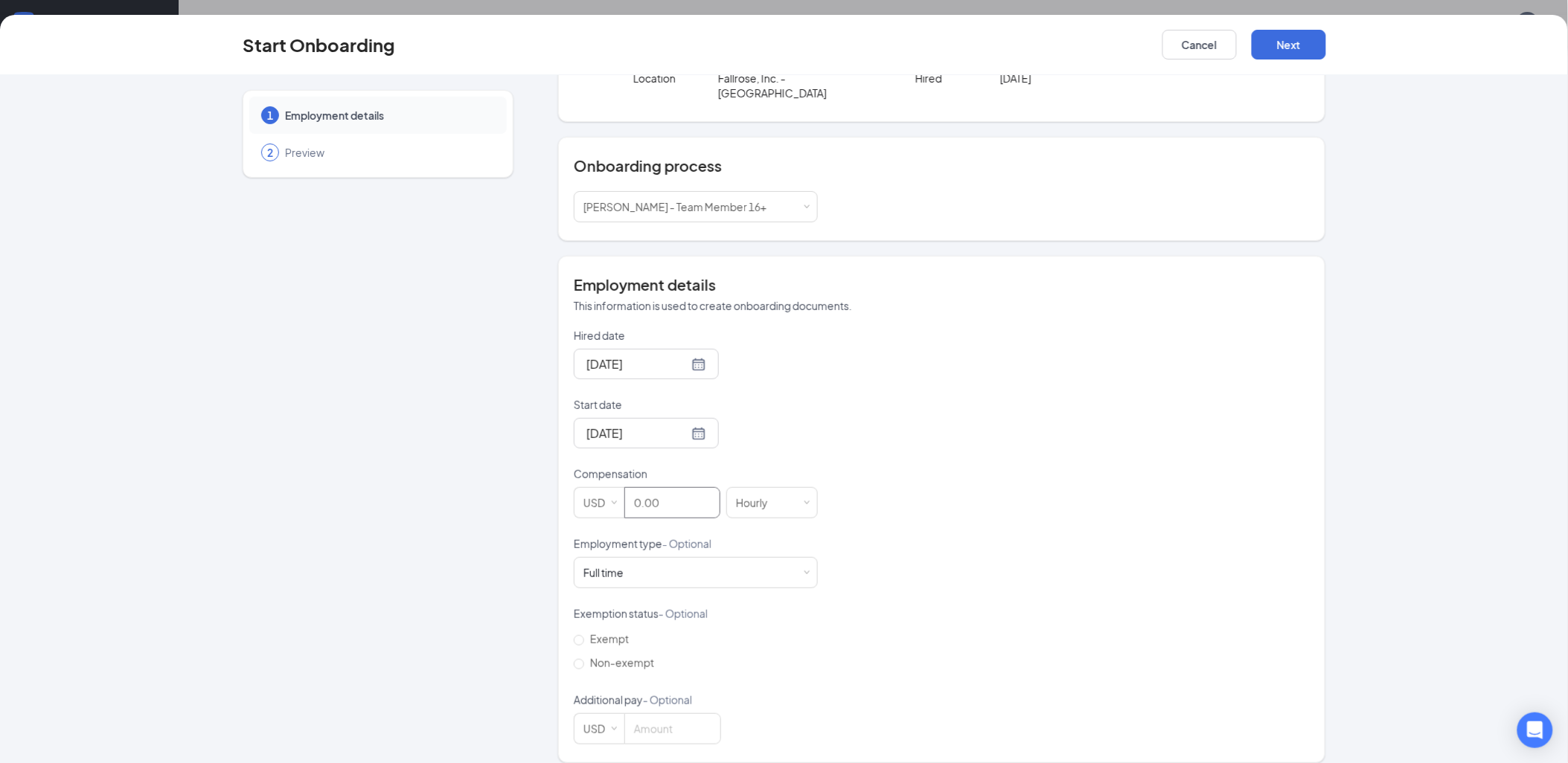
type input "0"
click at [973, 348] on div "Hired date Aug 26, 2025 Start date Sep 2, 2025 Sep 2025 Su Mo Tu We Th Fr Sa 31…" at bounding box center [942, 537] width 736 height 417
click at [578, 660] on input "Non-exempt" at bounding box center [579, 664] width 10 height 10
radio input "true"
click at [1297, 35] on button "Next" at bounding box center [1289, 44] width 75 height 30
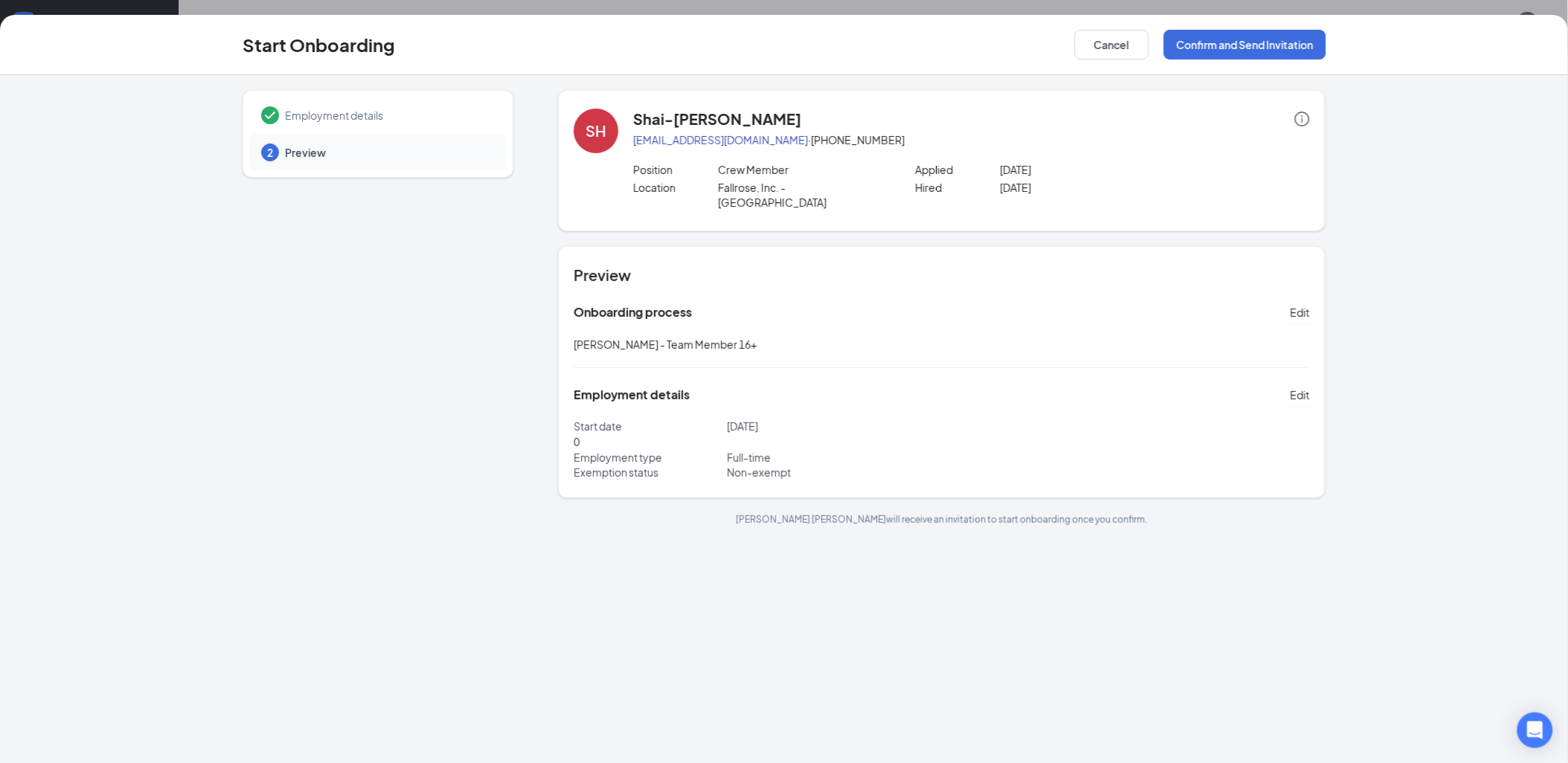
scroll to position [0, 0]
click at [1284, 42] on button "Confirm and Send Invitation" at bounding box center [1245, 44] width 162 height 30
